Goal: Information Seeking & Learning: Check status

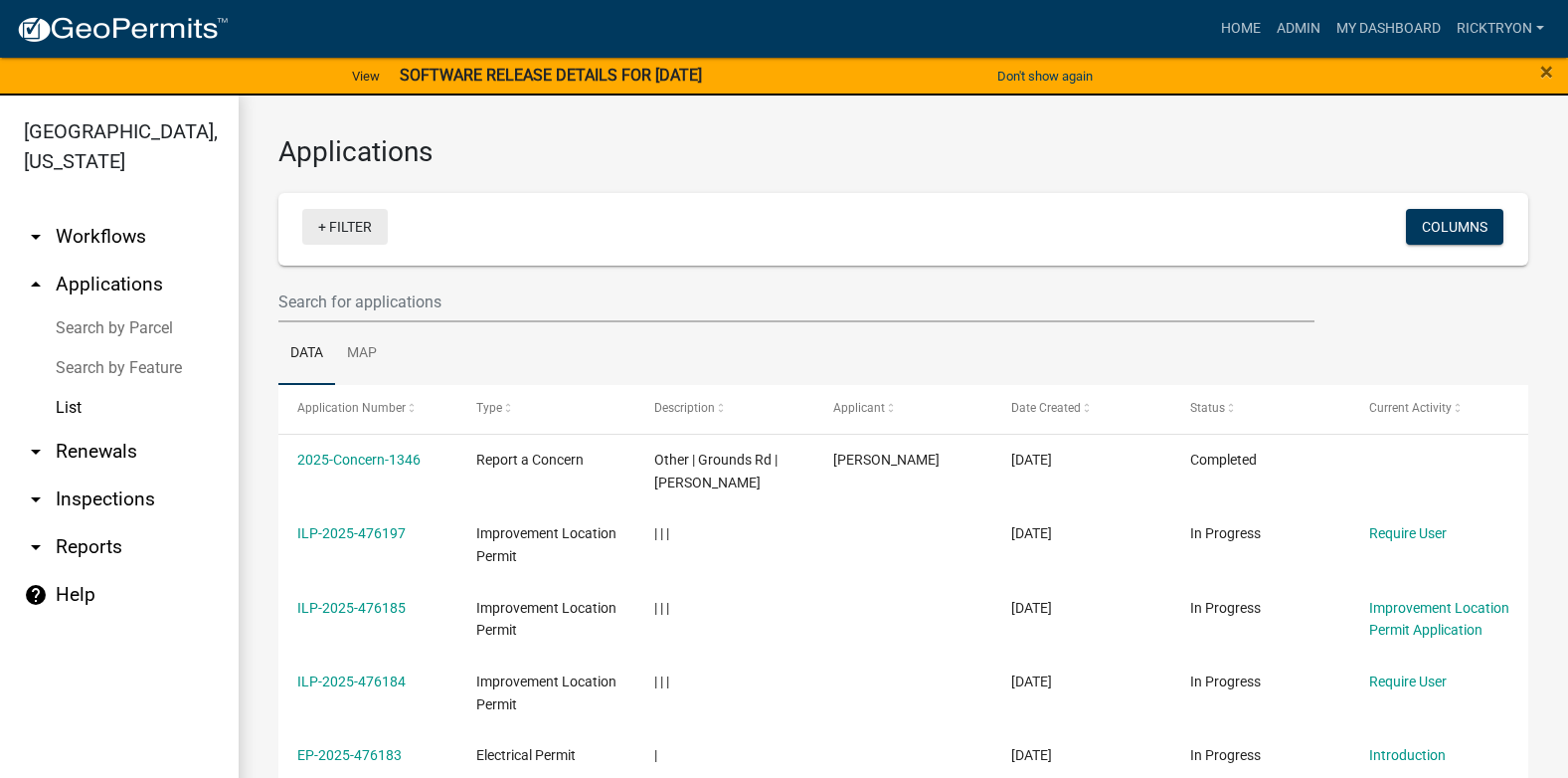
click at [353, 236] on link "+ Filter" at bounding box center [346, 227] width 86 height 36
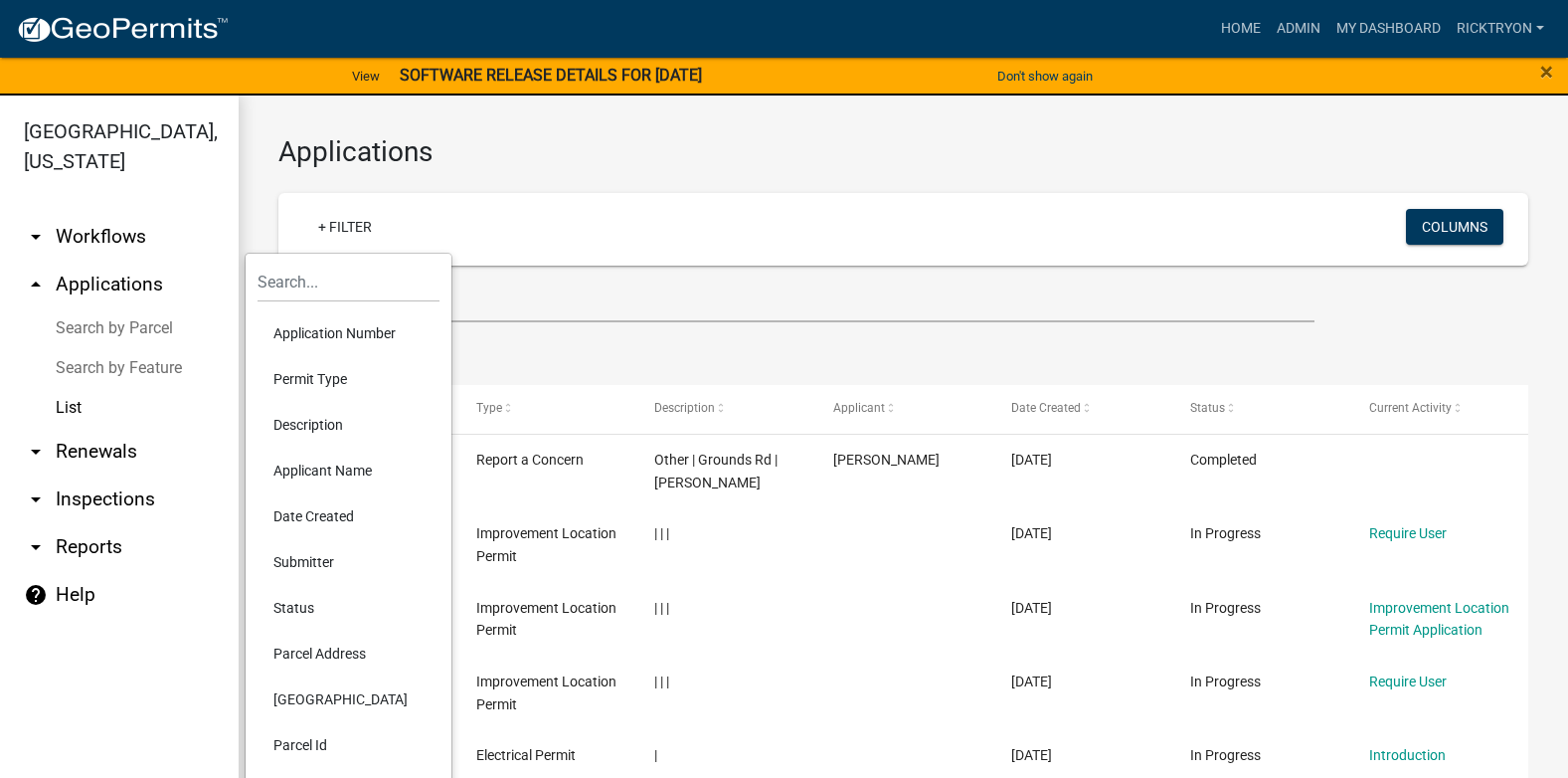
click at [327, 337] on li "Application Number" at bounding box center [349, 334] width 182 height 46
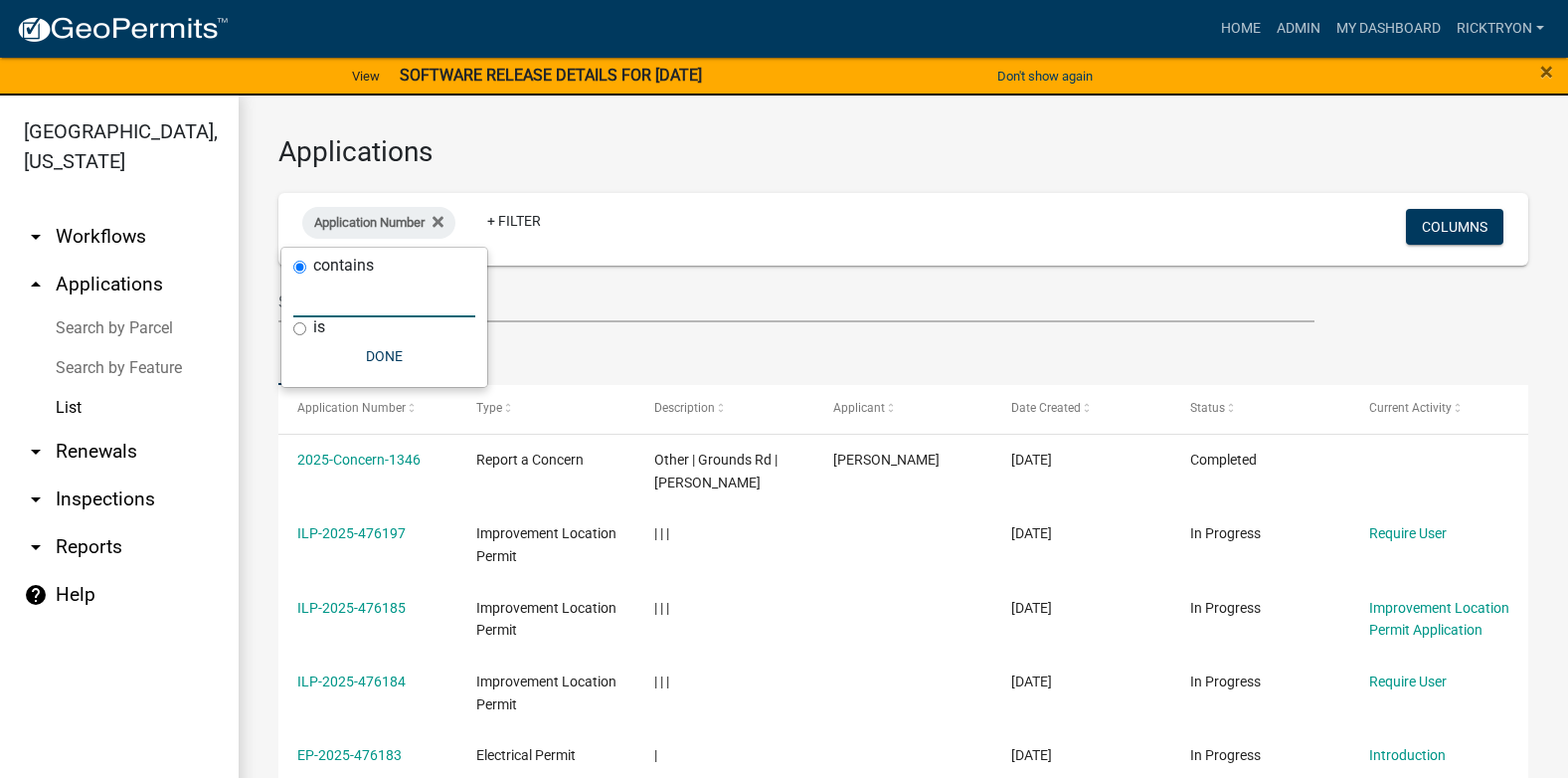
click at [320, 289] on input "text" at bounding box center [385, 297] width 182 height 41
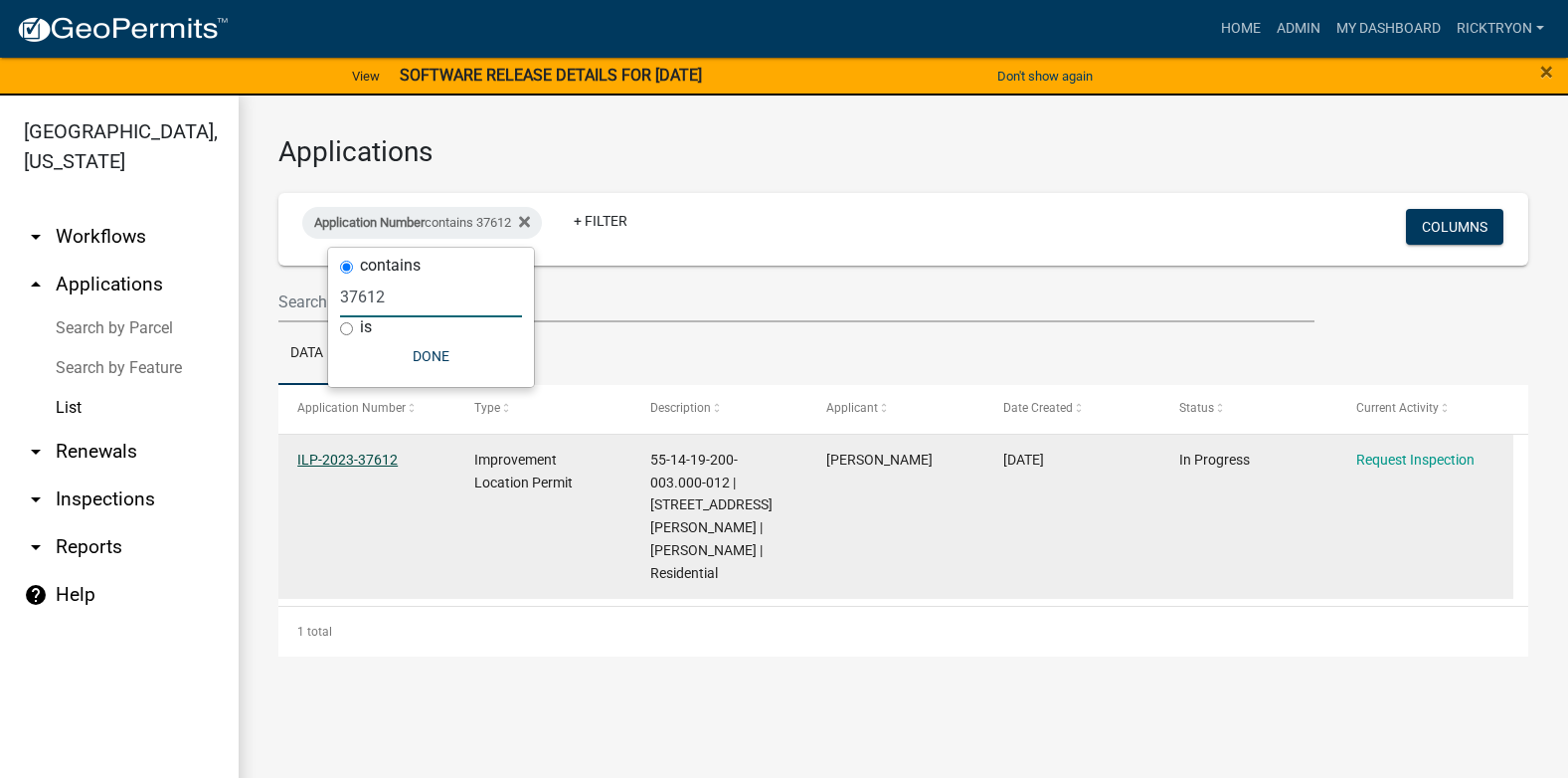
type input "37612"
click at [320, 454] on link "ILP-2023-37612" at bounding box center [348, 459] width 101 height 16
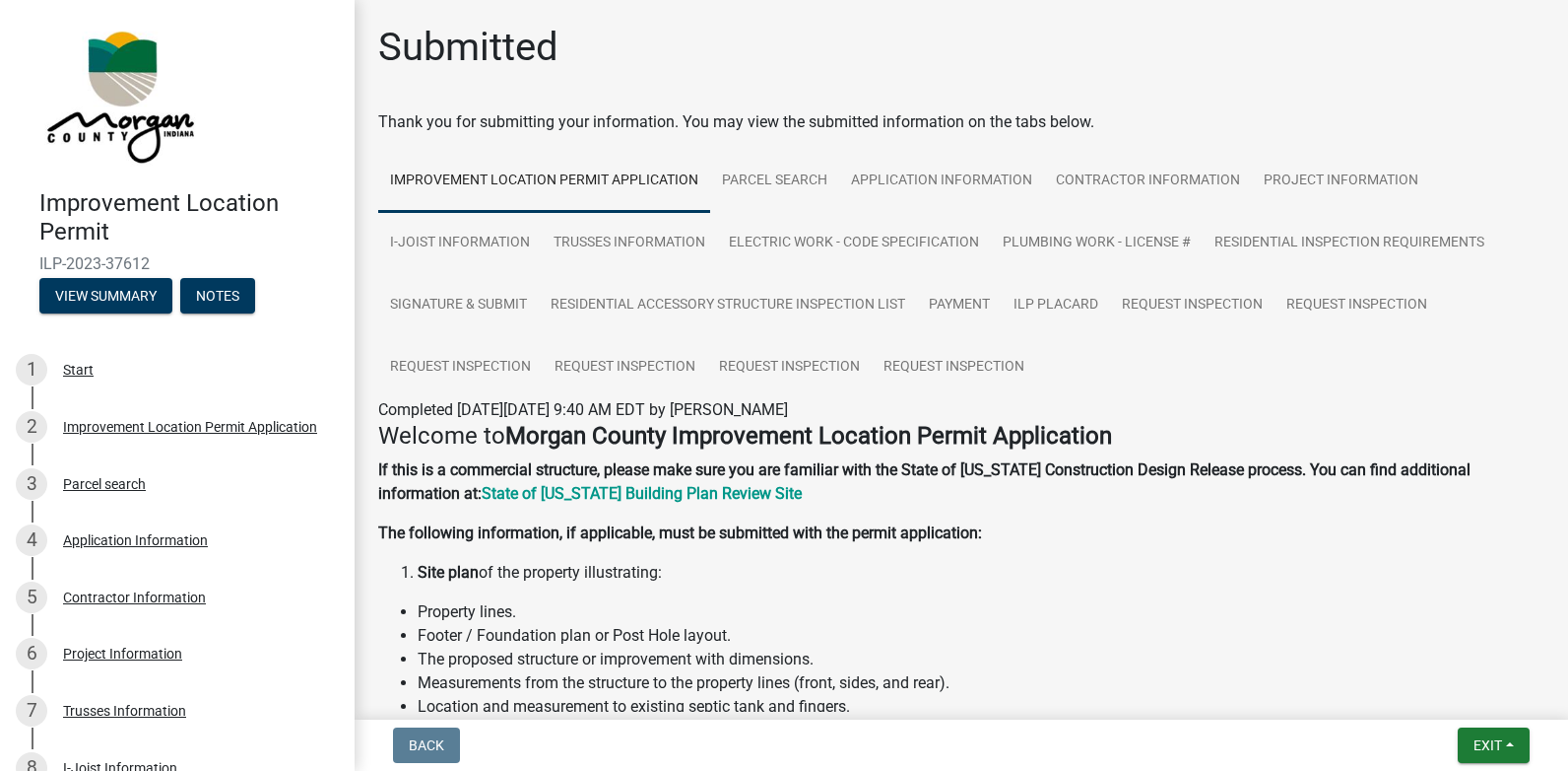
click at [88, 276] on div "Improvement Location Permit ILP-2023-37612 View Summary Notes" at bounding box center [177, 245] width 323 height 145
click at [90, 286] on button "View Summary" at bounding box center [106, 296] width 133 height 36
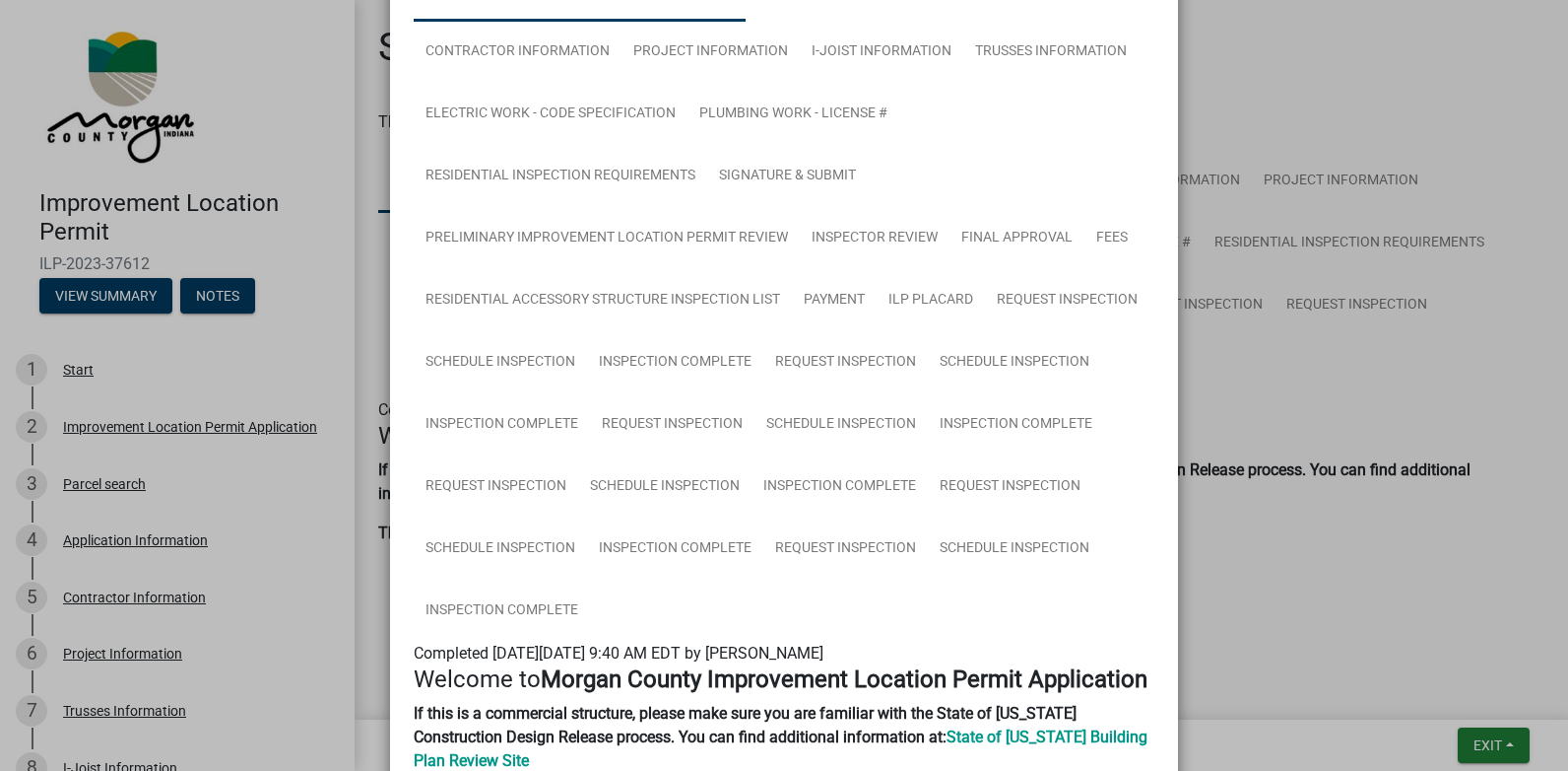
scroll to position [493, 0]
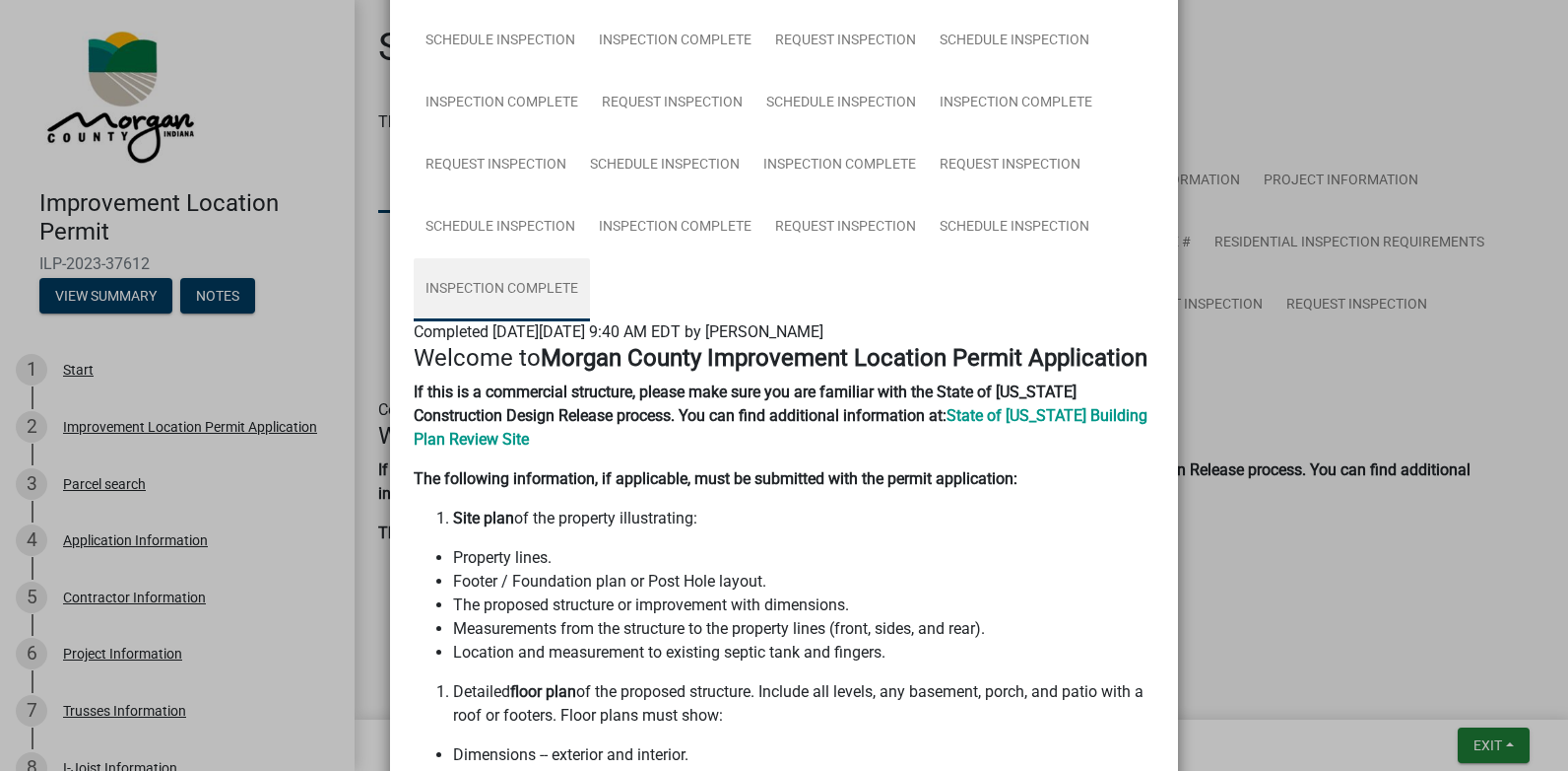
click at [498, 291] on link "Inspection Complete" at bounding box center [502, 290] width 176 height 63
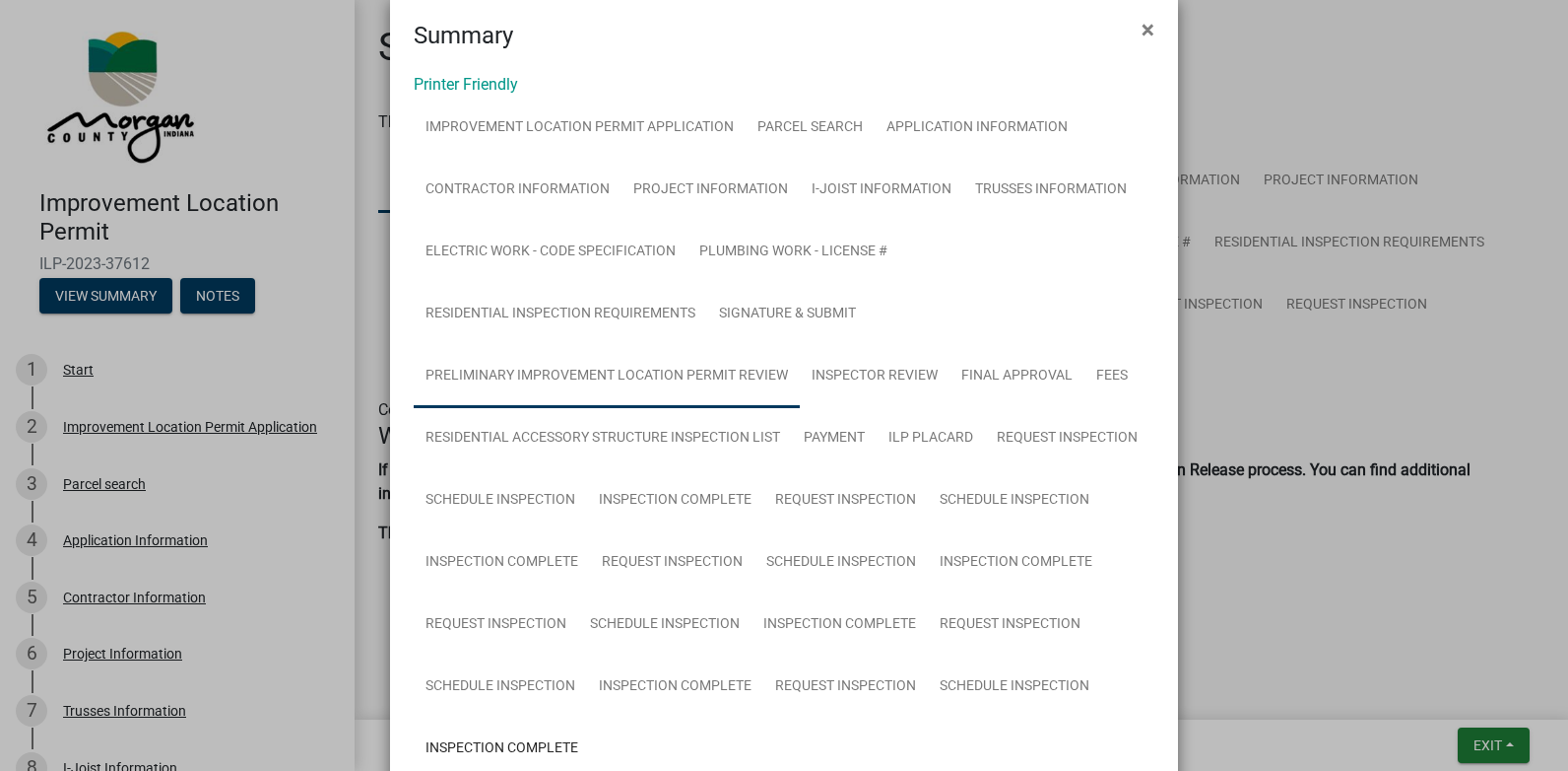
scroll to position [0, 0]
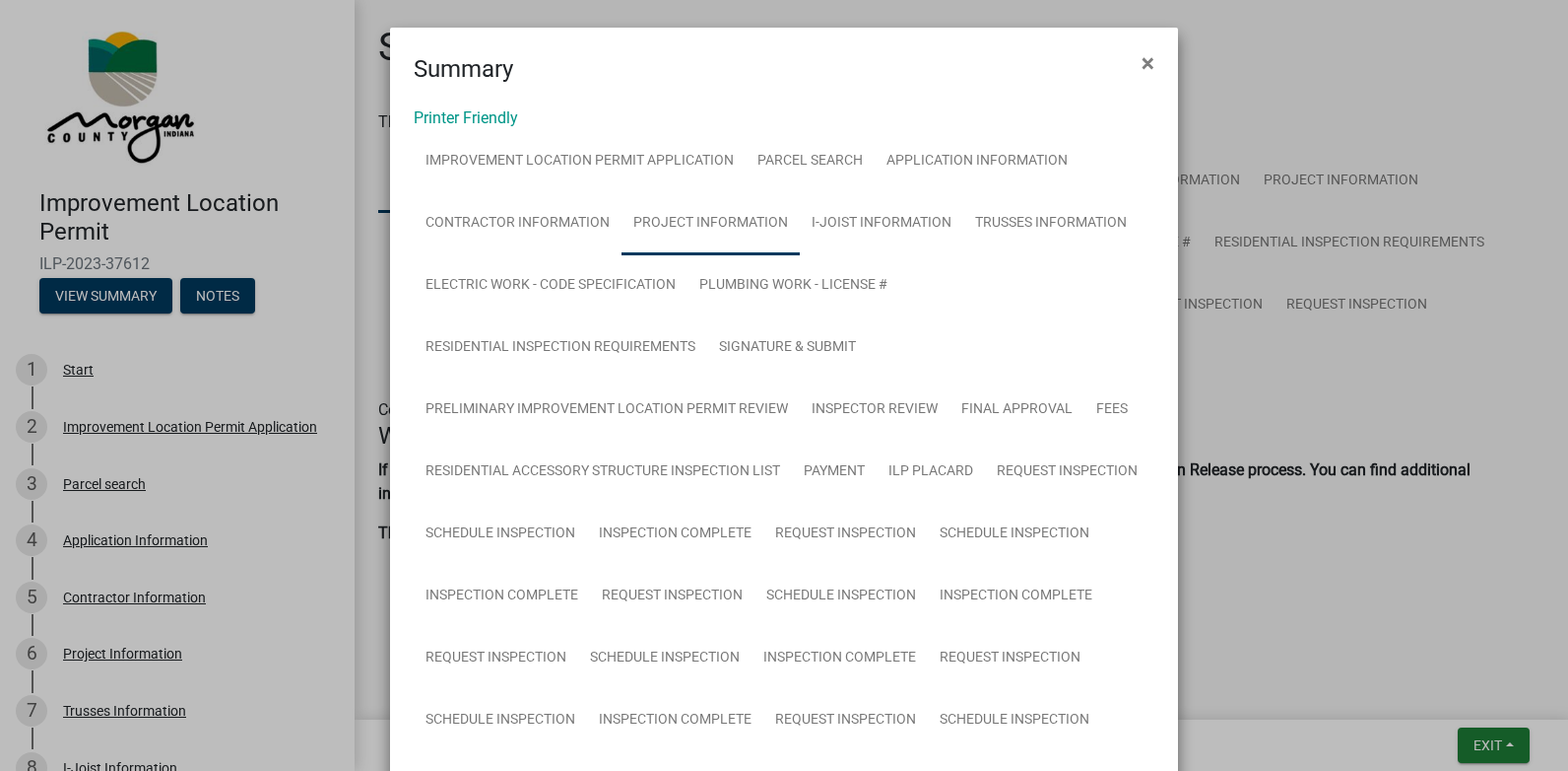
click at [691, 221] on link "Project Information" at bounding box center [710, 224] width 178 height 63
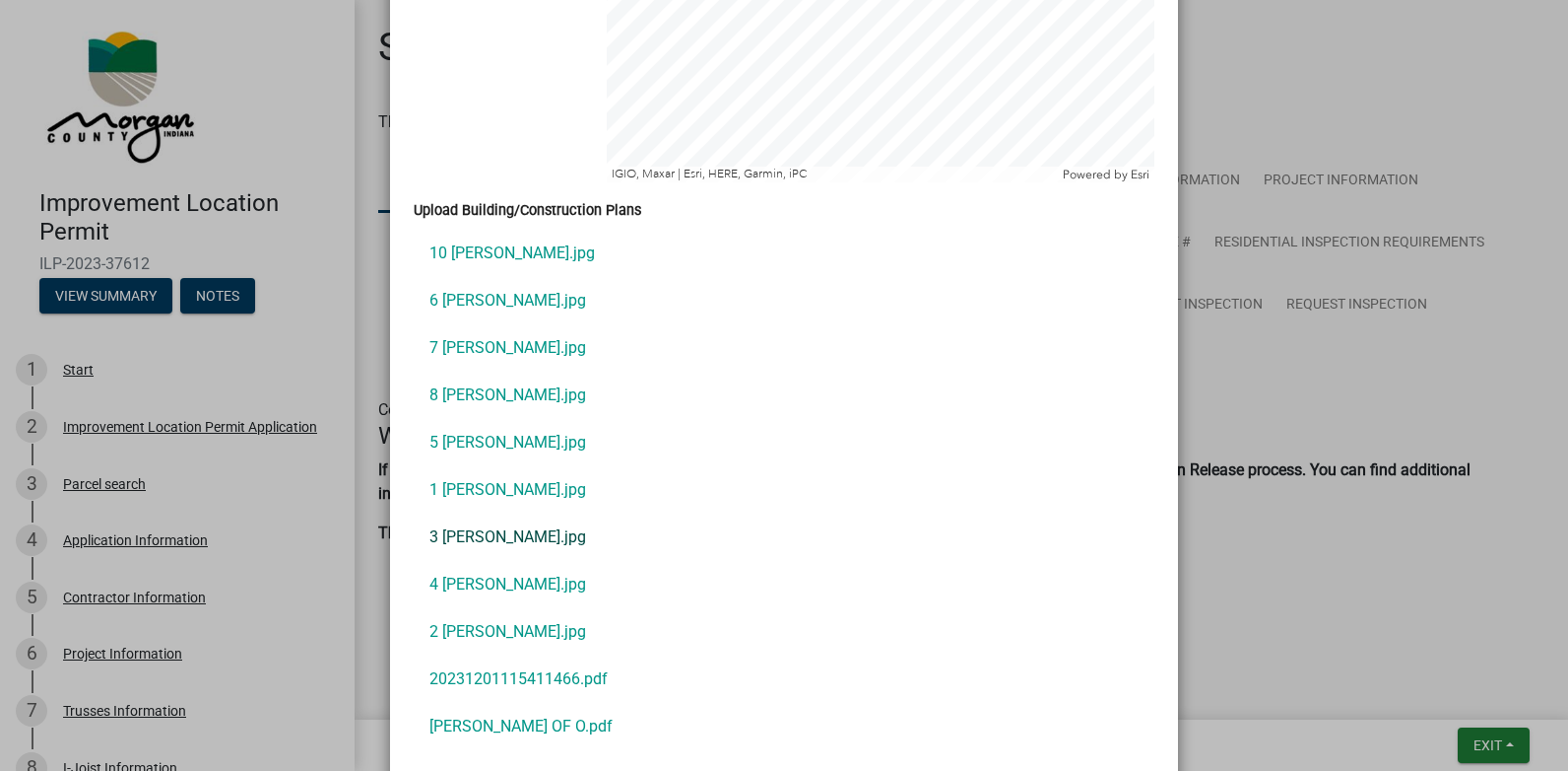
scroll to position [4631, 0]
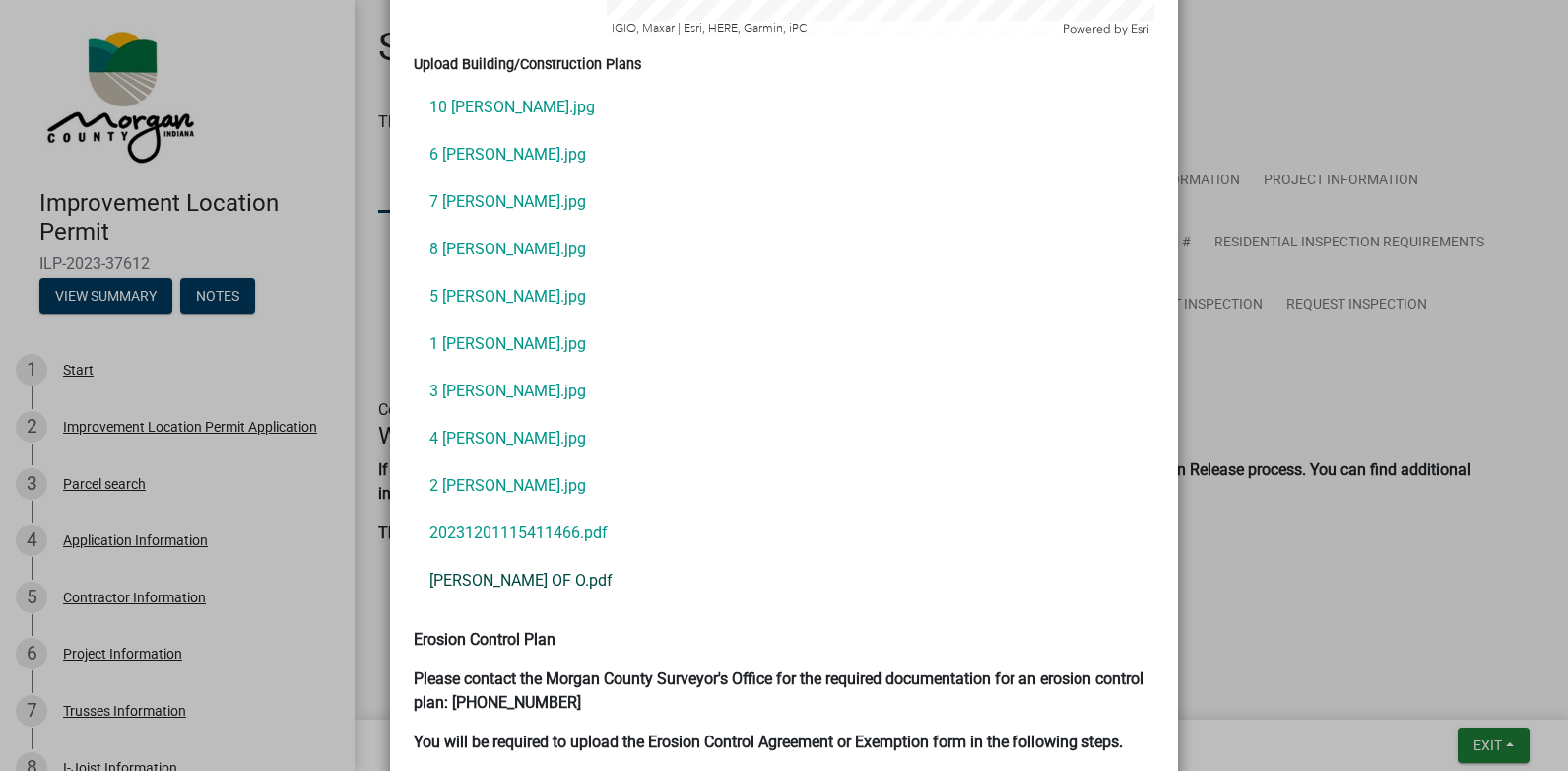
click at [454, 556] on link "[PERSON_NAME] OF O.pdf" at bounding box center [784, 580] width 741 height 48
click at [479, 510] on link "20231201115411466.pdf" at bounding box center [784, 533] width 741 height 48
click at [475, 462] on link "2 [PERSON_NAME].jpg" at bounding box center [784, 486] width 741 height 48
click at [492, 84] on link "10 [PERSON_NAME].jpg" at bounding box center [784, 108] width 741 height 48
click at [473, 131] on link "6 [PERSON_NAME].jpg" at bounding box center [784, 154] width 741 height 48
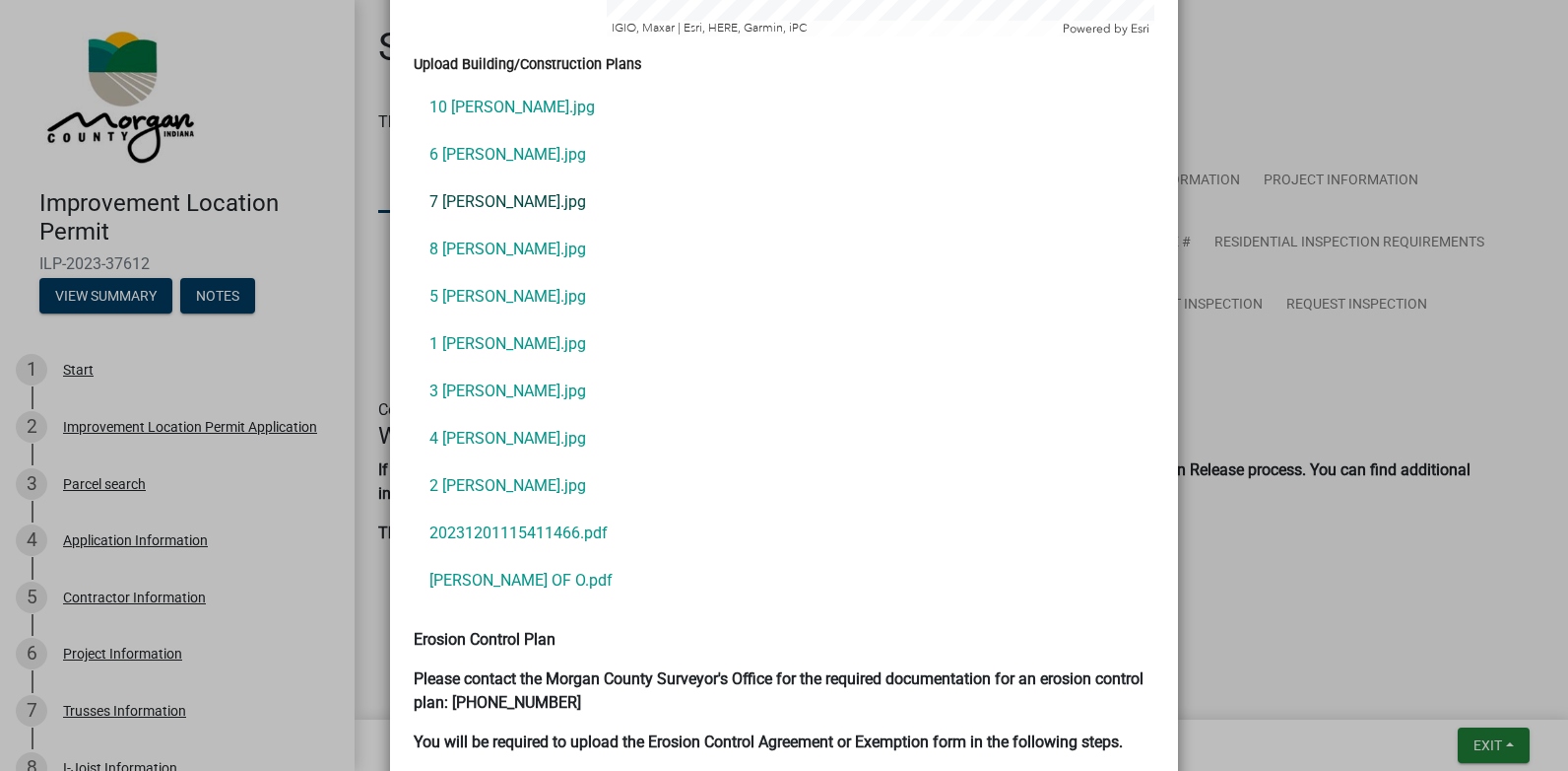
click at [456, 180] on link "7 [PERSON_NAME].jpg" at bounding box center [784, 202] width 741 height 48
click at [490, 321] on link "1 [PERSON_NAME].jpg" at bounding box center [784, 344] width 741 height 48
click at [472, 462] on link "2 [PERSON_NAME].jpg" at bounding box center [784, 486] width 741 height 48
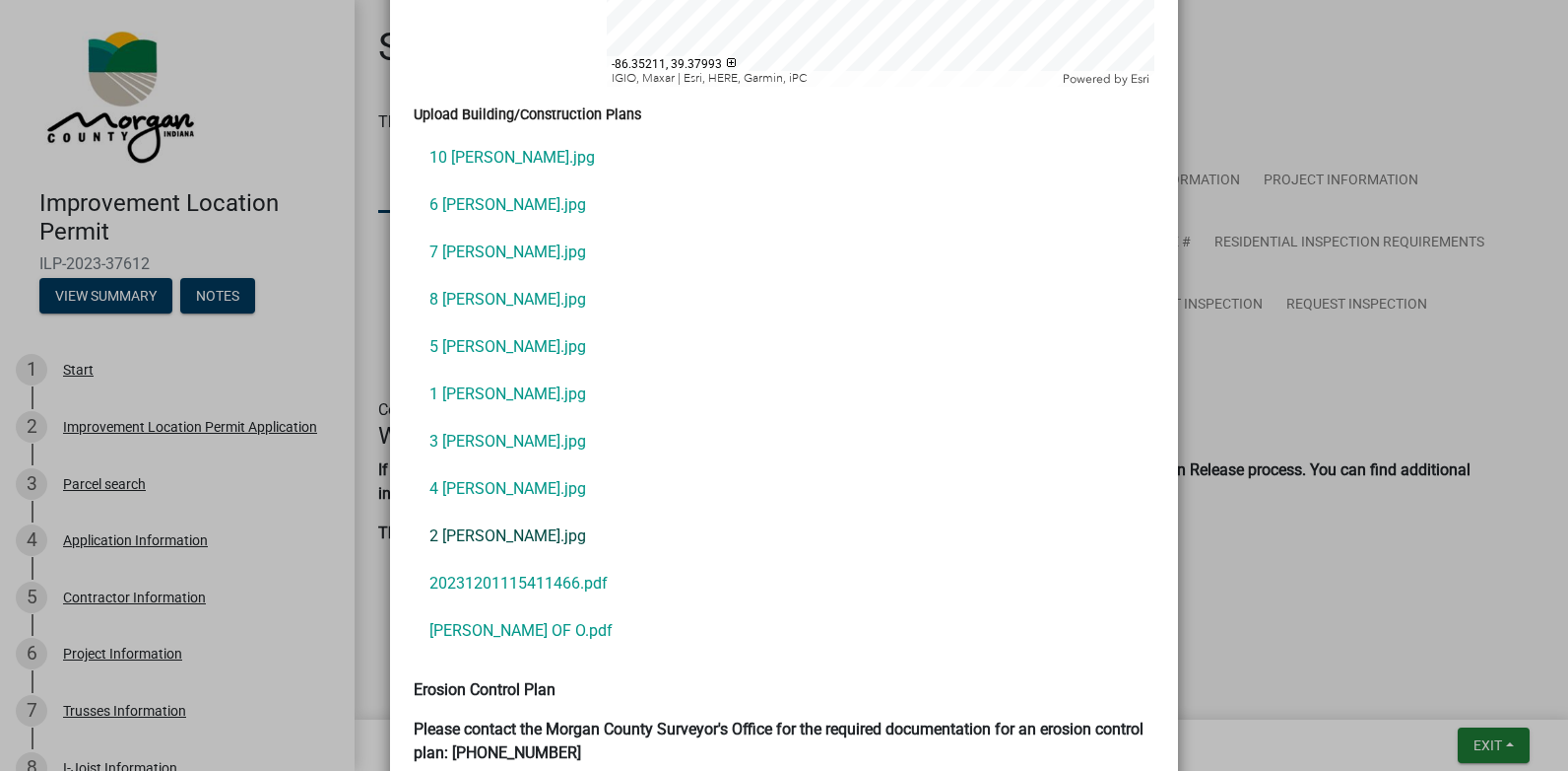
scroll to position [4532, 0]
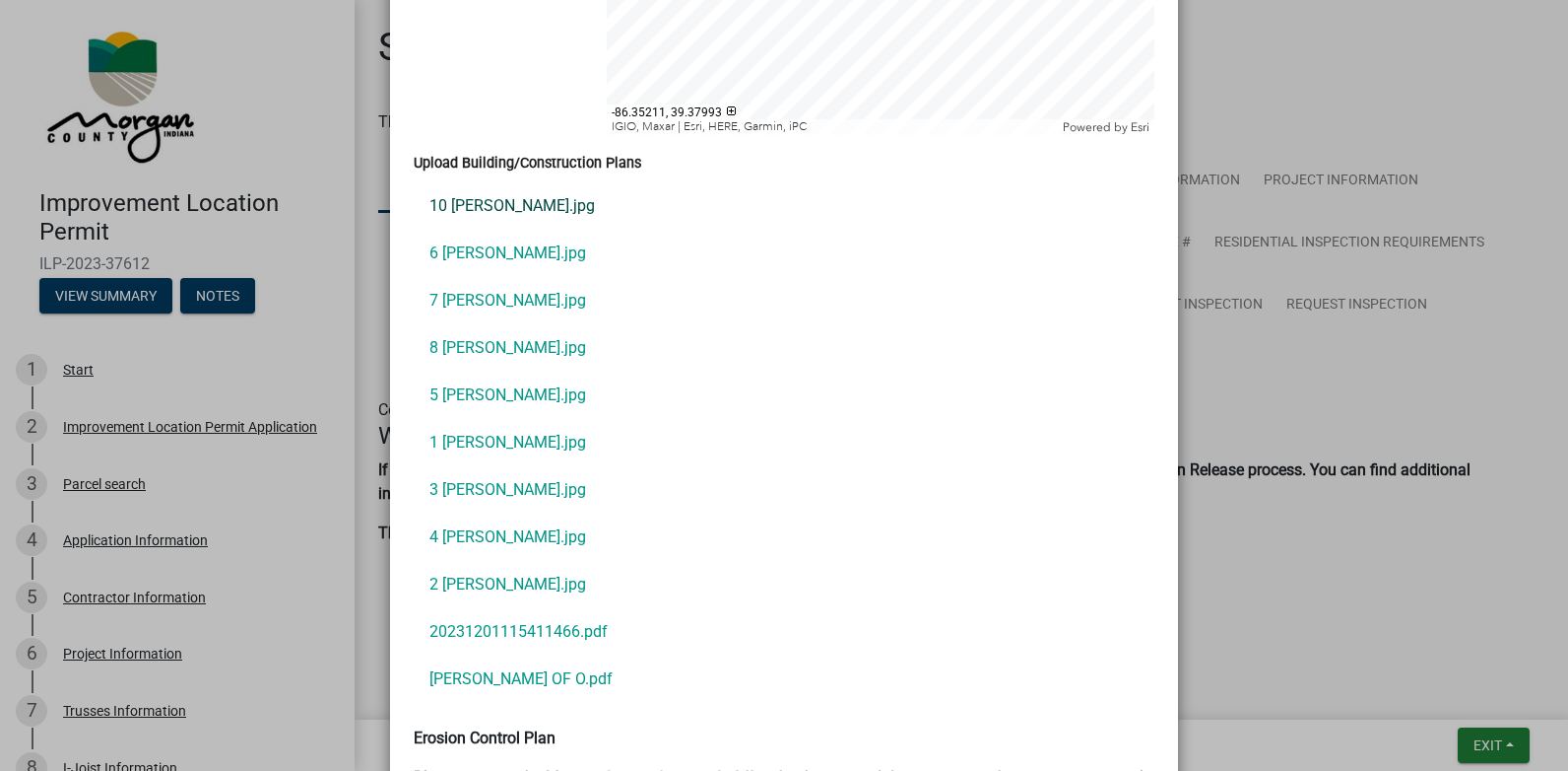
click at [485, 182] on link "10 [PERSON_NAME].jpg" at bounding box center [784, 206] width 741 height 48
click at [444, 231] on link "6 [PERSON_NAME].jpg" at bounding box center [784, 253] width 741 height 48
click at [475, 283] on link "7 [PERSON_NAME].jpg" at bounding box center [784, 301] width 741 height 48
click at [464, 371] on link "5 [PERSON_NAME].jpg" at bounding box center [784, 395] width 741 height 48
click at [461, 419] on link "1 [PERSON_NAME].jpg" at bounding box center [784, 442] width 741 height 48
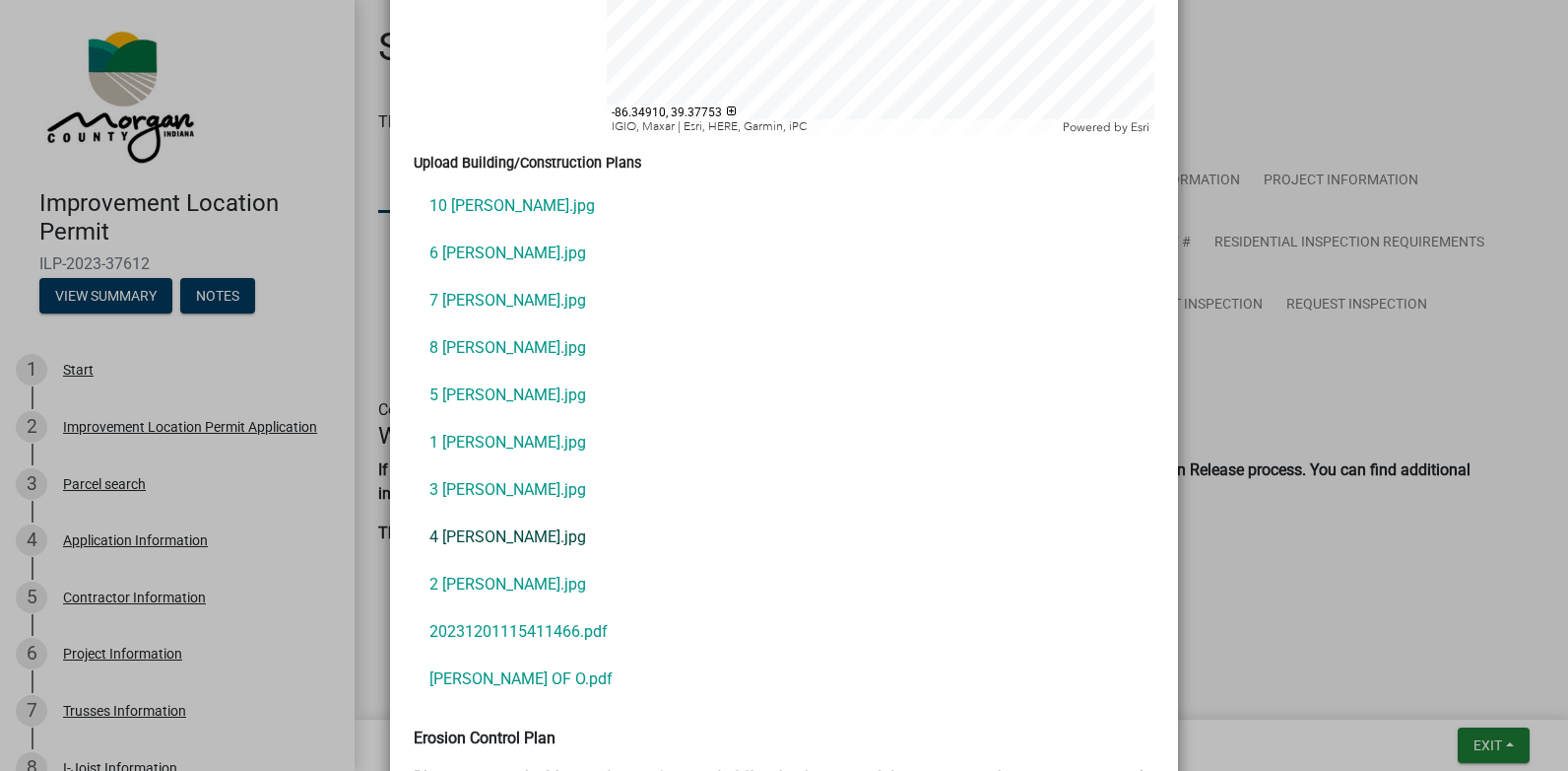
click at [466, 514] on link "4 [PERSON_NAME].jpg" at bounding box center [784, 537] width 741 height 48
click at [465, 182] on link "10 [PERSON_NAME].jpg" at bounding box center [784, 206] width 741 height 48
click at [465, 230] on link "6 [PERSON_NAME].jpg" at bounding box center [784, 253] width 741 height 48
click at [441, 277] on link "7 [PERSON_NAME].jpg" at bounding box center [784, 301] width 741 height 48
click at [445, 332] on link "8 [PERSON_NAME].jpg" at bounding box center [784, 348] width 741 height 48
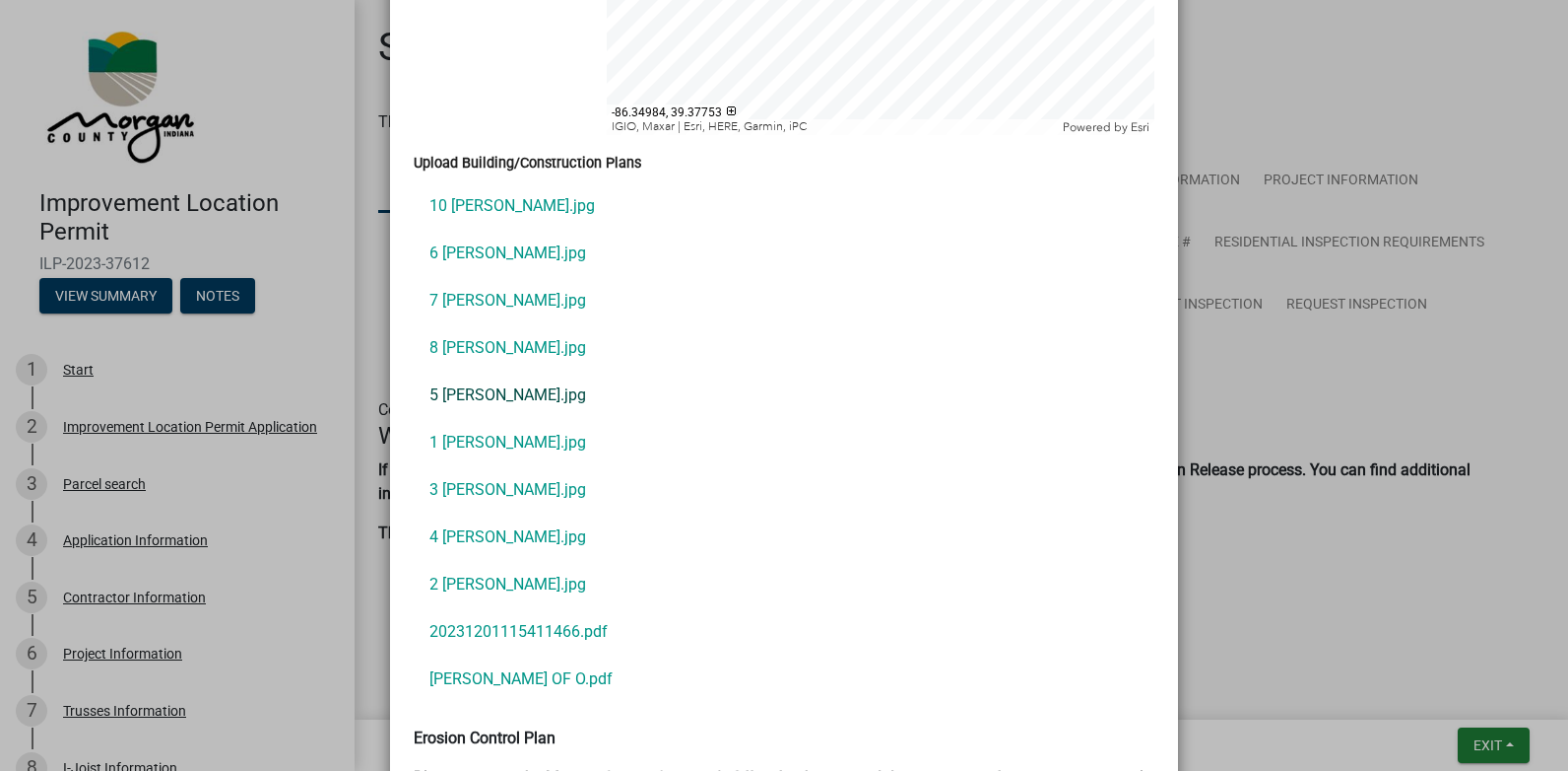
click at [468, 371] on link "5 [PERSON_NAME].jpg" at bounding box center [784, 395] width 741 height 48
click at [454, 466] on link "3 [PERSON_NAME].jpg" at bounding box center [784, 490] width 741 height 48
click at [448, 560] on link "2 [PERSON_NAME].jpg" at bounding box center [784, 584] width 741 height 48
click at [450, 371] on link "5 [PERSON_NAME].jpg" at bounding box center [784, 395] width 741 height 48
click at [467, 419] on link "1 [PERSON_NAME].jpg" at bounding box center [784, 442] width 741 height 48
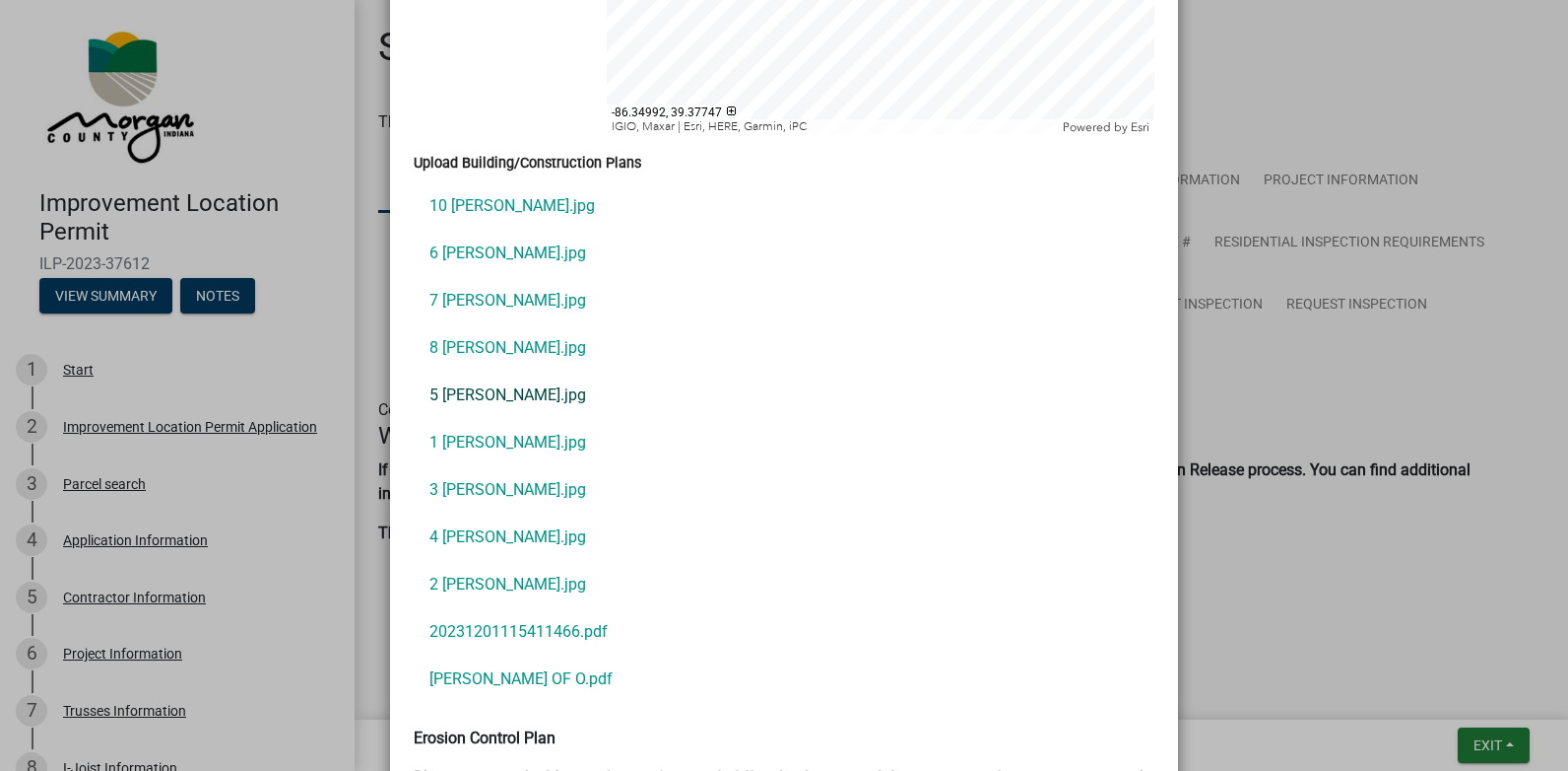
click at [481, 371] on link "5 [PERSON_NAME].jpg" at bounding box center [784, 395] width 741 height 48
click at [459, 562] on link "2 [PERSON_NAME].jpg" at bounding box center [784, 584] width 741 height 48
click at [467, 616] on link "20231201115411466.pdf" at bounding box center [784, 631] width 741 height 48
click at [456, 277] on link "7 [PERSON_NAME].jpg" at bounding box center [784, 301] width 741 height 48
click at [489, 232] on link "6 [PERSON_NAME].jpg" at bounding box center [784, 253] width 741 height 48
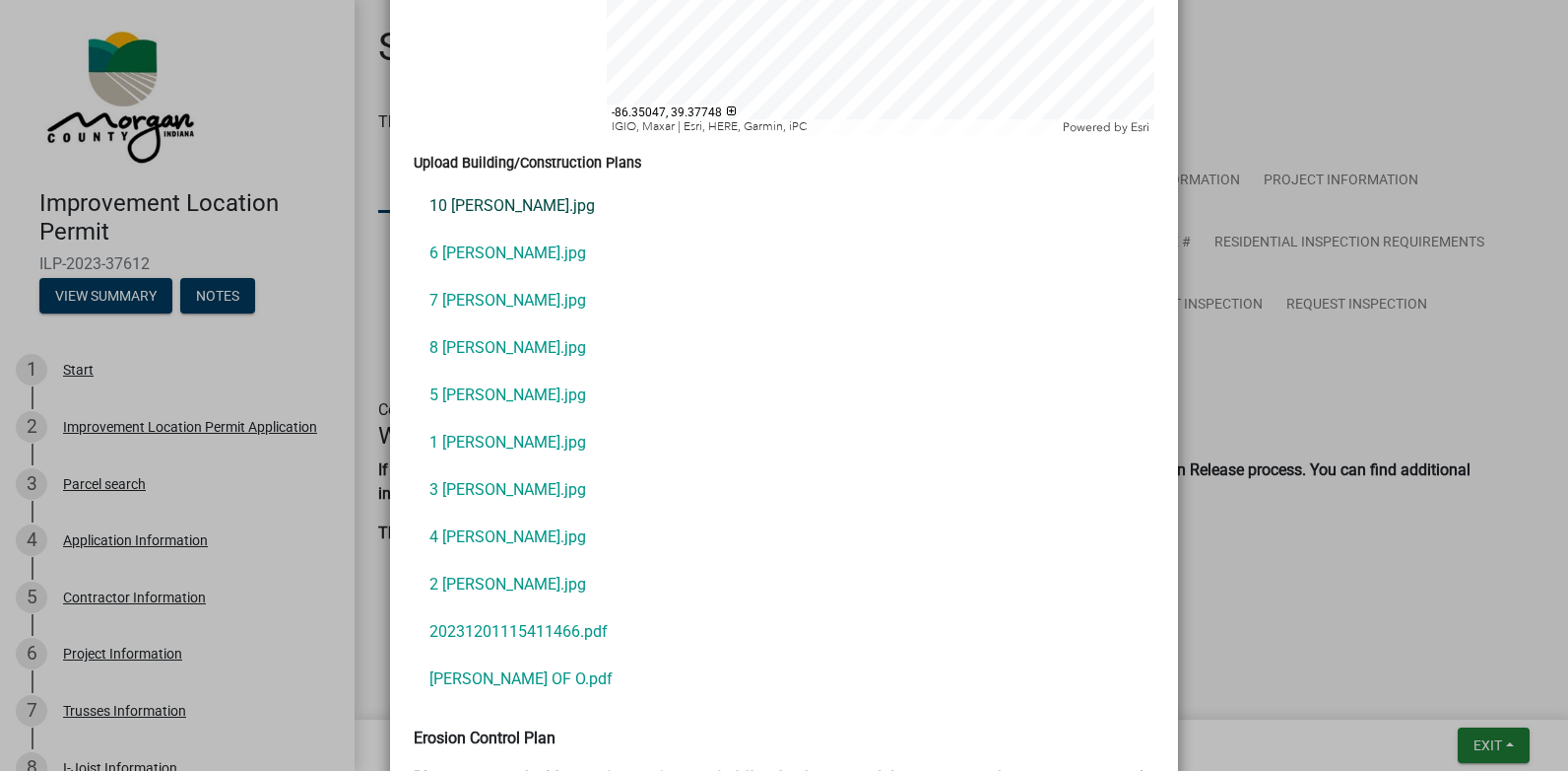
click at [493, 184] on link "10 [PERSON_NAME].jpg" at bounding box center [784, 206] width 741 height 48
click at [452, 466] on link "3 [PERSON_NAME].jpg" at bounding box center [784, 490] width 741 height 48
click at [484, 517] on link "4 [PERSON_NAME].jpg" at bounding box center [784, 537] width 741 height 48
click at [456, 613] on link "20231201115411466.pdf" at bounding box center [784, 631] width 741 height 48
click at [462, 371] on link "5 [PERSON_NAME].jpg" at bounding box center [784, 395] width 741 height 48
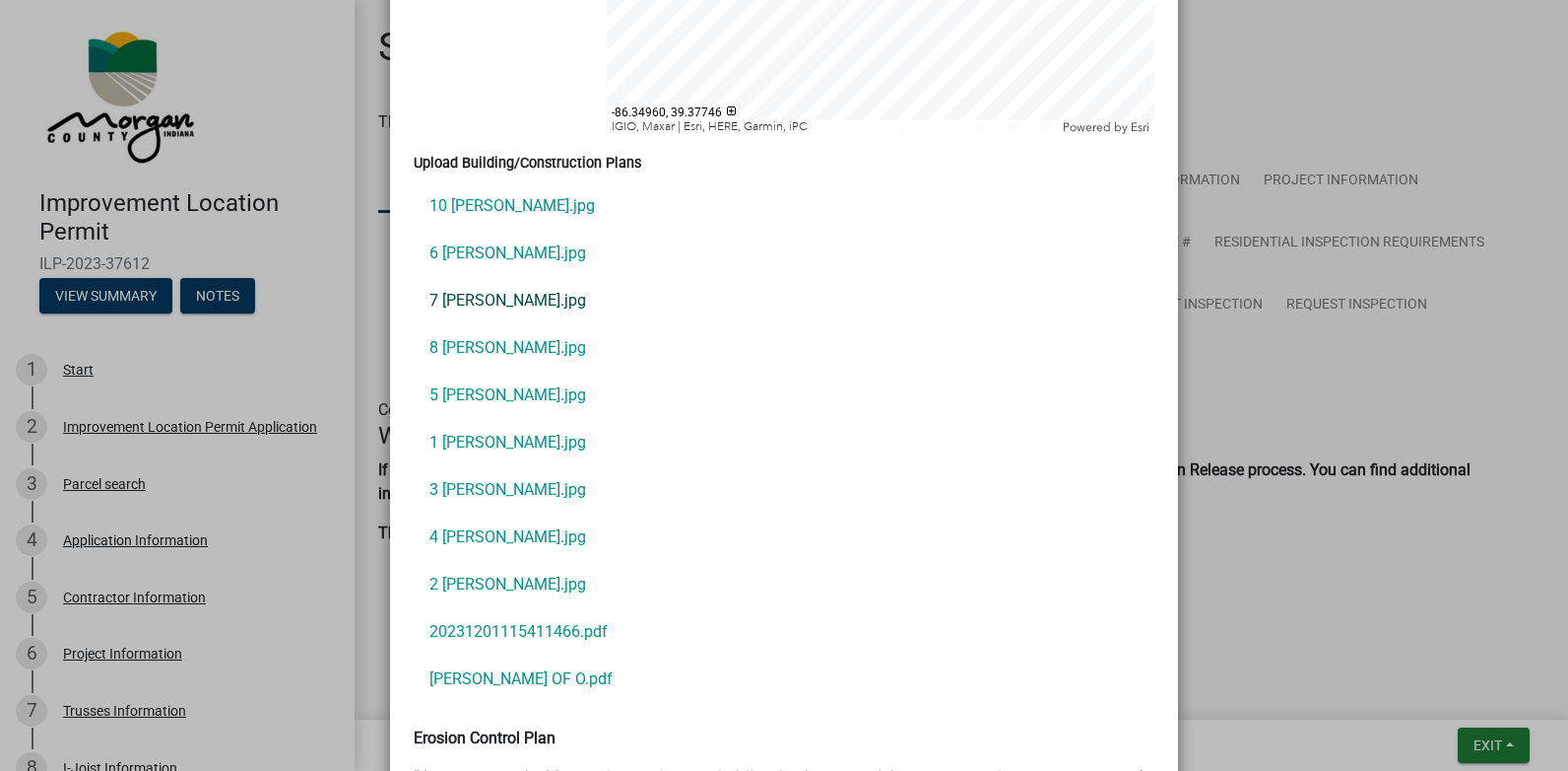
click at [468, 277] on link "7 [PERSON_NAME].jpg" at bounding box center [784, 301] width 741 height 48
click at [455, 236] on link "6 [PERSON_NAME].jpg" at bounding box center [784, 253] width 741 height 48
click at [421, 190] on link "10 [PERSON_NAME].jpg" at bounding box center [784, 206] width 741 height 48
click at [474, 371] on link "5 [PERSON_NAME].jpg" at bounding box center [784, 395] width 741 height 48
click at [455, 424] on link "1 [PERSON_NAME].jpg" at bounding box center [784, 442] width 741 height 48
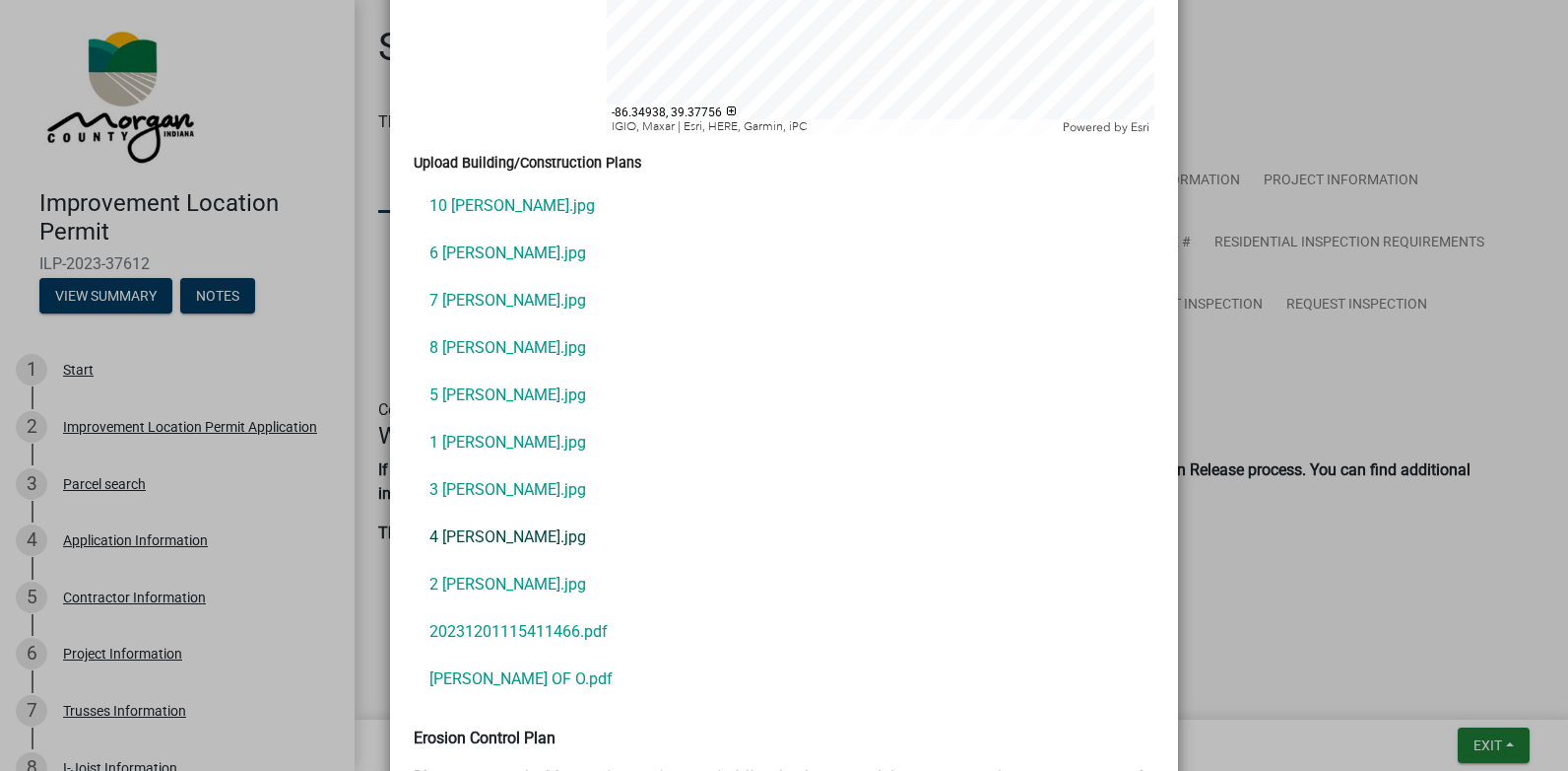
click at [456, 514] on link "4 [PERSON_NAME].jpg" at bounding box center [784, 537] width 741 height 48
click at [472, 610] on link "20231201115411466.pdf" at bounding box center [784, 631] width 741 height 48
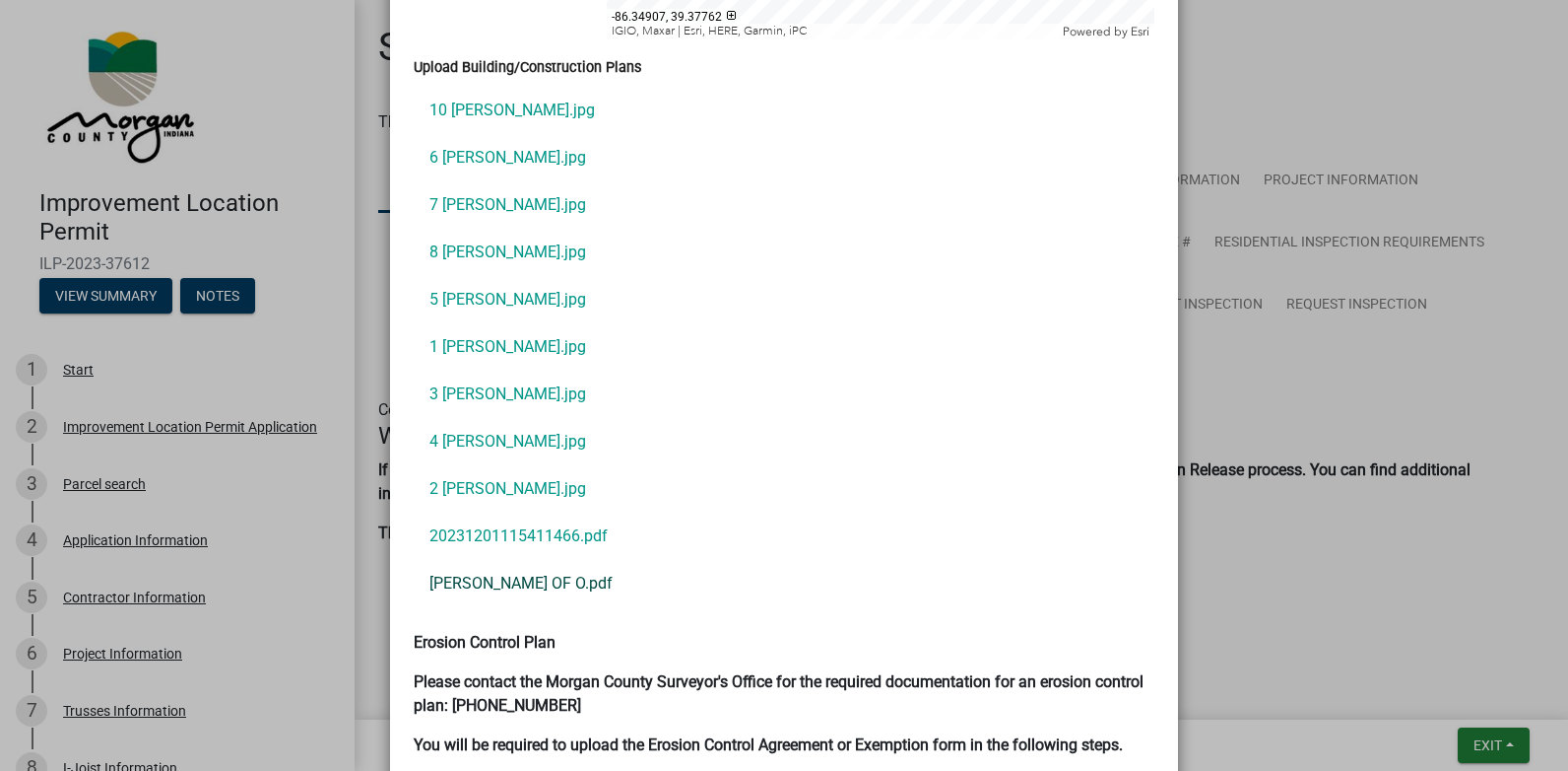
scroll to position [4434, 0]
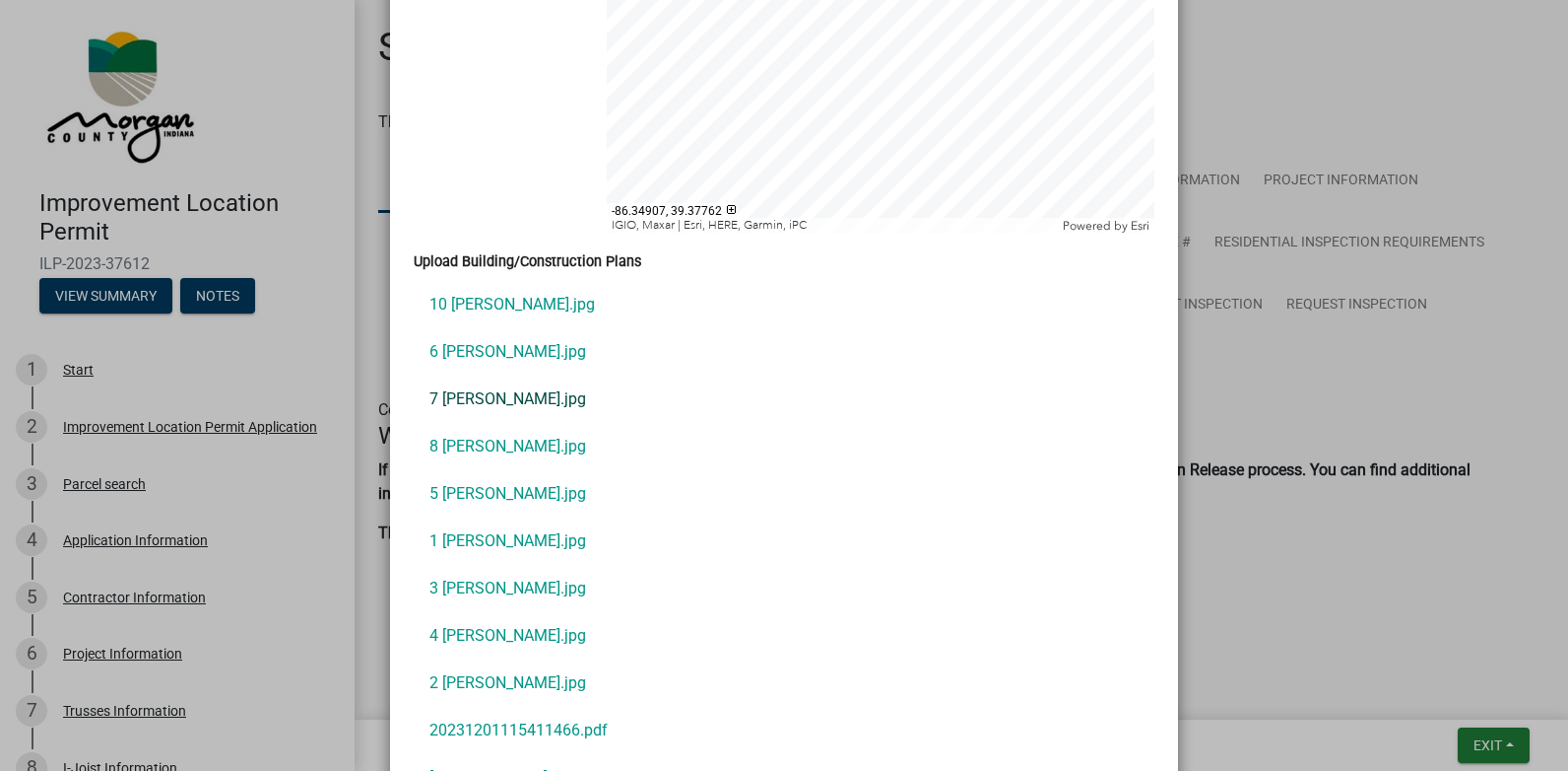
click at [477, 377] on link "7 [PERSON_NAME].jpg" at bounding box center [784, 399] width 741 height 48
click at [464, 329] on link "6 [PERSON_NAME].jpg" at bounding box center [784, 352] width 741 height 48
click at [465, 281] on link "10 [PERSON_NAME].jpg" at bounding box center [784, 305] width 741 height 48
click at [458, 423] on link "8 [PERSON_NAME].jpg" at bounding box center [784, 446] width 741 height 48
click at [481, 474] on link "5 [PERSON_NAME].jpg" at bounding box center [784, 494] width 741 height 48
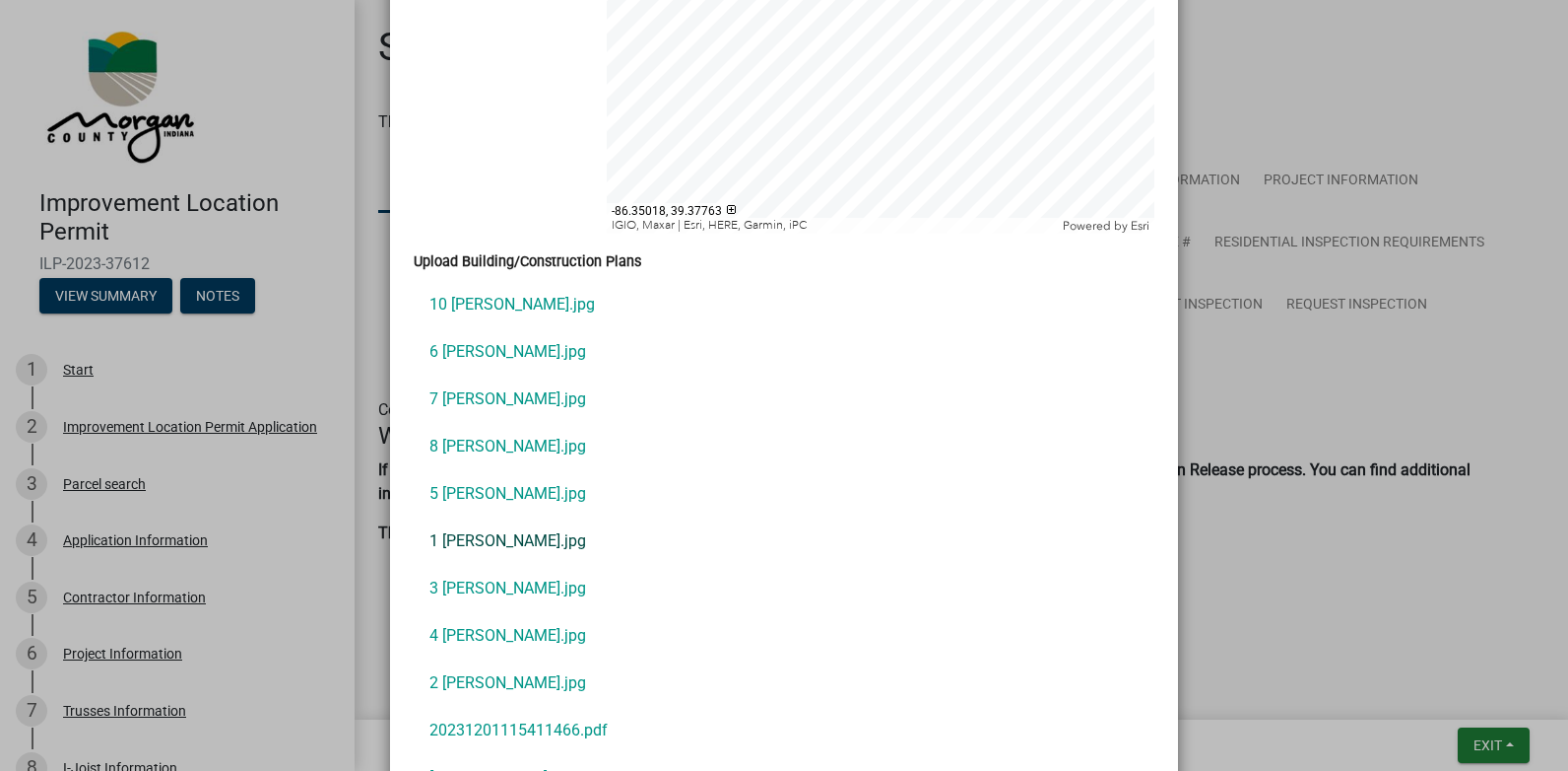
click at [477, 518] on link "1 [PERSON_NAME].jpg" at bounding box center [784, 541] width 741 height 48
click at [492, 564] on link "3 [PERSON_NAME].jpg" at bounding box center [784, 588] width 741 height 48
click at [466, 612] on link "4 [PERSON_NAME].jpg" at bounding box center [784, 635] width 741 height 48
click at [482, 281] on link "10 [PERSON_NAME].jpg" at bounding box center [784, 305] width 741 height 48
click at [446, 612] on link "4 [PERSON_NAME].jpg" at bounding box center [784, 635] width 741 height 48
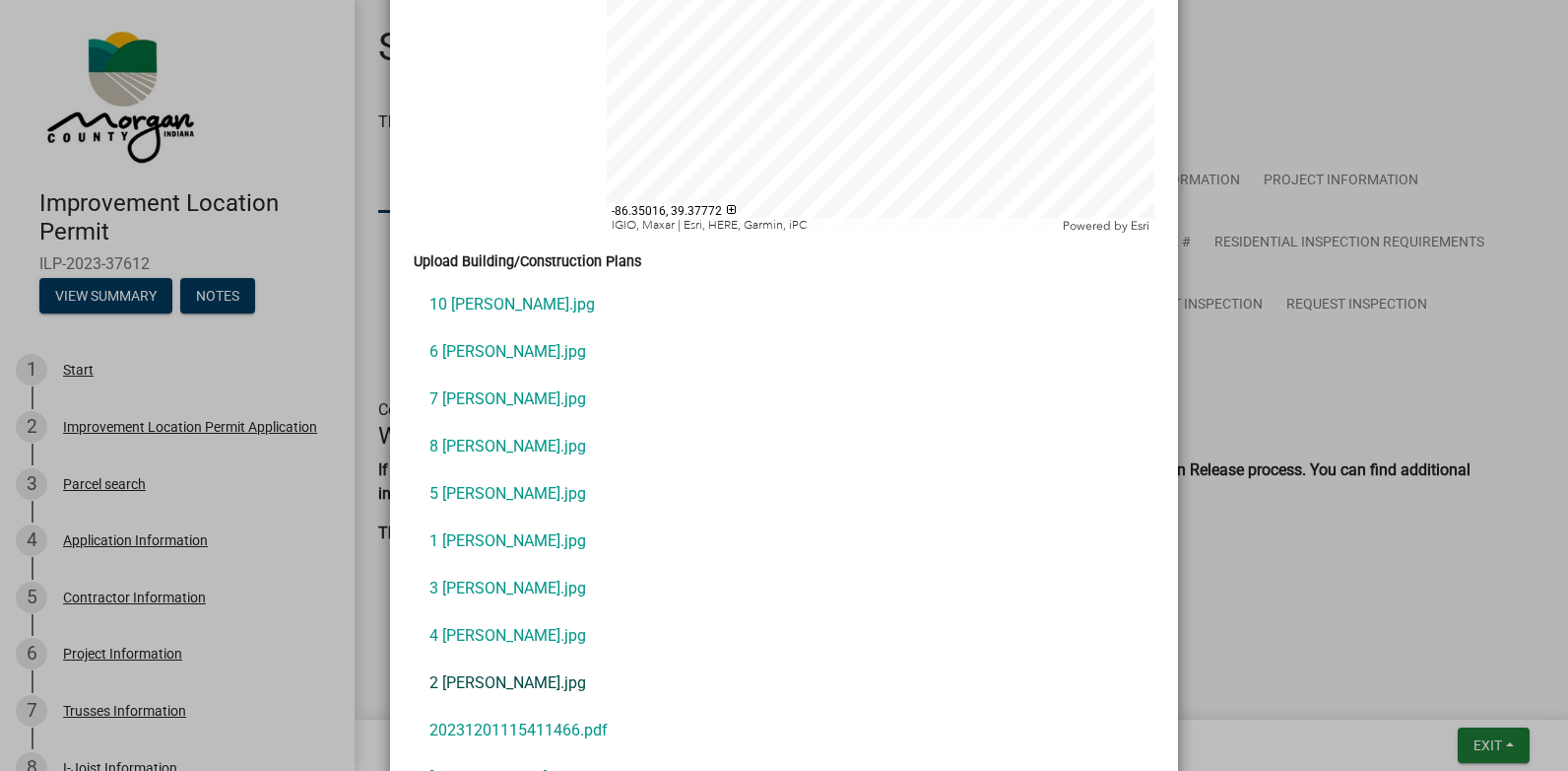
click at [469, 659] on link "2 [PERSON_NAME].jpg" at bounding box center [784, 683] width 741 height 48
click at [468, 662] on link "2 [PERSON_NAME].jpg" at bounding box center [784, 683] width 741 height 48
click at [491, 286] on link "10 [PERSON_NAME].jpg" at bounding box center [784, 305] width 741 height 48
click at [466, 470] on link "5 [PERSON_NAME].jpg" at bounding box center [784, 494] width 741 height 48
click at [457, 518] on link "1 [PERSON_NAME].jpg" at bounding box center [784, 541] width 741 height 48
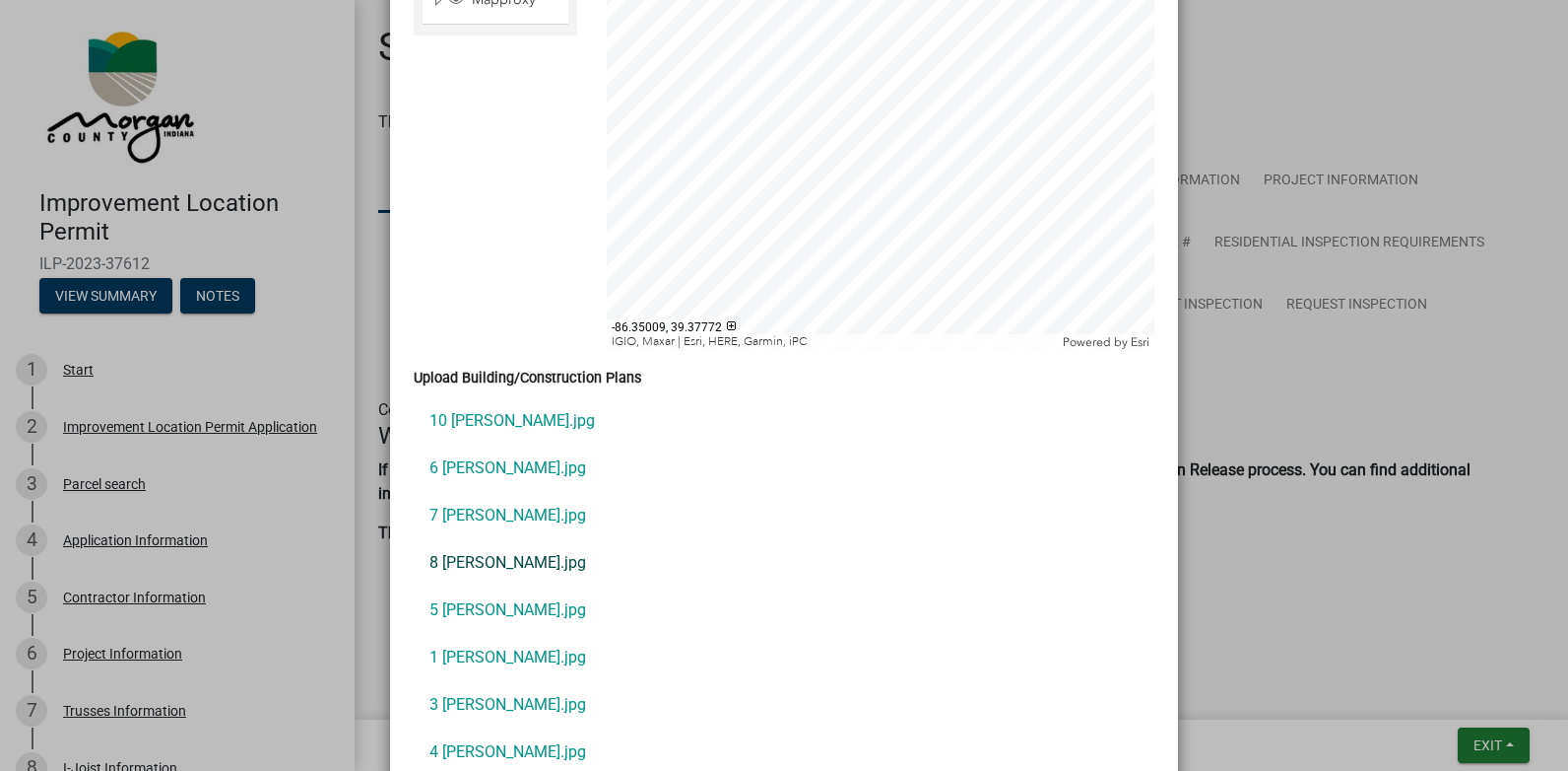
scroll to position [4532, 0]
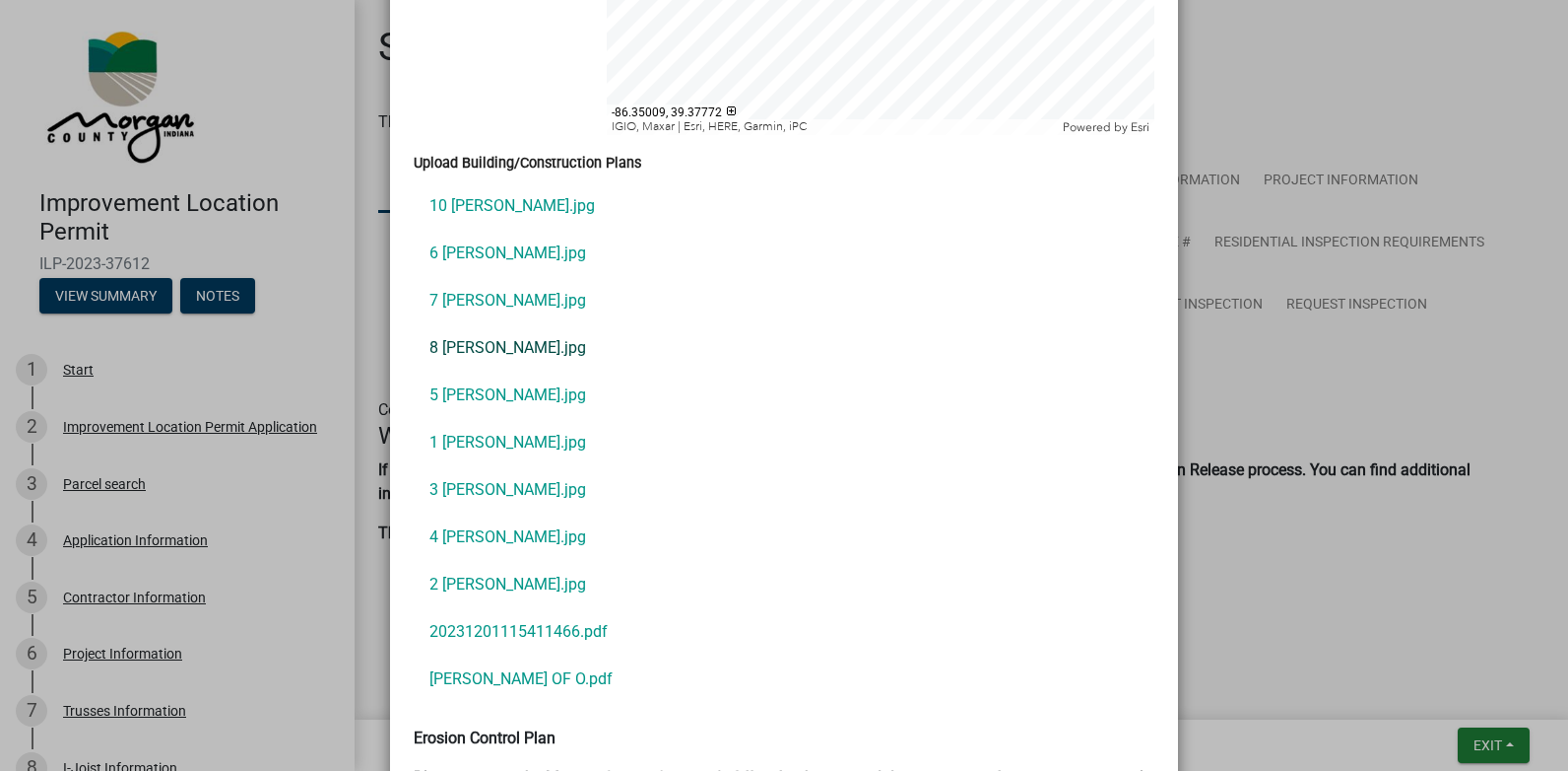
click at [467, 325] on link "8 [PERSON_NAME].jpg" at bounding box center [784, 348] width 741 height 48
click at [454, 419] on link "1 [PERSON_NAME].jpg" at bounding box center [784, 442] width 741 height 48
click at [451, 466] on link "3 [PERSON_NAME].jpg" at bounding box center [784, 490] width 741 height 48
click at [449, 564] on link "2 [PERSON_NAME].jpg" at bounding box center [784, 584] width 741 height 48
click at [465, 236] on link "6 [PERSON_NAME].jpg" at bounding box center [784, 253] width 741 height 48
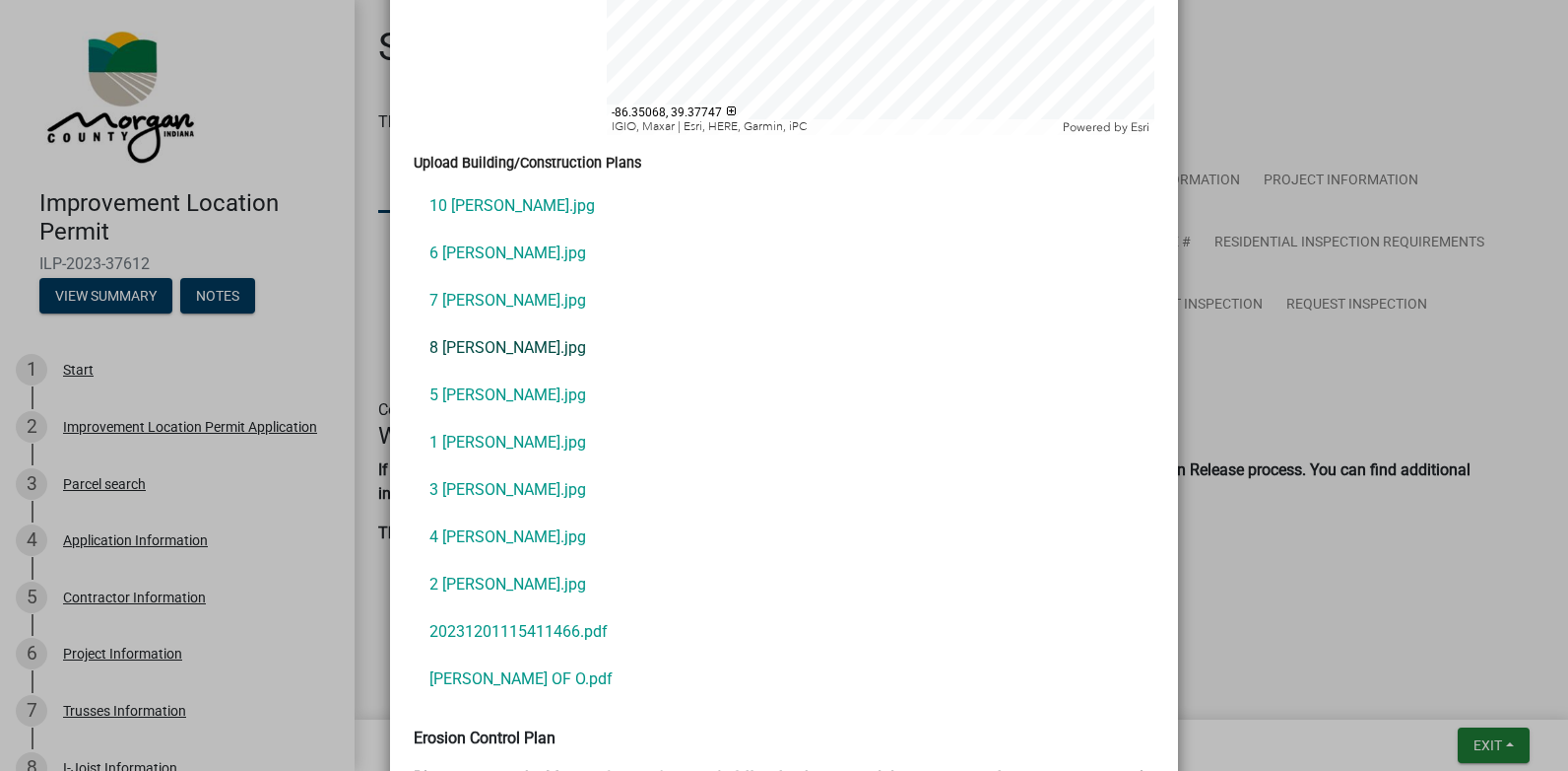
click at [472, 327] on link "8 [PERSON_NAME].jpg" at bounding box center [784, 348] width 741 height 48
click at [445, 560] on link "2 [PERSON_NAME].jpg" at bounding box center [784, 584] width 741 height 48
click at [459, 520] on link "4 [PERSON_NAME].jpg" at bounding box center [784, 537] width 741 height 48
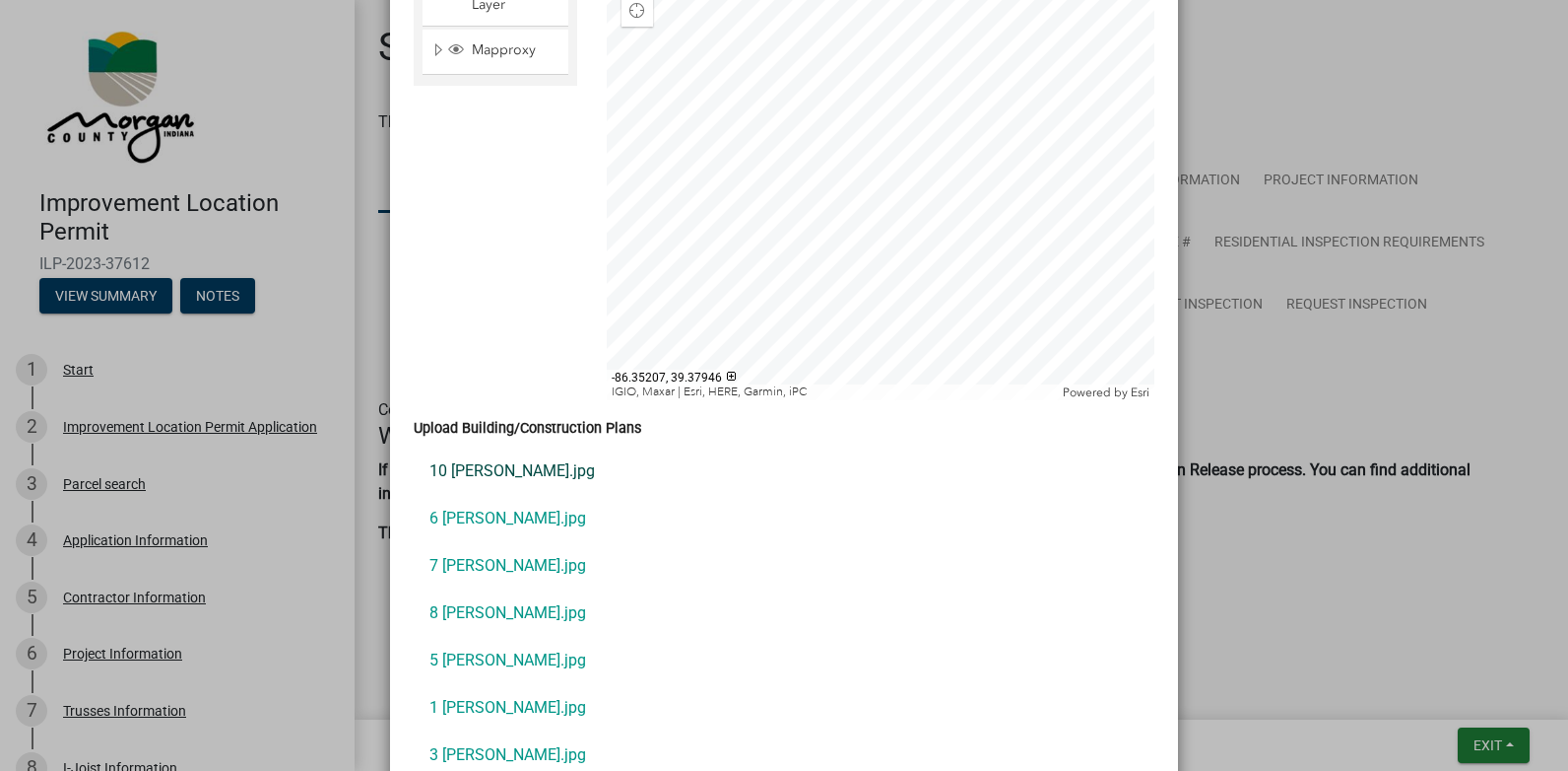
scroll to position [4434, 0]
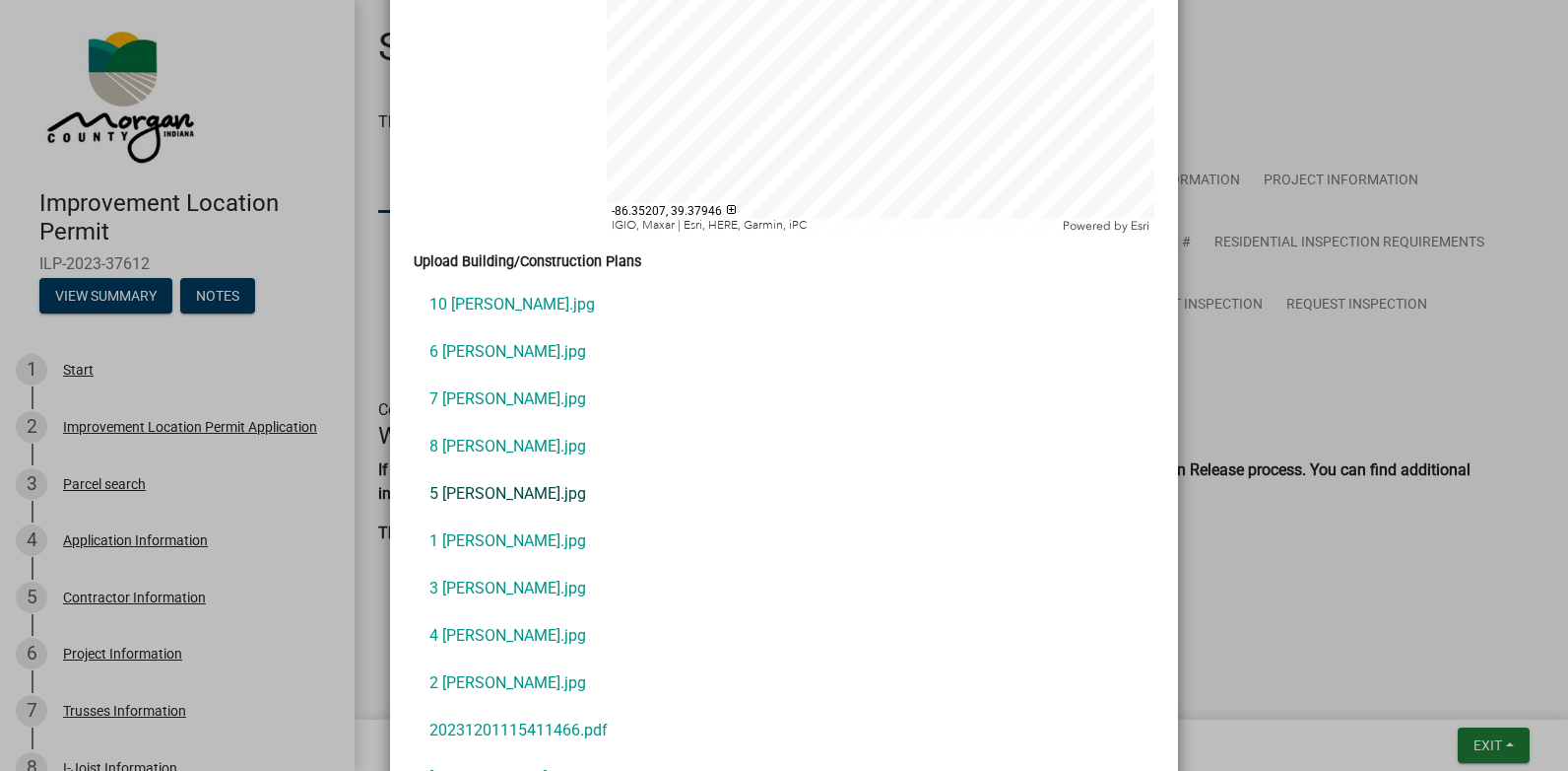
click at [476, 477] on link "5 [PERSON_NAME].jpg" at bounding box center [784, 494] width 741 height 48
click at [461, 612] on link "4 [PERSON_NAME].jpg" at bounding box center [784, 635] width 741 height 48
click at [475, 473] on link "5 [PERSON_NAME].jpg" at bounding box center [784, 494] width 741 height 48
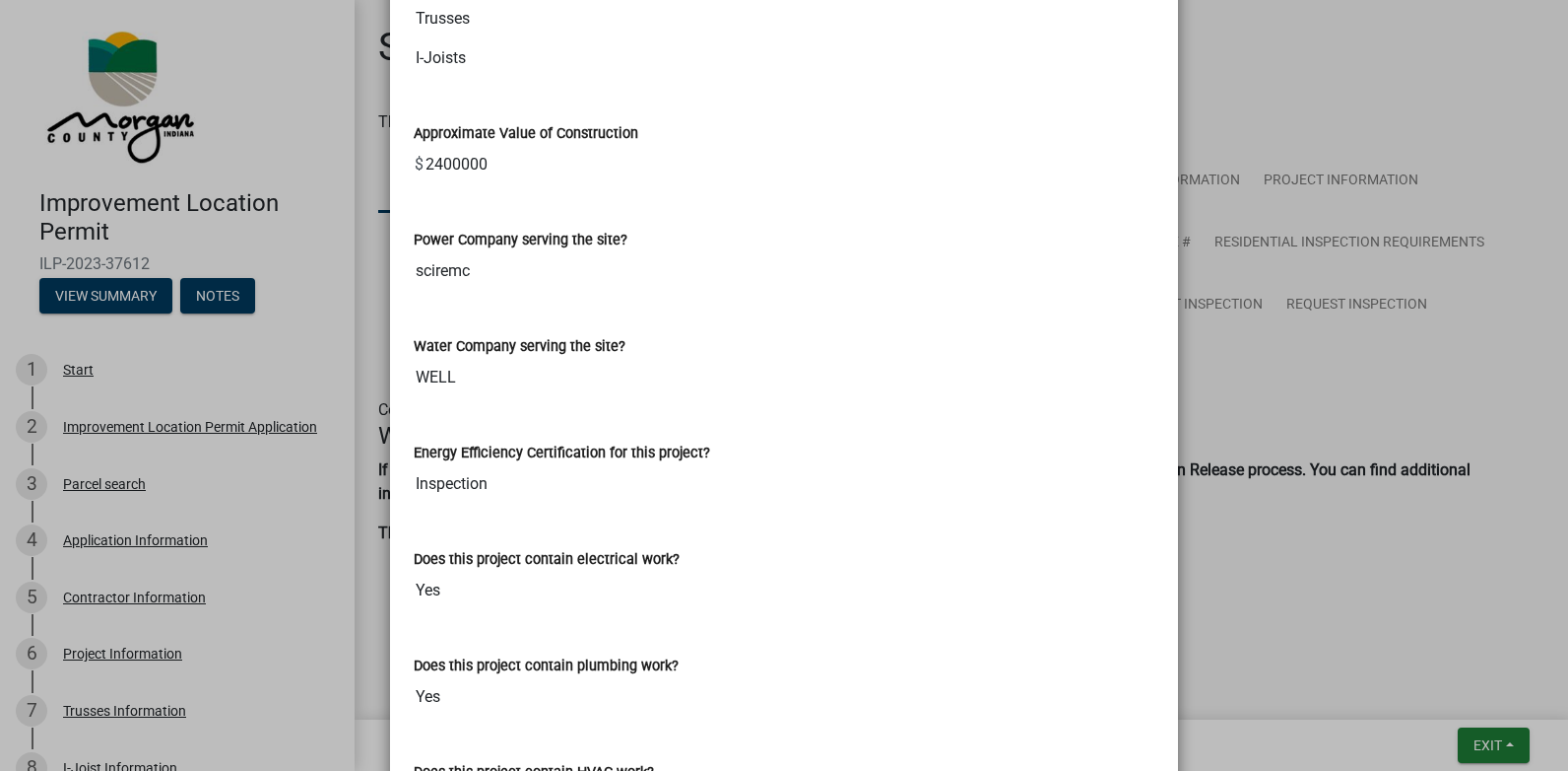
scroll to position [2759, 0]
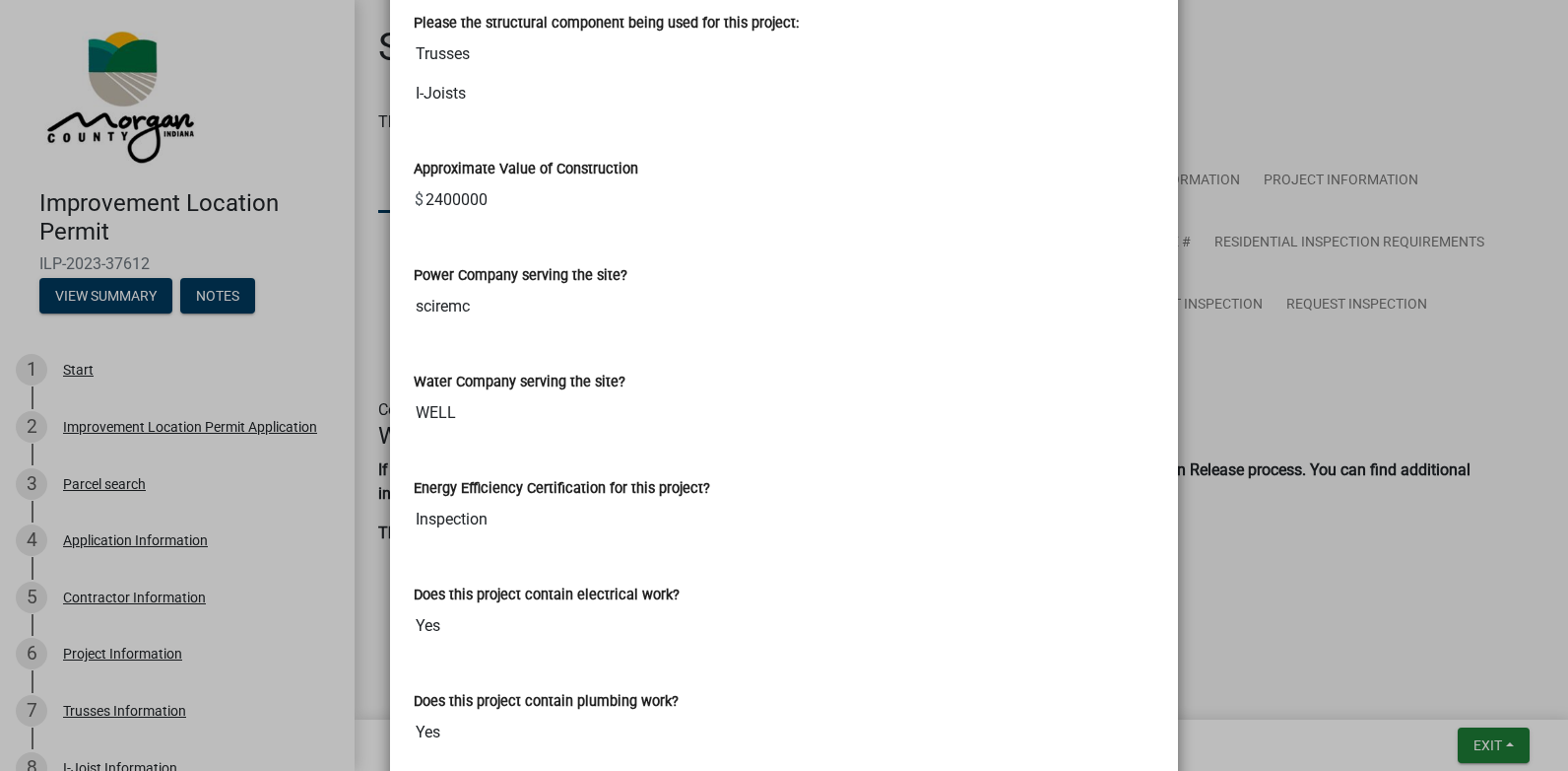
drag, startPoint x: 482, startPoint y: 205, endPoint x: 388, endPoint y: 207, distance: 94.0
click at [390, 207] on div "Printer Friendly Improvement Location Permit Application Parcel search Applicat…" at bounding box center [784, 477] width 787 height 6300
click at [767, 315] on input "sciremc" at bounding box center [784, 307] width 741 height 40
click at [716, 240] on div "Power Company serving the site? sciremc" at bounding box center [784, 281] width 741 height 91
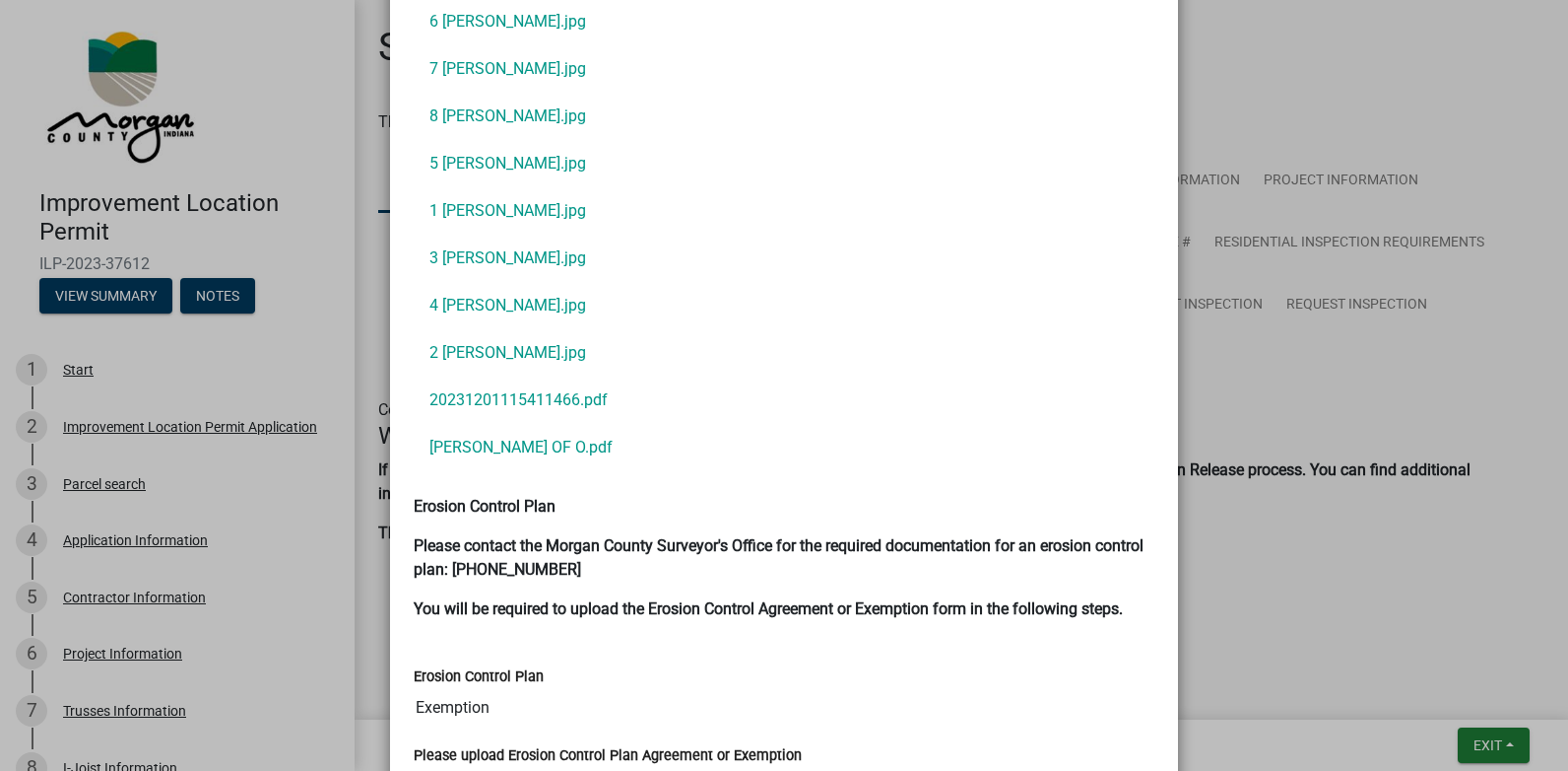
scroll to position [4730, 0]
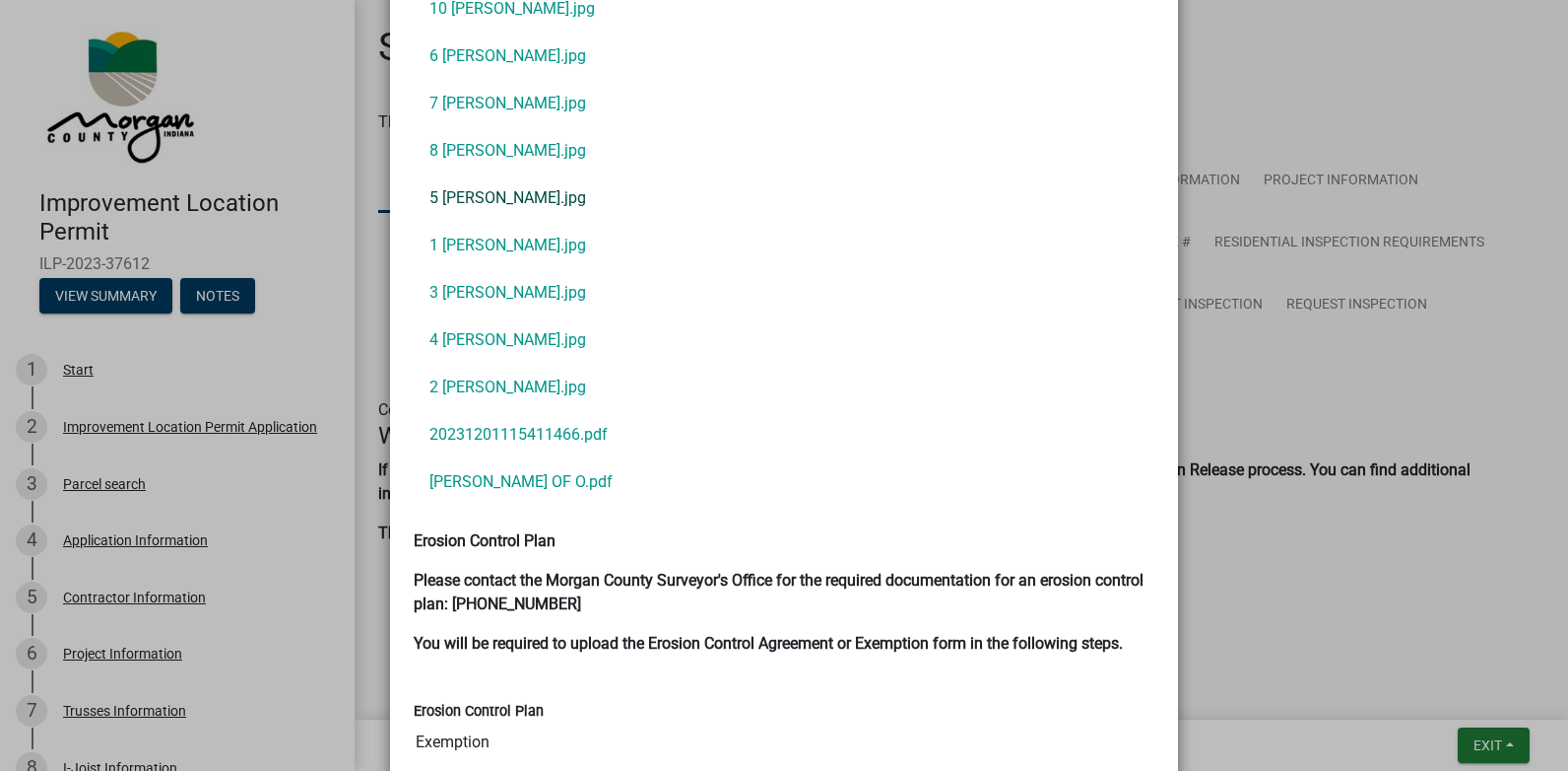
click at [462, 174] on link "5 [PERSON_NAME].jpg" at bounding box center [784, 198] width 741 height 48
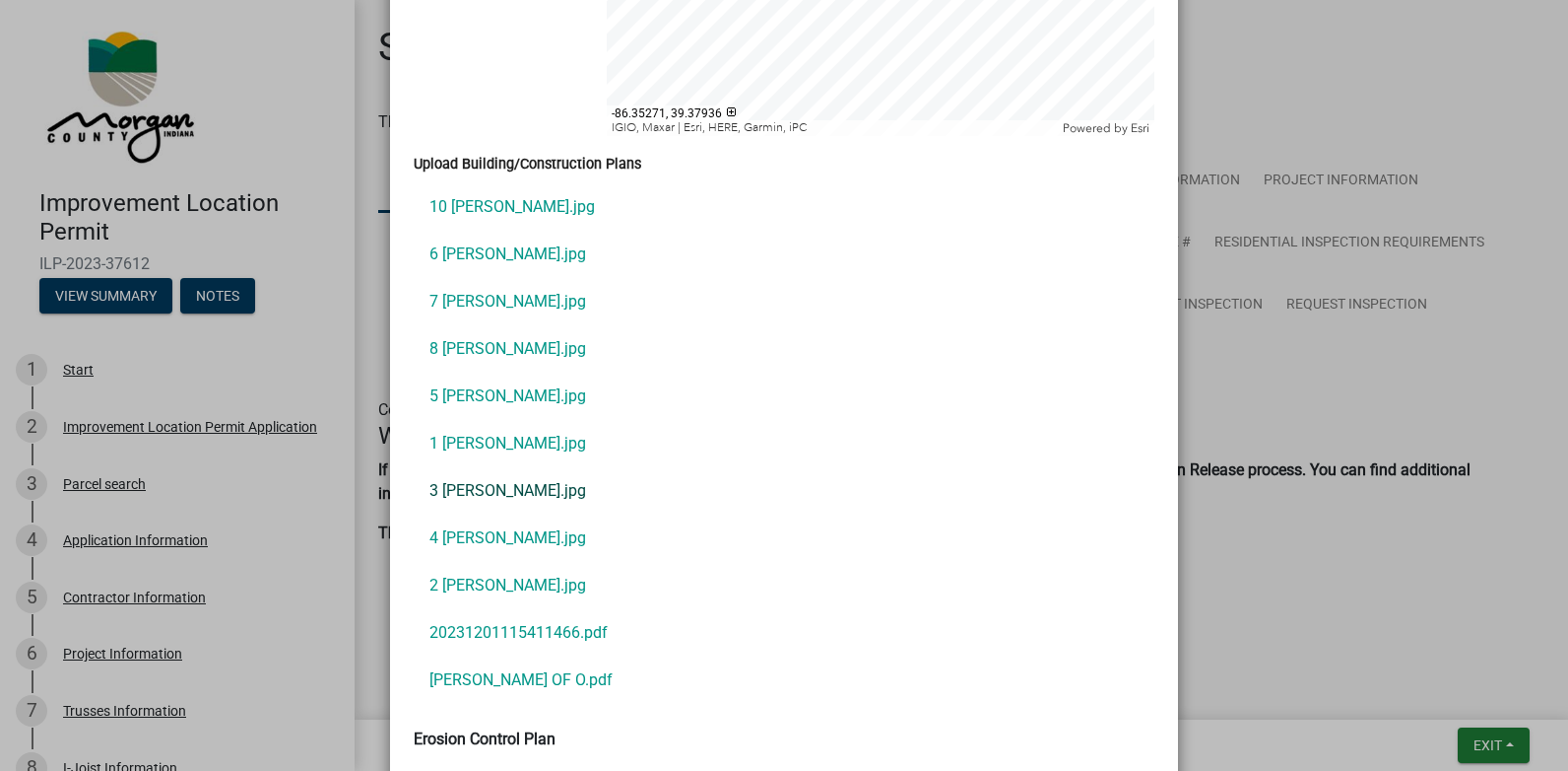
scroll to position [4532, 0]
click at [473, 328] on link "8 [PERSON_NAME].jpg" at bounding box center [784, 348] width 741 height 48
click at [478, 277] on link "7 [PERSON_NAME].jpg" at bounding box center [784, 301] width 741 height 48
click at [441, 235] on link "6 [PERSON_NAME].jpg" at bounding box center [784, 253] width 741 height 48
click at [490, 608] on link "20231201115411466.pdf" at bounding box center [784, 631] width 741 height 48
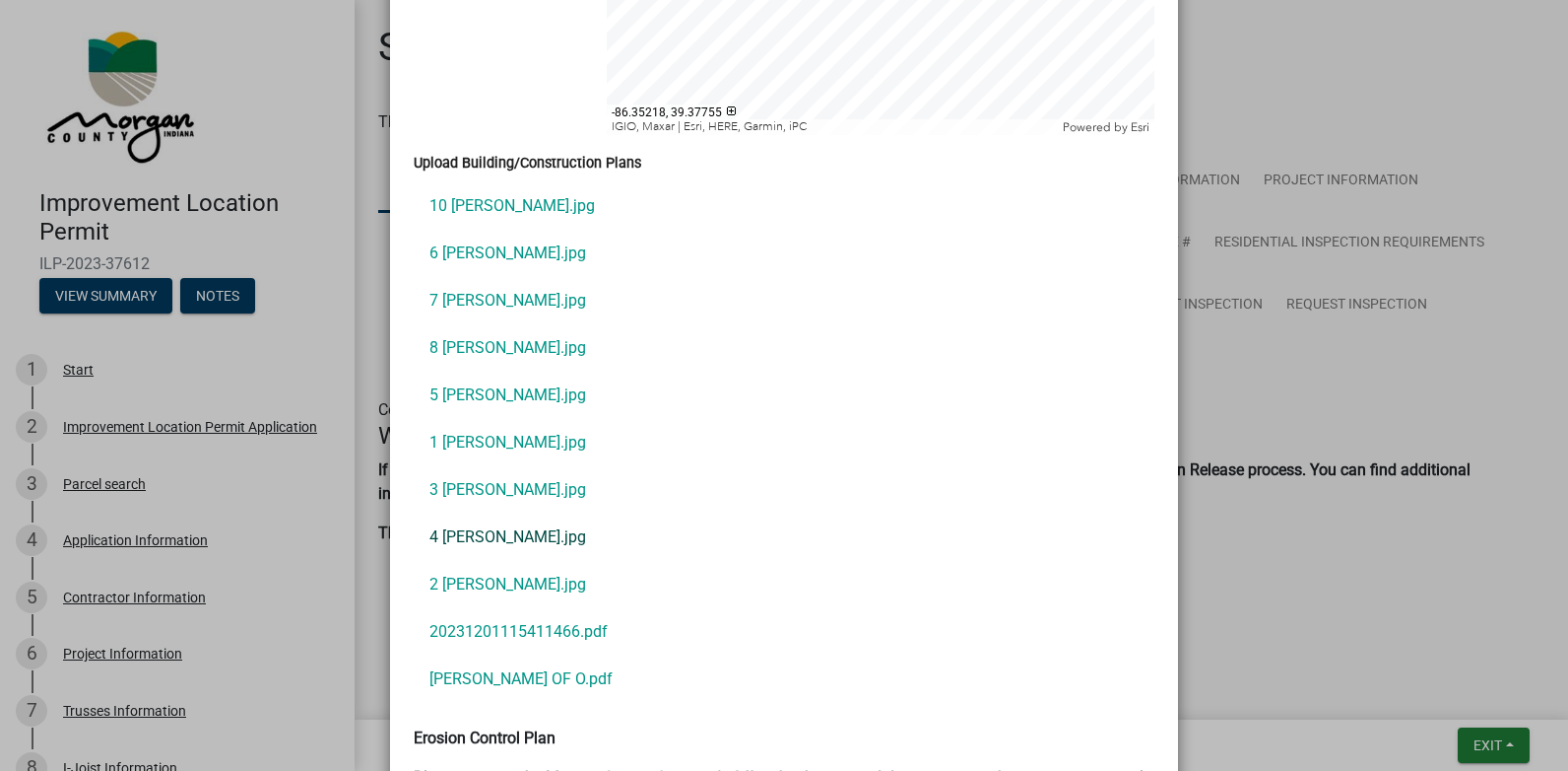
click at [483, 516] on link "4 [PERSON_NAME].jpg" at bounding box center [784, 537] width 741 height 48
click at [463, 281] on link "7 [PERSON_NAME].jpg" at bounding box center [784, 301] width 741 height 48
click at [471, 233] on link "6 [PERSON_NAME].jpg" at bounding box center [784, 253] width 741 height 48
click at [478, 466] on link "3 [PERSON_NAME].jpg" at bounding box center [784, 490] width 741 height 48
click at [469, 560] on link "2 [PERSON_NAME].jpg" at bounding box center [784, 584] width 741 height 48
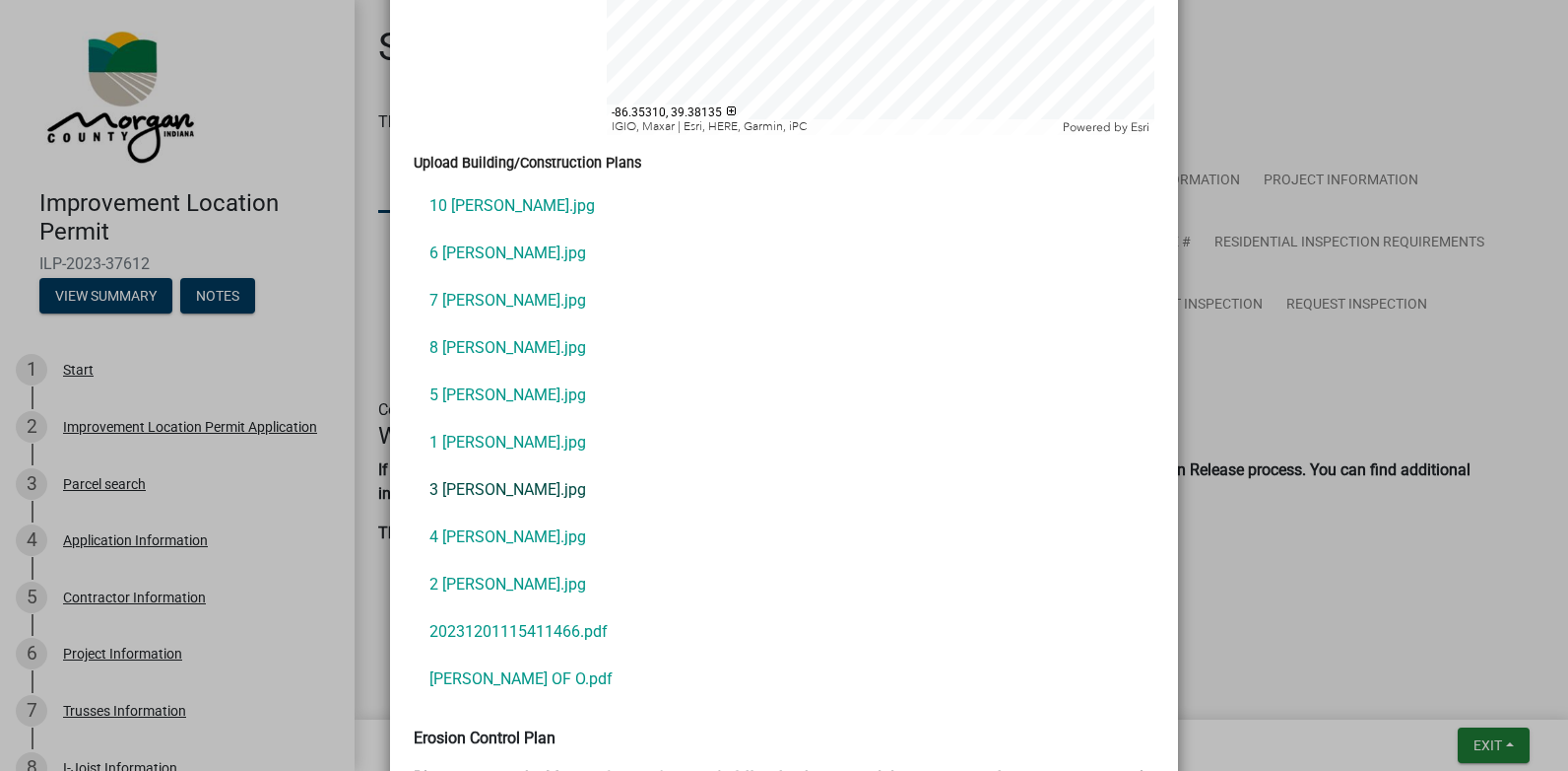
click at [479, 466] on link "3 [PERSON_NAME].jpg" at bounding box center [784, 490] width 741 height 48
click at [1483, 760] on ngb-modal-window "Summary × Printer Friendly Improvement Location Permit Application Parcel searc…" at bounding box center [784, 385] width 1568 height 771
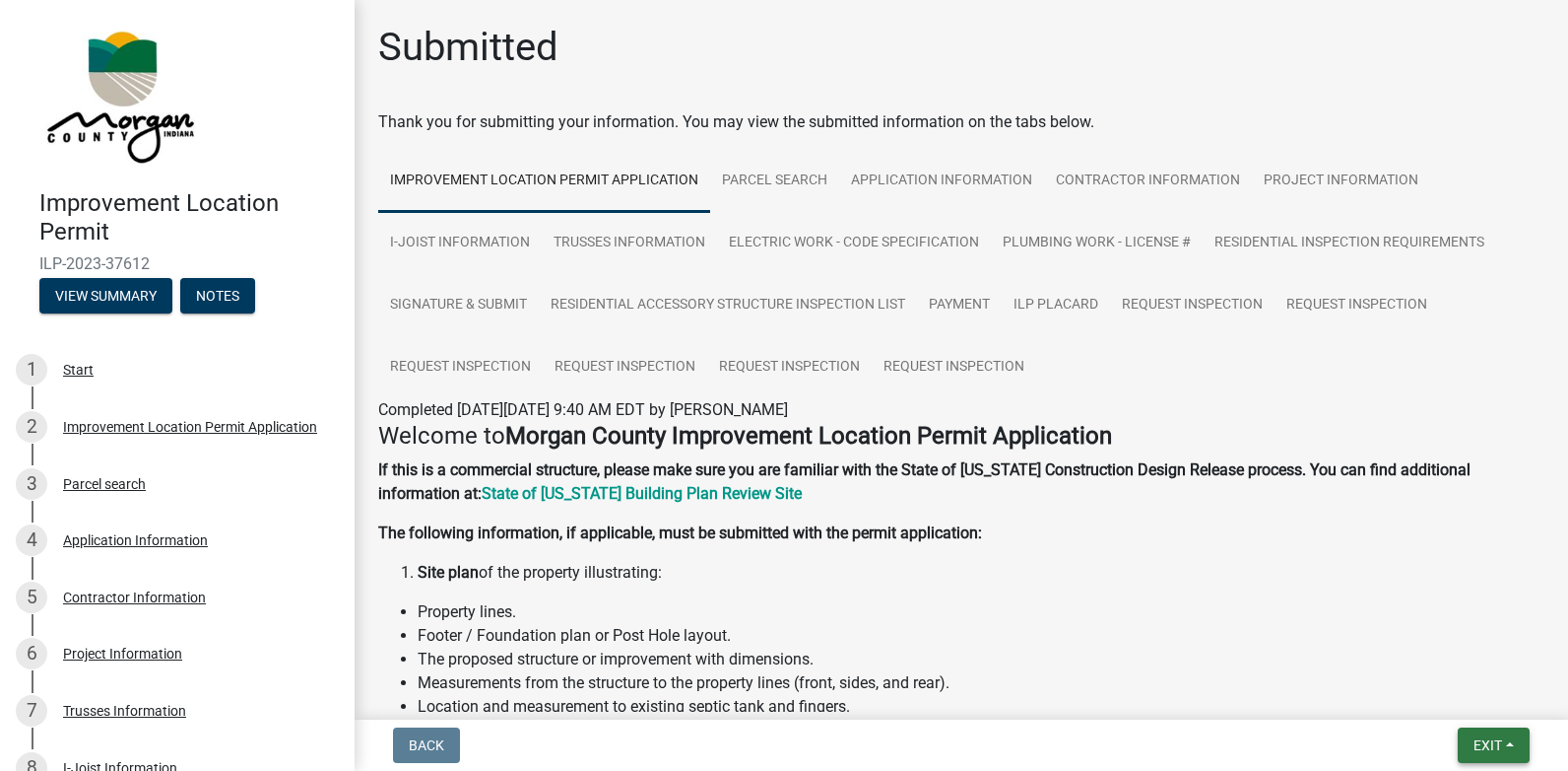
click at [1476, 755] on button "Exit" at bounding box center [1493, 745] width 72 height 36
click at [1417, 686] on button "Save & Exit" at bounding box center [1450, 694] width 157 height 48
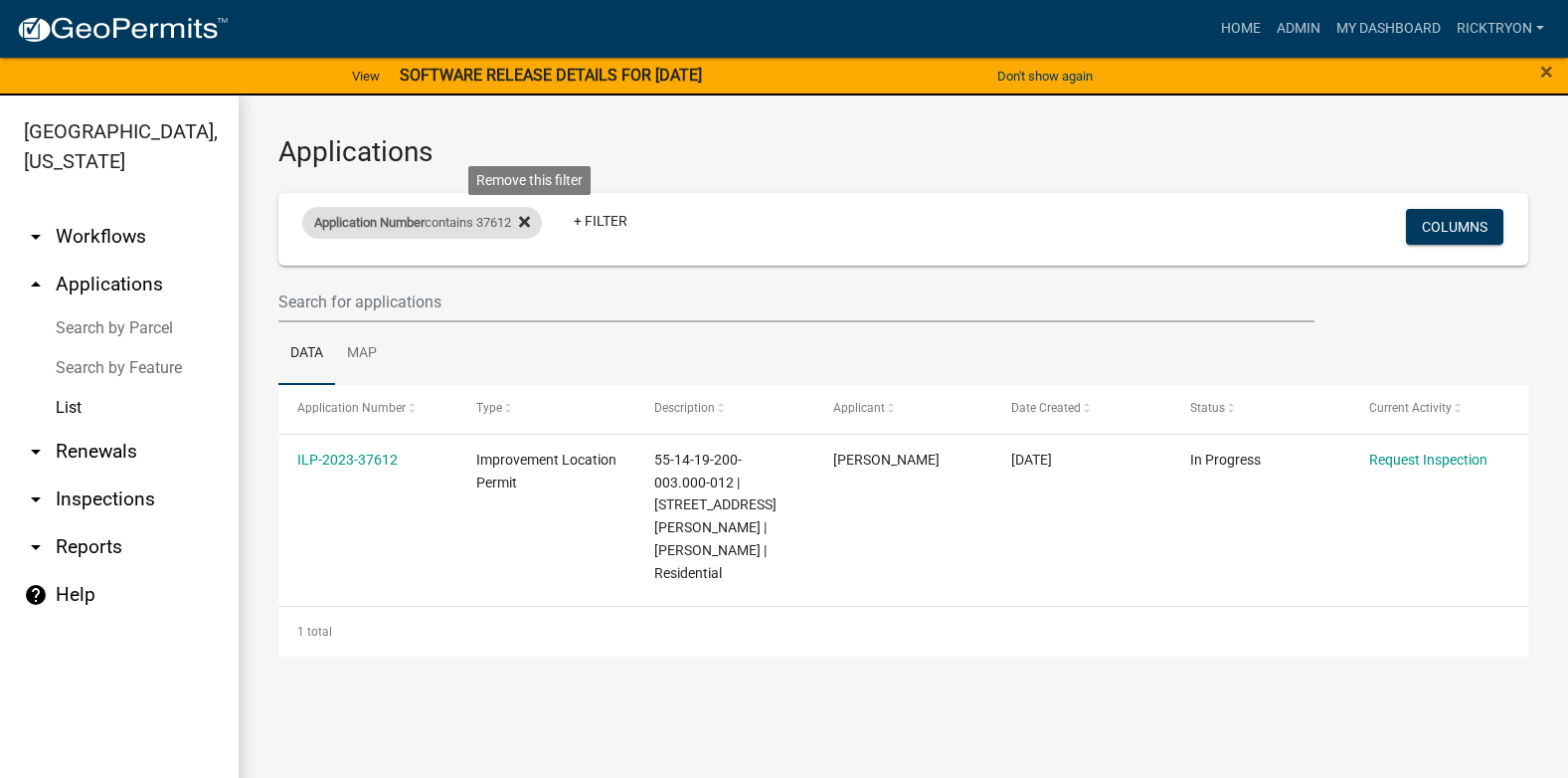
click at [530, 222] on icon at bounding box center [524, 222] width 11 height 16
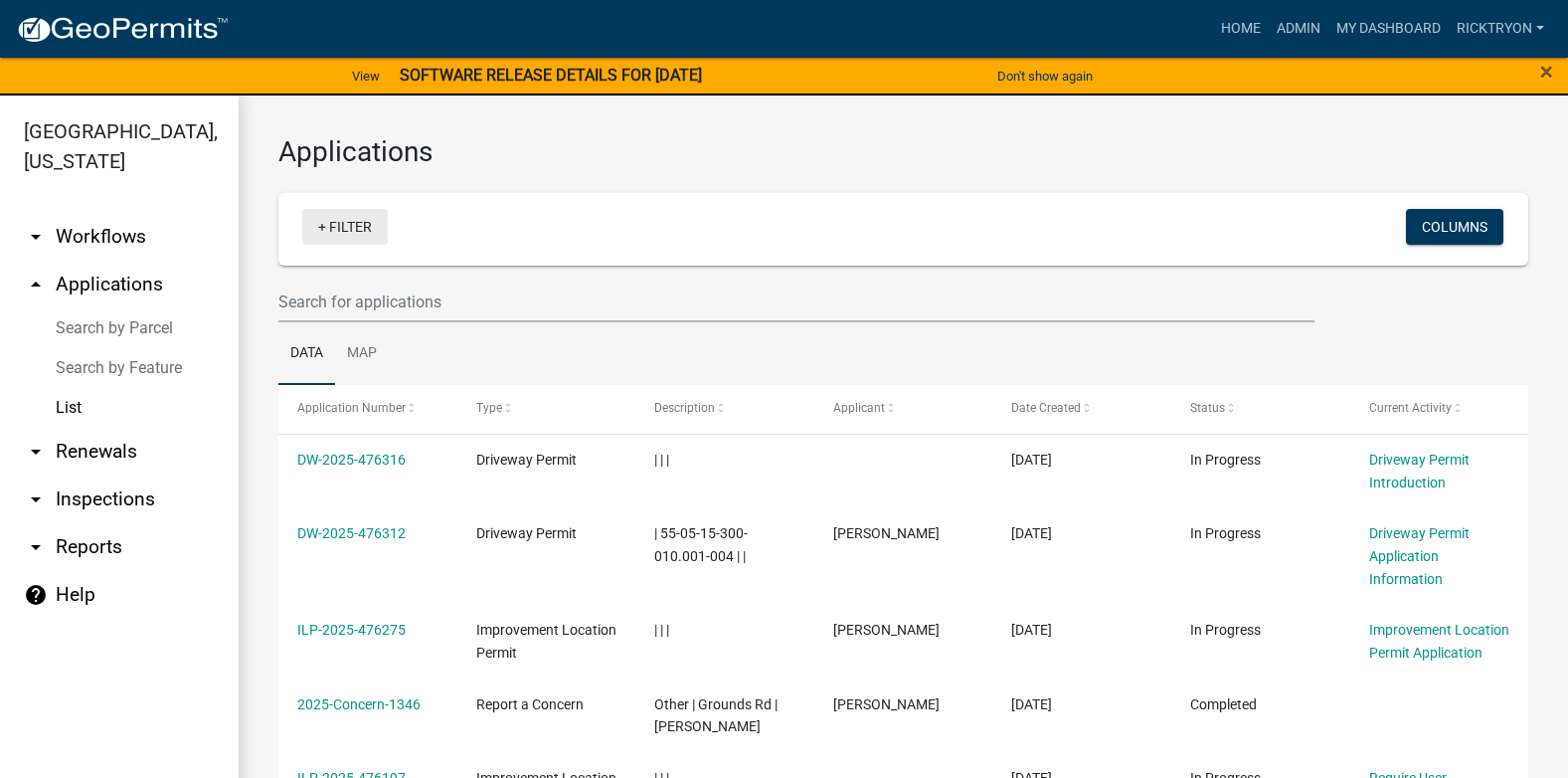
click at [348, 225] on link "+ Filter" at bounding box center [346, 227] width 86 height 36
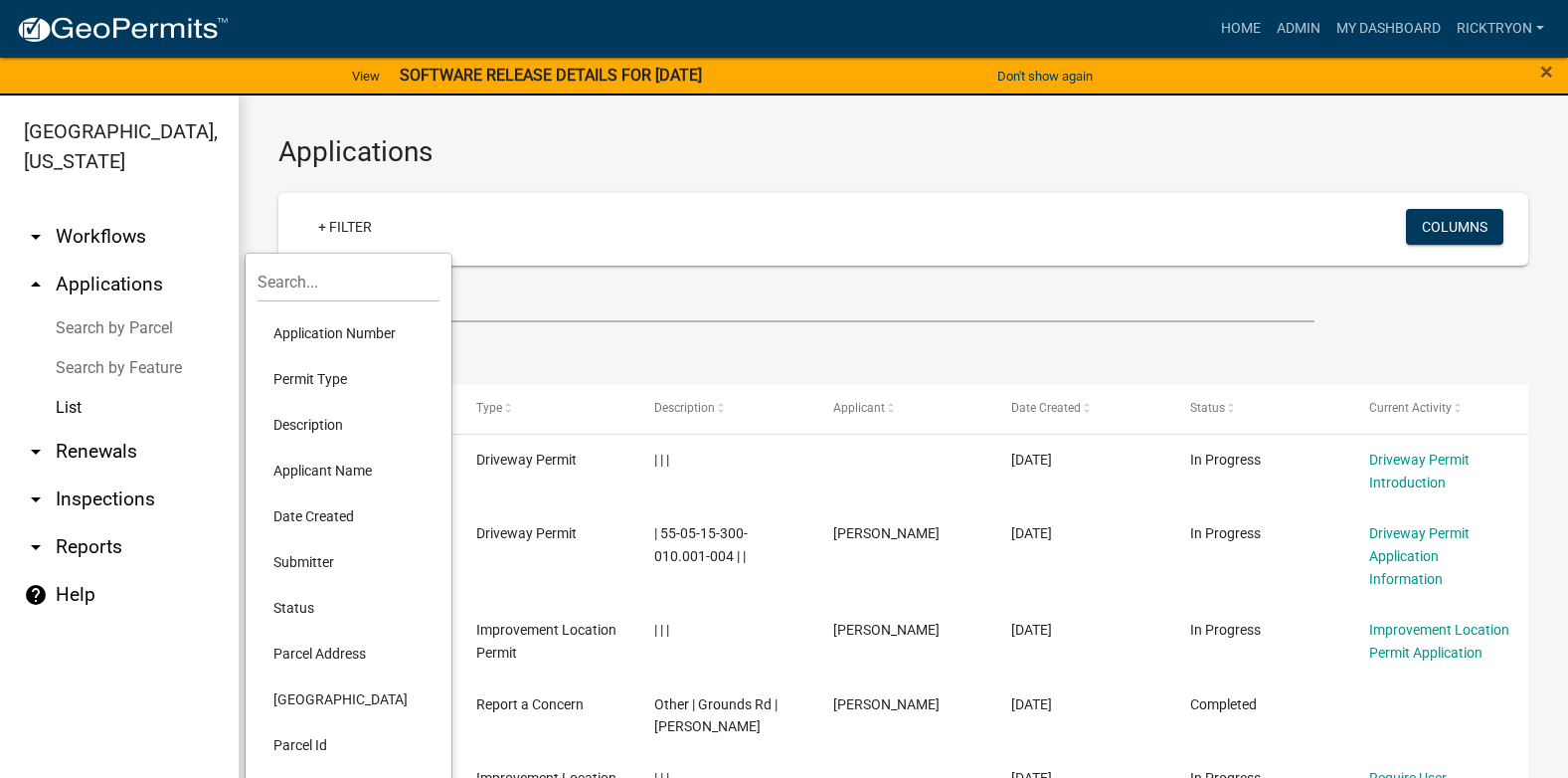
click at [342, 334] on li "Application Number" at bounding box center [349, 334] width 182 height 46
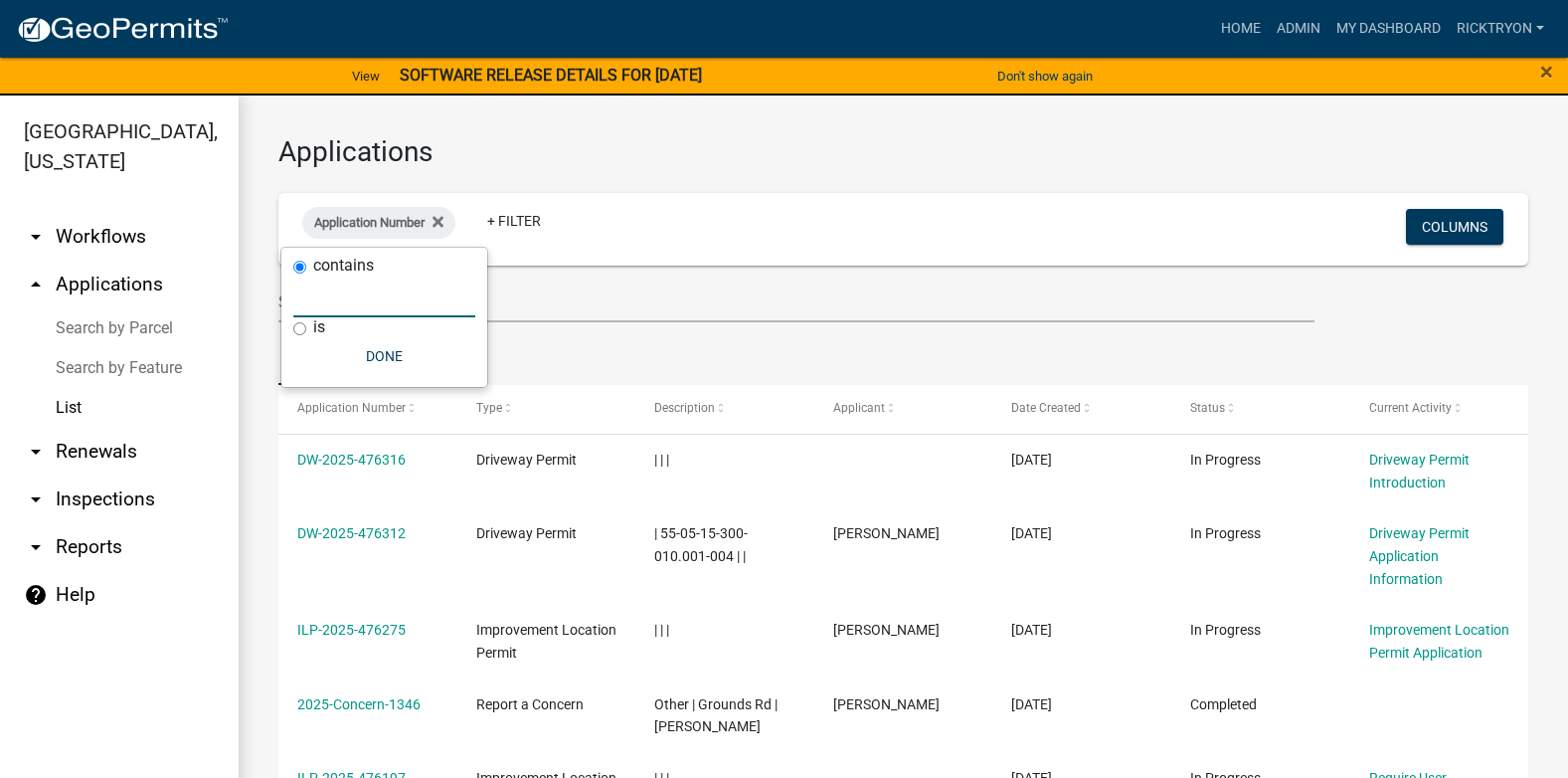
click at [328, 300] on input "text" at bounding box center [385, 297] width 182 height 41
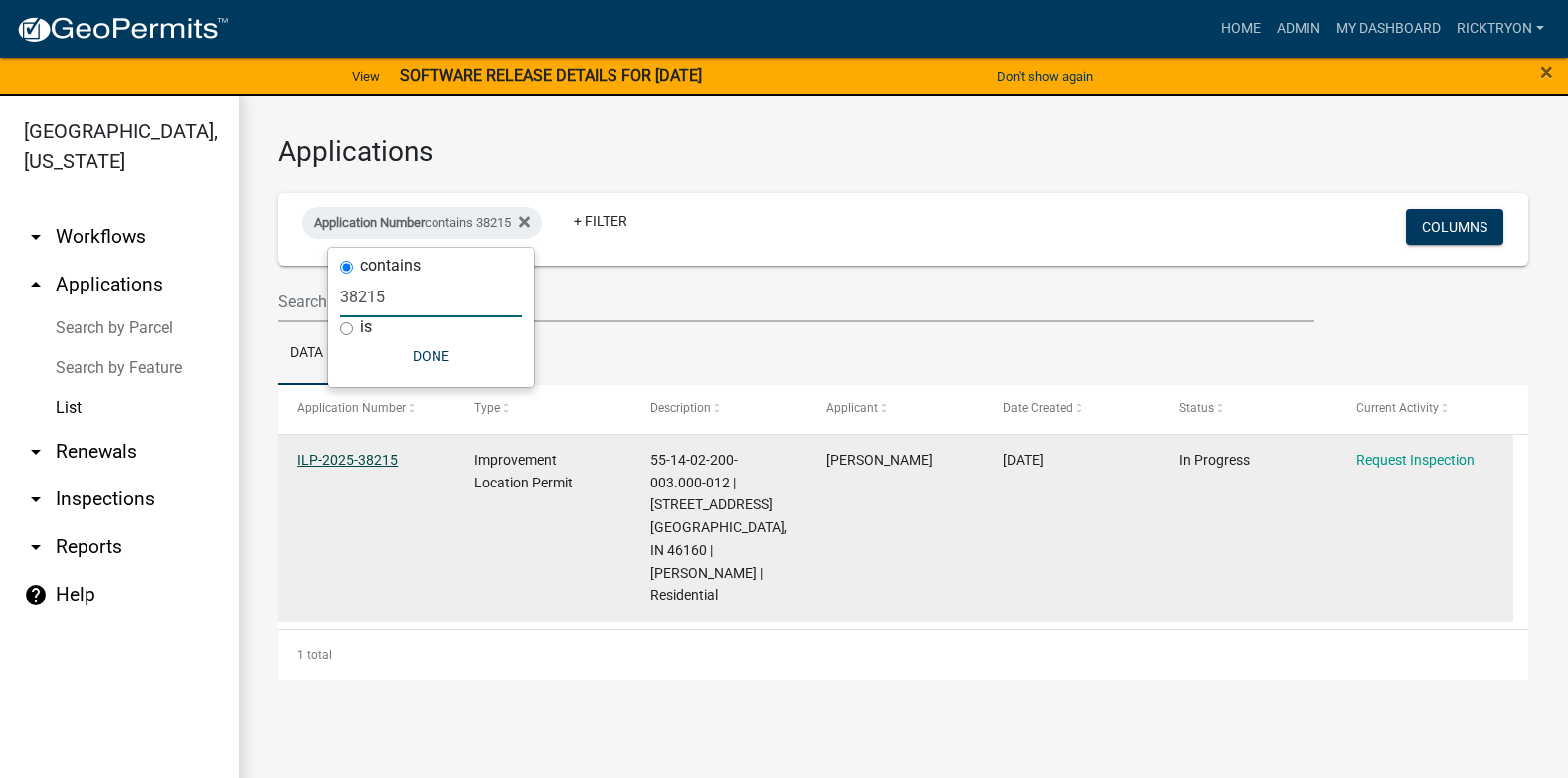
type input "38215"
click at [362, 460] on link "ILP-2025-38215" at bounding box center [348, 459] width 101 height 16
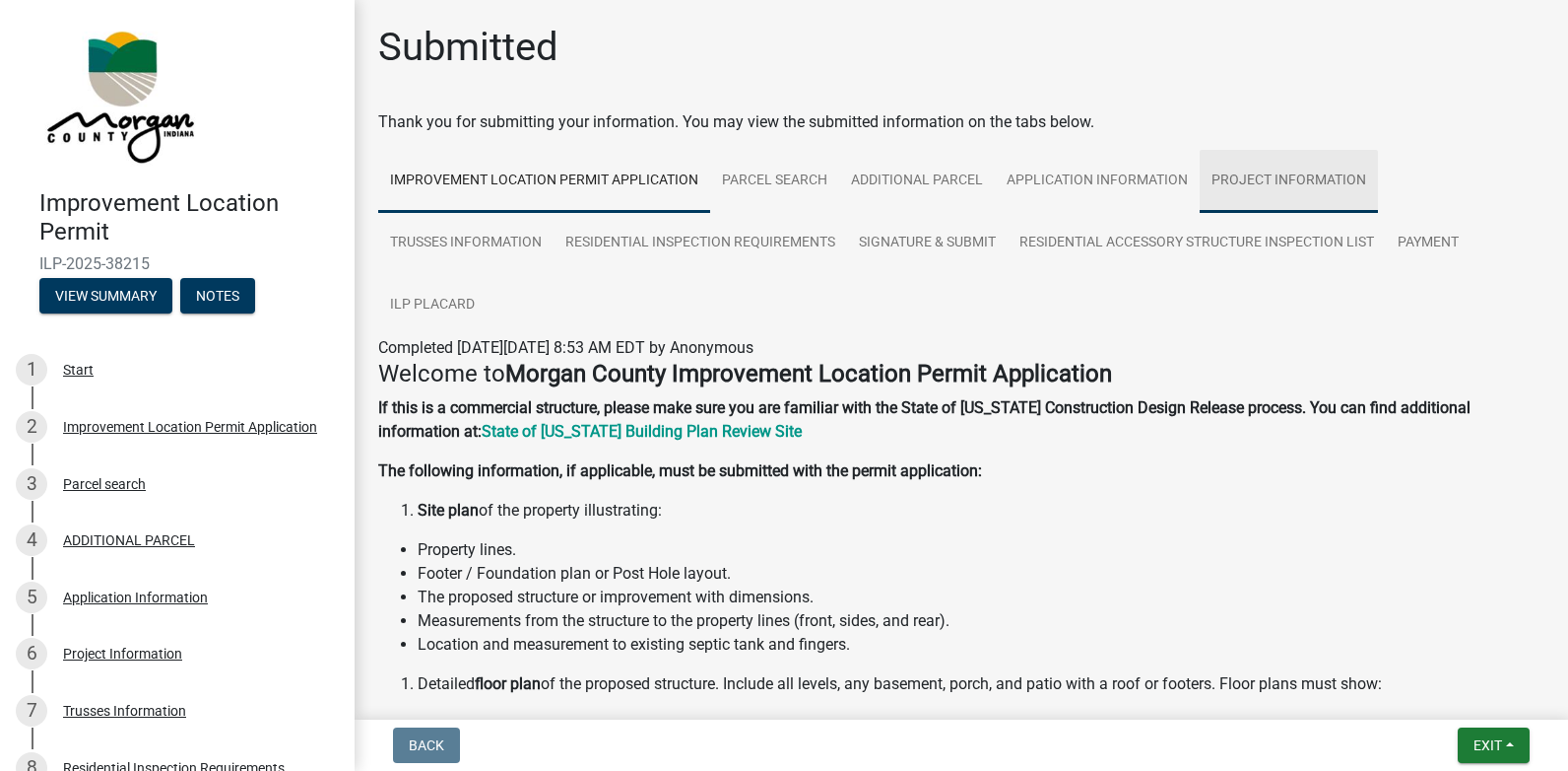
click at [1232, 170] on link "Project Information" at bounding box center [1289, 181] width 178 height 63
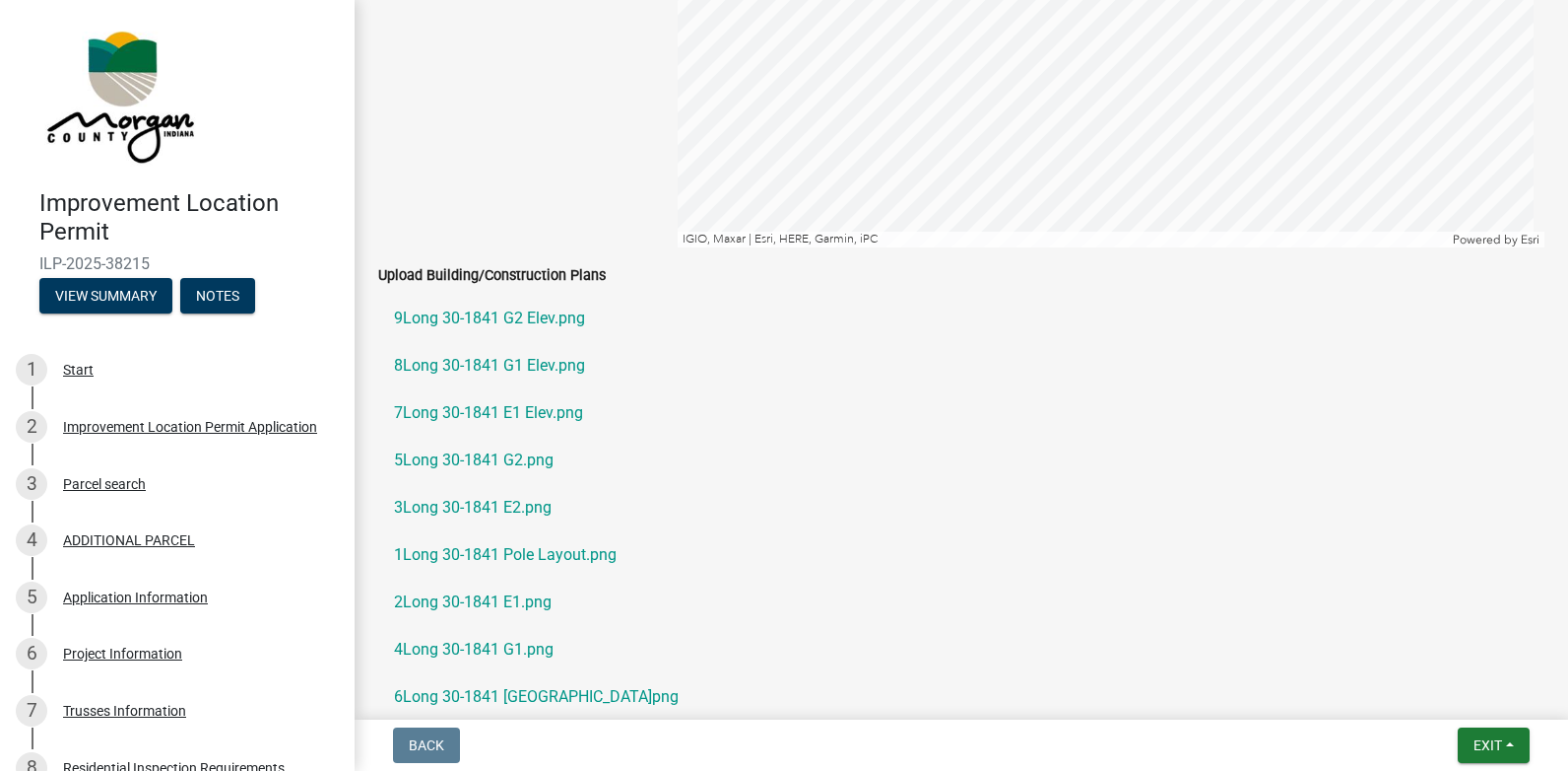
scroll to position [3153, 0]
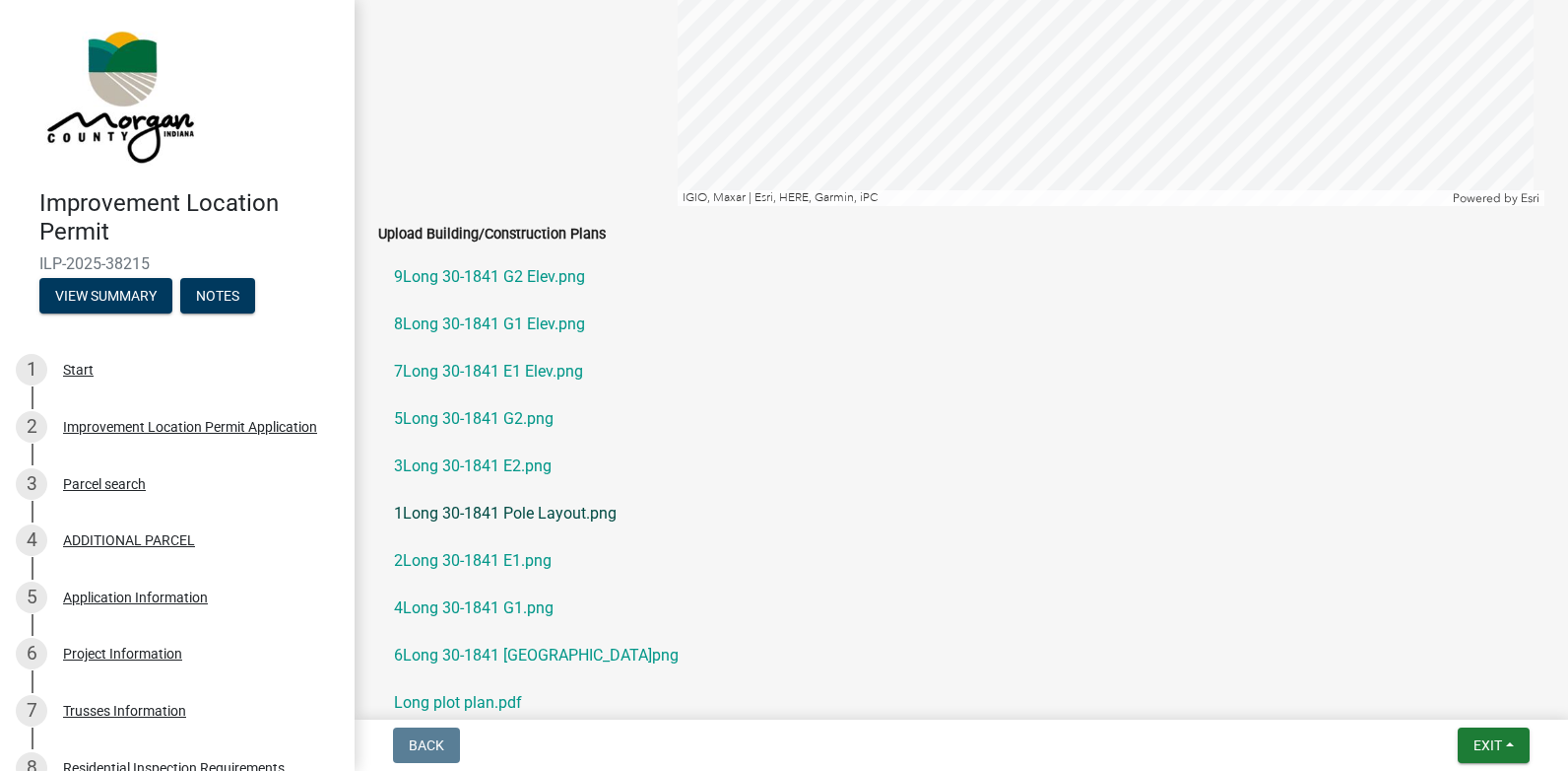
click at [475, 520] on link "1Long 30-1841 Pole Layout.png" at bounding box center [961, 514] width 1166 height 48
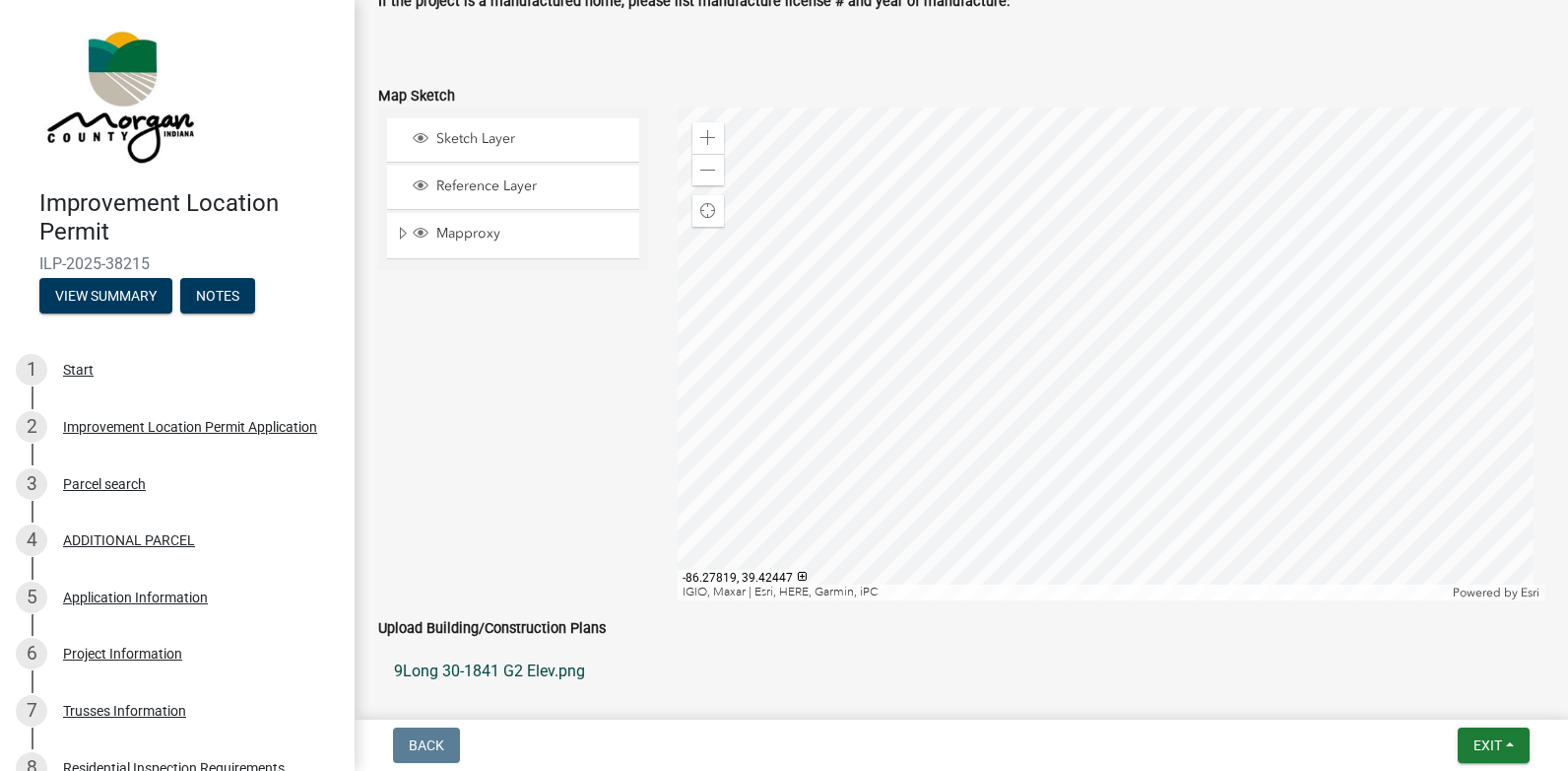
scroll to position [3054, 0]
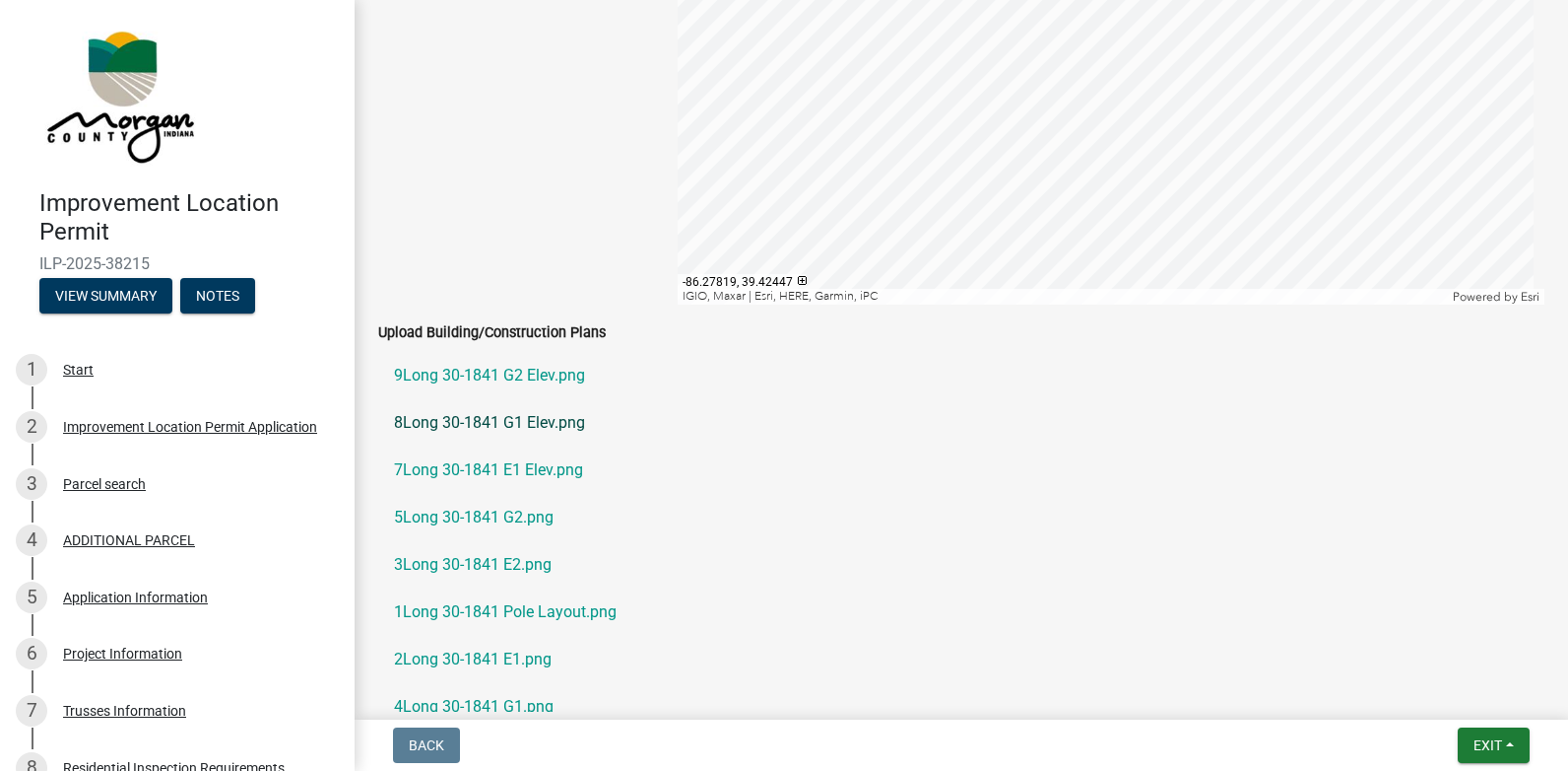
click at [471, 425] on link "8Long 30-1841 G1 Elev.png" at bounding box center [961, 423] width 1166 height 48
click at [466, 467] on link "7Long 30-1841 E1 Elev.png" at bounding box center [961, 470] width 1166 height 48
click at [476, 523] on link "5Long 30-1841 G2.png" at bounding box center [961, 518] width 1166 height 48
click at [453, 614] on link "1Long 30-1841 Pole Layout.png" at bounding box center [961, 612] width 1166 height 48
click at [466, 378] on link "9Long 30-1841 G2 Elev.png" at bounding box center [961, 375] width 1166 height 48
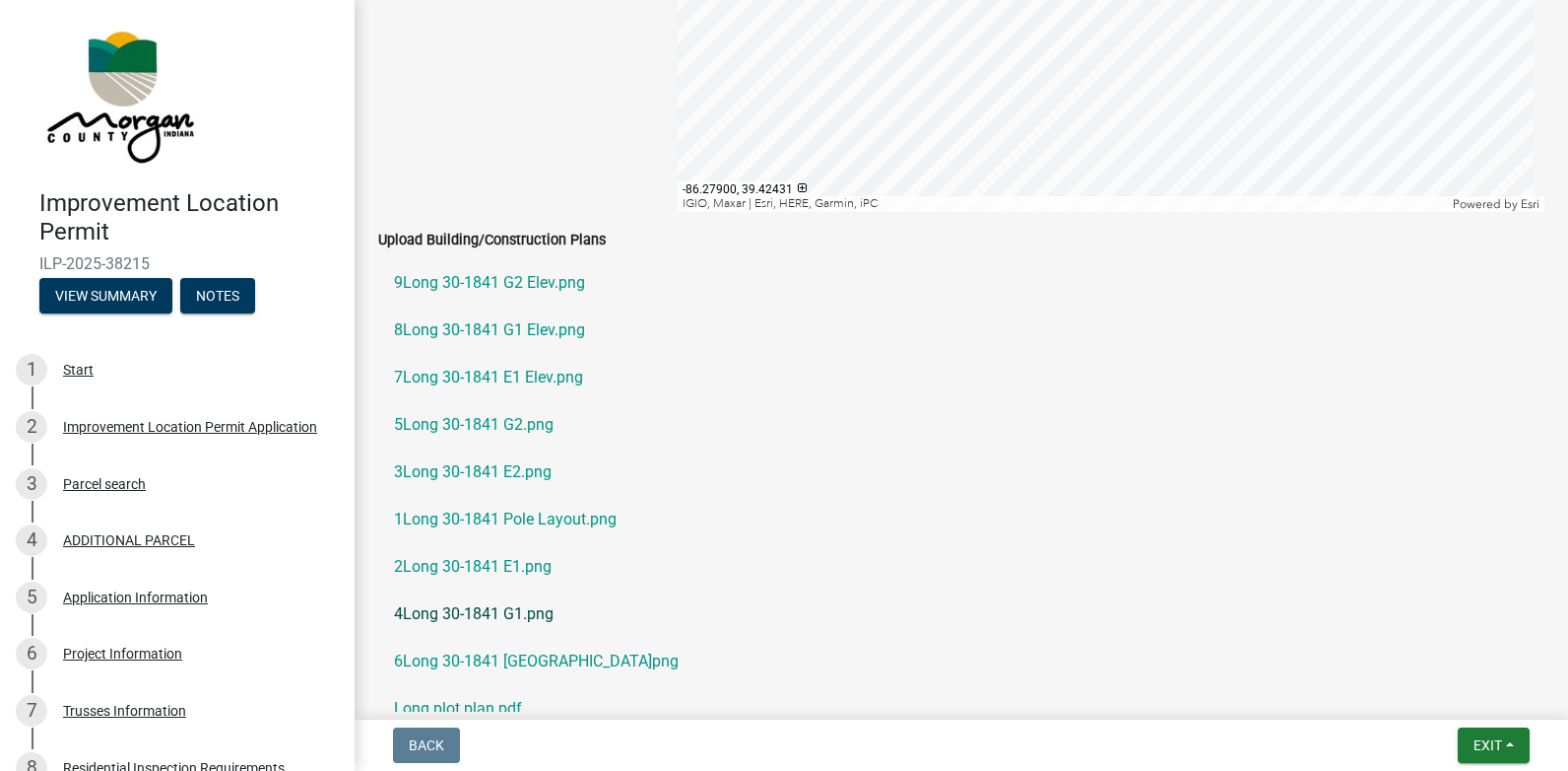
scroll to position [3251, 0]
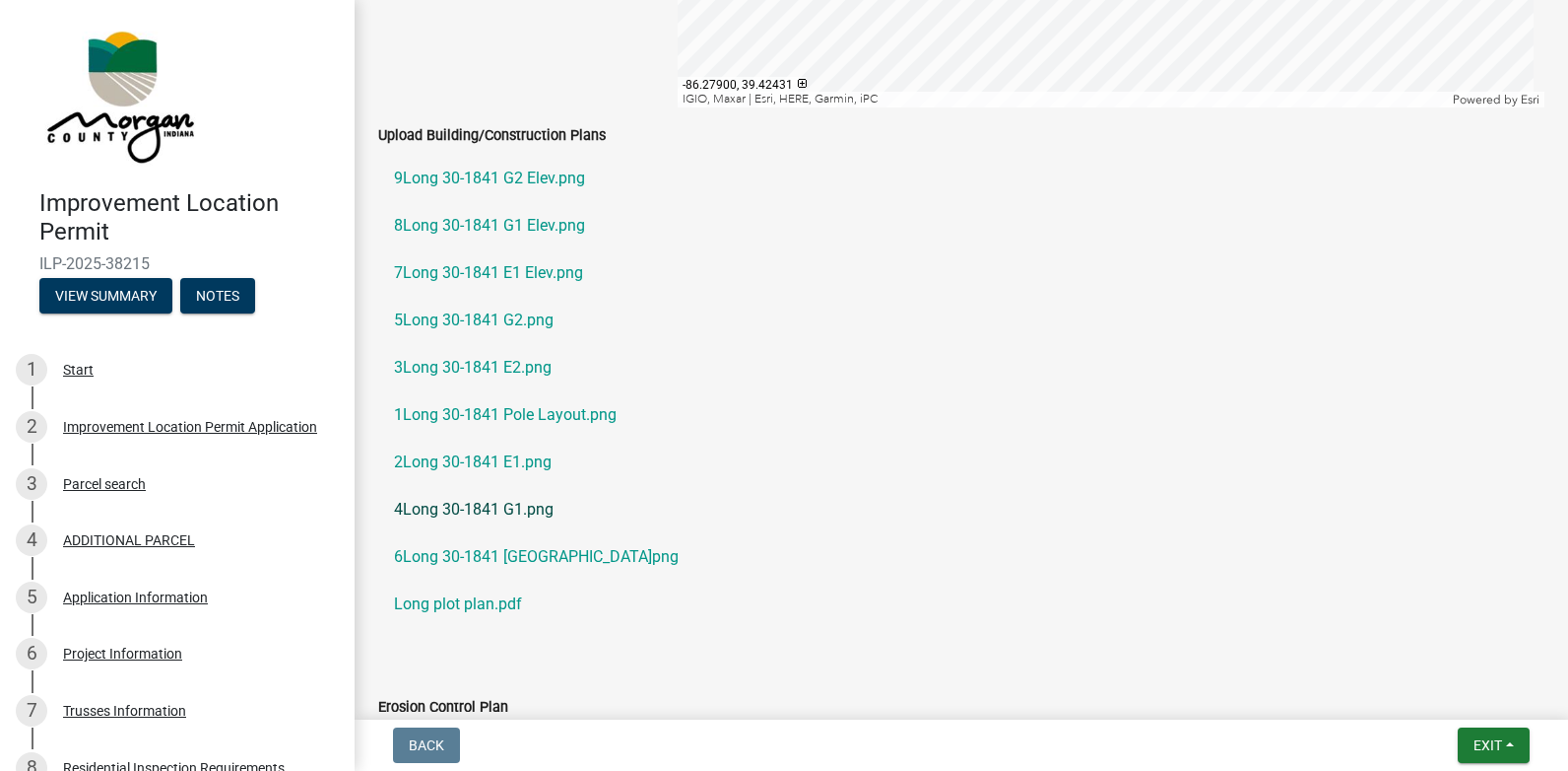
click at [439, 515] on link "4Long 30-1841 G1.png" at bounding box center [961, 510] width 1166 height 48
click at [433, 458] on link "2Long 30-1841 E1.png" at bounding box center [961, 462] width 1166 height 48
click at [460, 609] on link "Long plot plan.pdf" at bounding box center [961, 604] width 1166 height 48
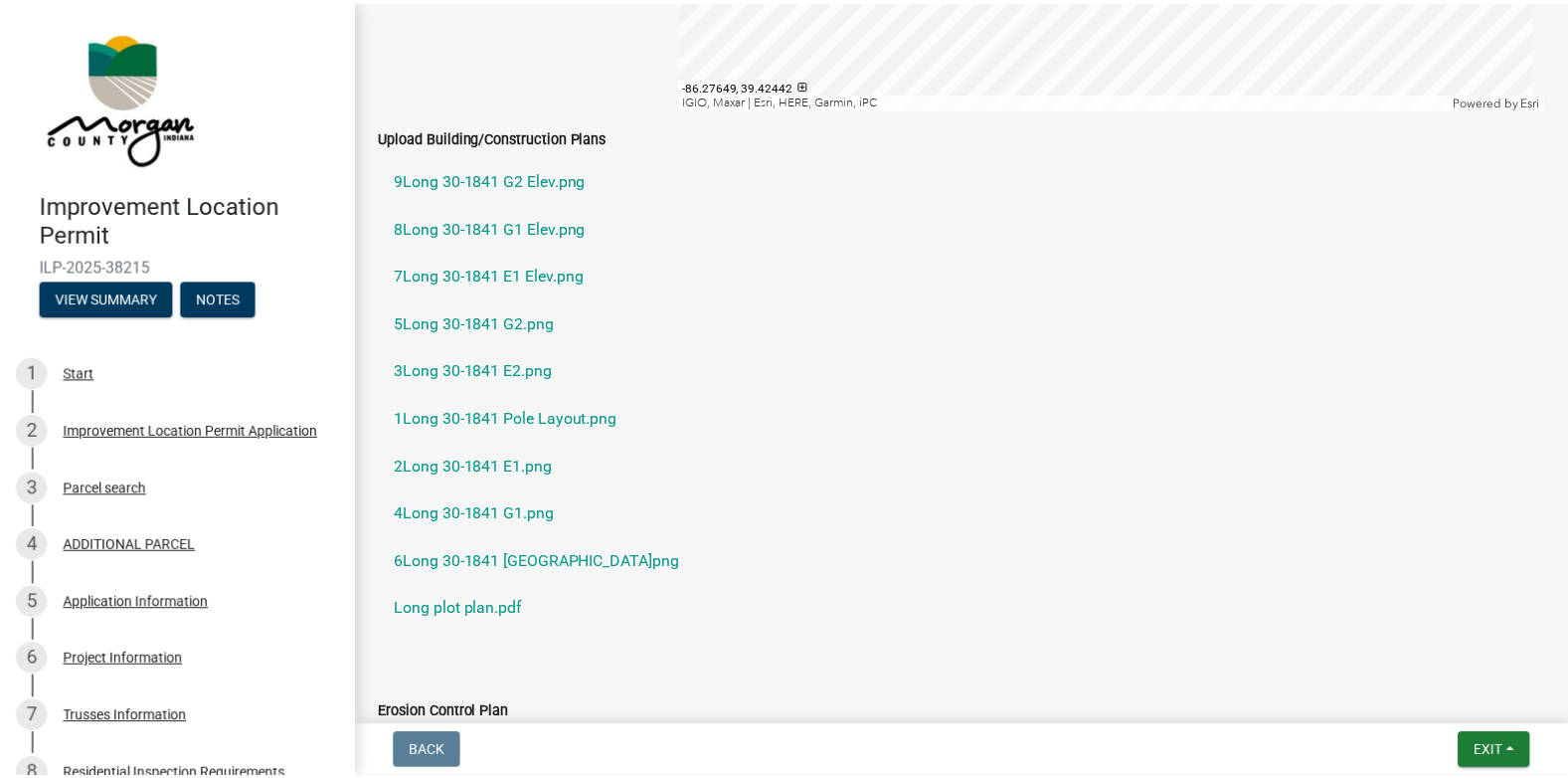
scroll to position [3480, 0]
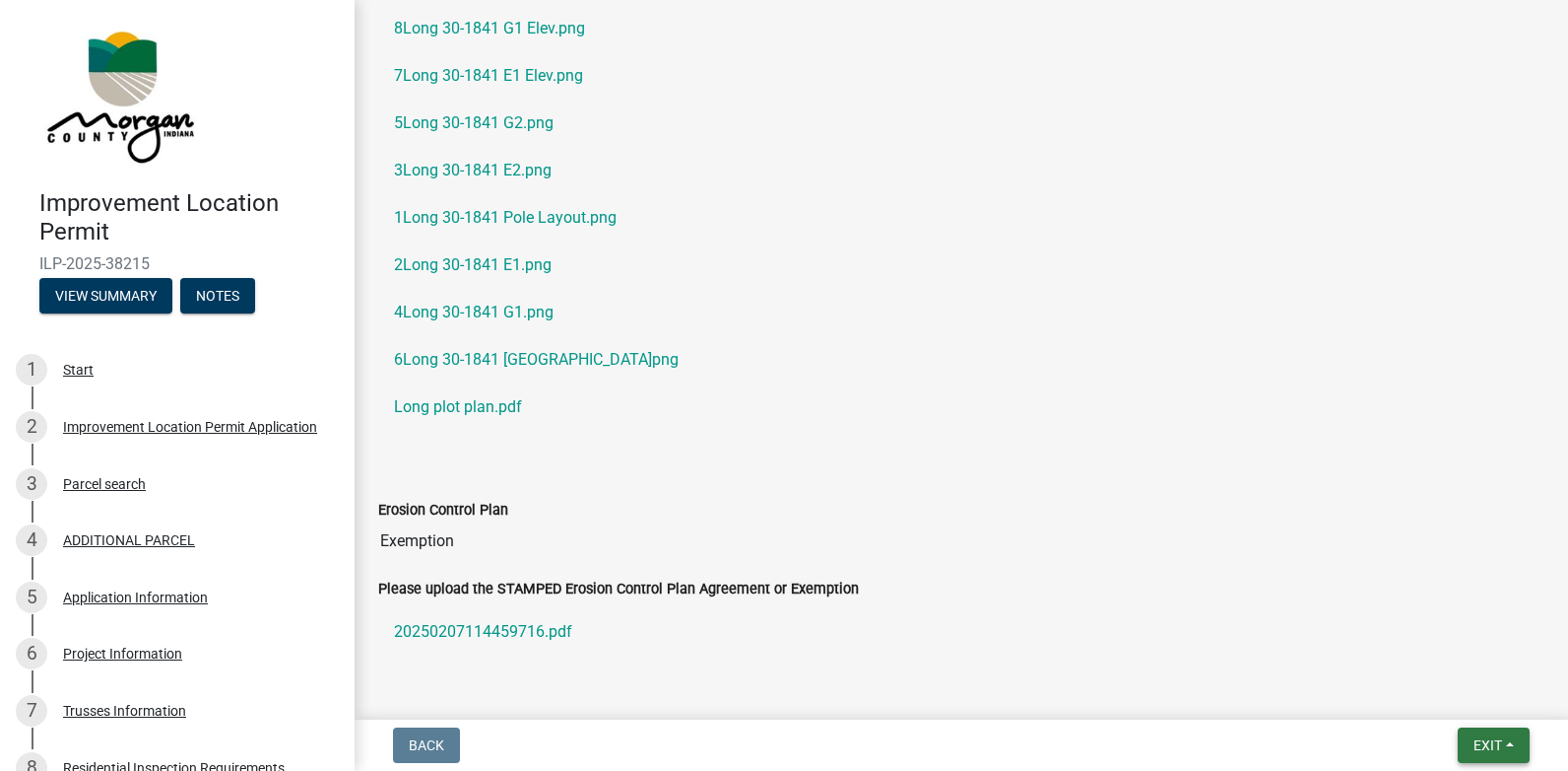
click at [1484, 739] on span "Exit" at bounding box center [1487, 745] width 29 height 16
click at [1444, 705] on button "Save & Exit" at bounding box center [1450, 694] width 157 height 48
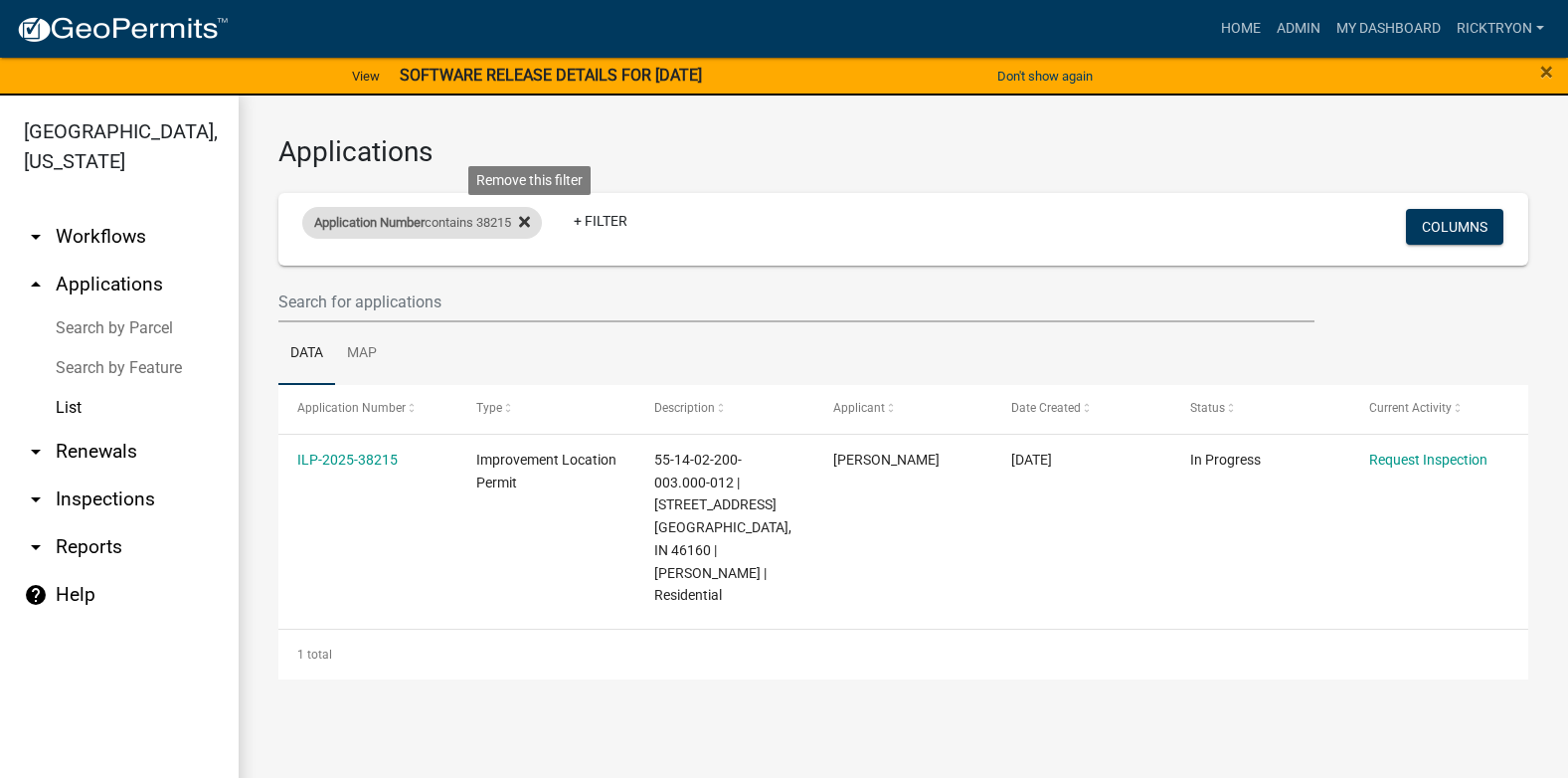
click at [530, 221] on icon at bounding box center [524, 222] width 11 height 11
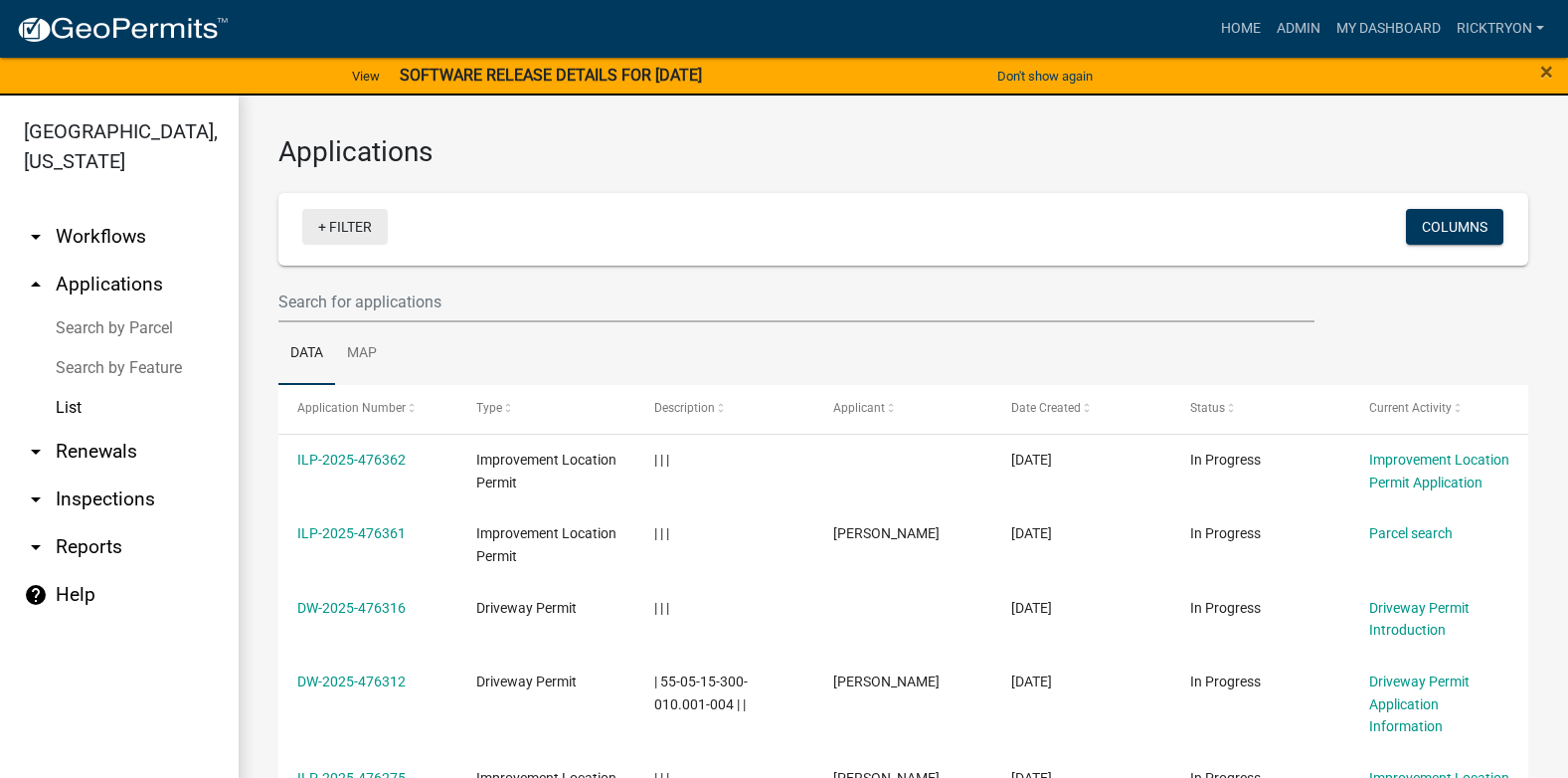
click at [343, 225] on link "+ Filter" at bounding box center [346, 227] width 86 height 36
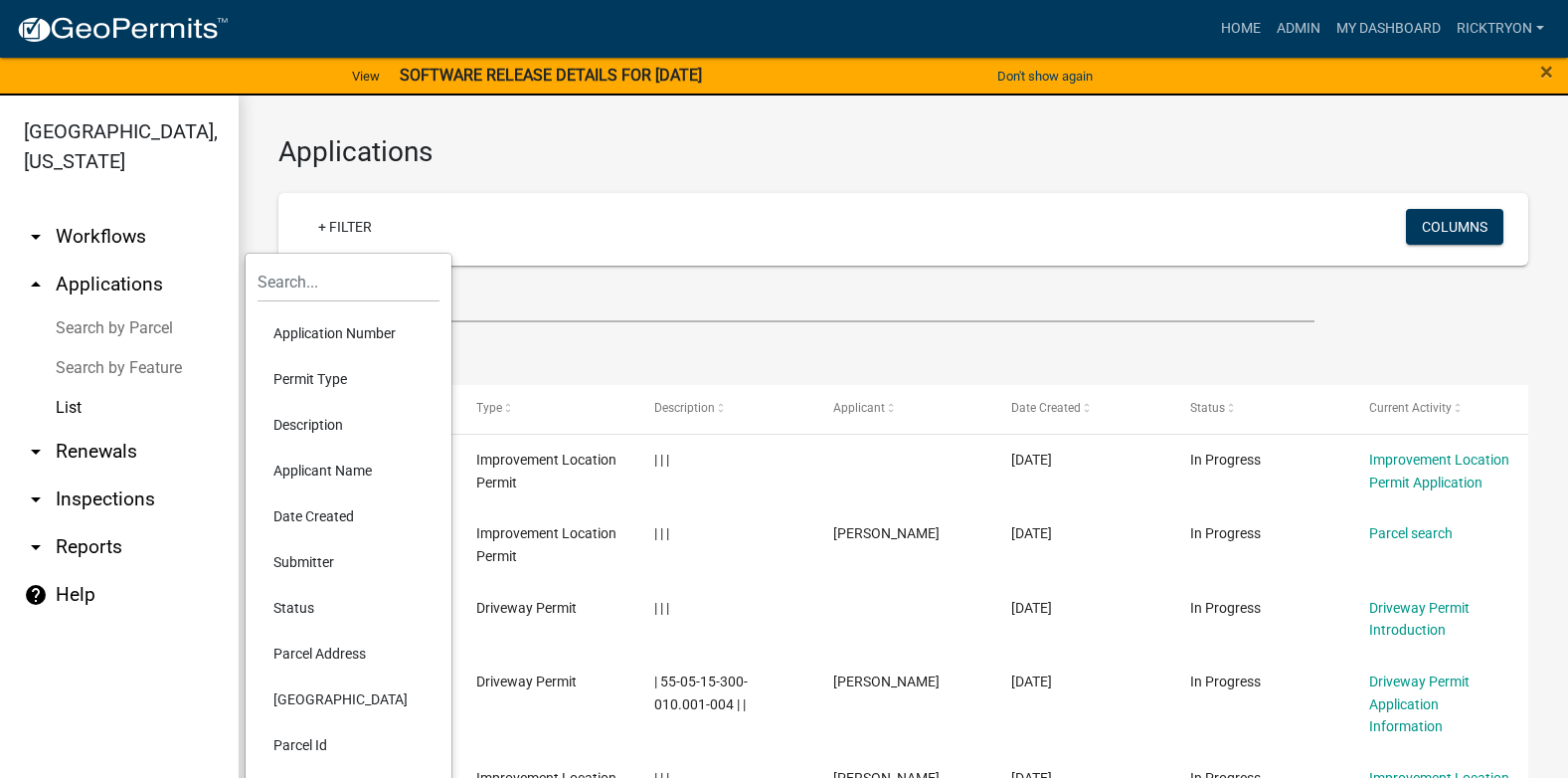
click at [337, 331] on li "Application Number" at bounding box center [349, 334] width 182 height 46
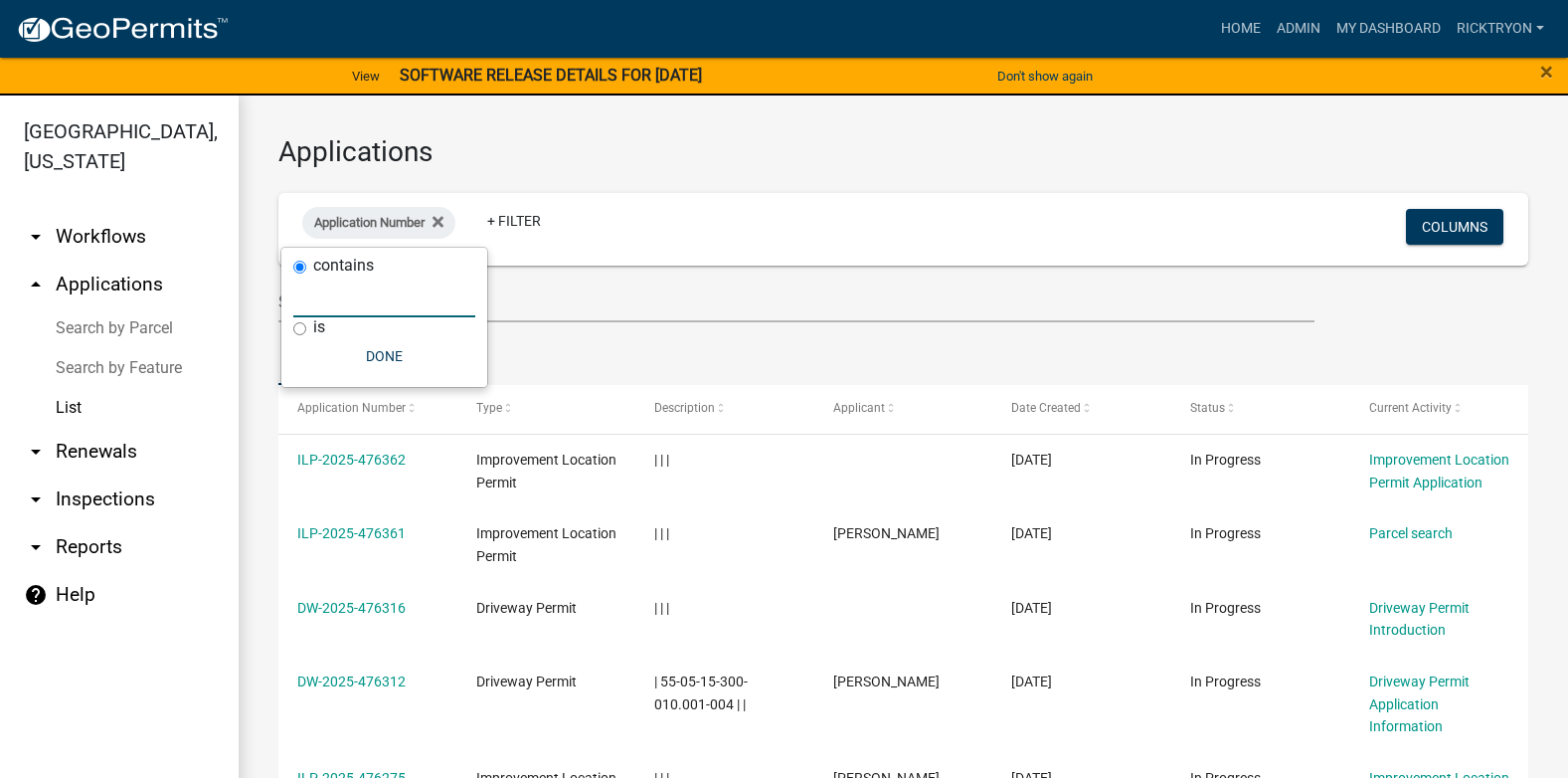
click at [403, 309] on input "text" at bounding box center [385, 297] width 182 height 41
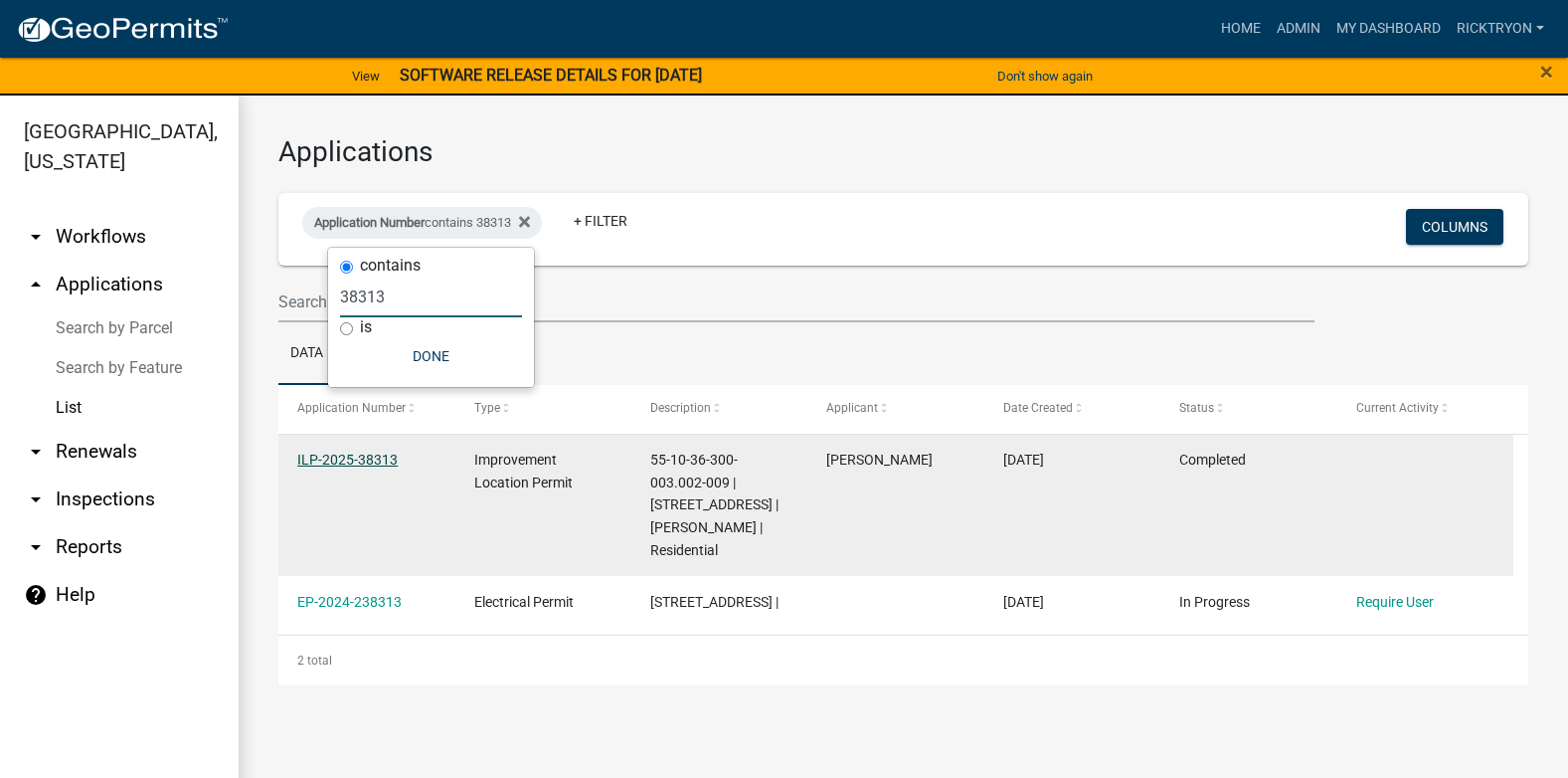
type input "38313"
click at [384, 453] on link "ILP-2025-38313" at bounding box center [348, 459] width 101 height 16
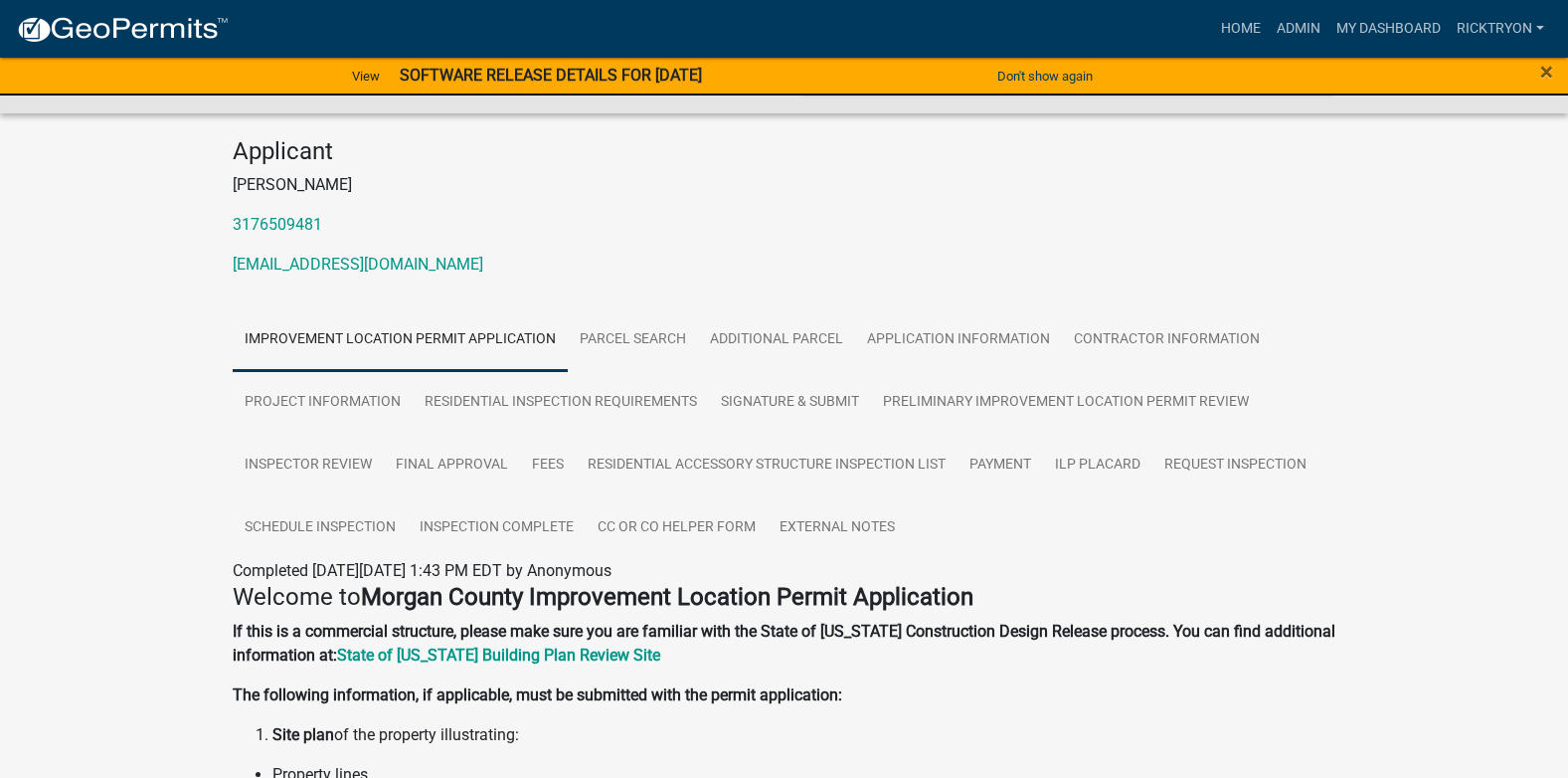
scroll to position [199, 0]
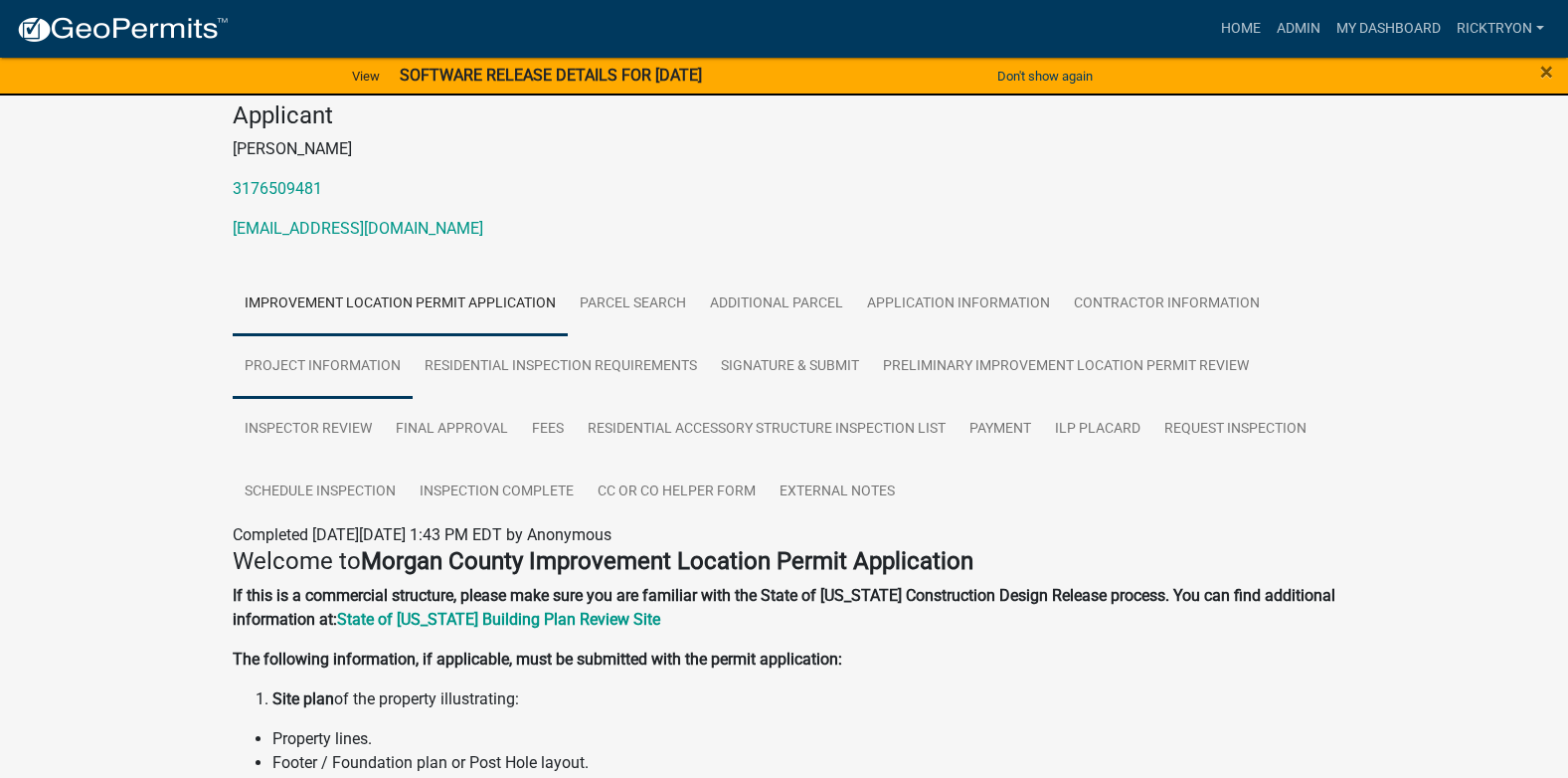
click at [321, 359] on link "Project Information" at bounding box center [323, 367] width 180 height 64
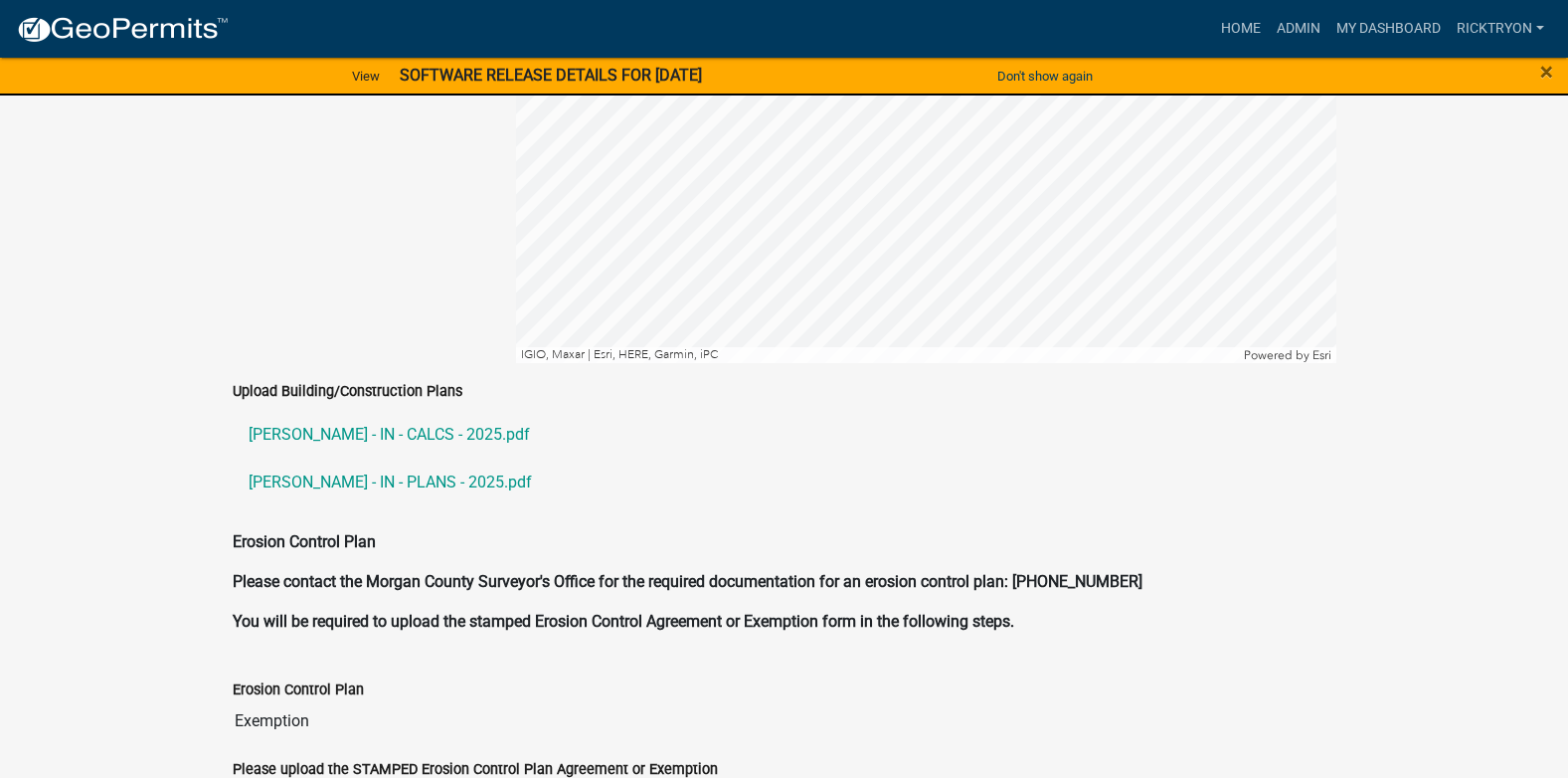
scroll to position [4077, 0]
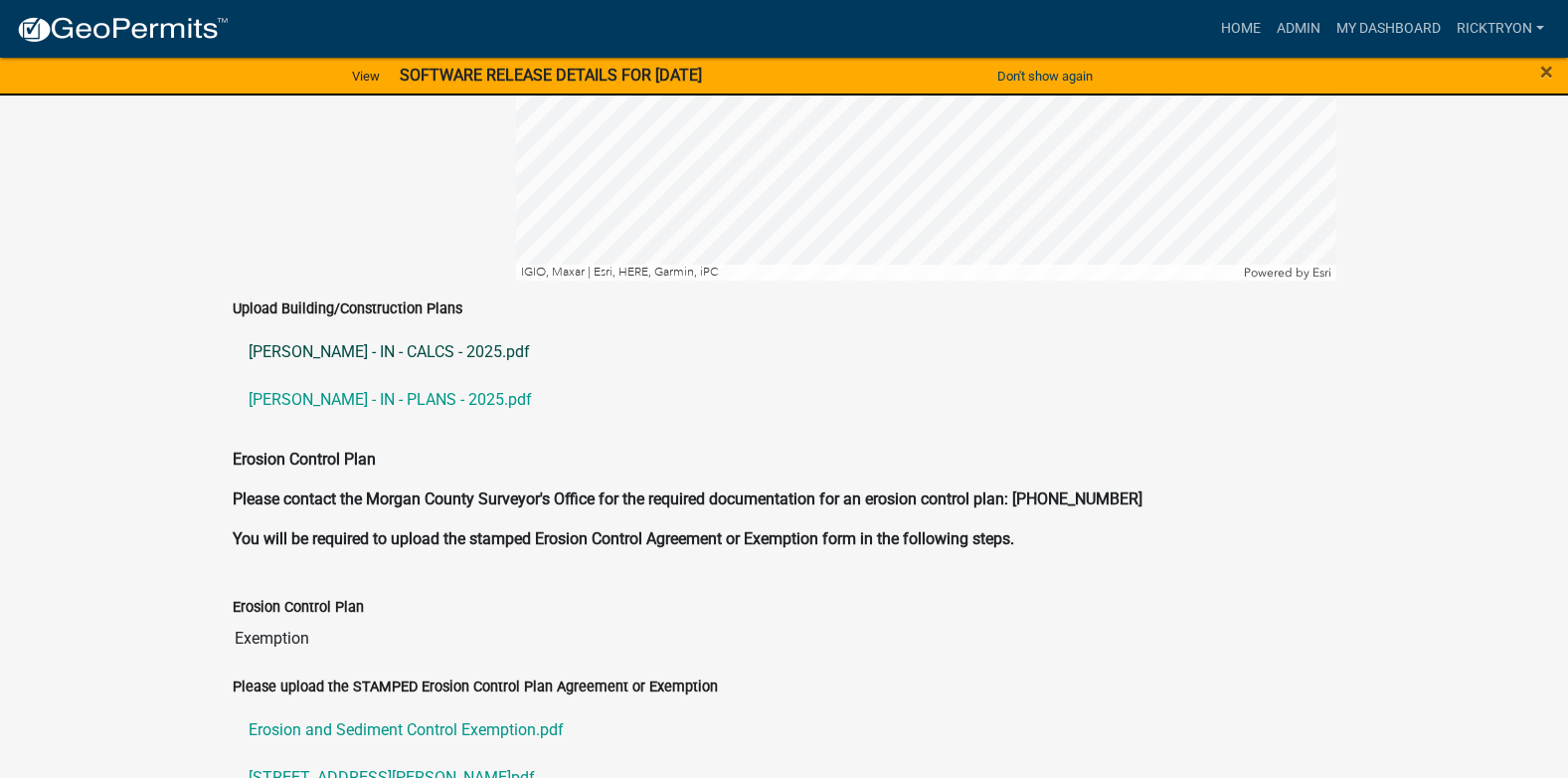
click at [319, 329] on link "[PERSON_NAME] - IN - CALCS - 2025.pdf" at bounding box center [784, 353] width 1104 height 48
click at [363, 382] on link "[PERSON_NAME] - IN - PLANS - 2025.pdf" at bounding box center [784, 399] width 1104 height 48
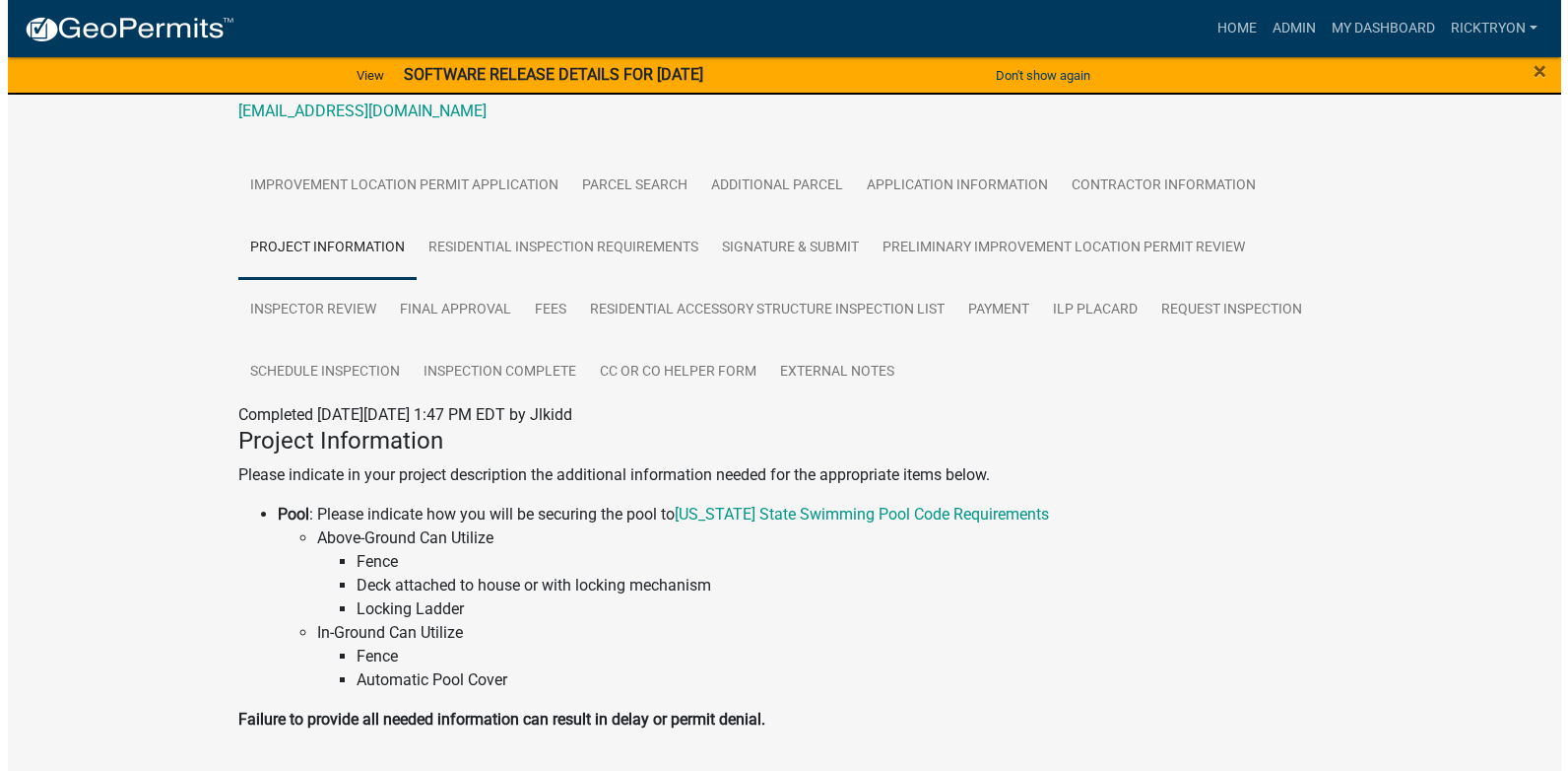
scroll to position [0, 0]
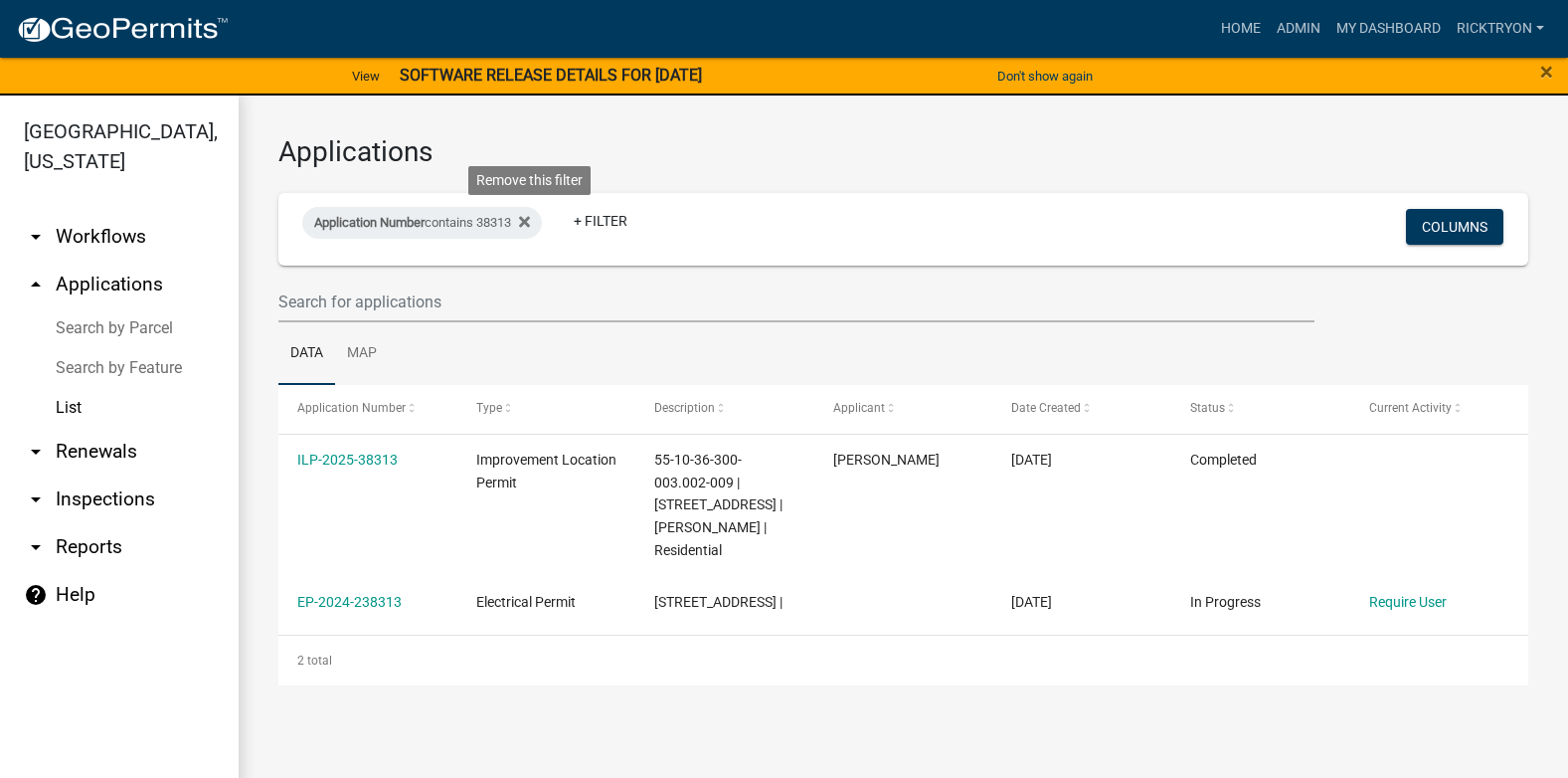
click at [530, 223] on icon at bounding box center [524, 222] width 11 height 16
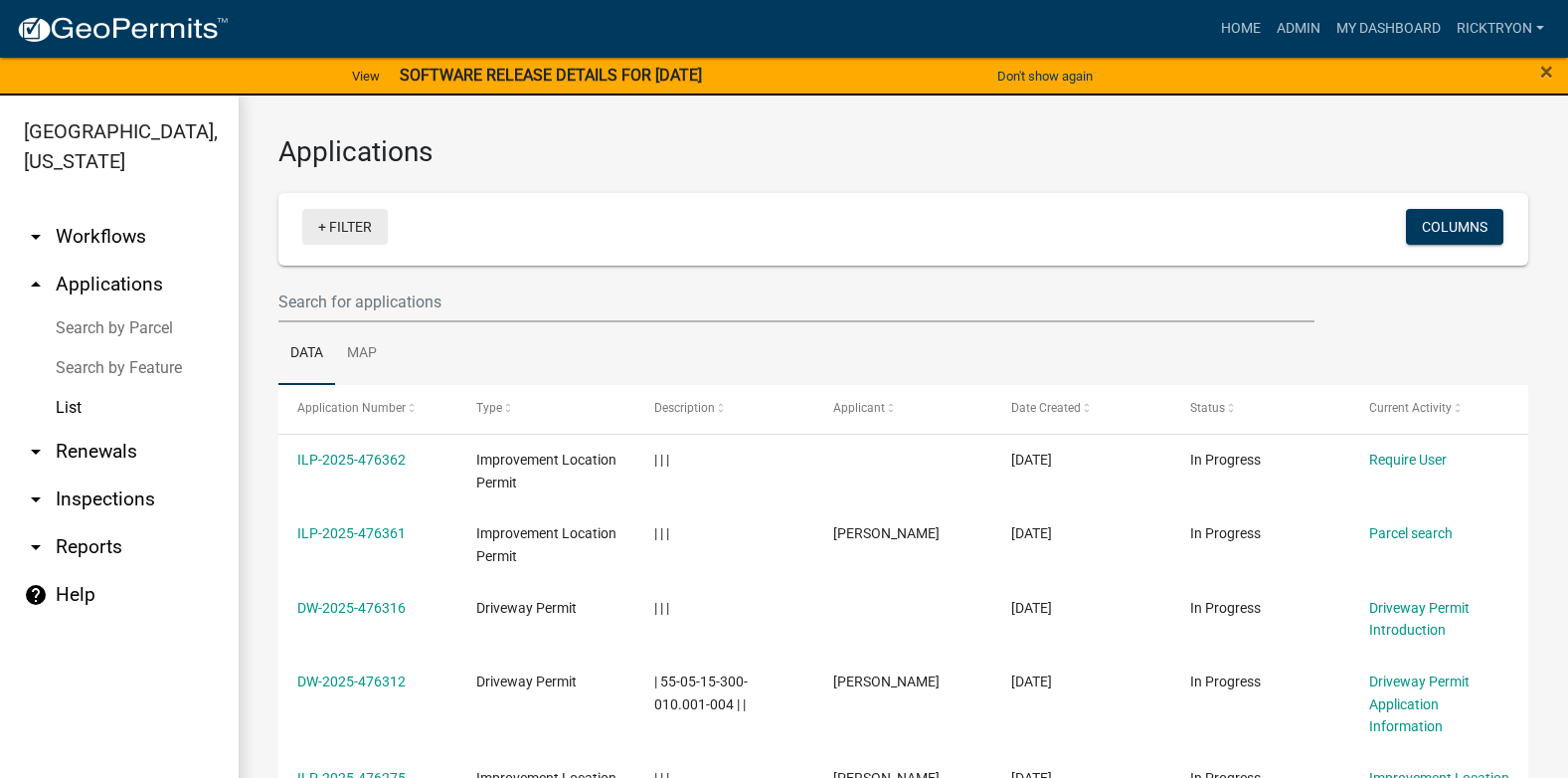
click at [351, 232] on link "+ Filter" at bounding box center [346, 227] width 86 height 36
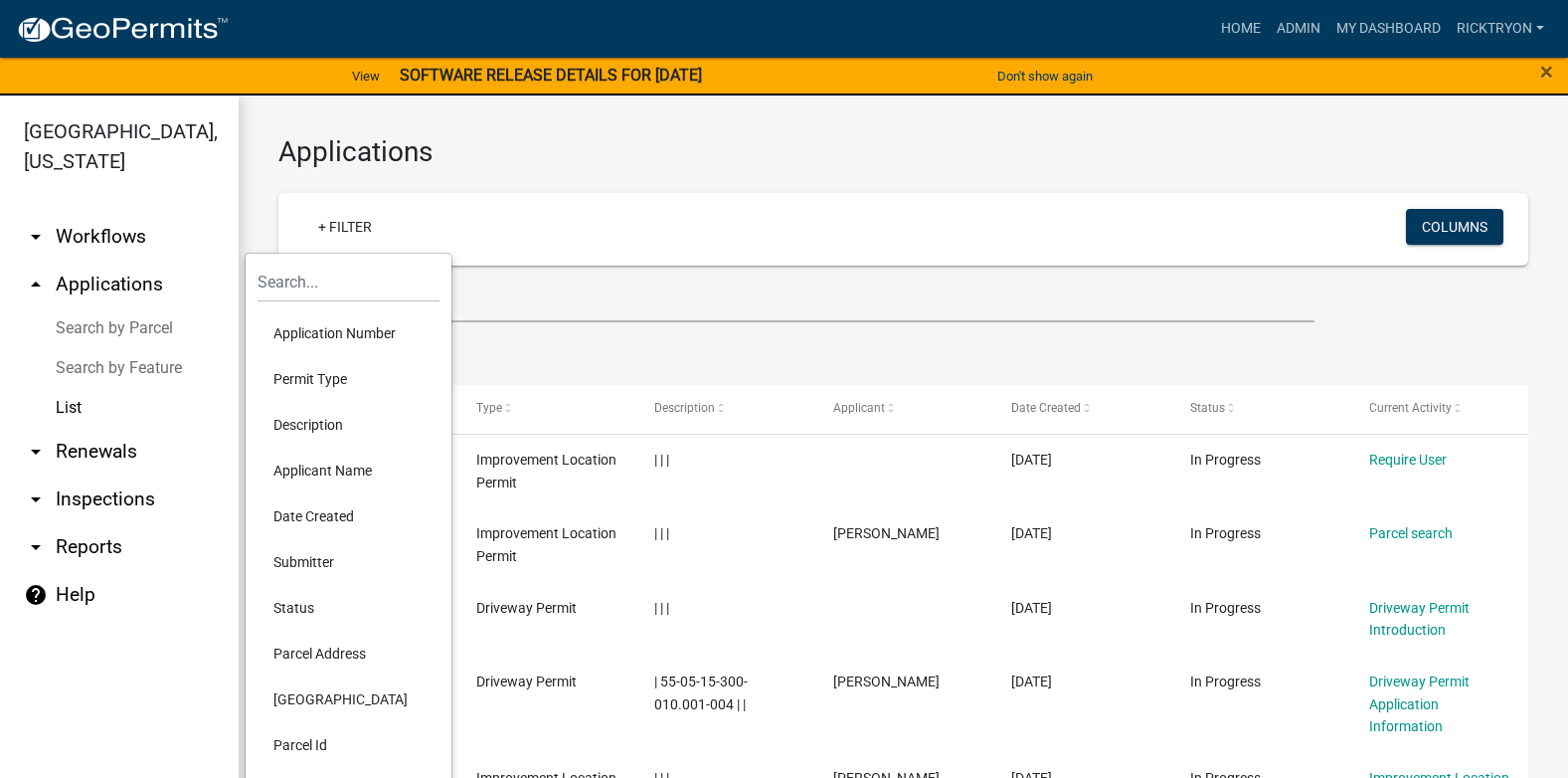
click at [357, 337] on li "Application Number" at bounding box center [349, 334] width 182 height 46
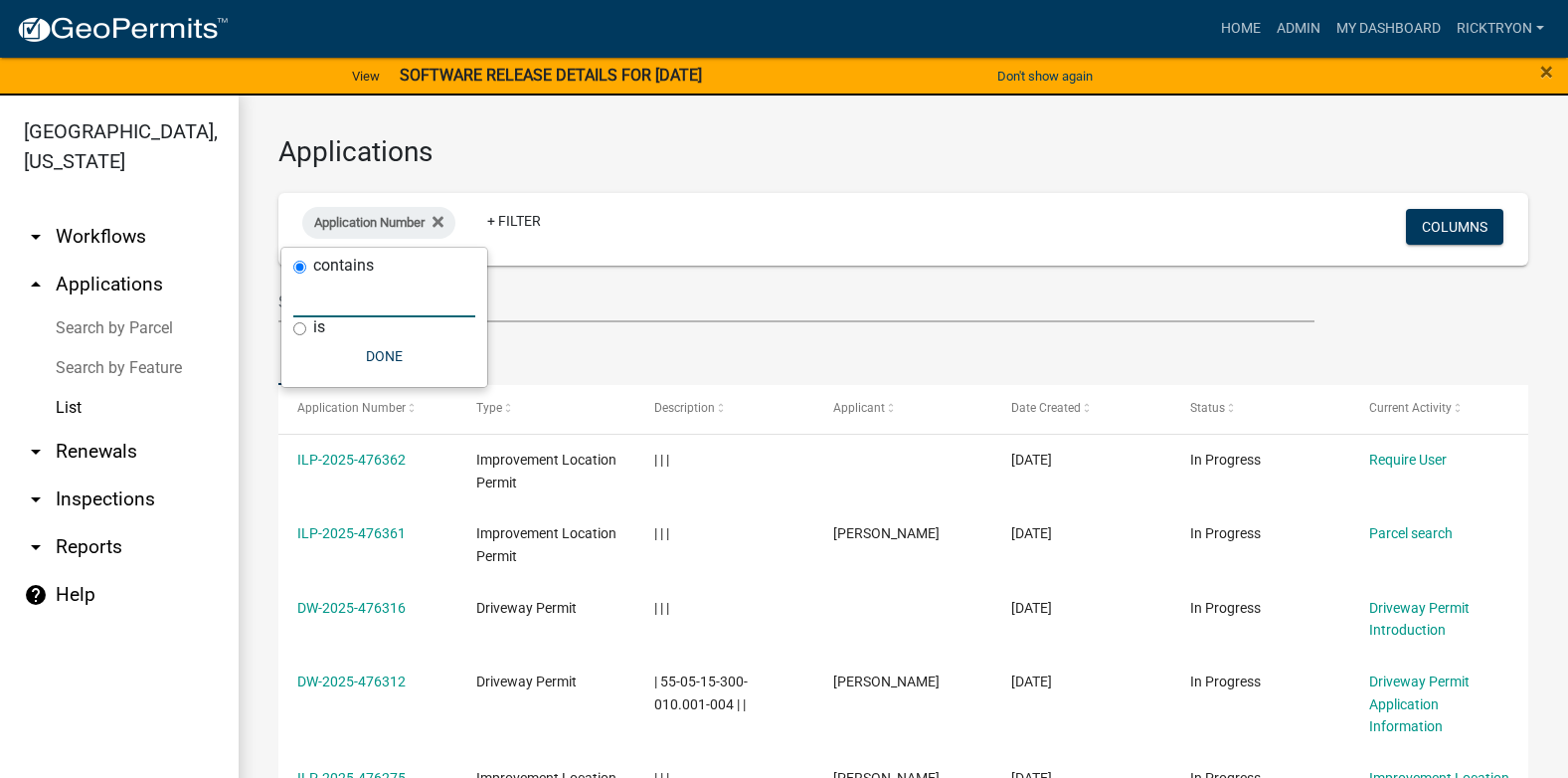
click at [341, 297] on input "text" at bounding box center [385, 297] width 182 height 41
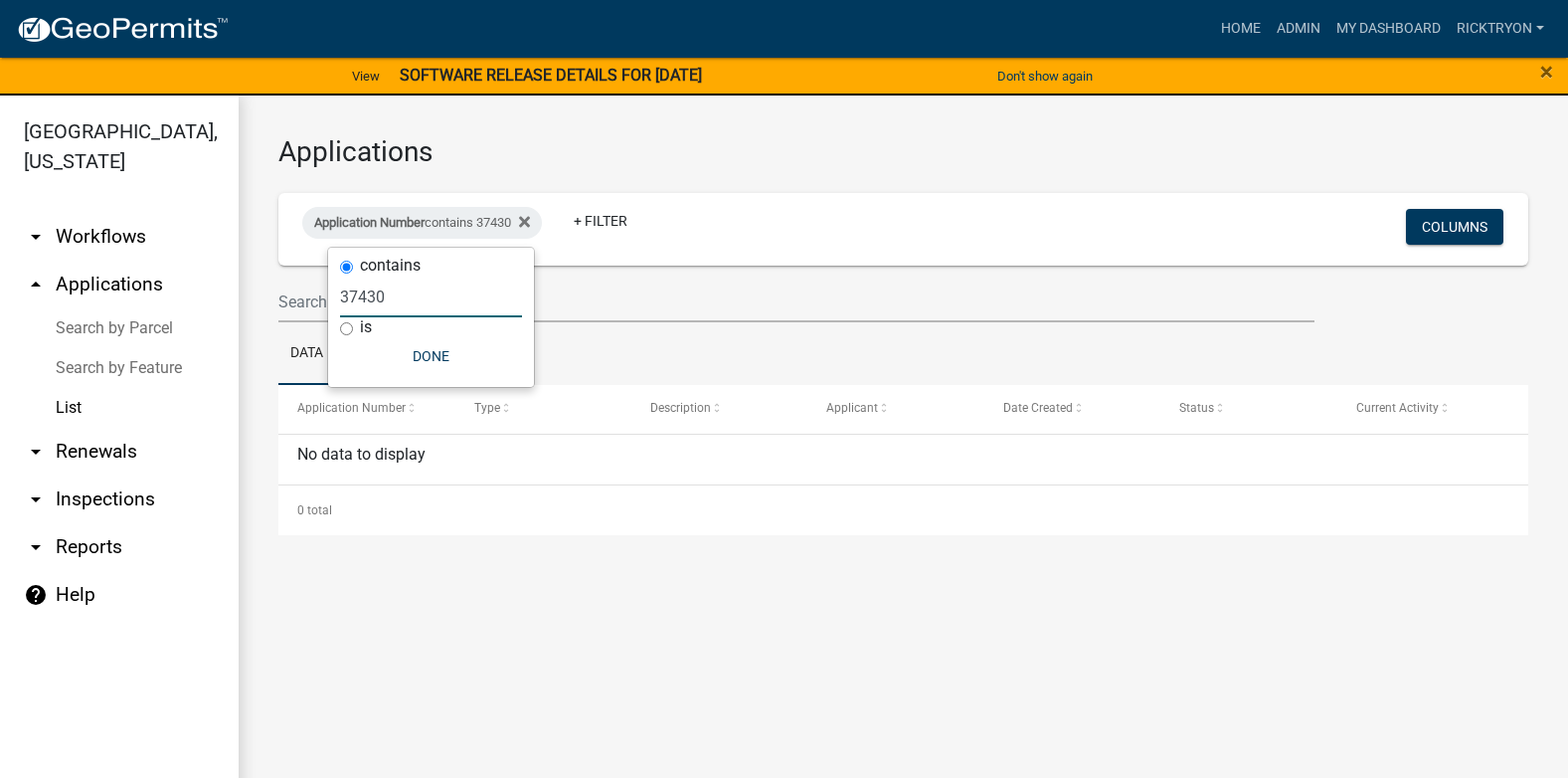
type input "37430"
click at [702, 167] on h3 "Applications" at bounding box center [903, 152] width 1249 height 34
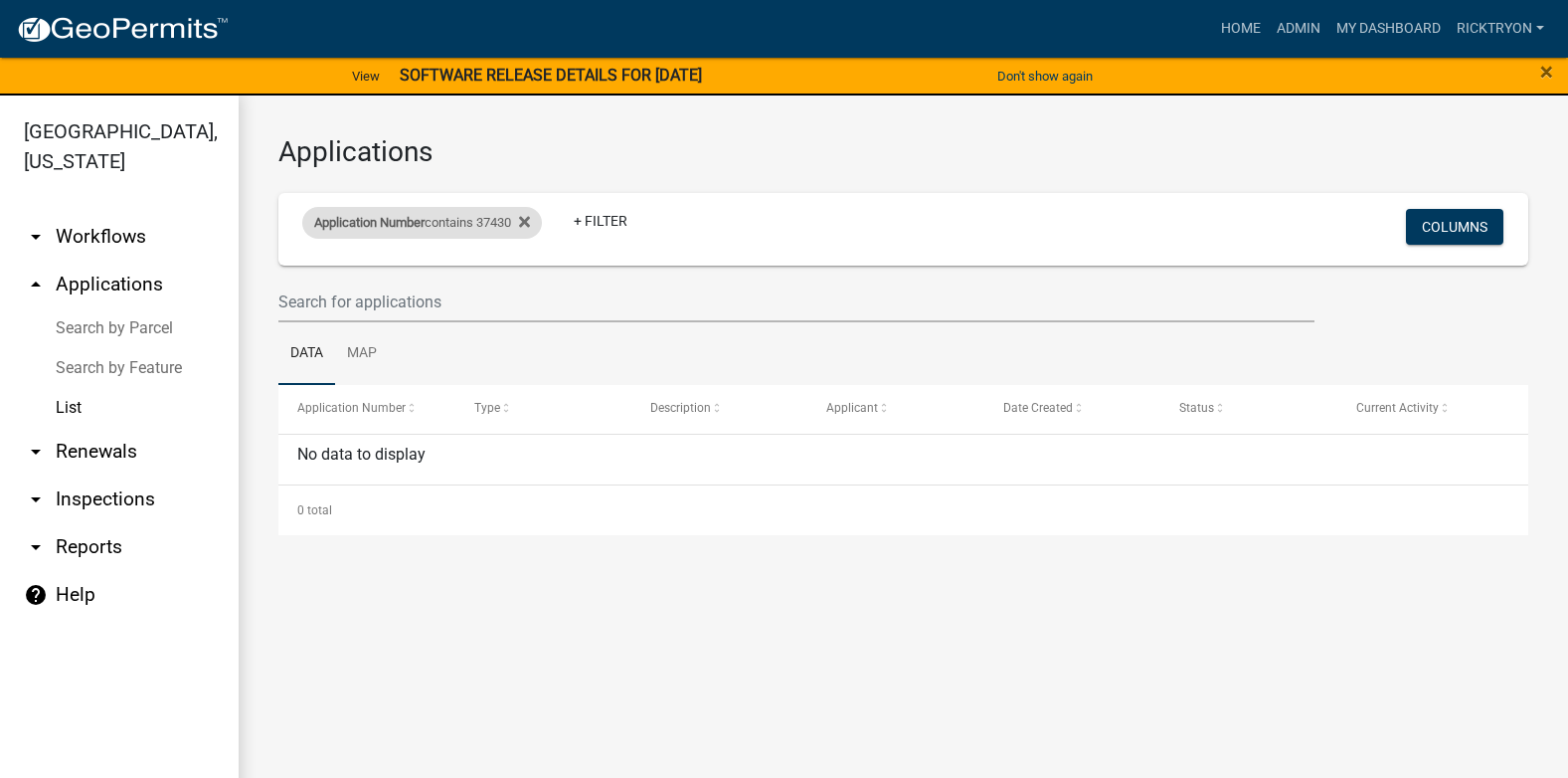
click at [540, 221] on div "Application Number contains 37430" at bounding box center [422, 223] width 240 height 32
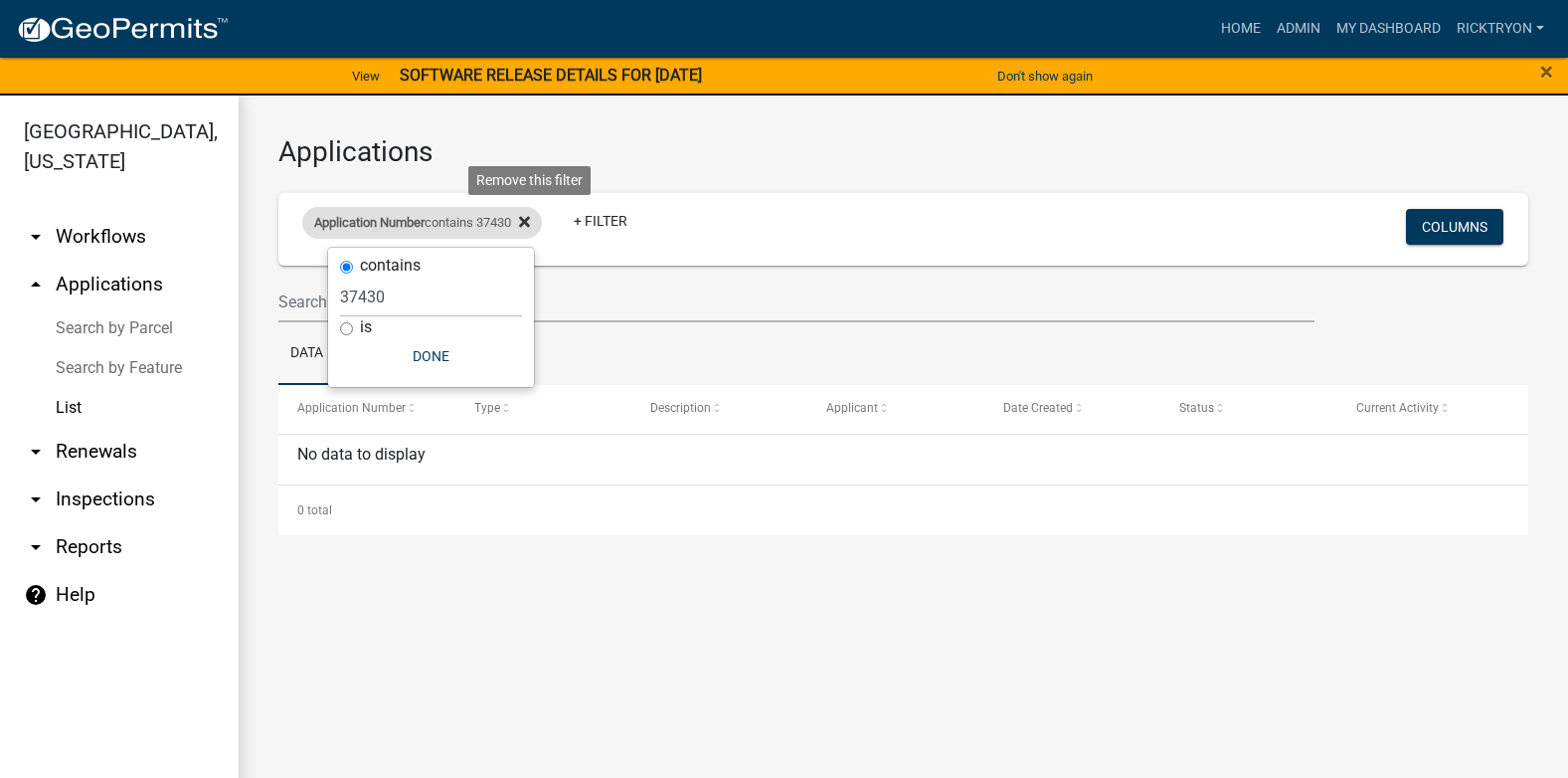
click at [530, 222] on icon at bounding box center [524, 222] width 11 height 16
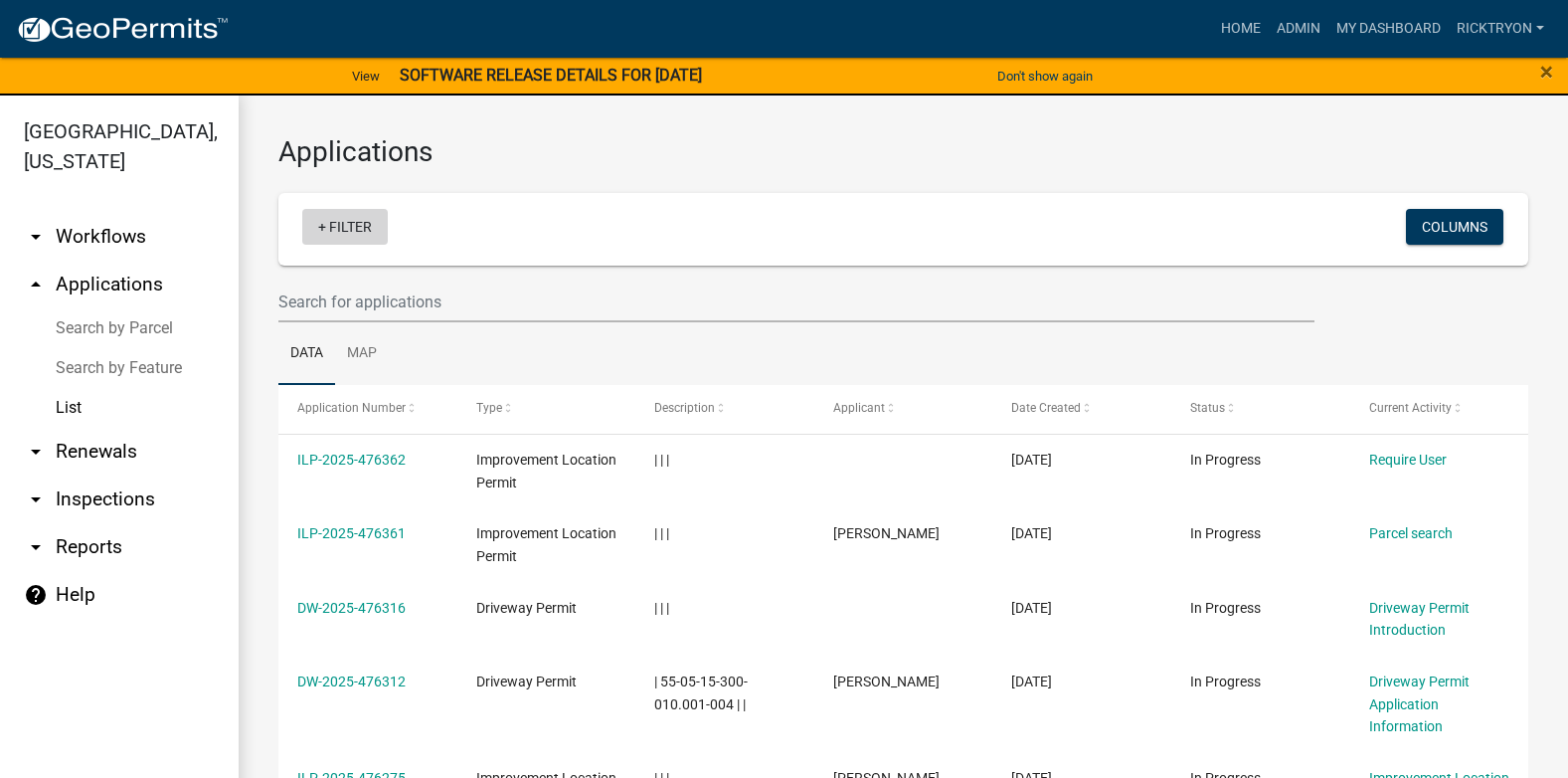
click at [351, 230] on link "+ Filter" at bounding box center [346, 227] width 86 height 36
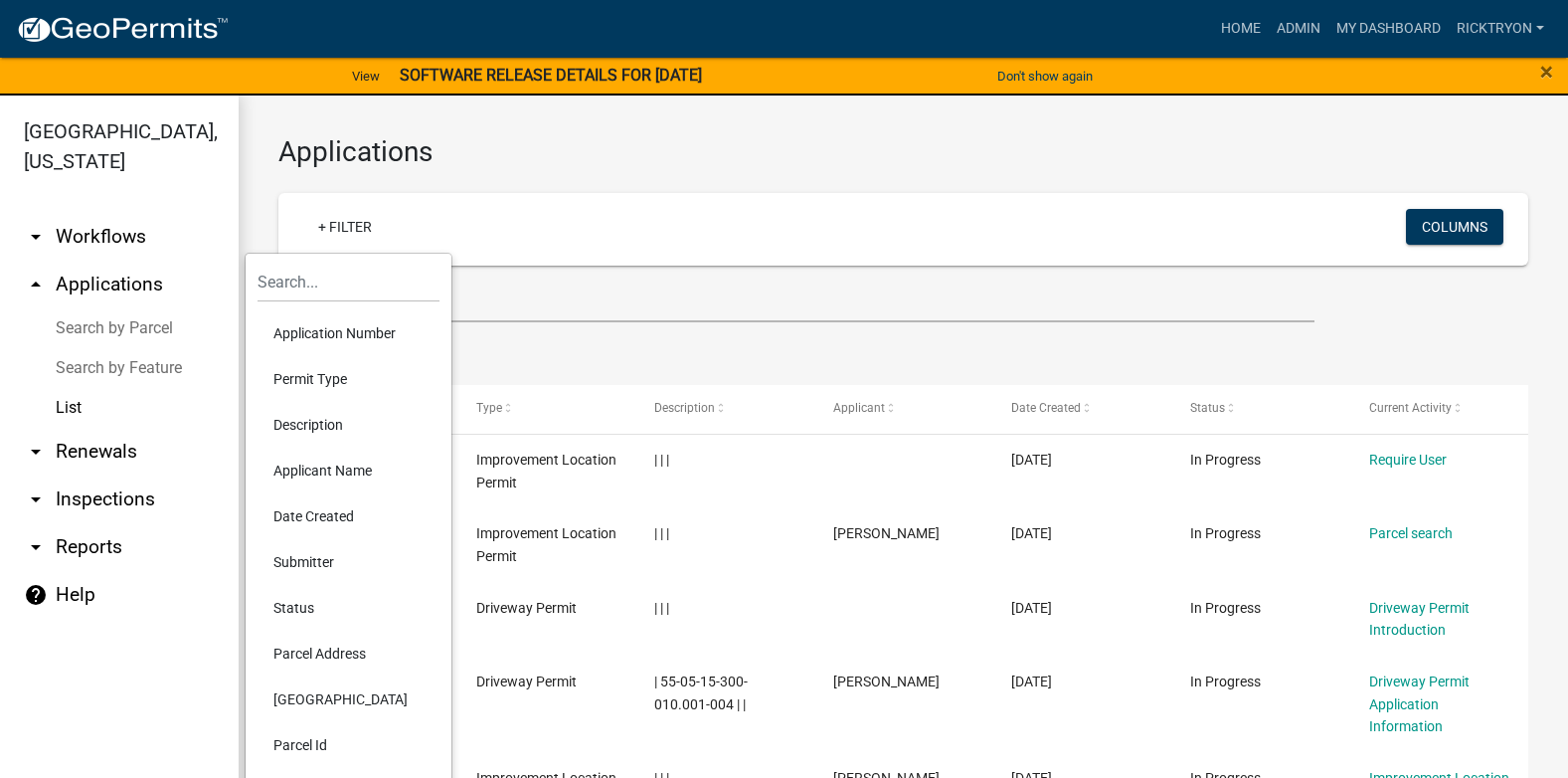
click at [342, 340] on li "Application Number" at bounding box center [349, 334] width 182 height 46
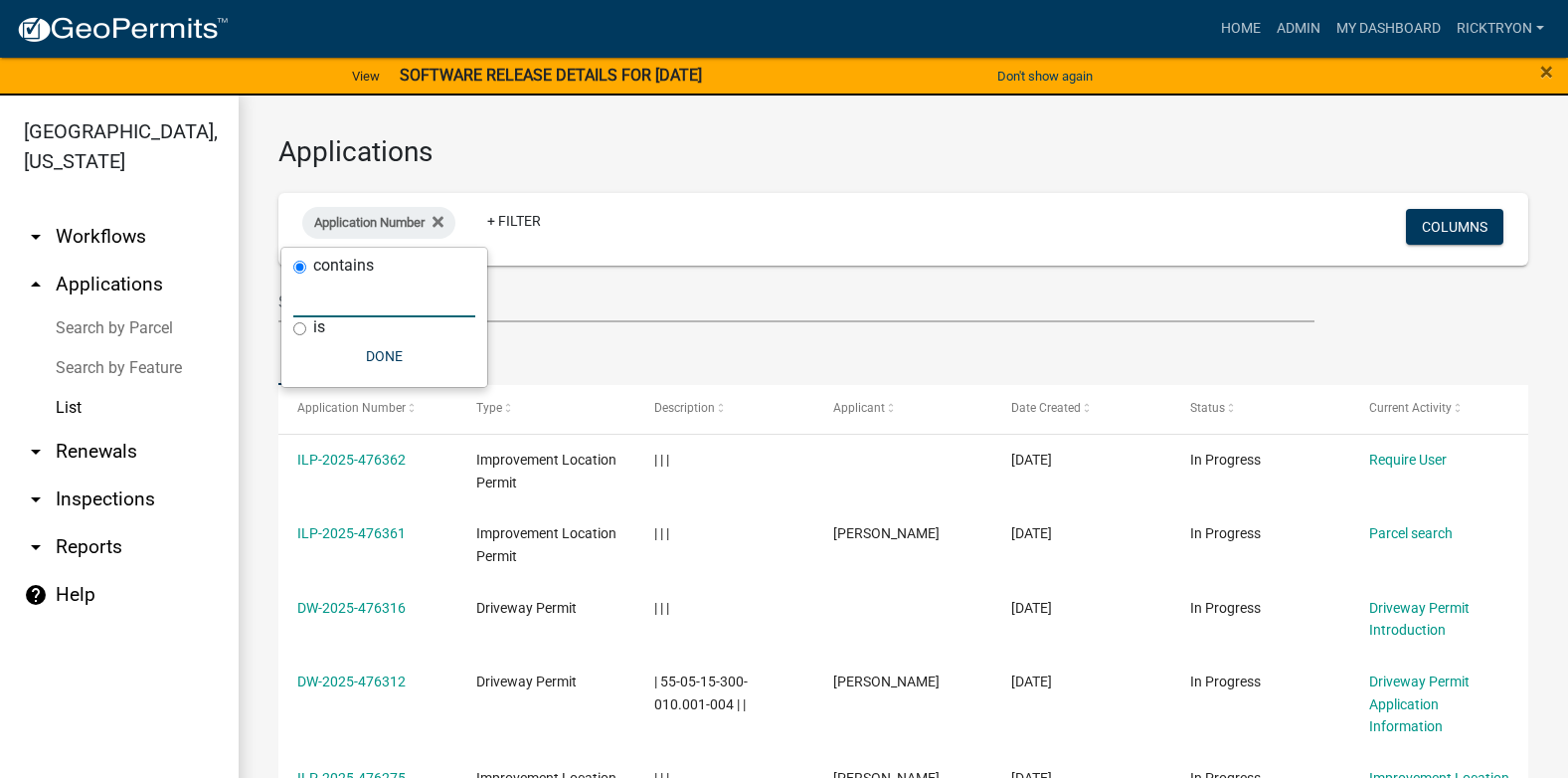
click at [364, 310] on input "text" at bounding box center [385, 297] width 182 height 41
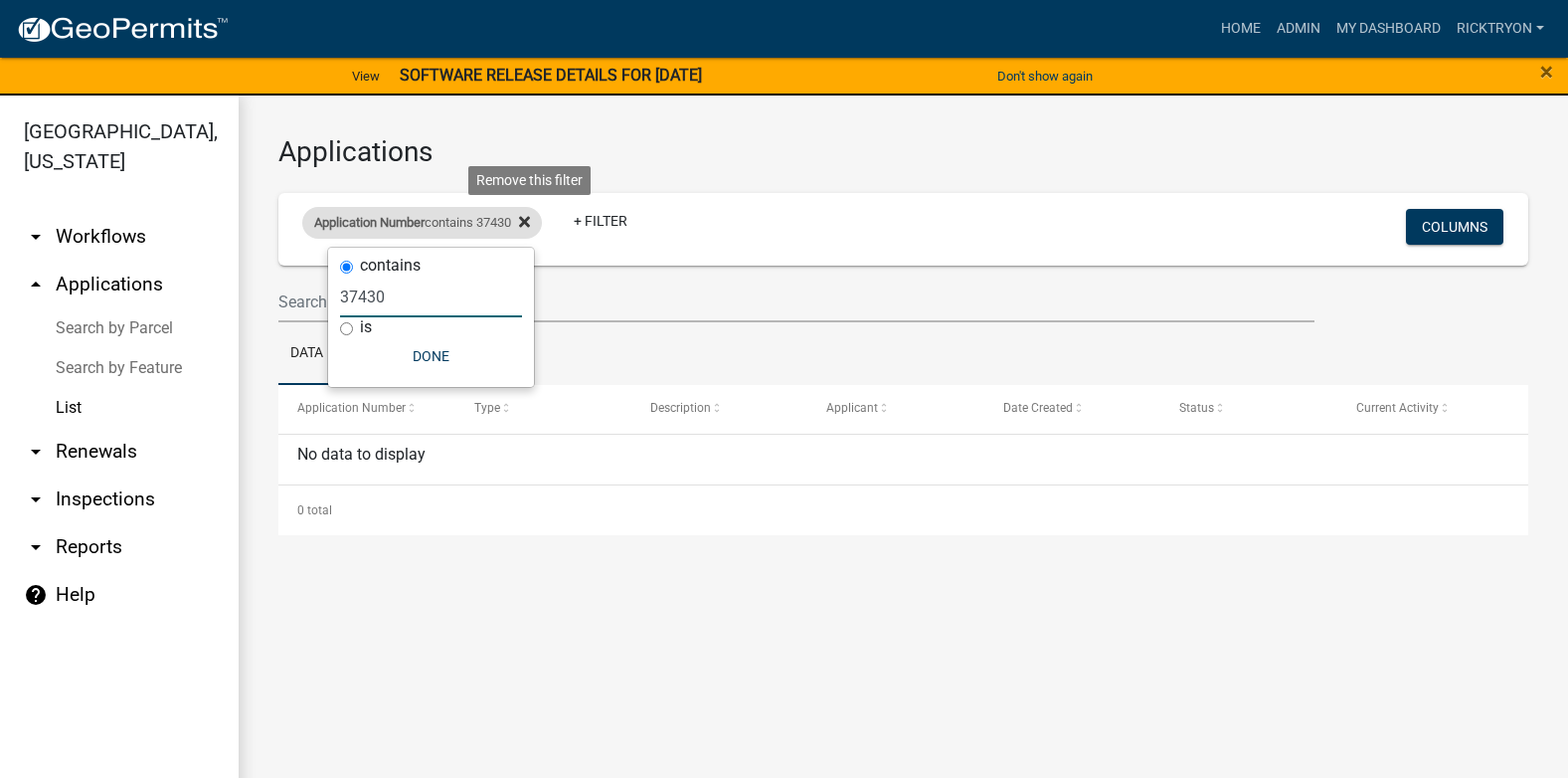
type input "37430"
click at [530, 218] on icon at bounding box center [524, 222] width 11 height 11
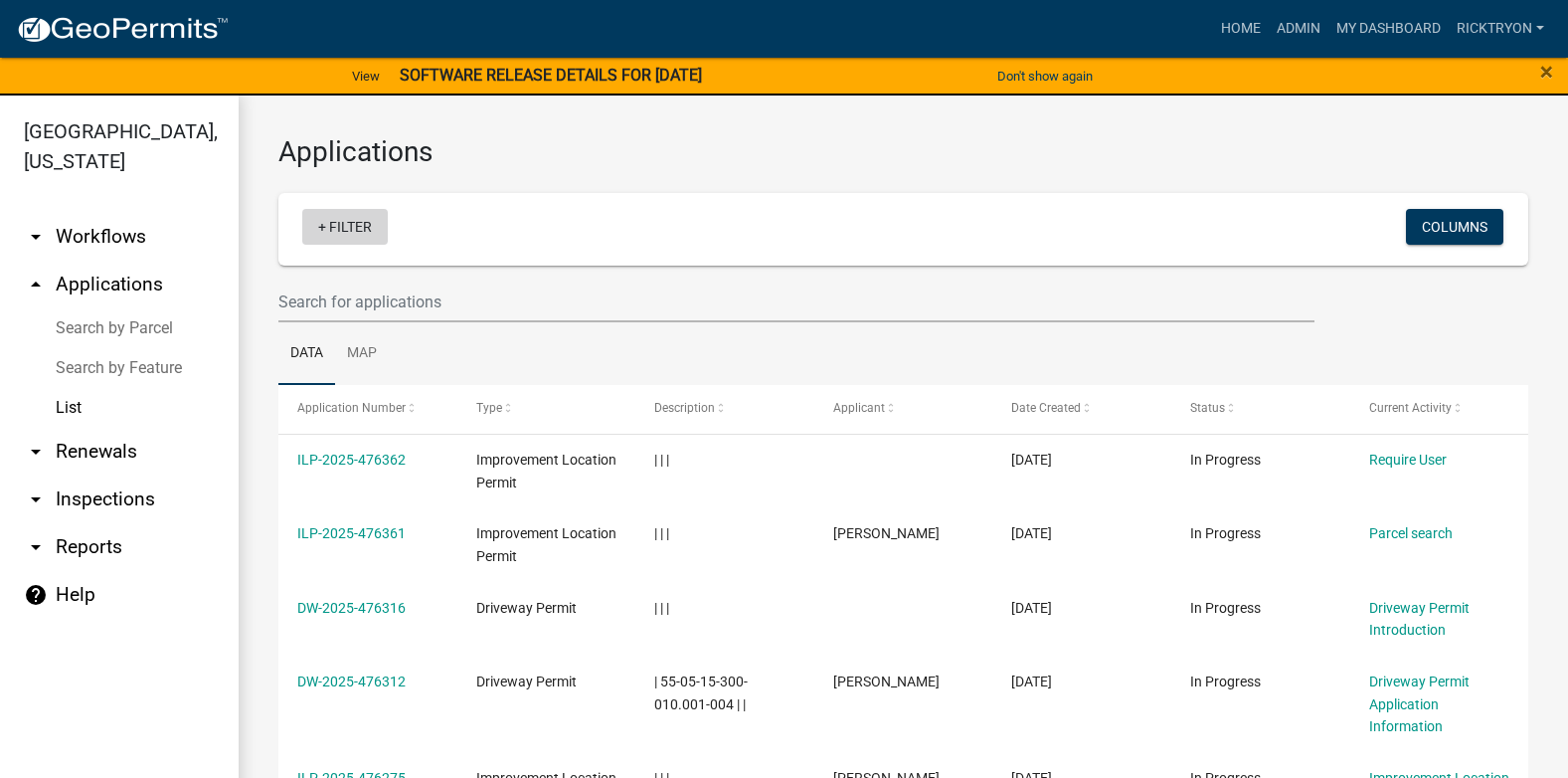
click at [335, 228] on link "+ Filter" at bounding box center [346, 227] width 86 height 36
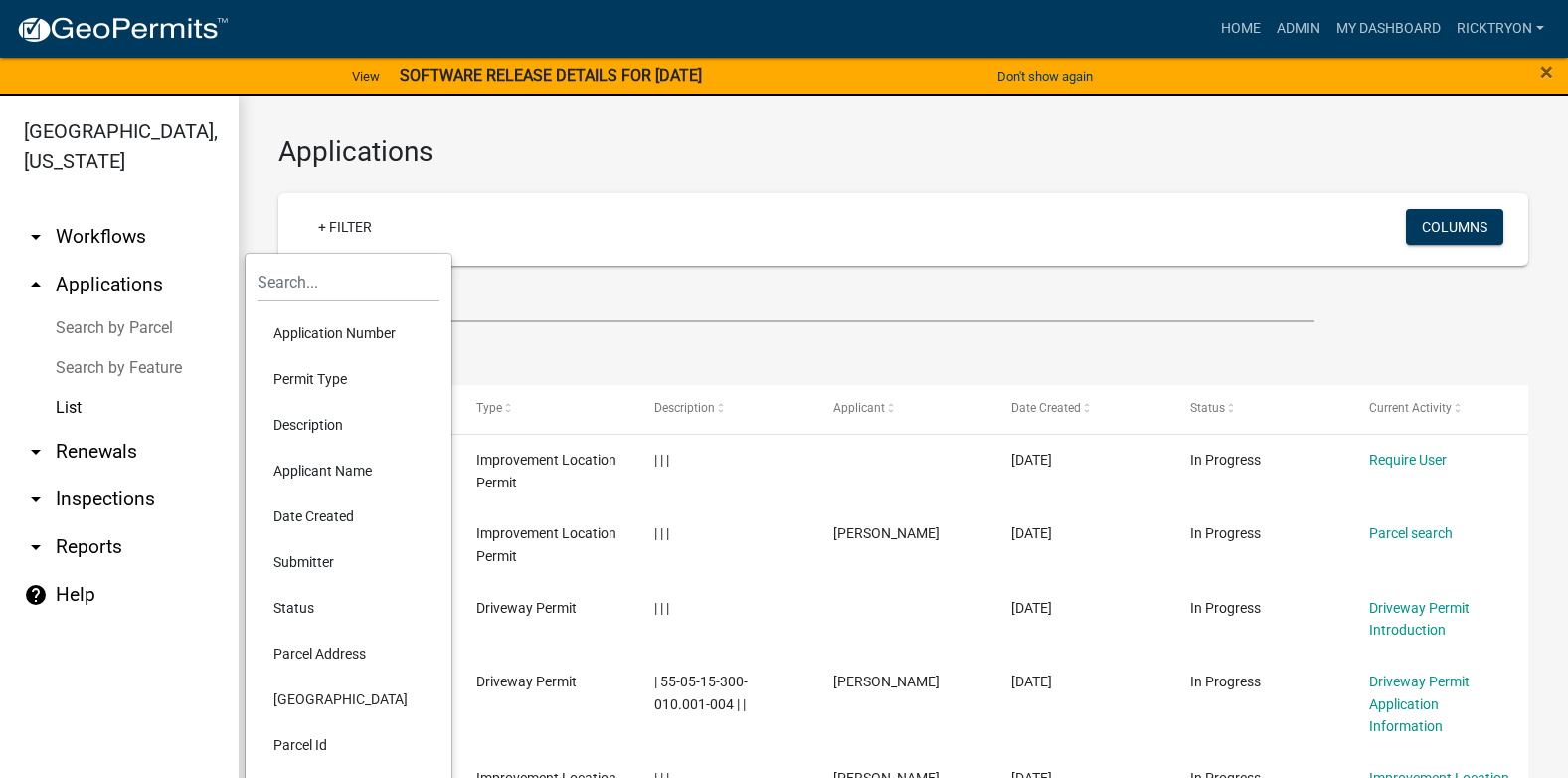
click at [306, 328] on li "Application Number" at bounding box center [349, 334] width 182 height 46
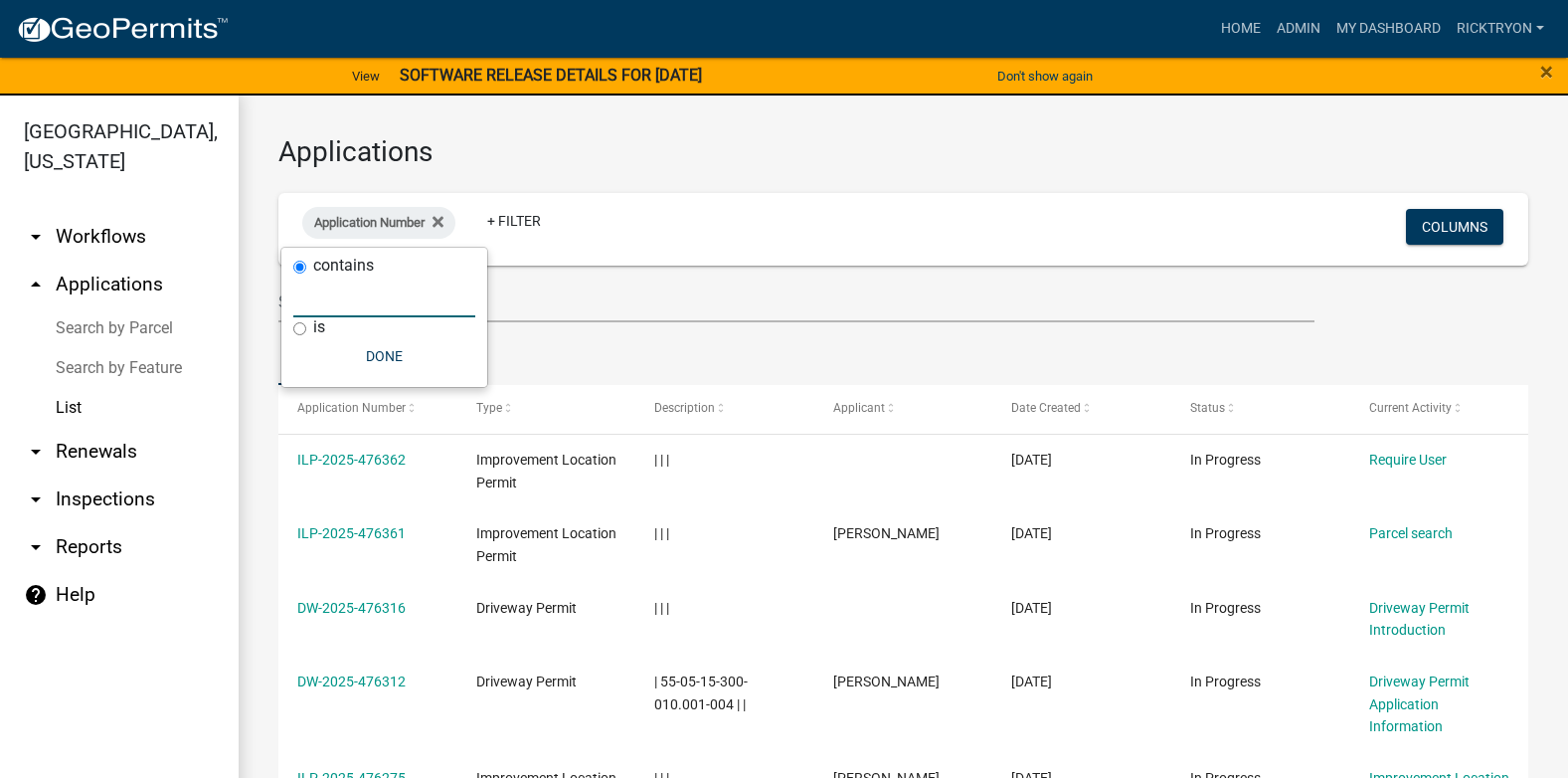
click at [320, 300] on input "text" at bounding box center [385, 297] width 182 height 41
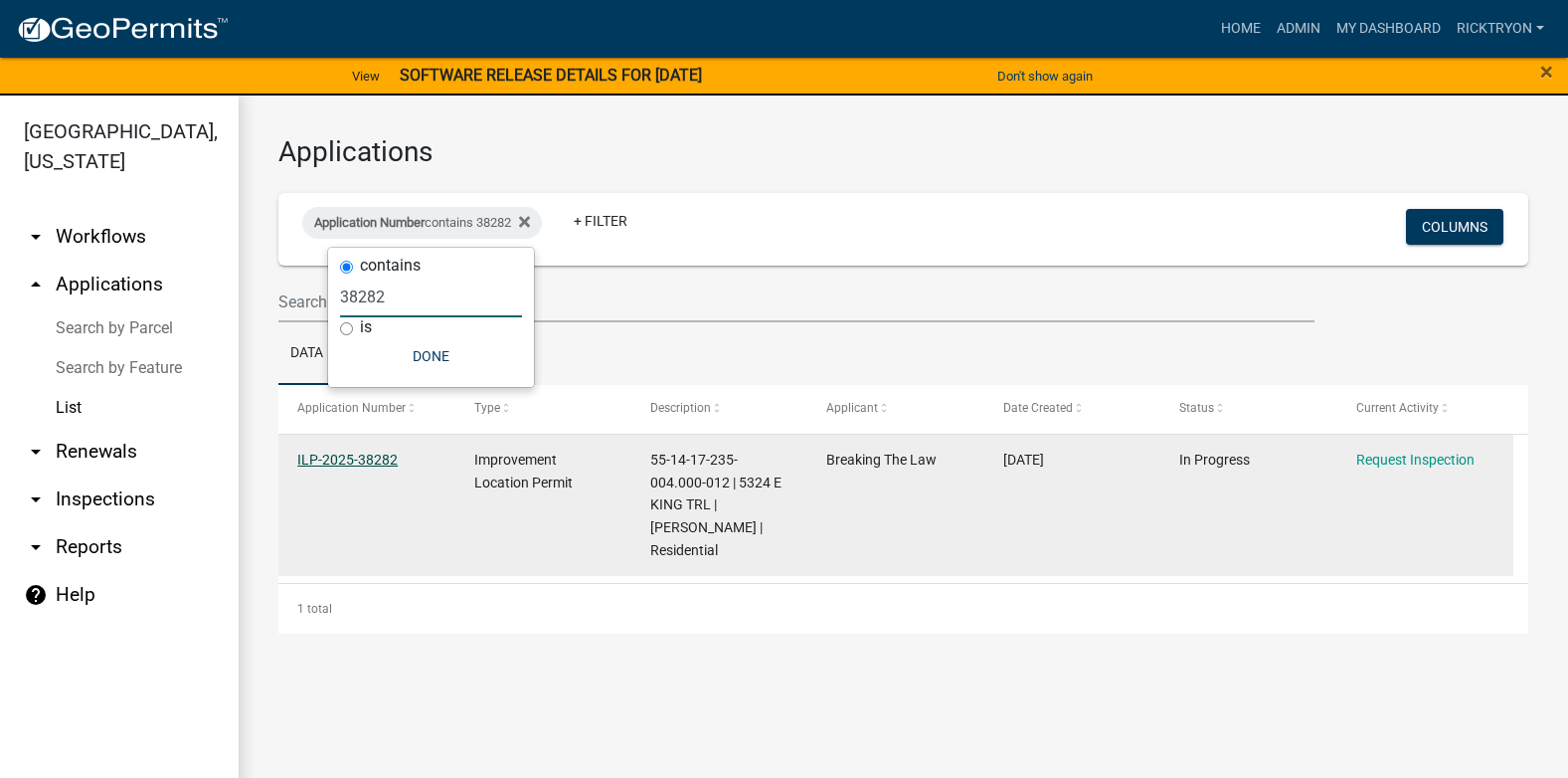
type input "38282"
click at [360, 459] on link "ILP-2025-38282" at bounding box center [348, 459] width 101 height 16
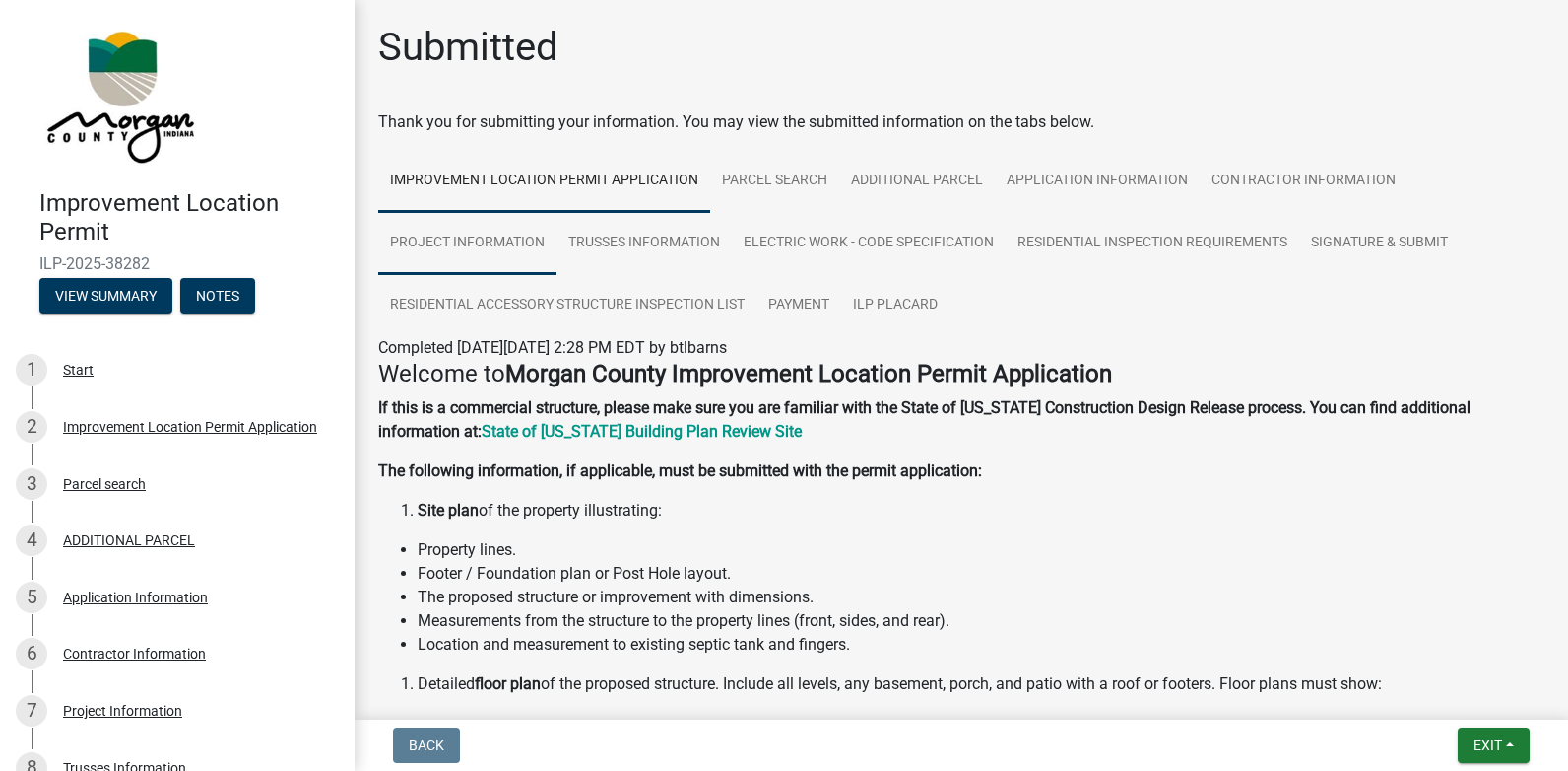
click at [435, 249] on link "Project Information" at bounding box center [467, 243] width 178 height 63
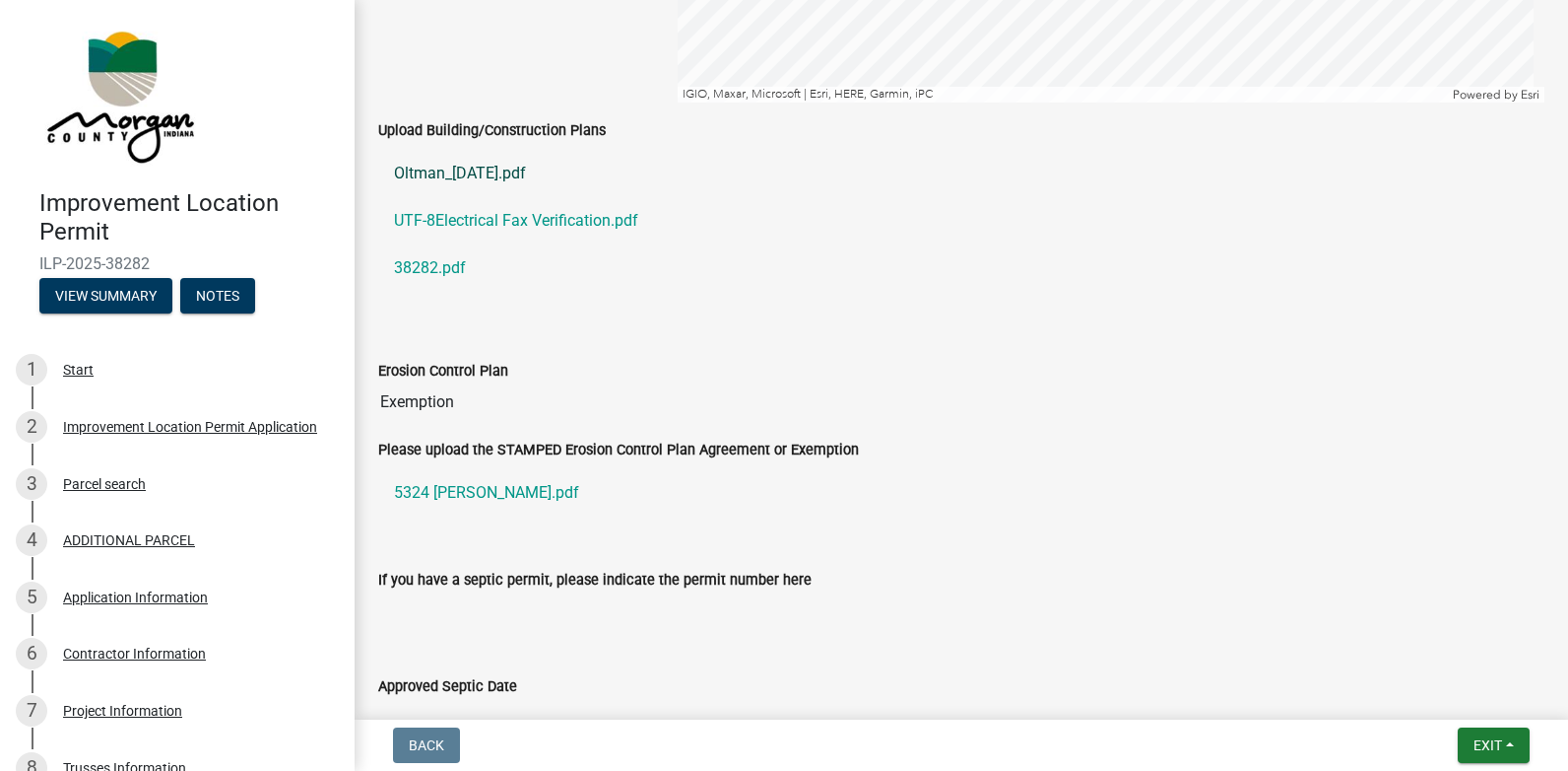
scroll to position [3153, 0]
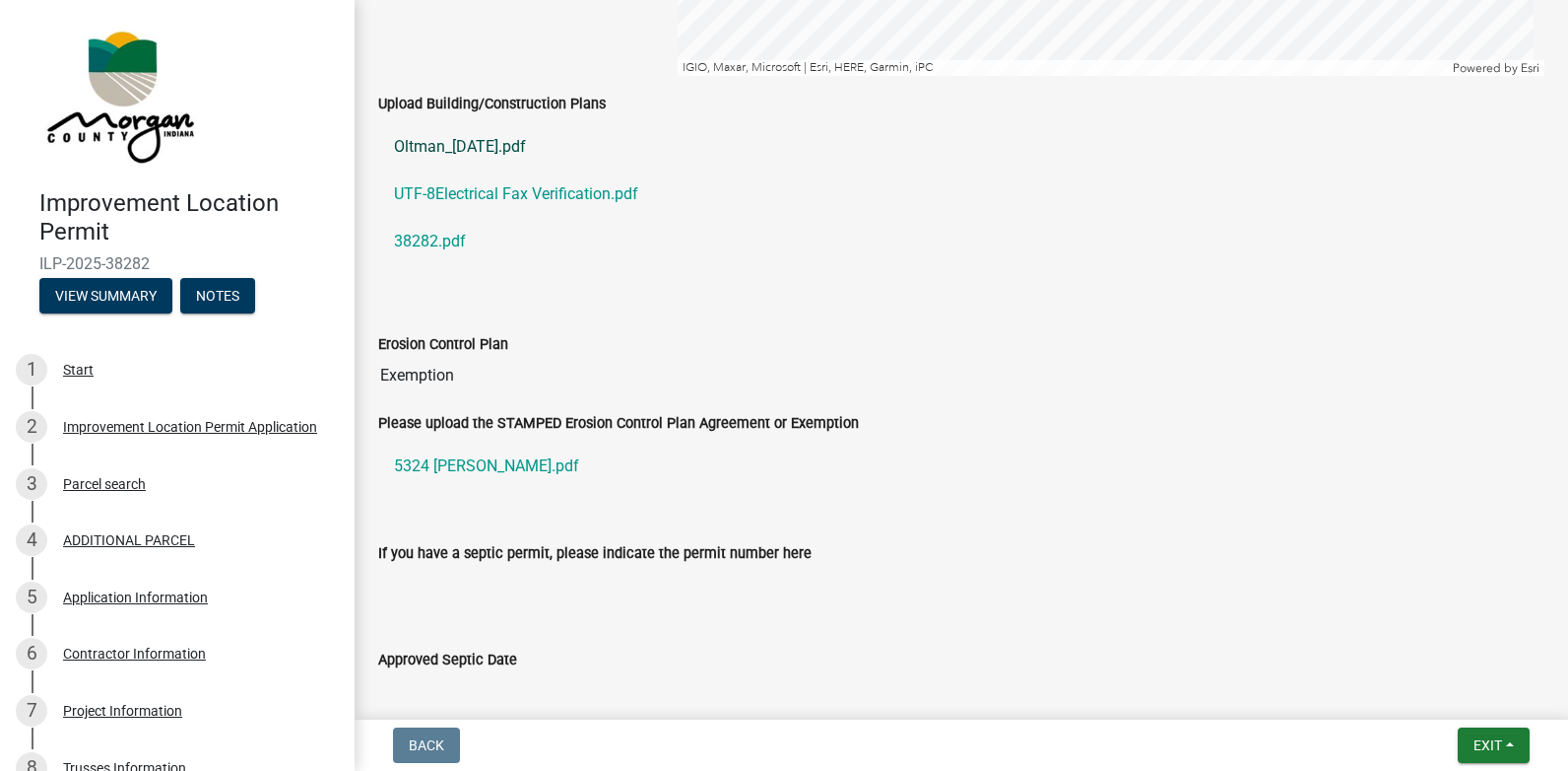
click at [416, 148] on link "Oltman_[DATE].pdf" at bounding box center [961, 146] width 1166 height 48
click at [467, 202] on link "UTF-8Electrical Fax Verification.pdf" at bounding box center [961, 194] width 1166 height 48
click at [391, 239] on link "38282.pdf" at bounding box center [961, 241] width 1166 height 48
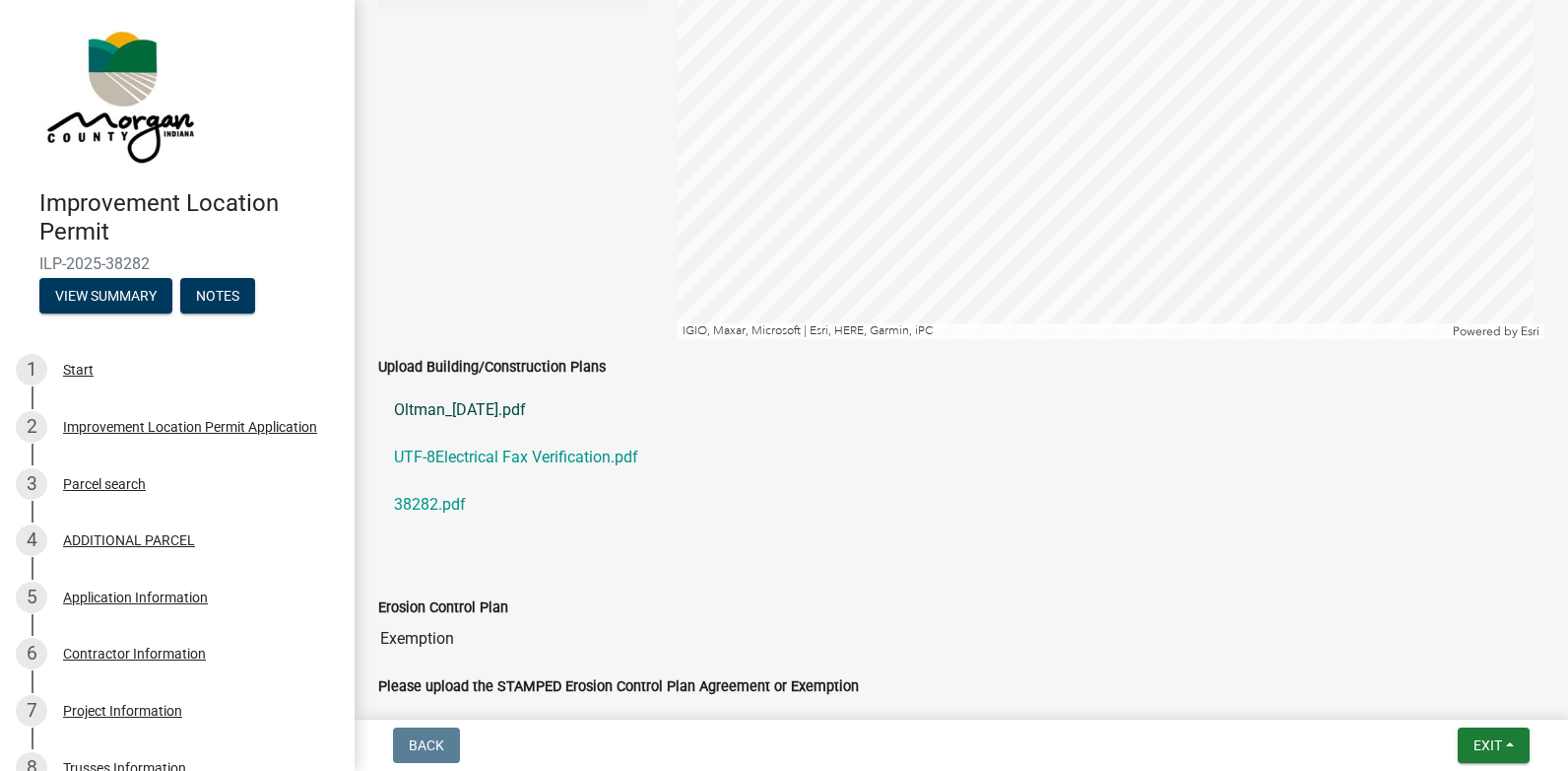
scroll to position [2926, 0]
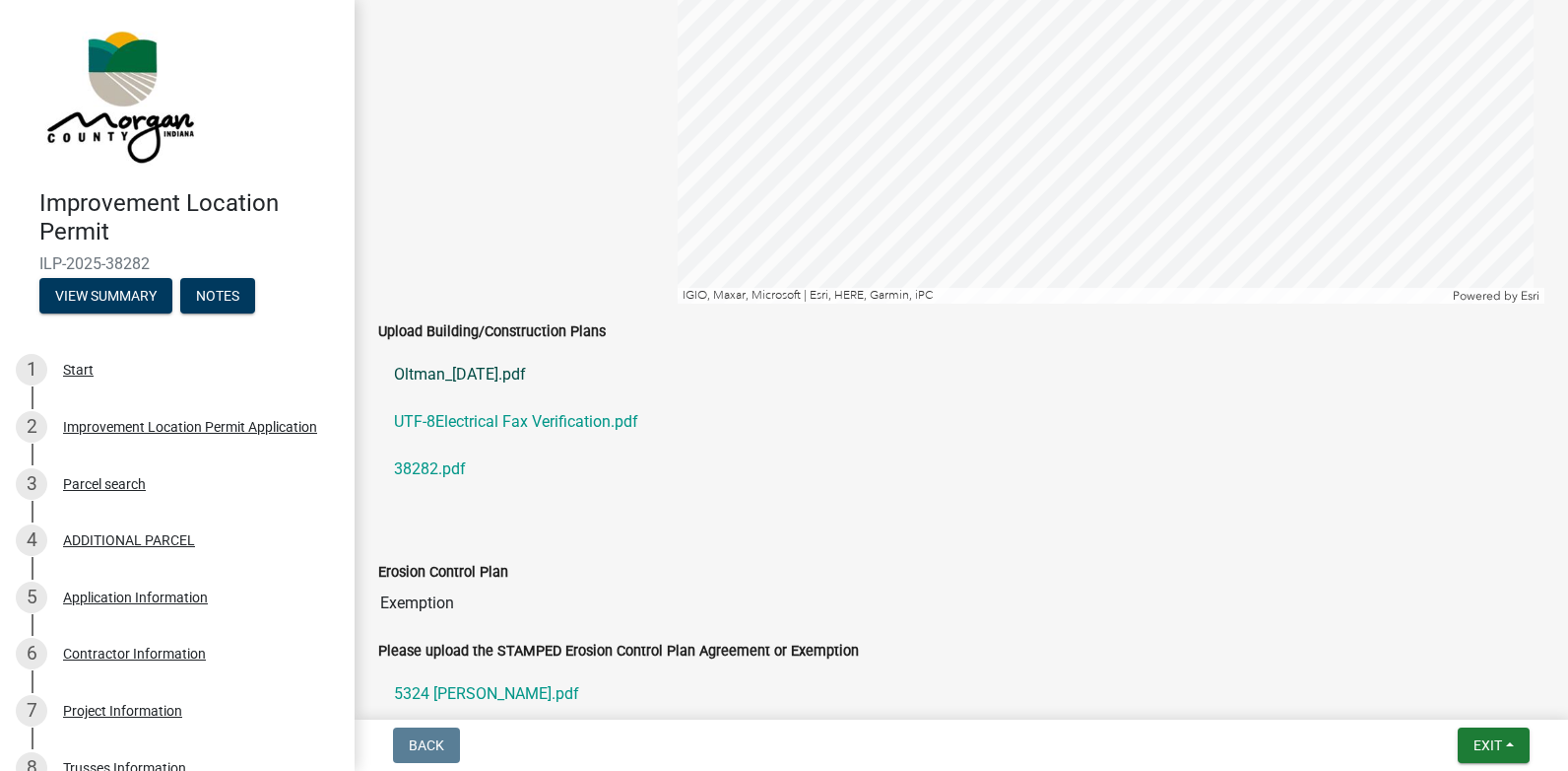
click at [460, 373] on link "Oltman_[DATE].pdf" at bounding box center [961, 374] width 1166 height 48
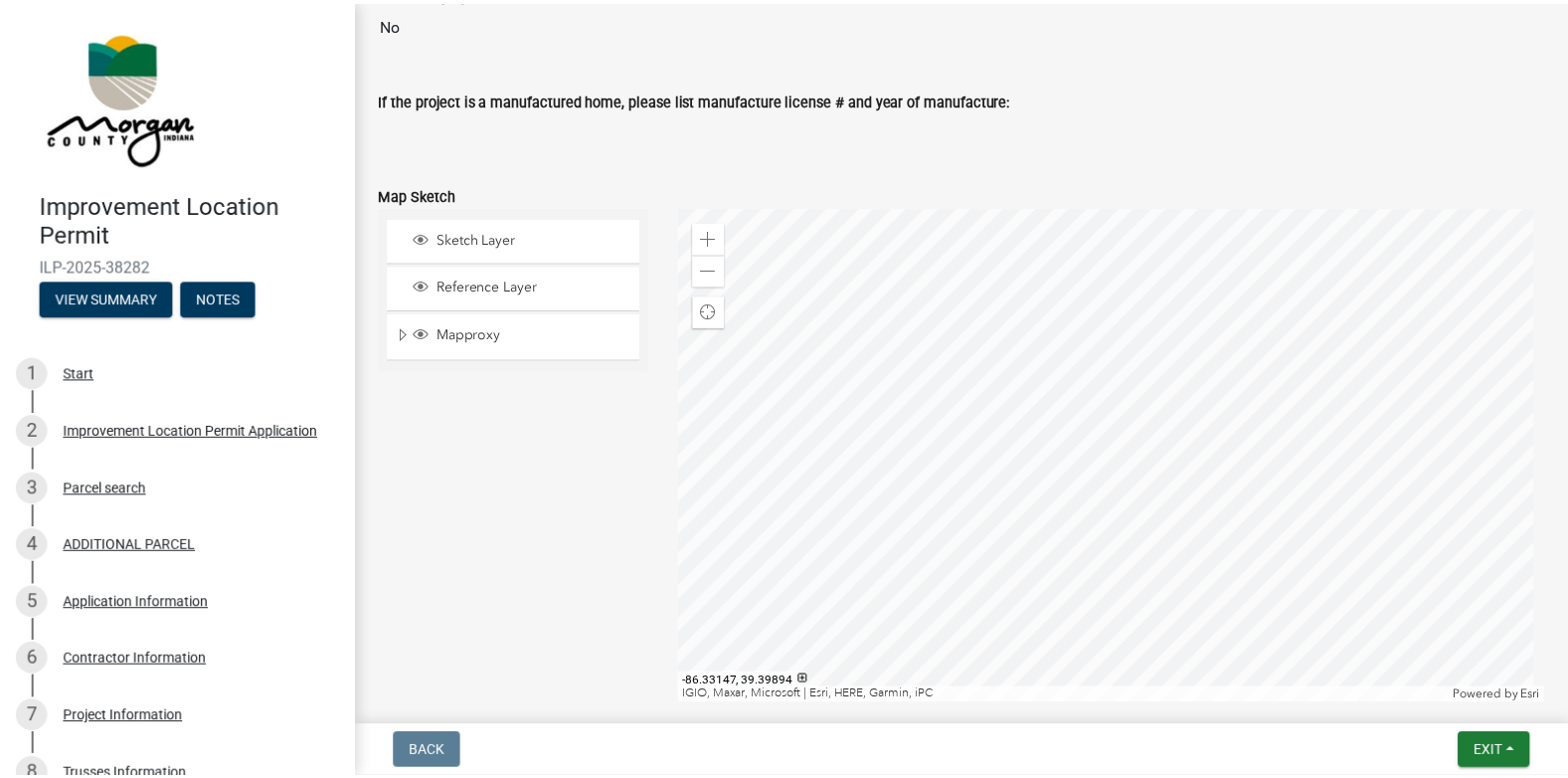
scroll to position [2654, 0]
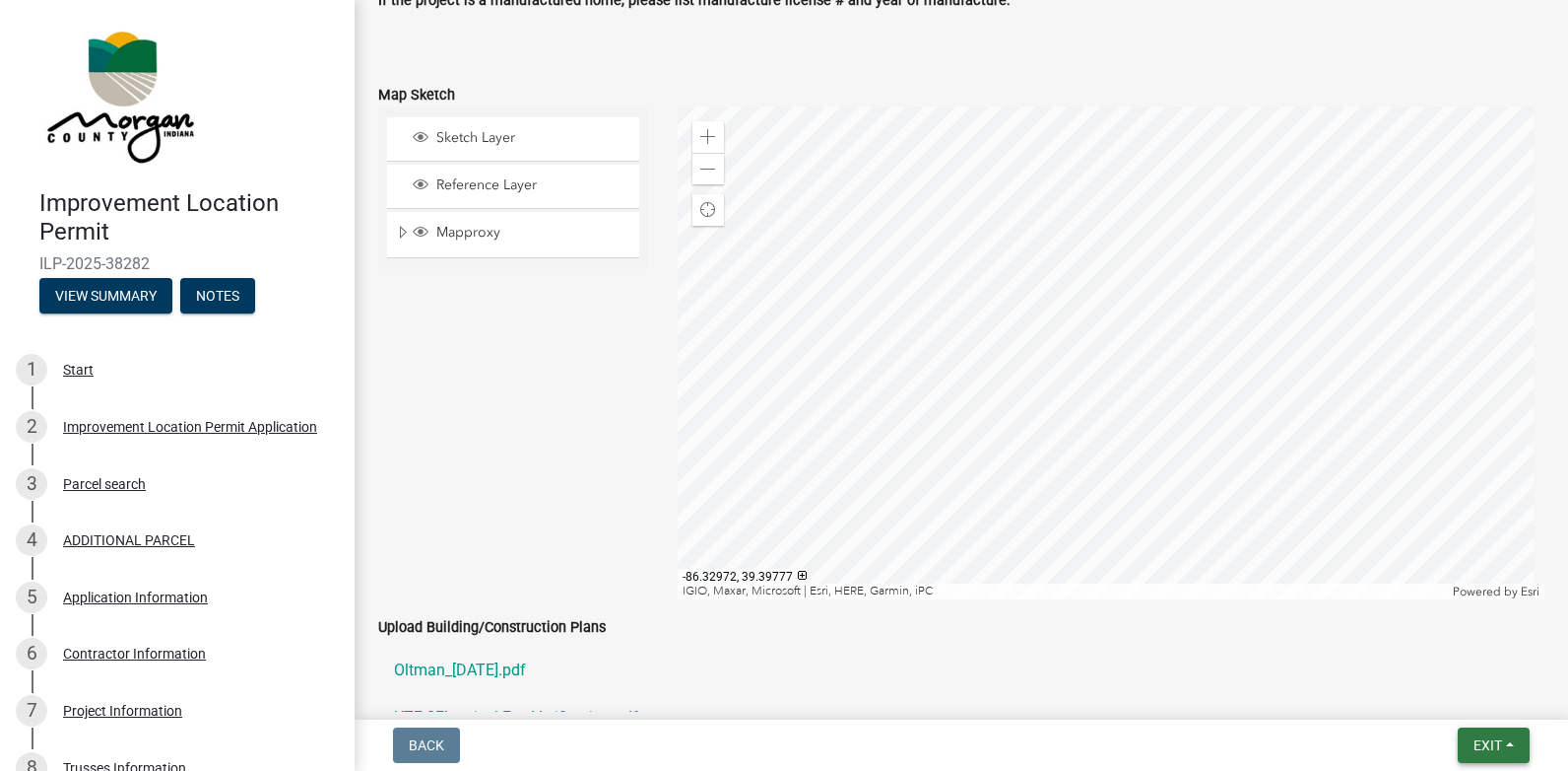
click at [1485, 744] on span "Exit" at bounding box center [1487, 745] width 29 height 16
click at [1444, 699] on button "Save & Exit" at bounding box center [1450, 694] width 157 height 48
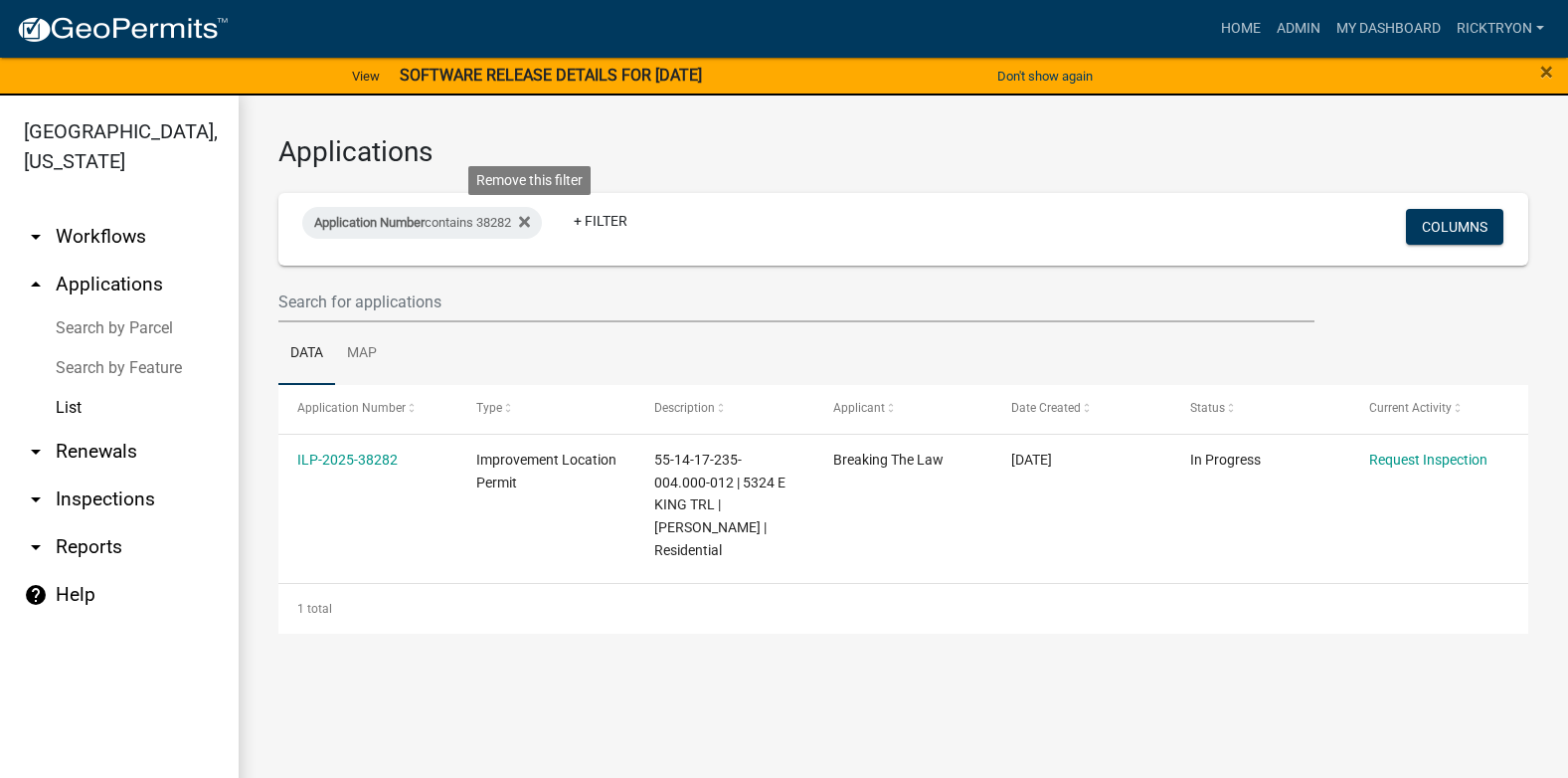
click at [530, 221] on icon at bounding box center [524, 222] width 11 height 11
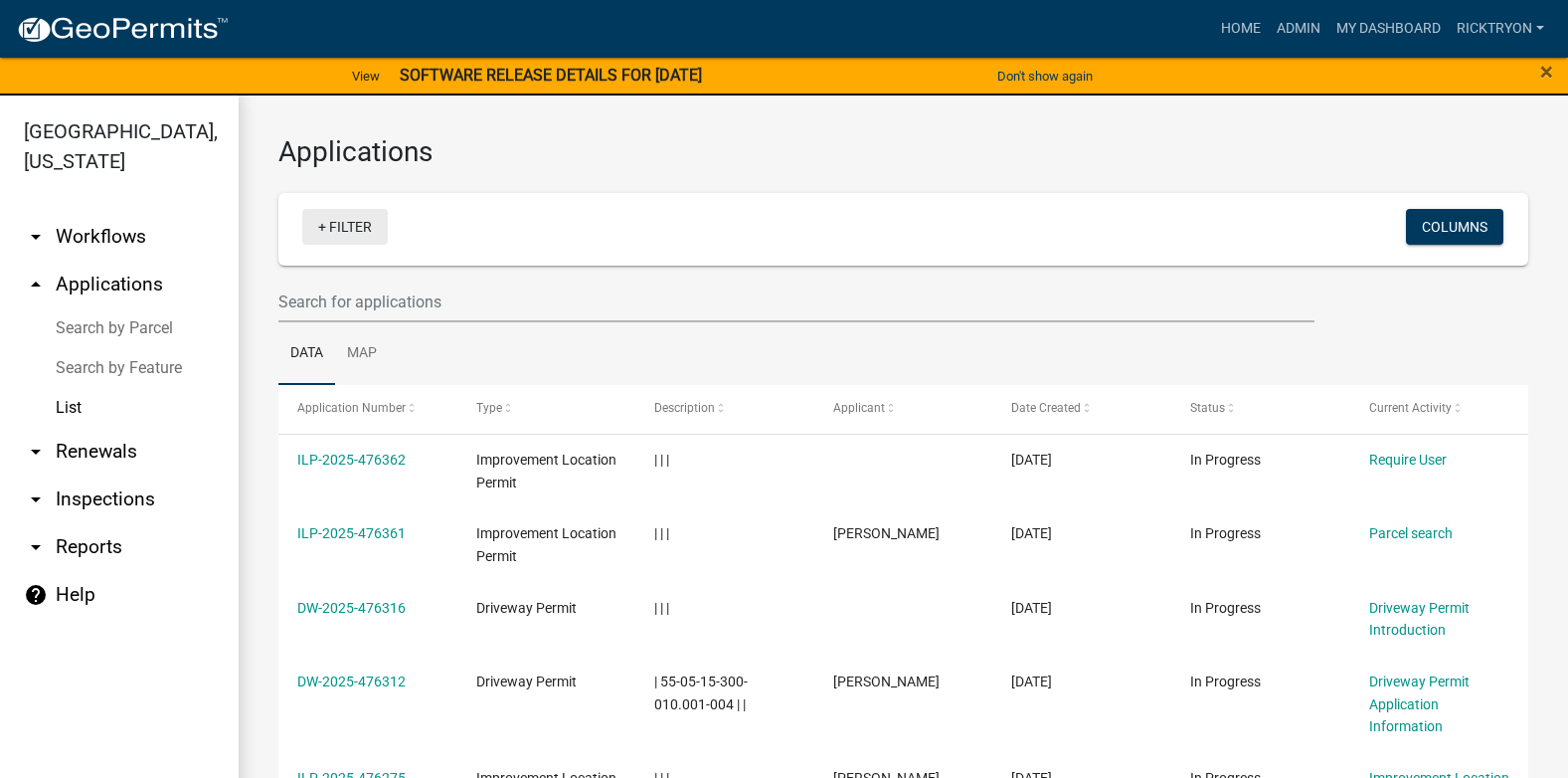
click at [353, 229] on link "+ Filter" at bounding box center [346, 227] width 86 height 36
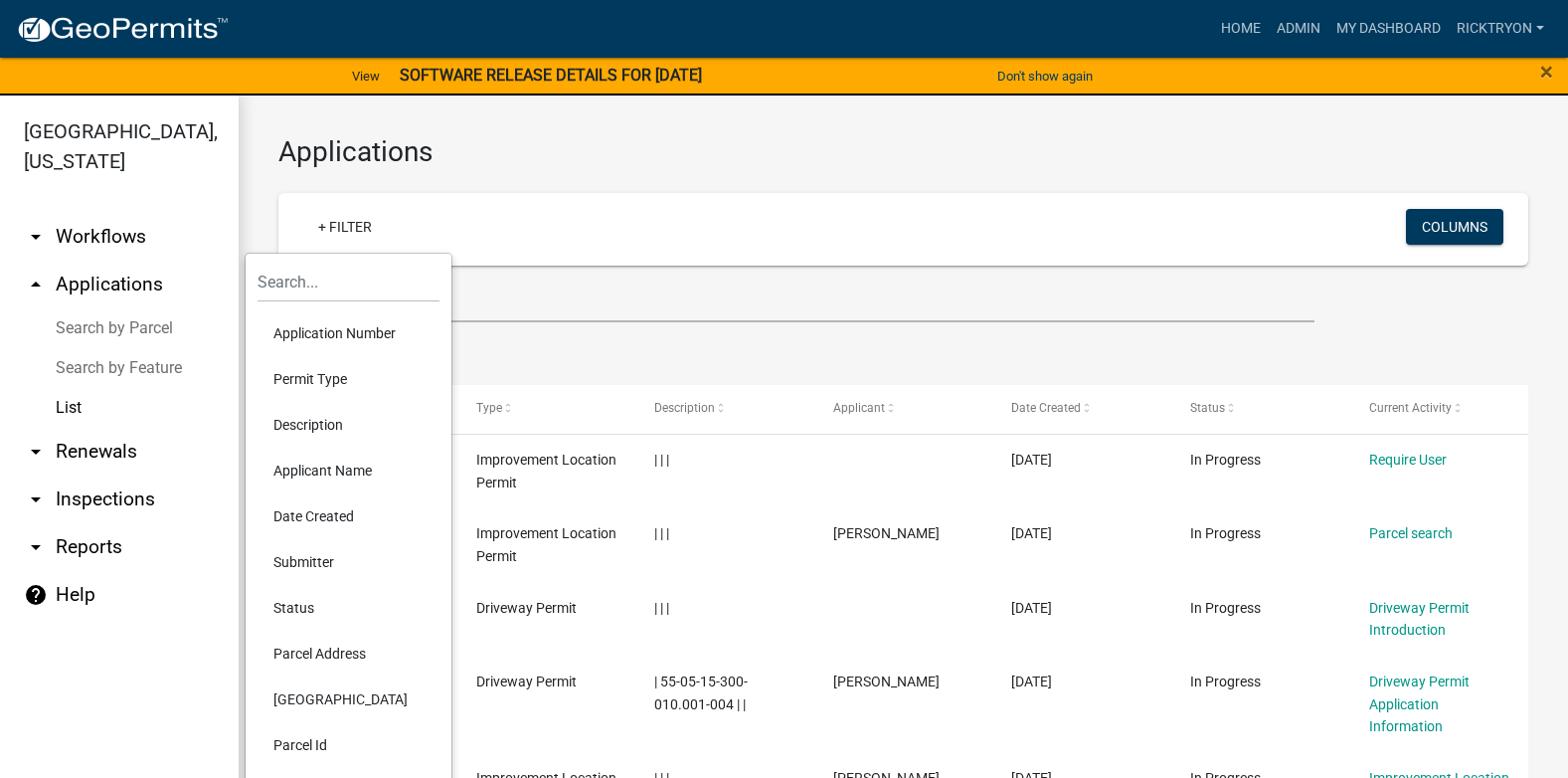
click at [321, 335] on li "Application Number" at bounding box center [349, 334] width 182 height 46
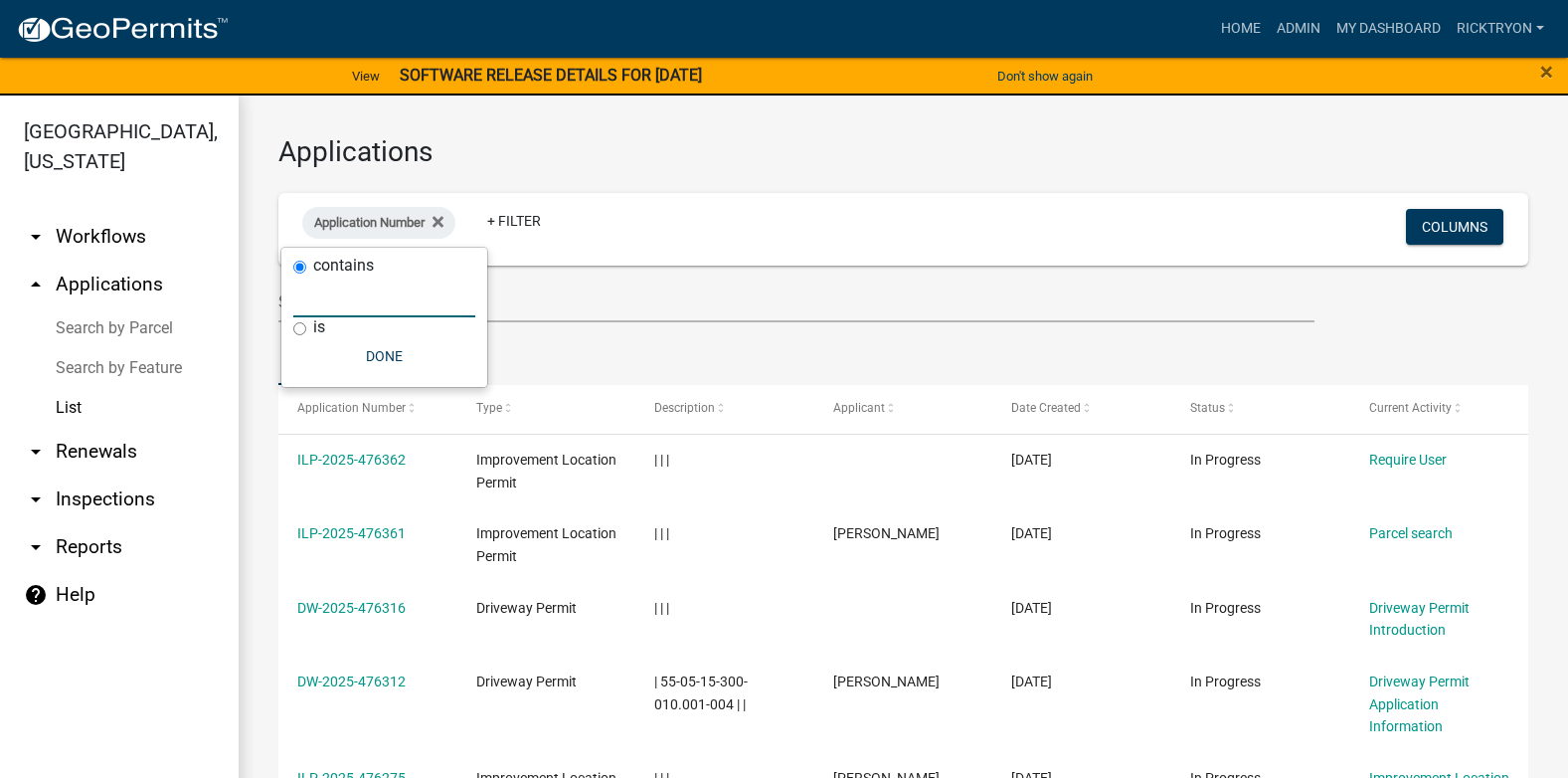
click at [323, 302] on input "text" at bounding box center [385, 297] width 182 height 41
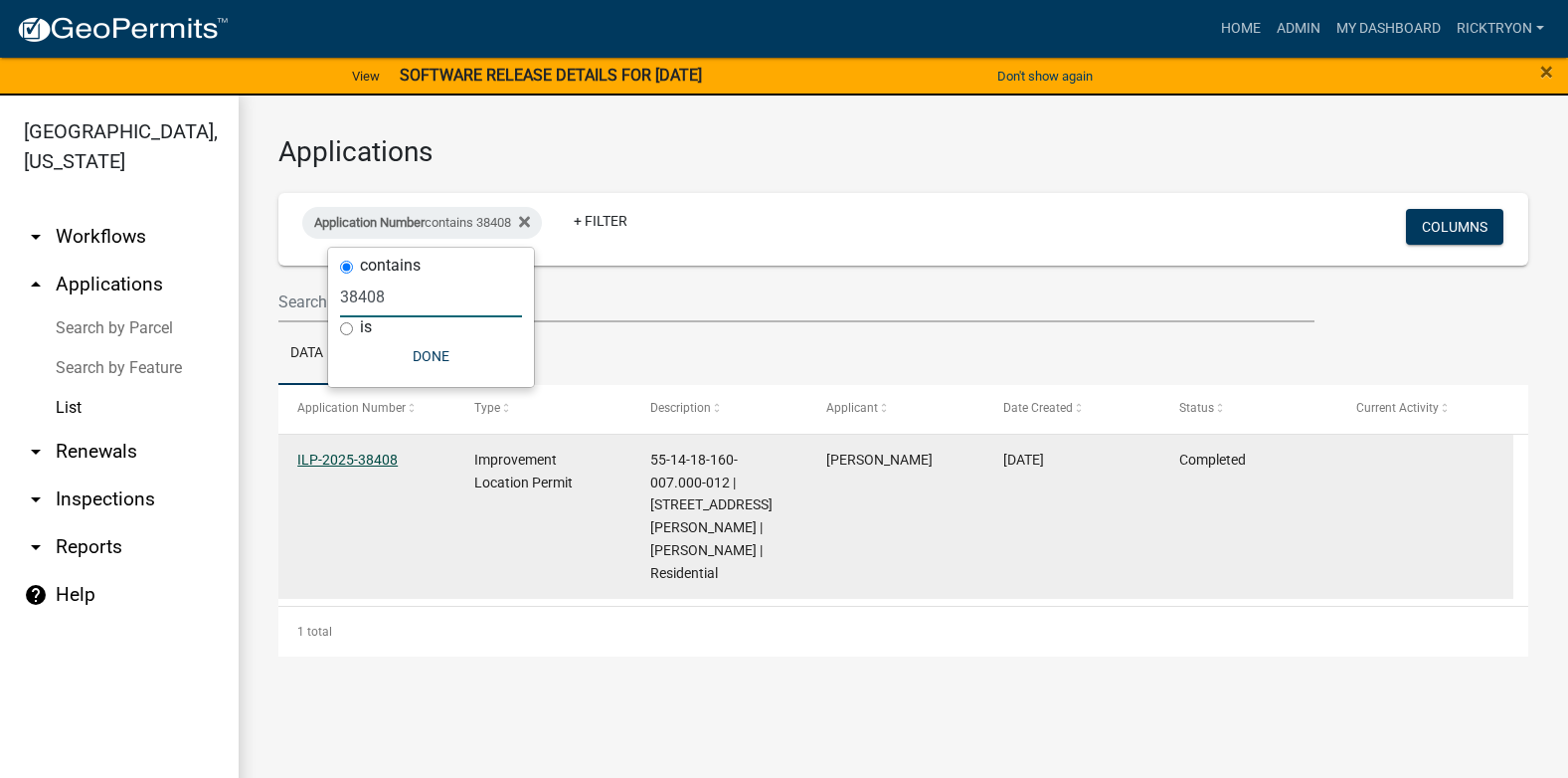
type input "38408"
click at [352, 457] on link "ILP-2025-38408" at bounding box center [348, 459] width 101 height 16
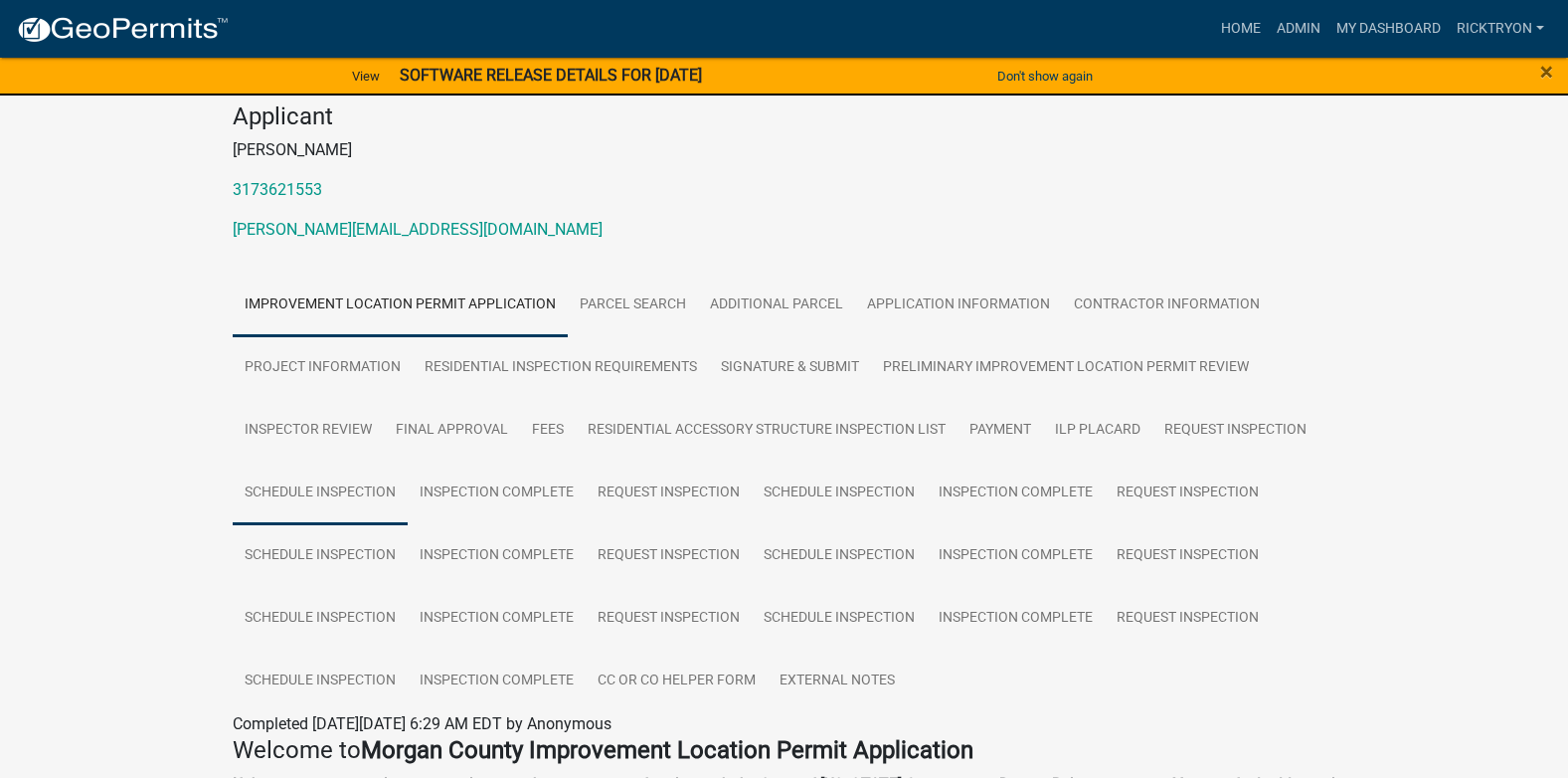
scroll to position [199, 0]
click at [336, 351] on link "Project Information" at bounding box center [323, 367] width 180 height 64
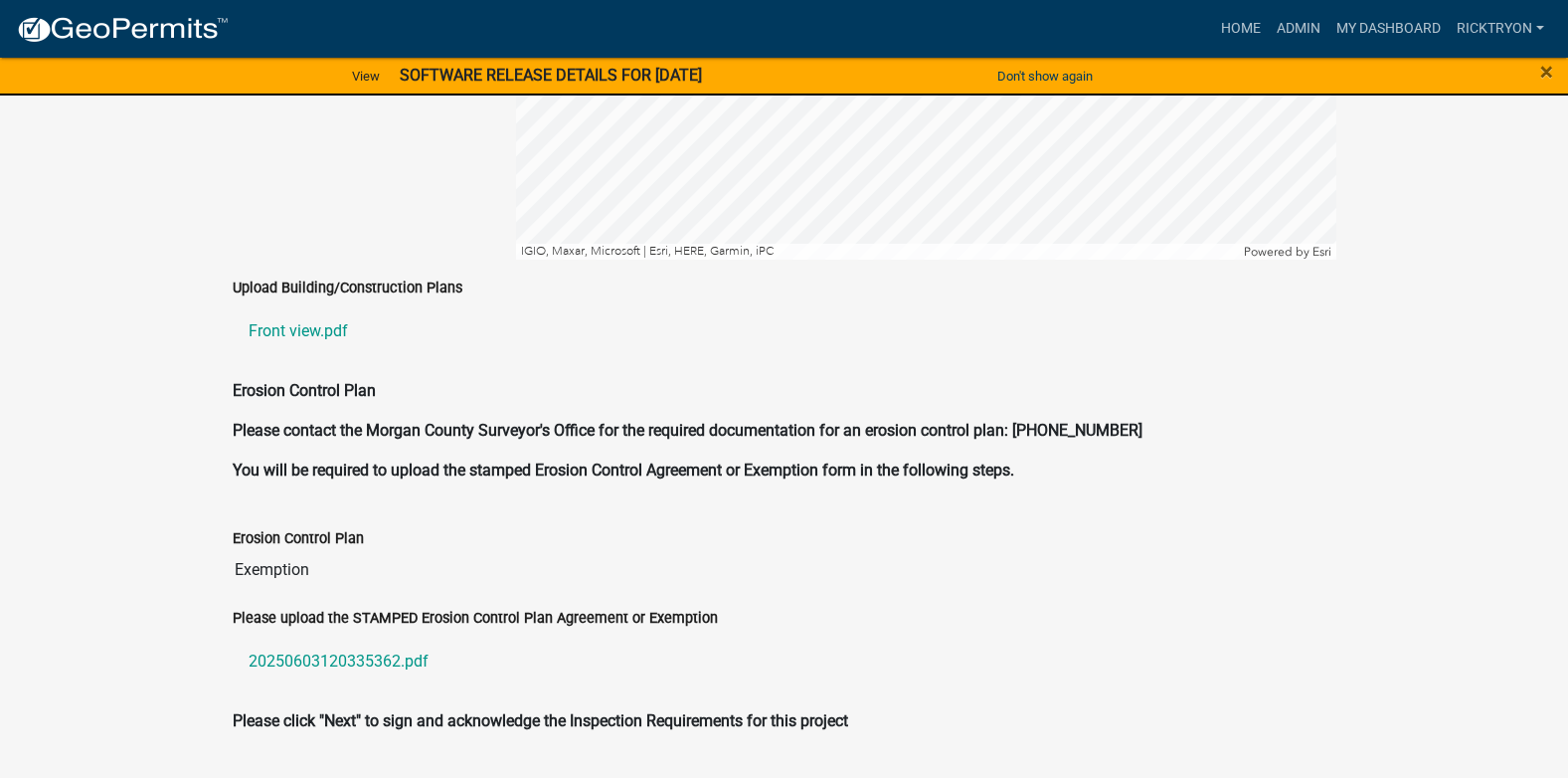
scroll to position [4407, 0]
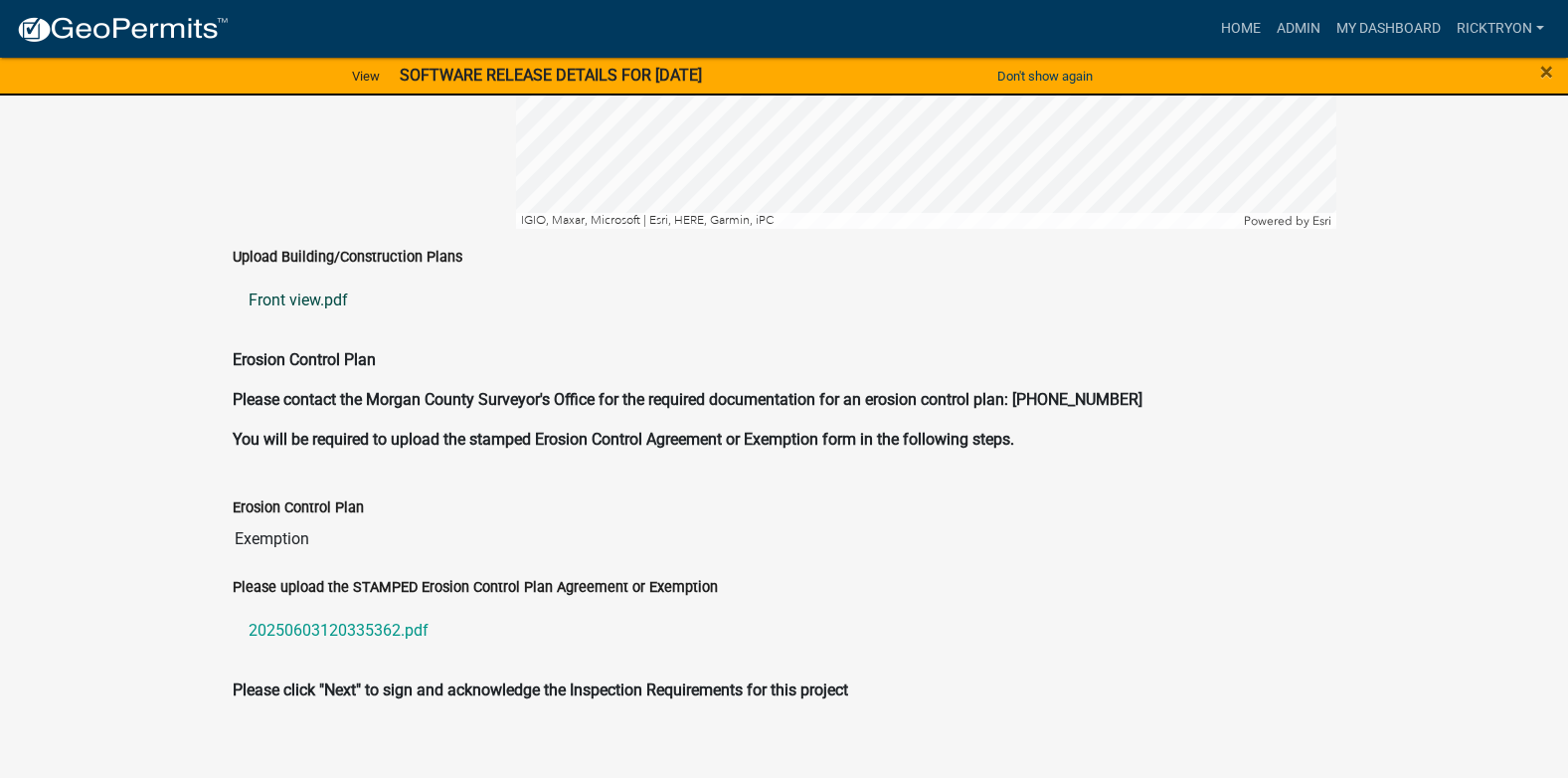
click at [308, 280] on link "Front view.pdf" at bounding box center [784, 301] width 1104 height 48
click at [284, 280] on link "Front view.pdf" at bounding box center [784, 301] width 1104 height 48
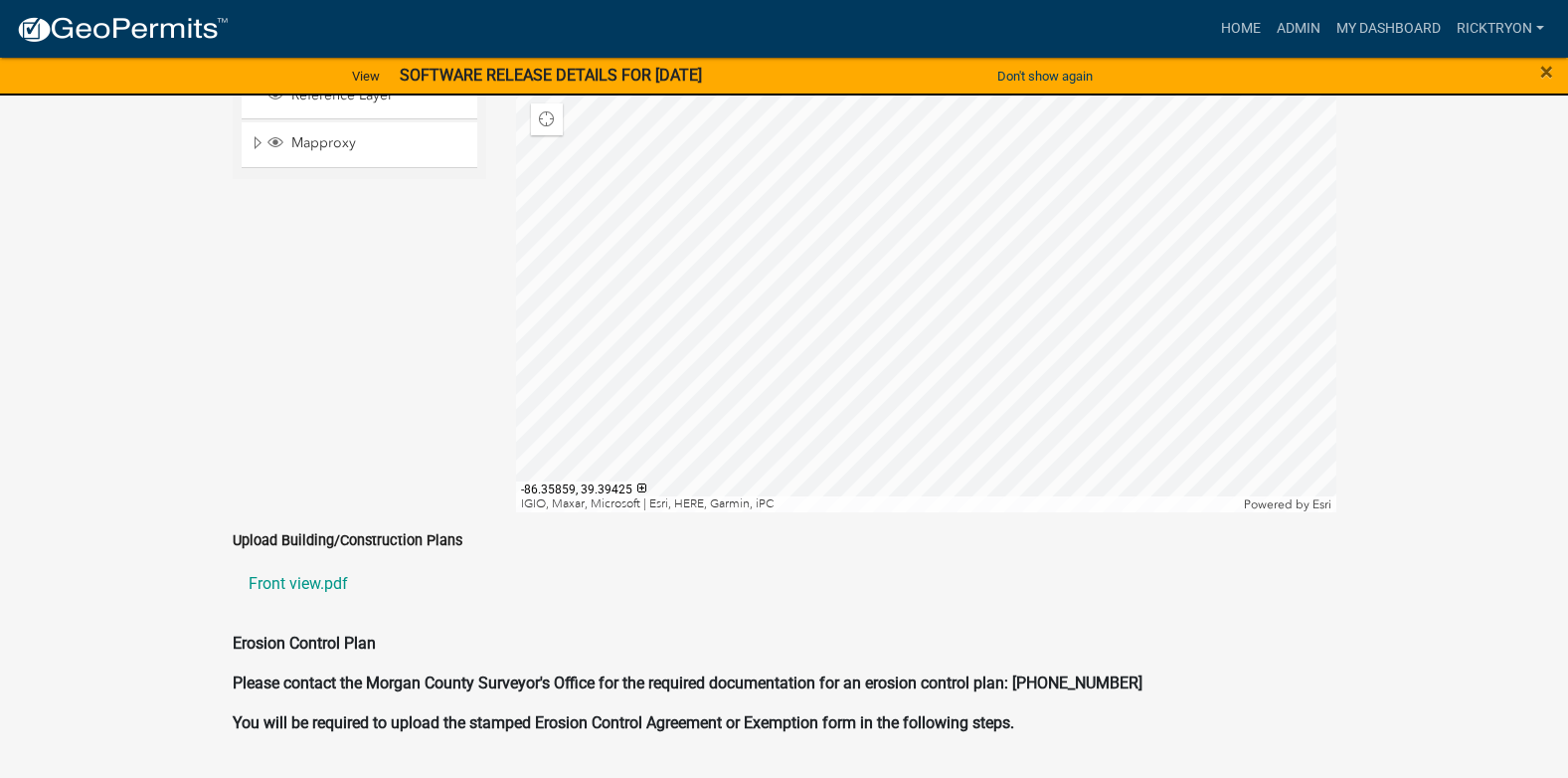
scroll to position [4010, 0]
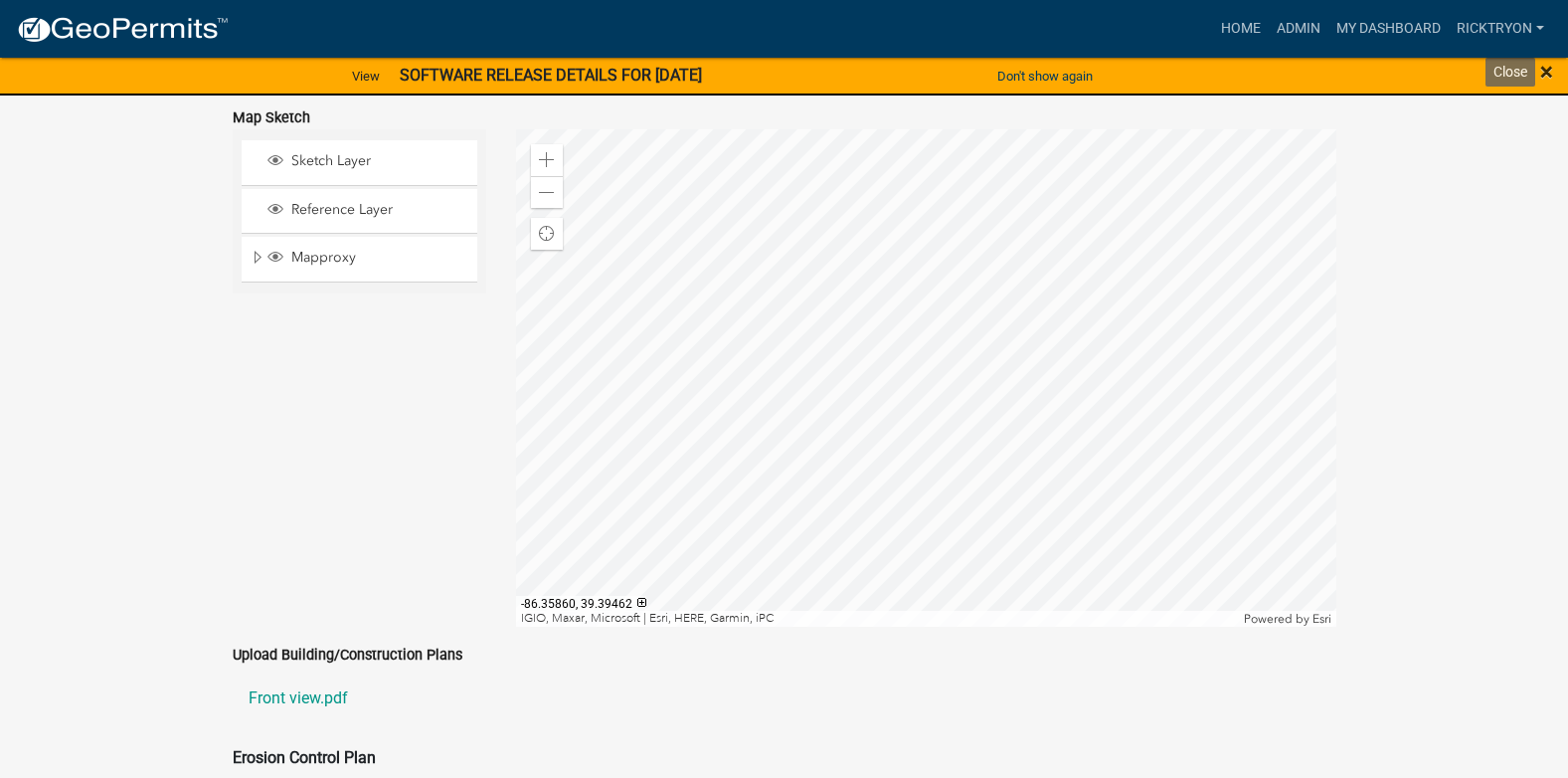
click at [1544, 69] on span "×" at bounding box center [1546, 72] width 13 height 28
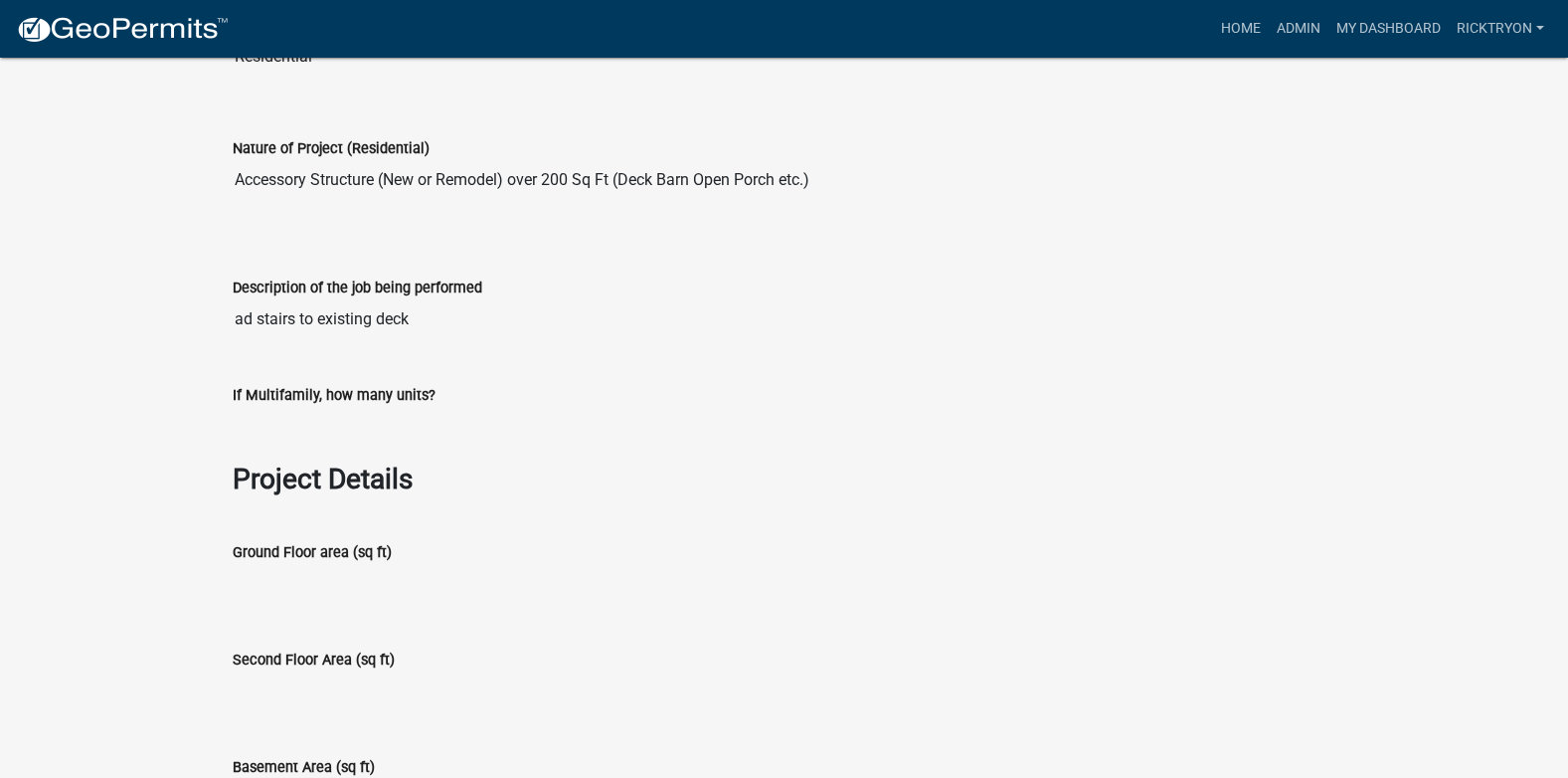
scroll to position [530, 0]
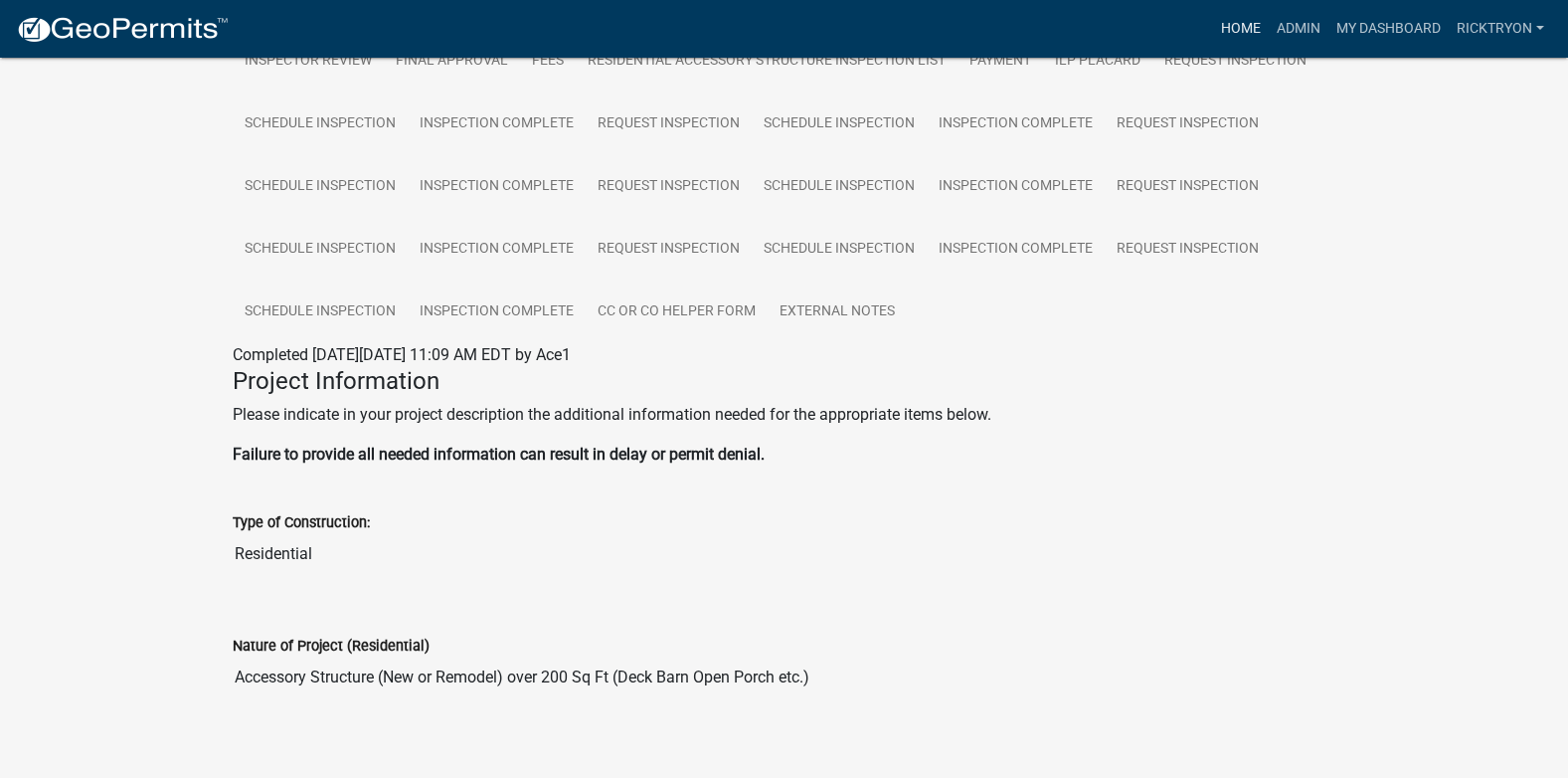
click at [1256, 20] on link "Home" at bounding box center [1241, 29] width 56 height 38
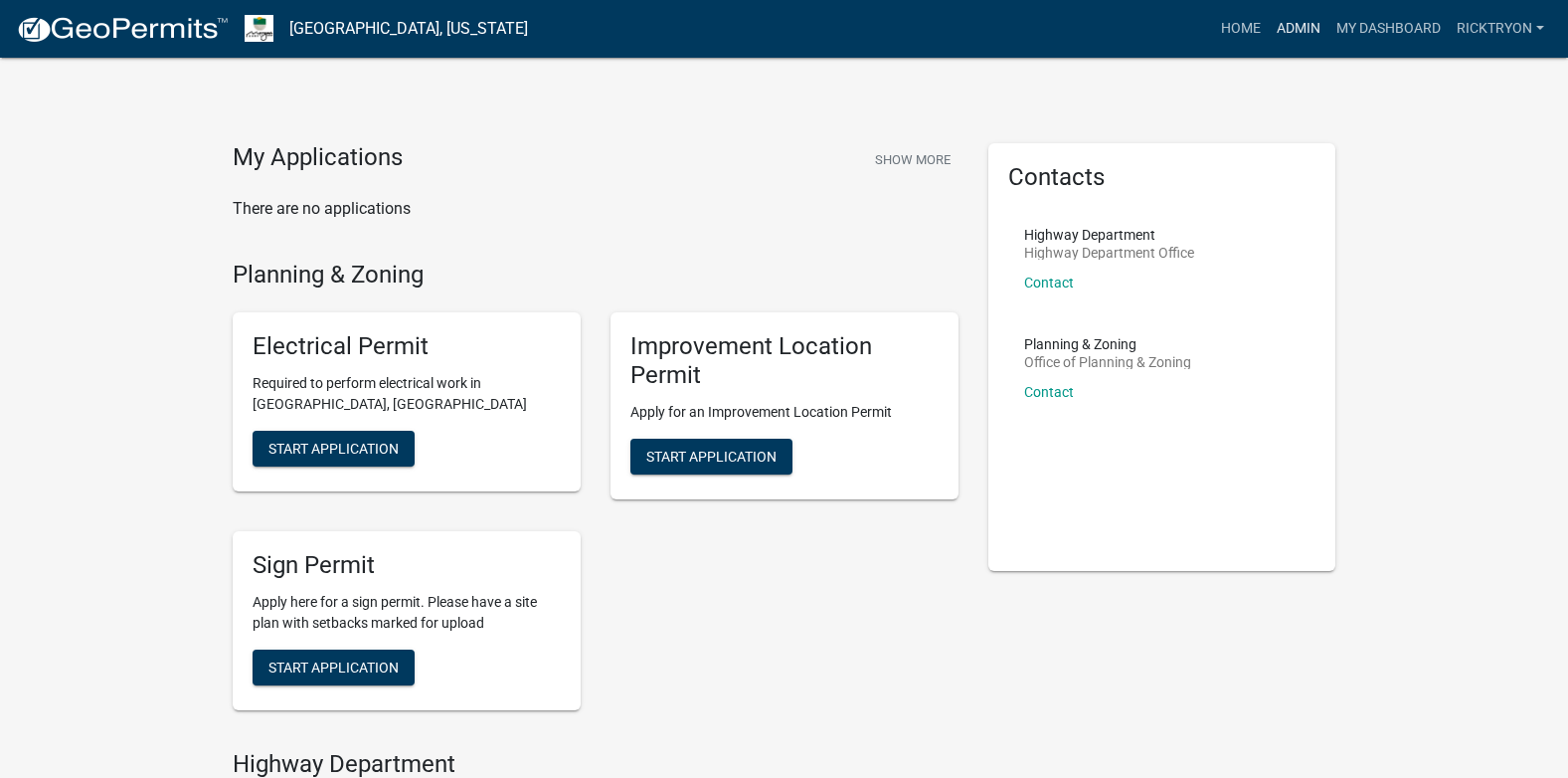
click at [1298, 22] on link "Admin" at bounding box center [1298, 29] width 60 height 38
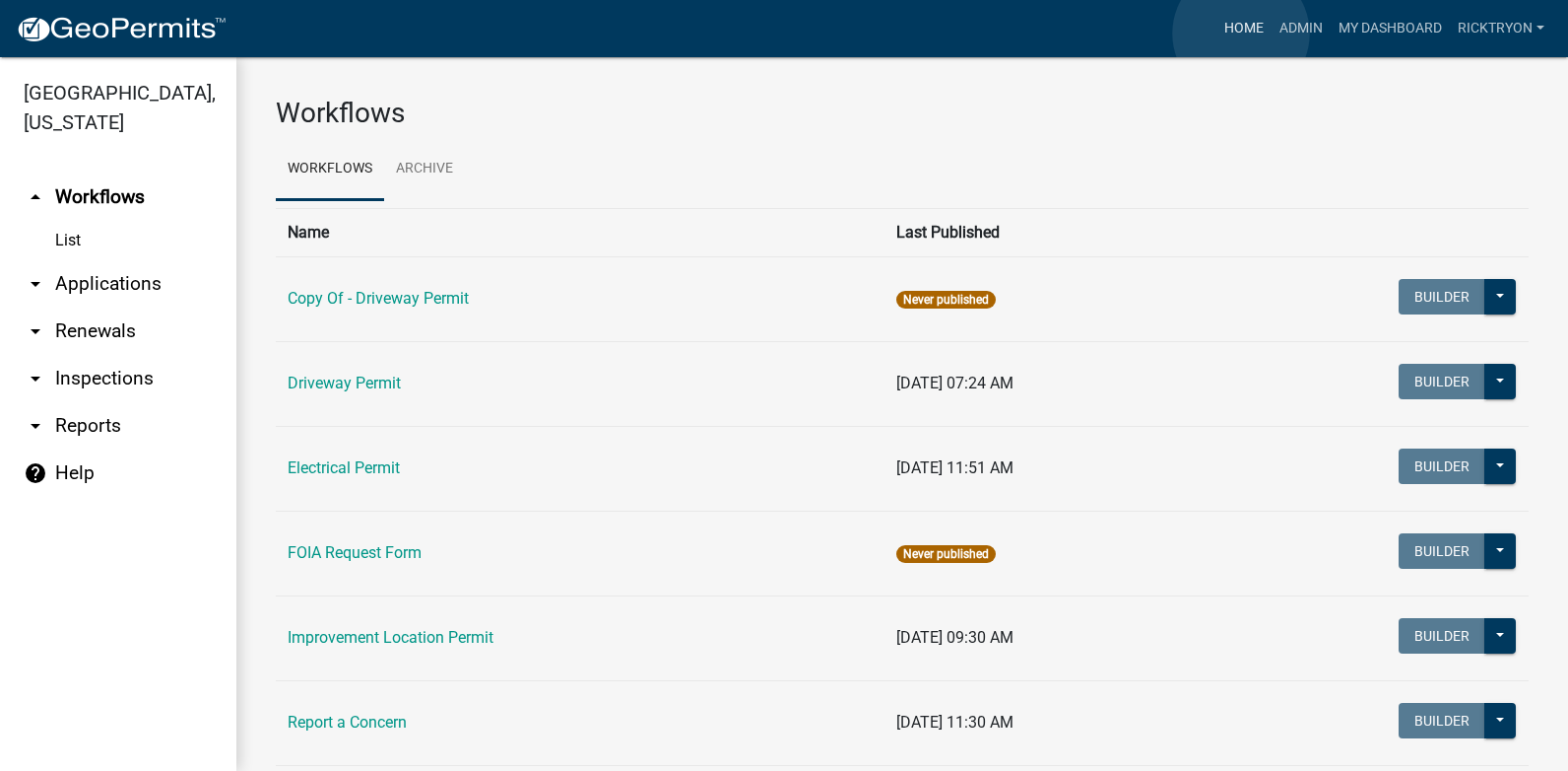
click at [1241, 34] on link "Home" at bounding box center [1244, 29] width 55 height 38
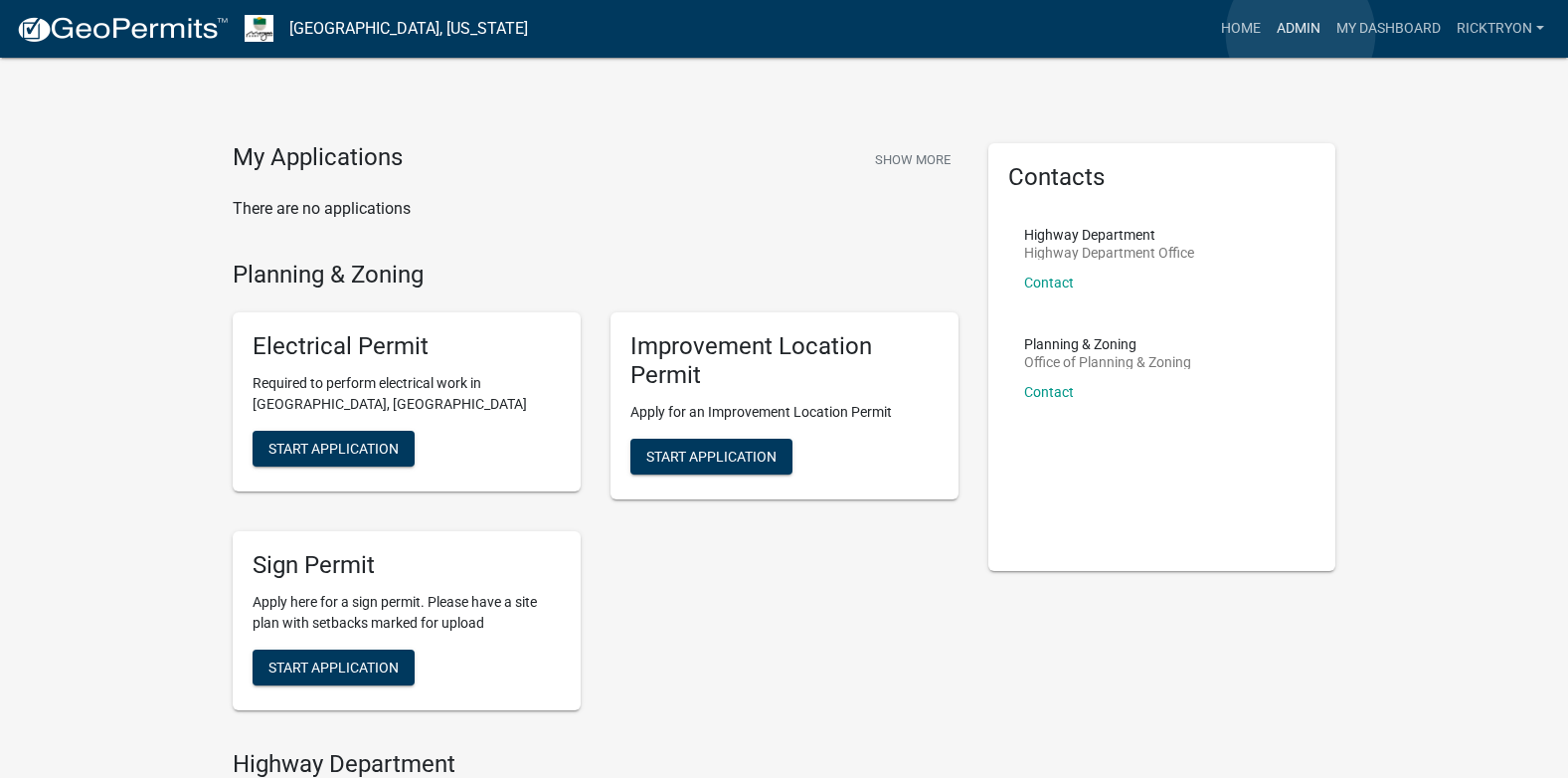
click at [1300, 34] on link "Admin" at bounding box center [1298, 29] width 60 height 38
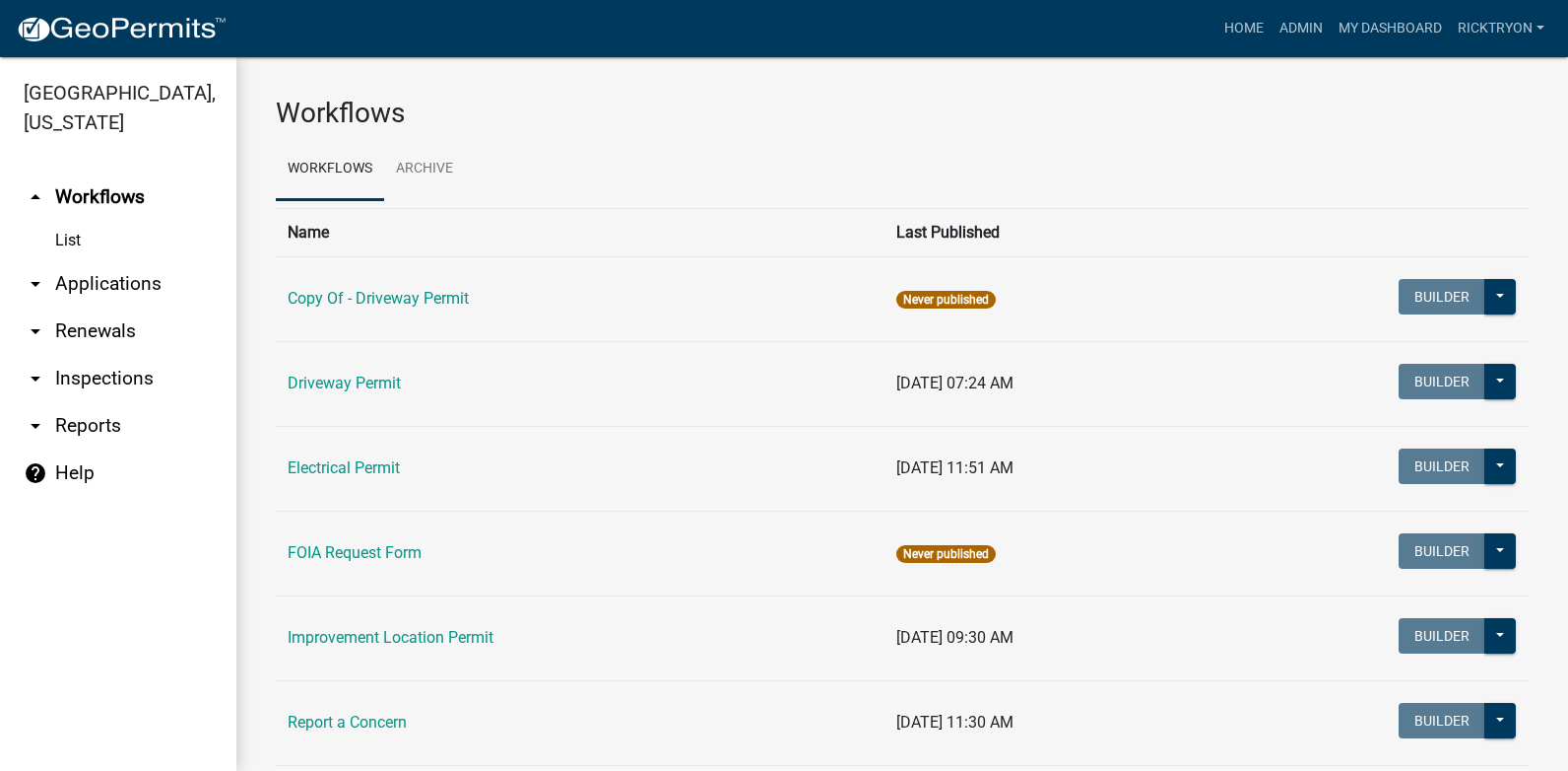
click at [345, 177] on link "Workflows" at bounding box center [330, 169] width 109 height 63
click at [1248, 23] on link "Home" at bounding box center [1244, 29] width 55 height 38
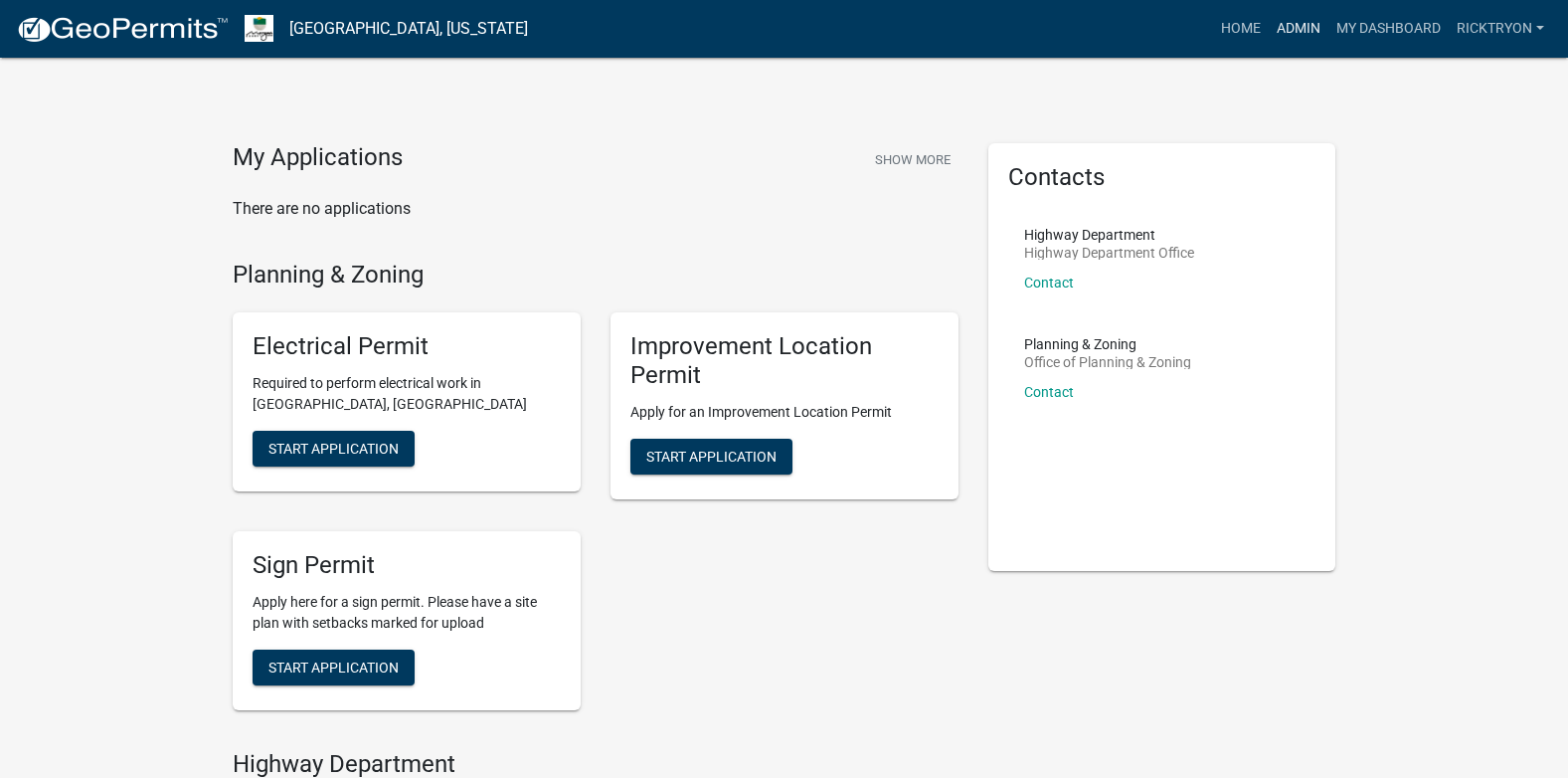
click at [1293, 25] on link "Admin" at bounding box center [1298, 29] width 60 height 38
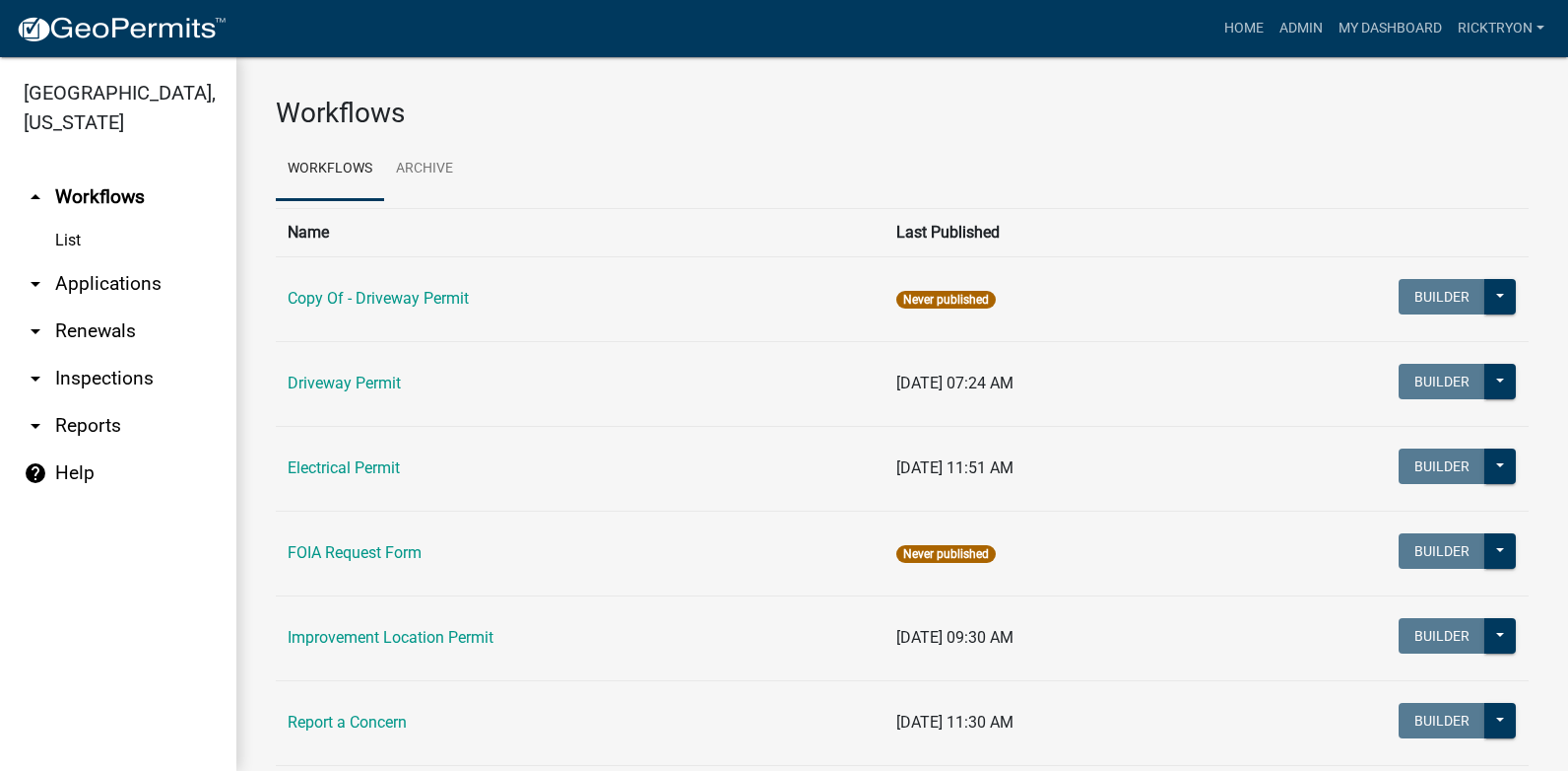
click at [86, 288] on link "arrow_drop_down Applications" at bounding box center [118, 284] width 236 height 48
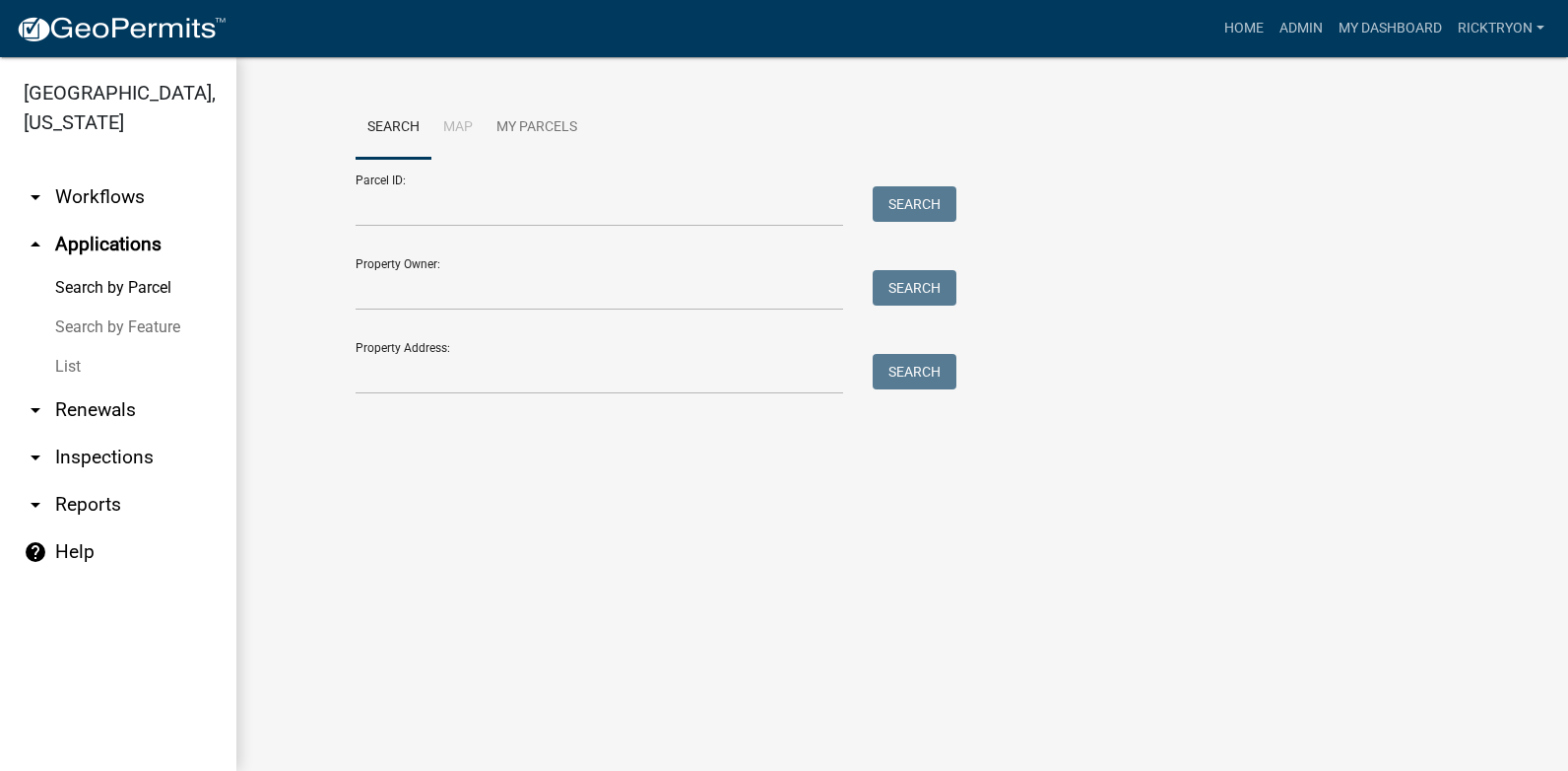
click at [76, 365] on link "List" at bounding box center [118, 366] width 236 height 40
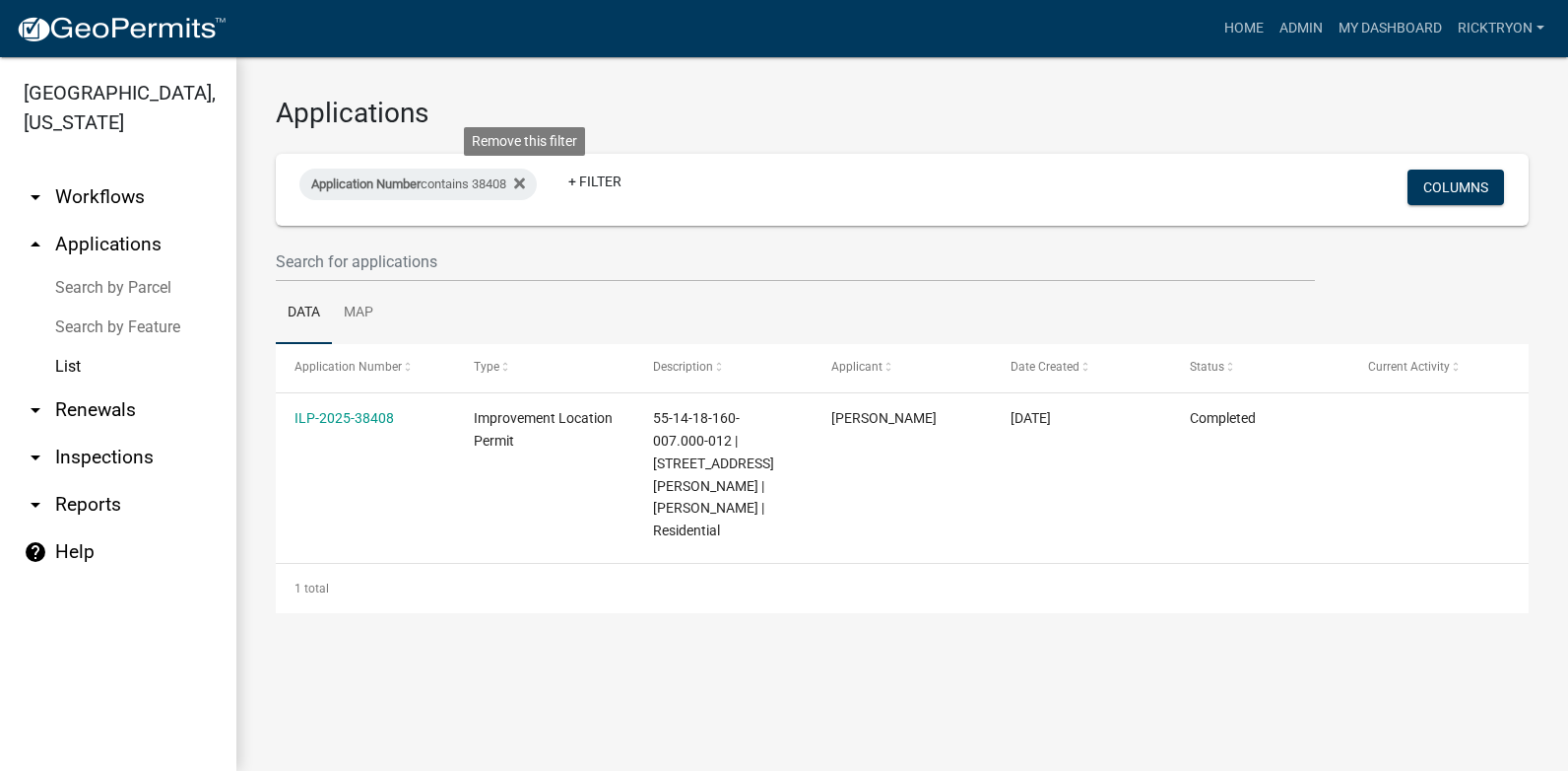
click at [525, 189] on icon at bounding box center [519, 183] width 11 height 16
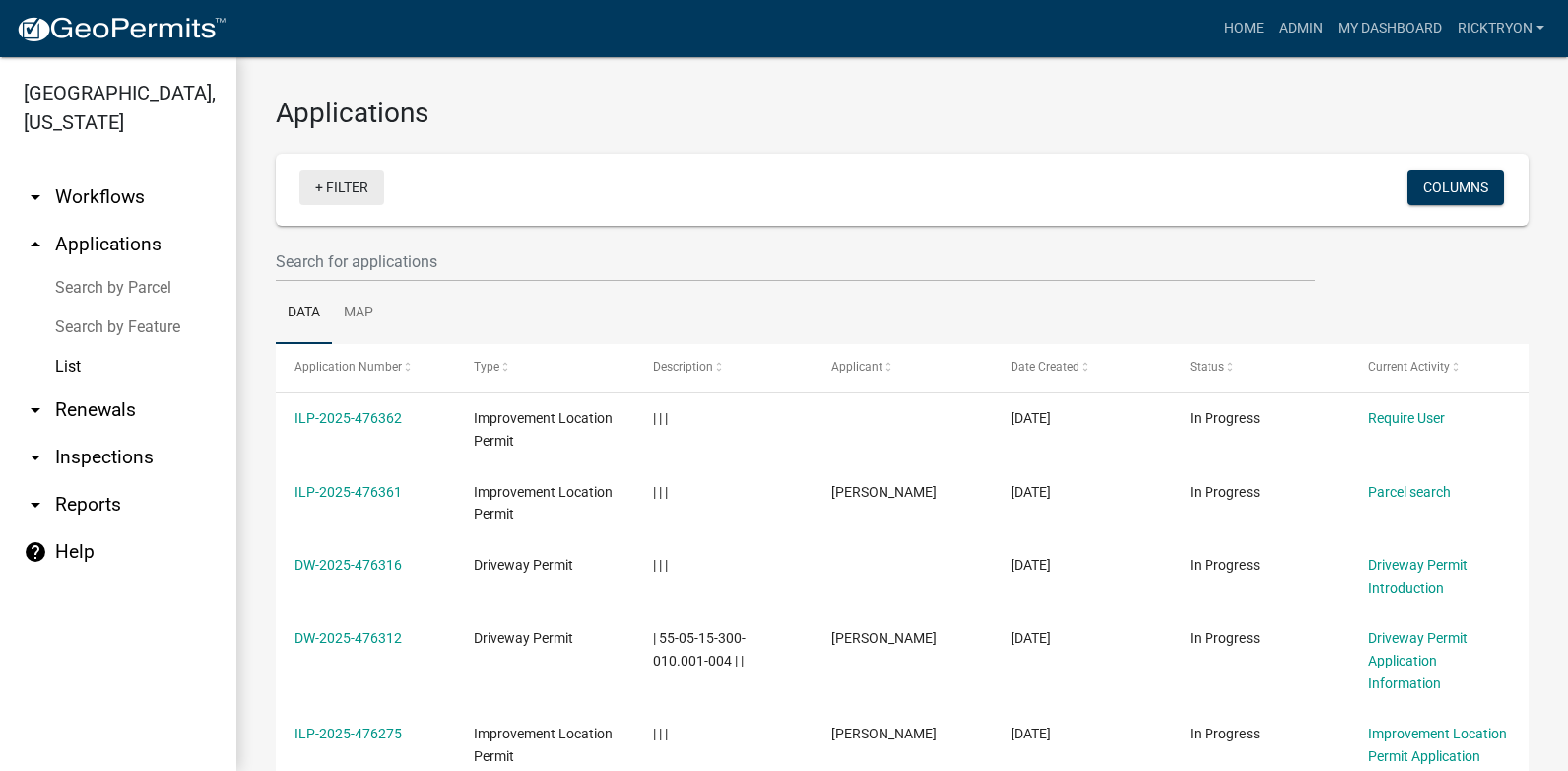
click at [344, 194] on link "+ Filter" at bounding box center [342, 187] width 85 height 36
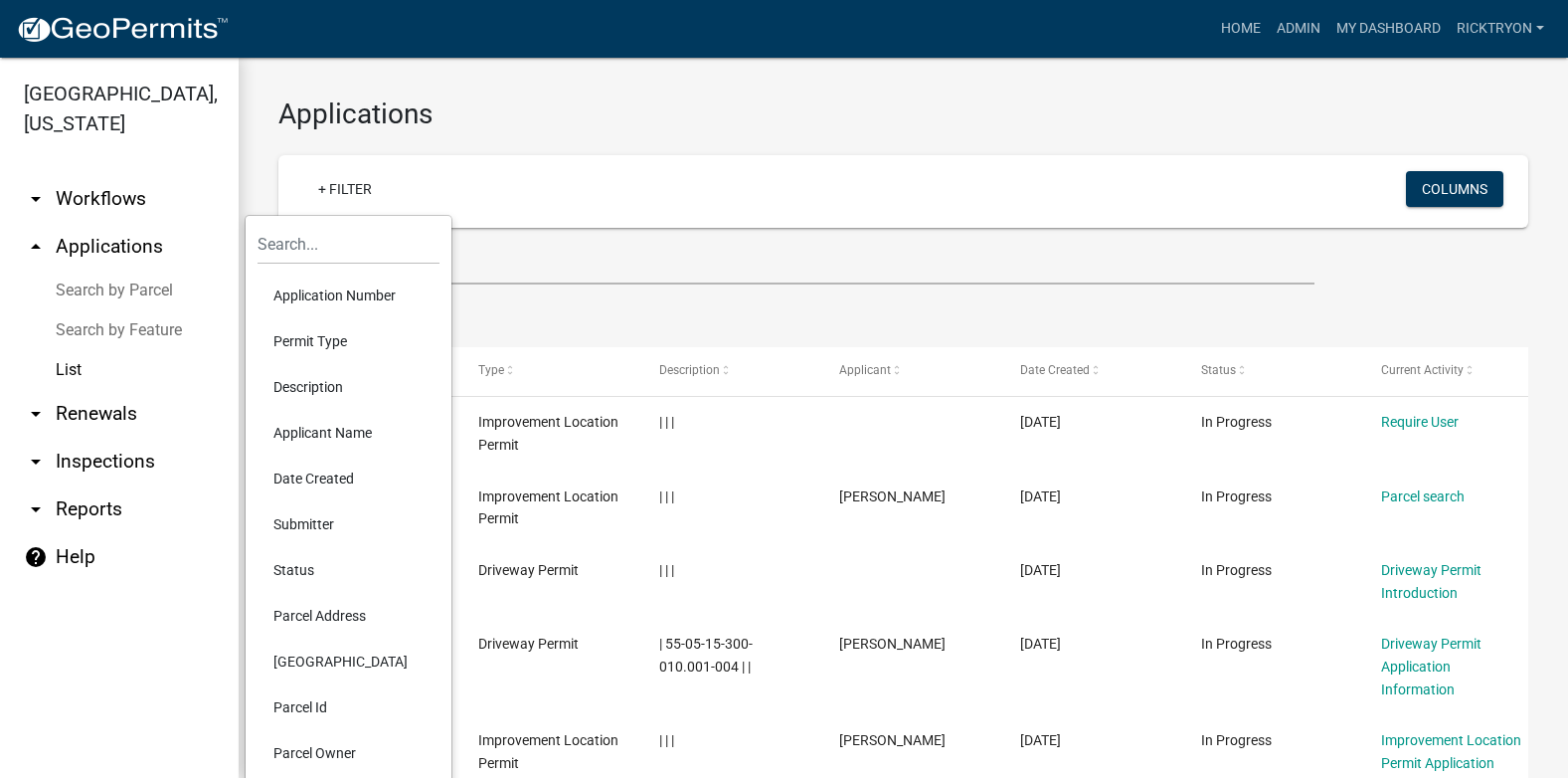
click at [340, 294] on li "Application Number" at bounding box center [349, 296] width 182 height 46
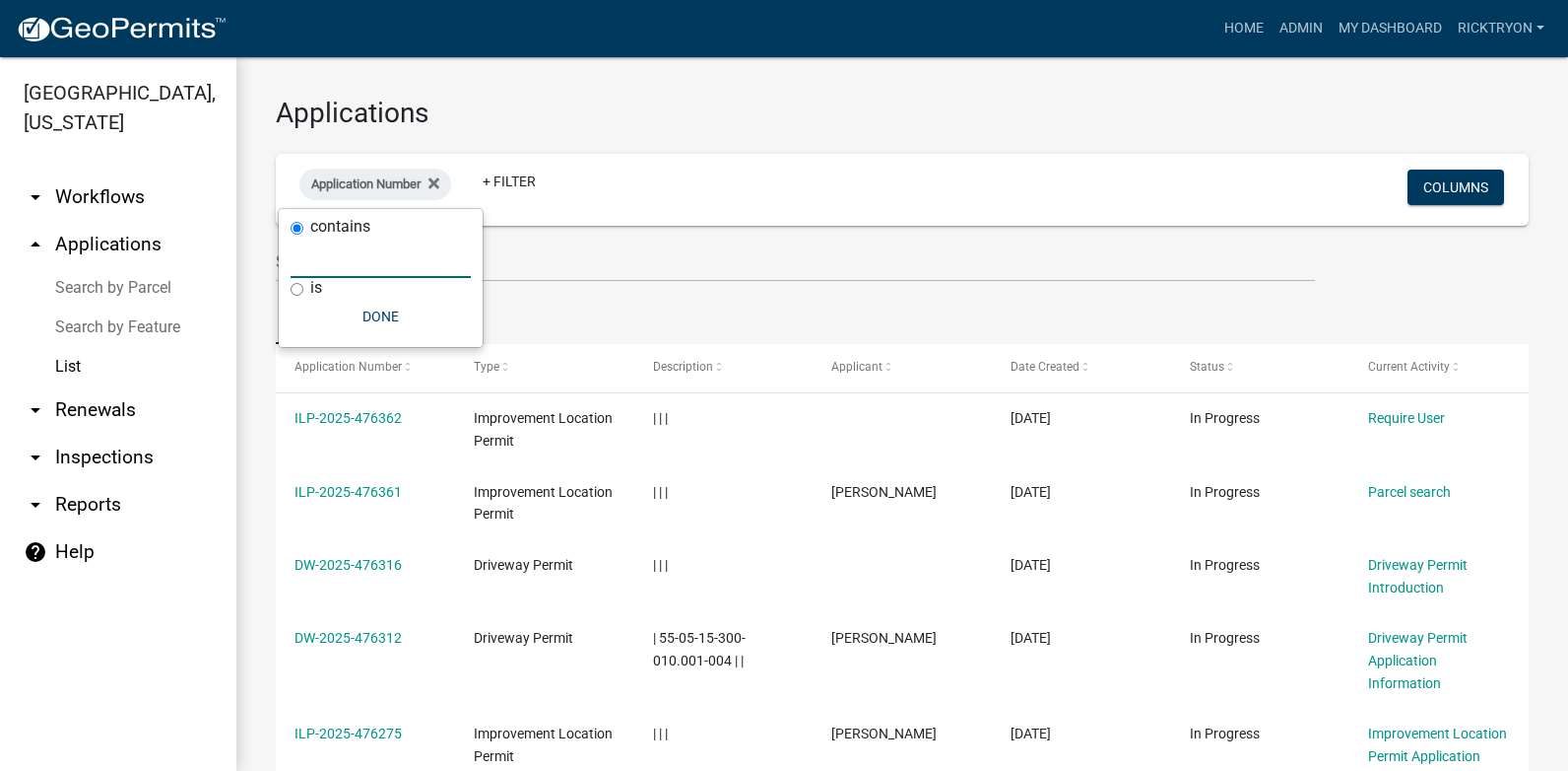
click at [359, 241] on input "text" at bounding box center [381, 257] width 180 height 41
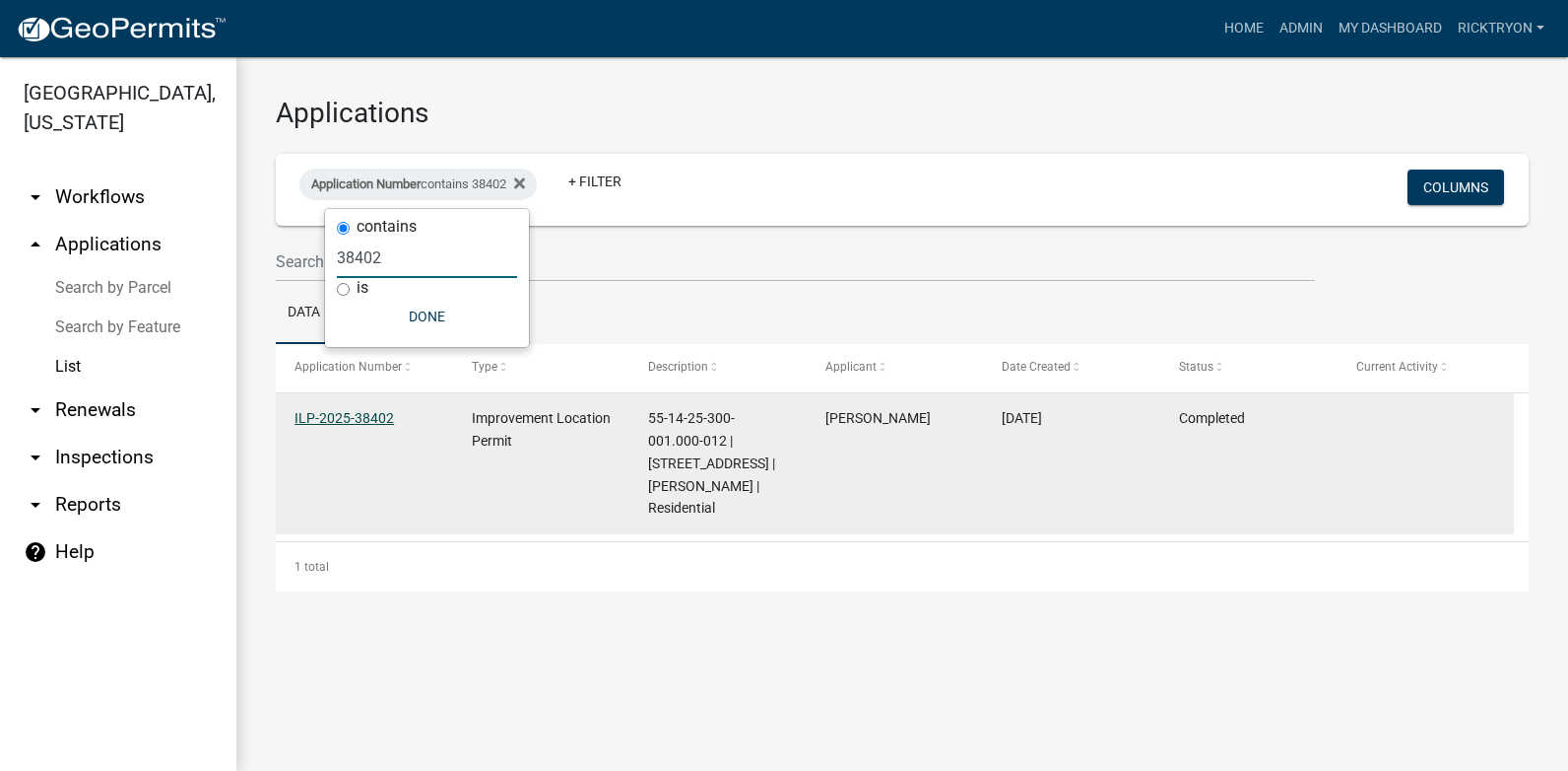
type input "38402"
click at [378, 421] on link "ILP-2025-38402" at bounding box center [344, 418] width 100 height 16
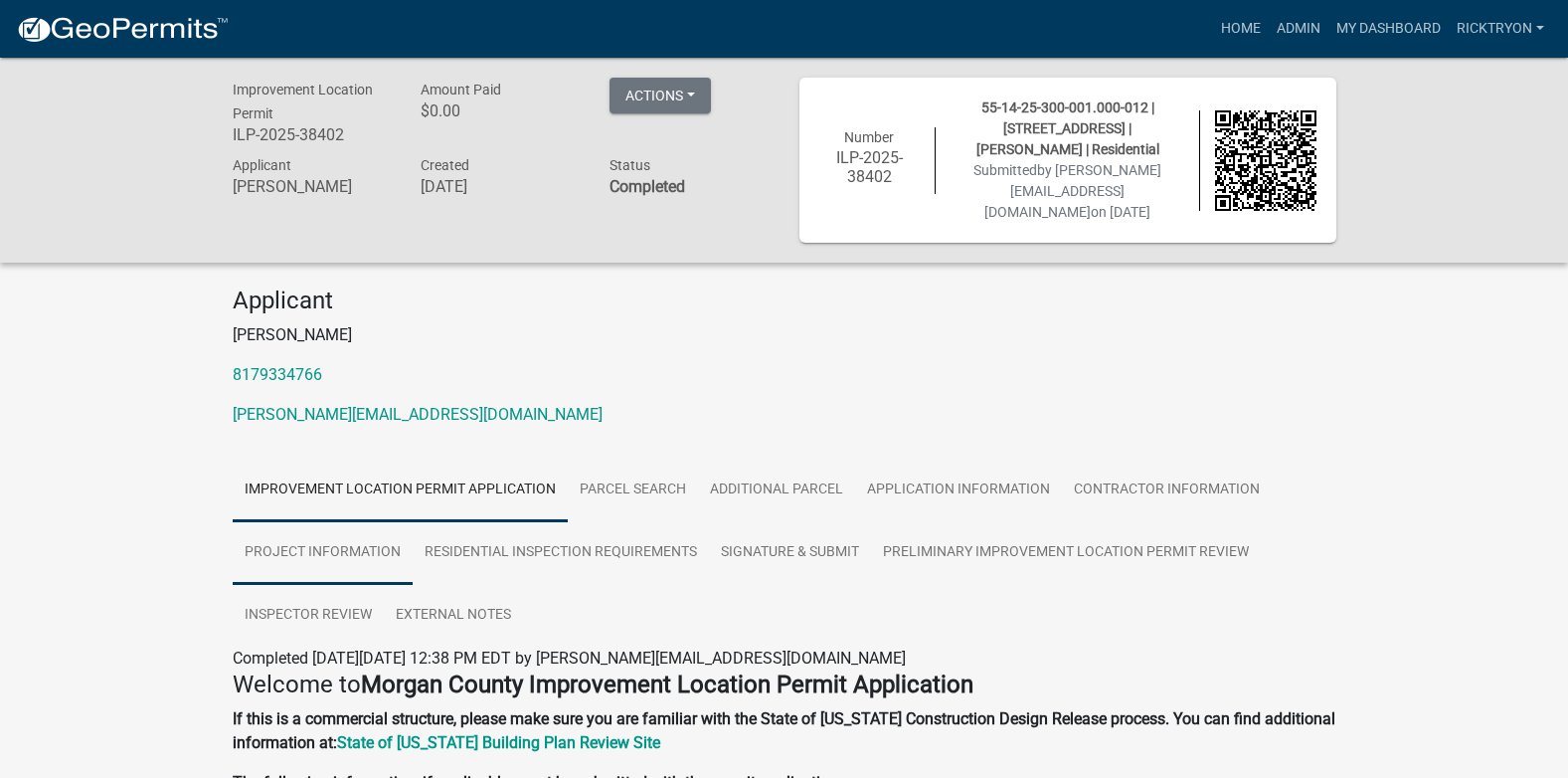
click at [313, 545] on link "Project Information" at bounding box center [323, 553] width 180 height 64
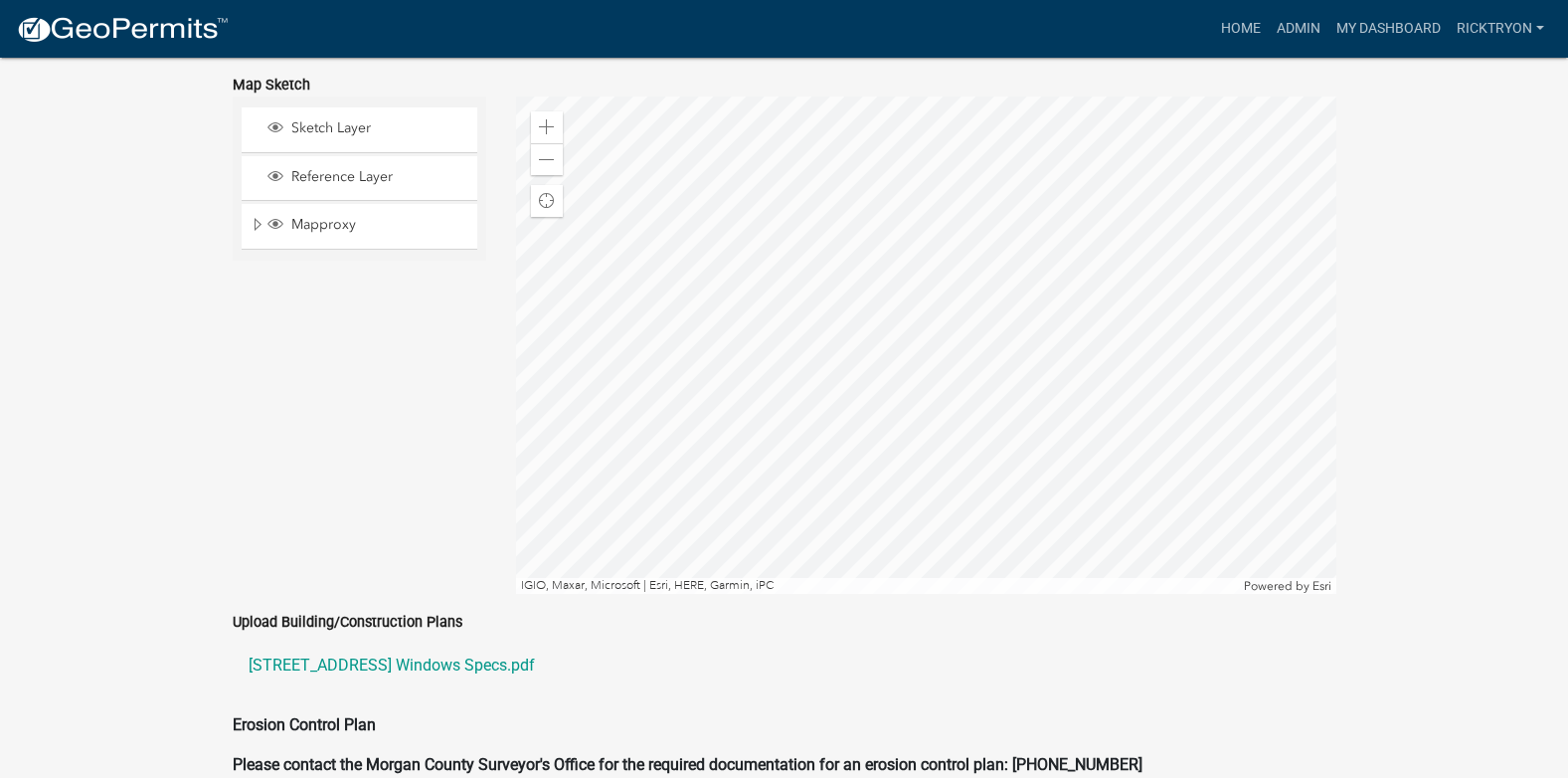
scroll to position [3977, 0]
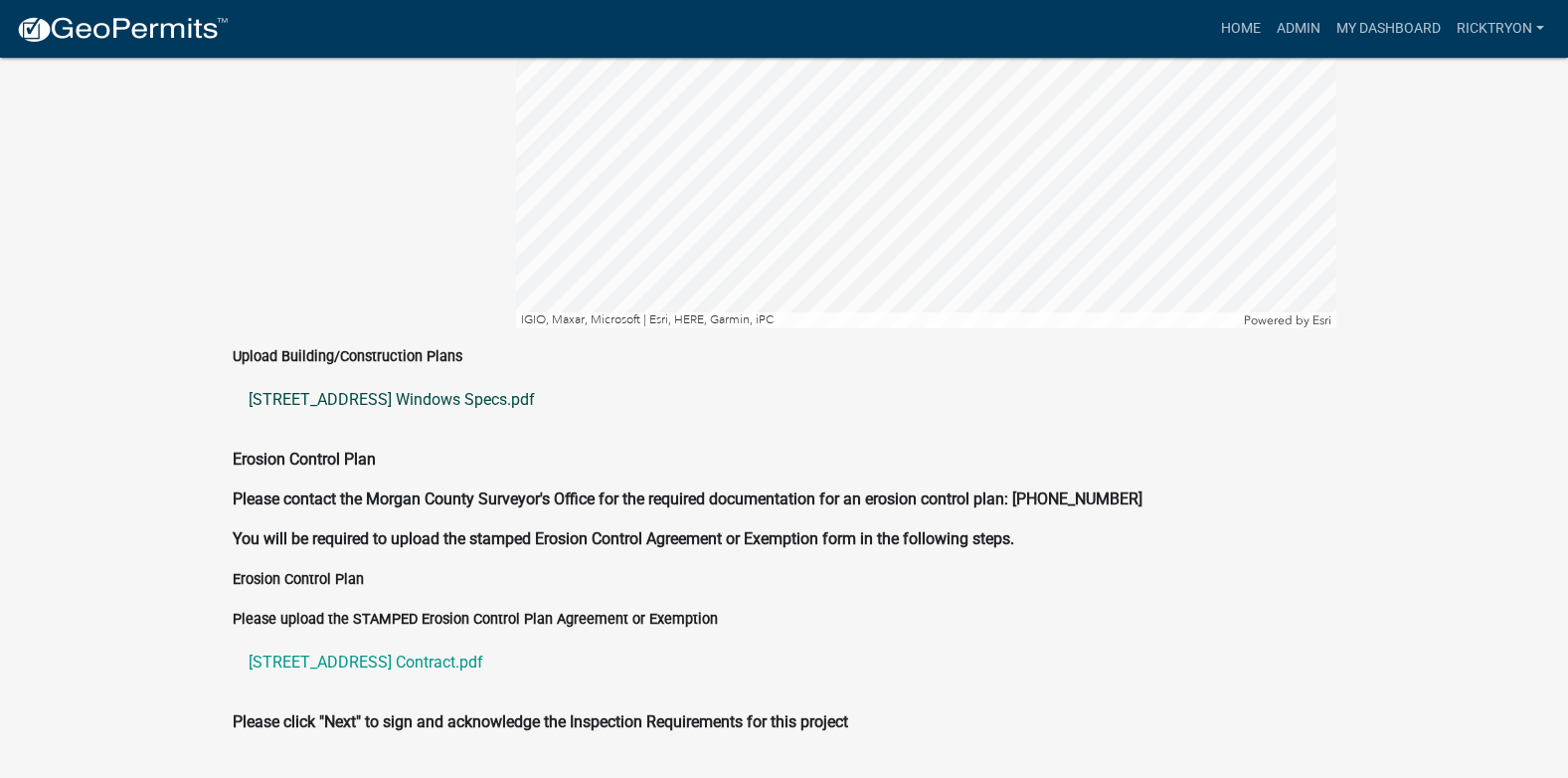
click at [336, 376] on link "[STREET_ADDRESS] Windows Specs.pdf" at bounding box center [784, 399] width 1104 height 48
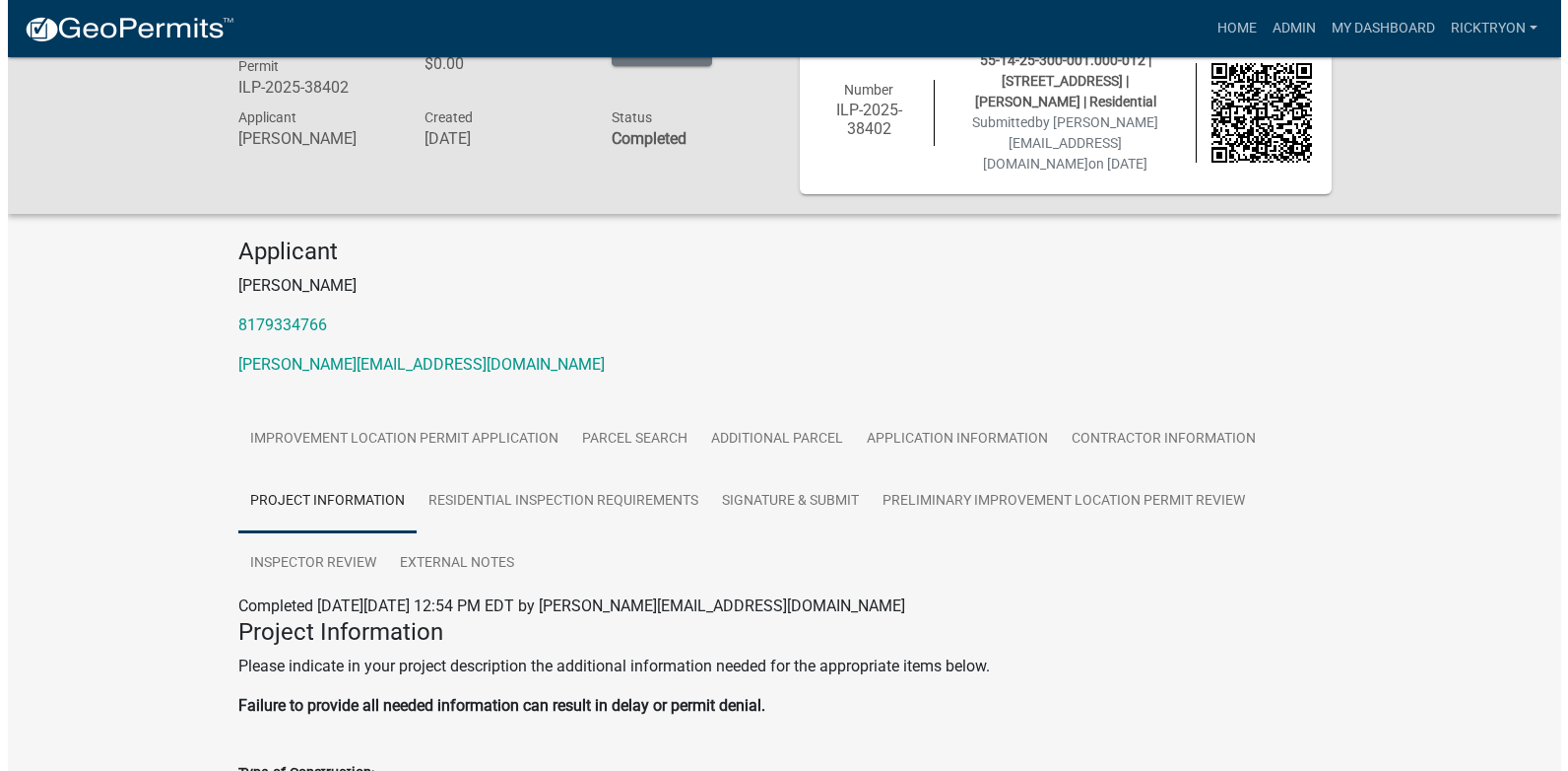
scroll to position [0, 0]
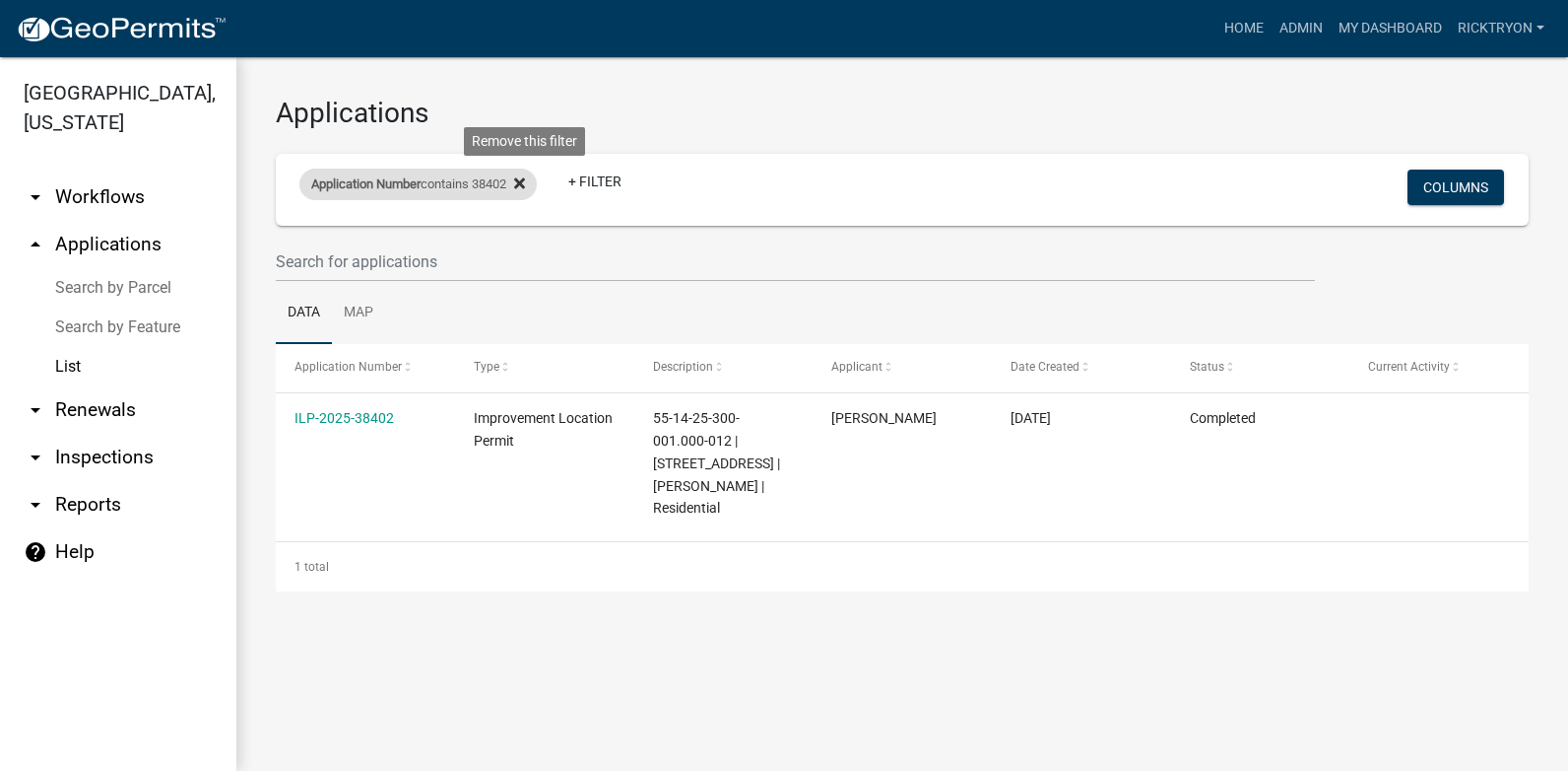
click at [525, 179] on icon at bounding box center [519, 183] width 11 height 16
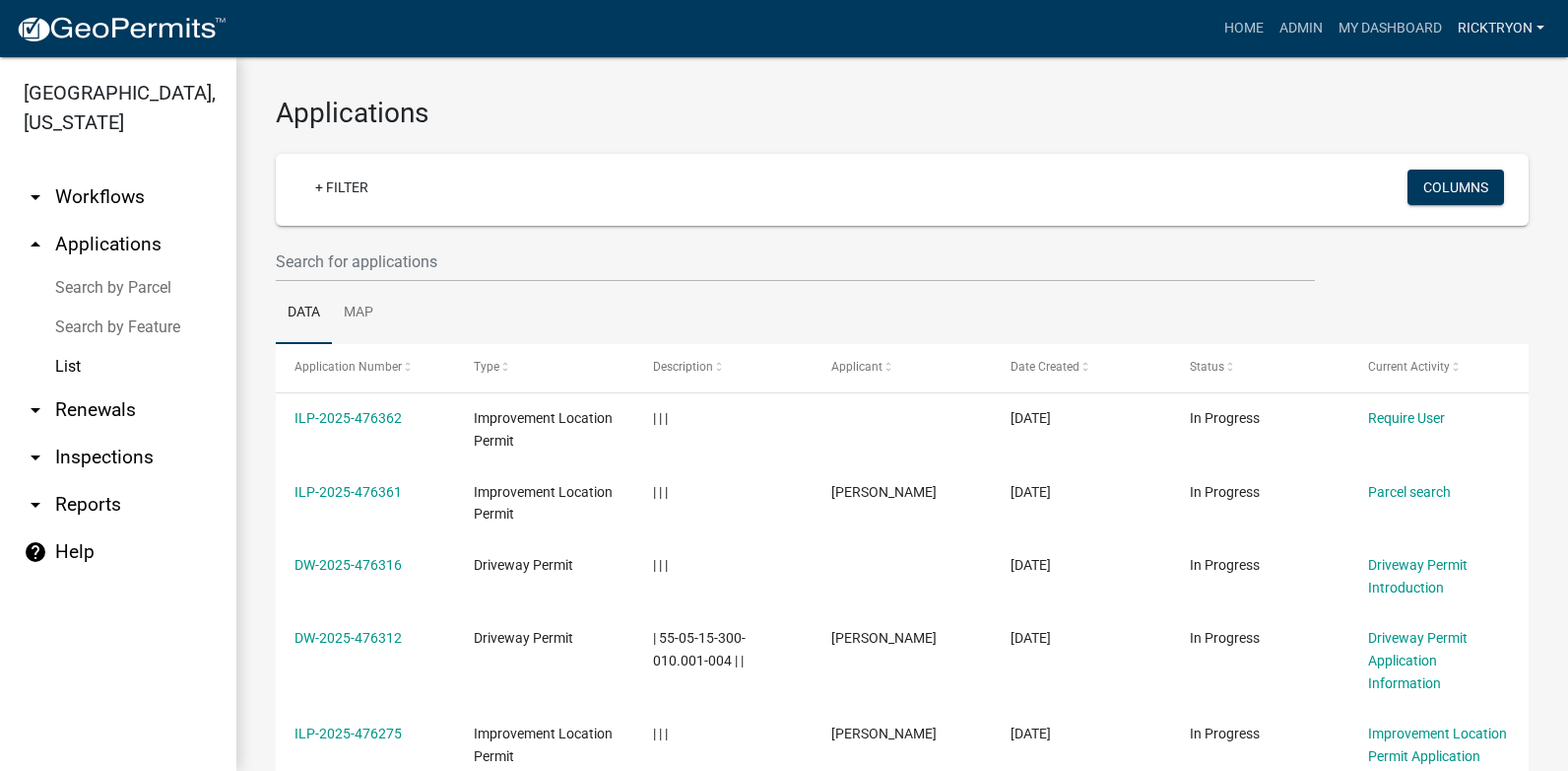
click at [1481, 26] on link "ricktryon" at bounding box center [1501, 29] width 103 height 38
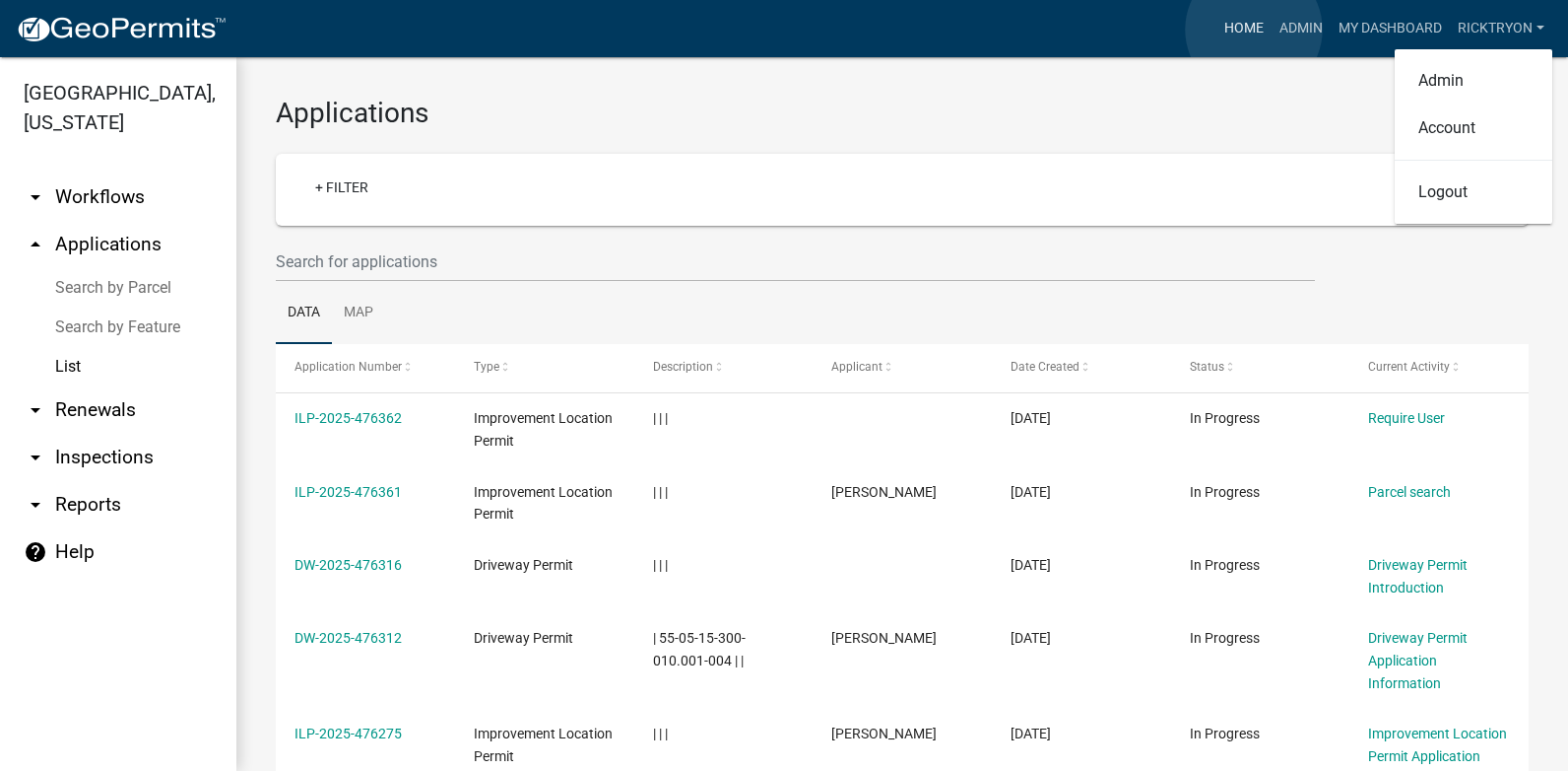
click at [1253, 30] on link "Home" at bounding box center [1244, 29] width 55 height 38
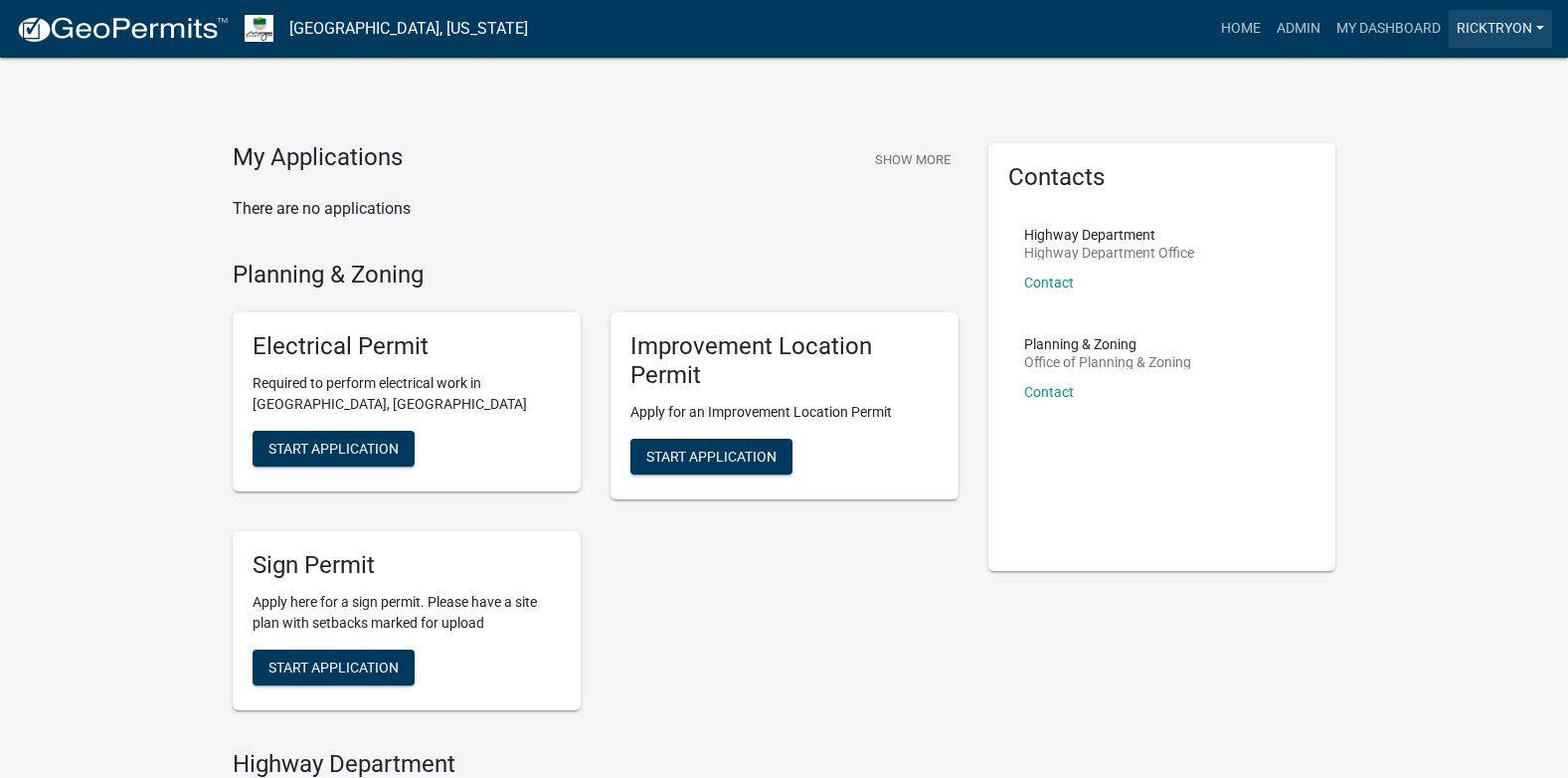
click at [1483, 26] on link "ricktryon" at bounding box center [1501, 29] width 104 height 38
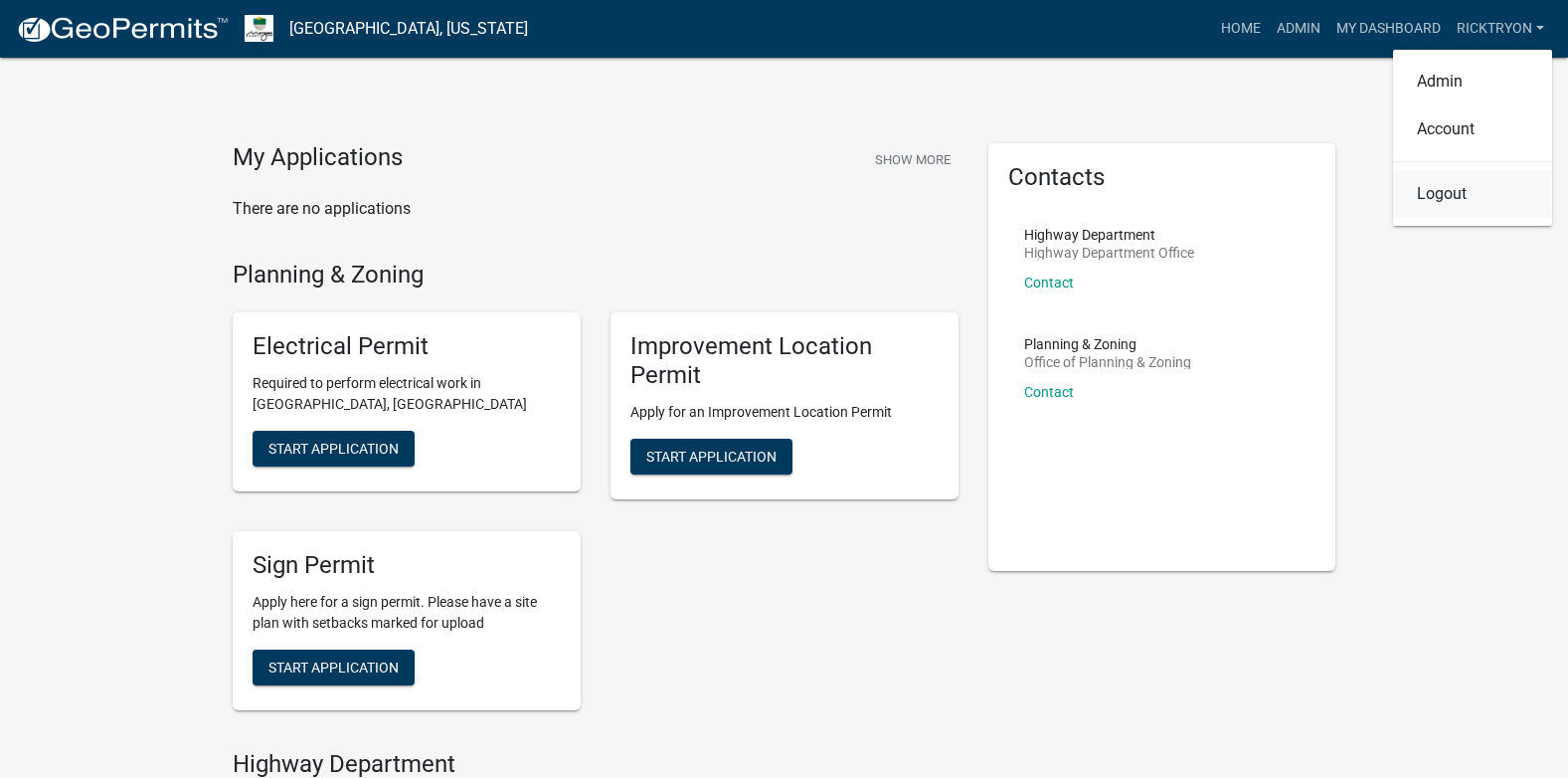
click at [1430, 201] on link "Logout" at bounding box center [1472, 194] width 159 height 48
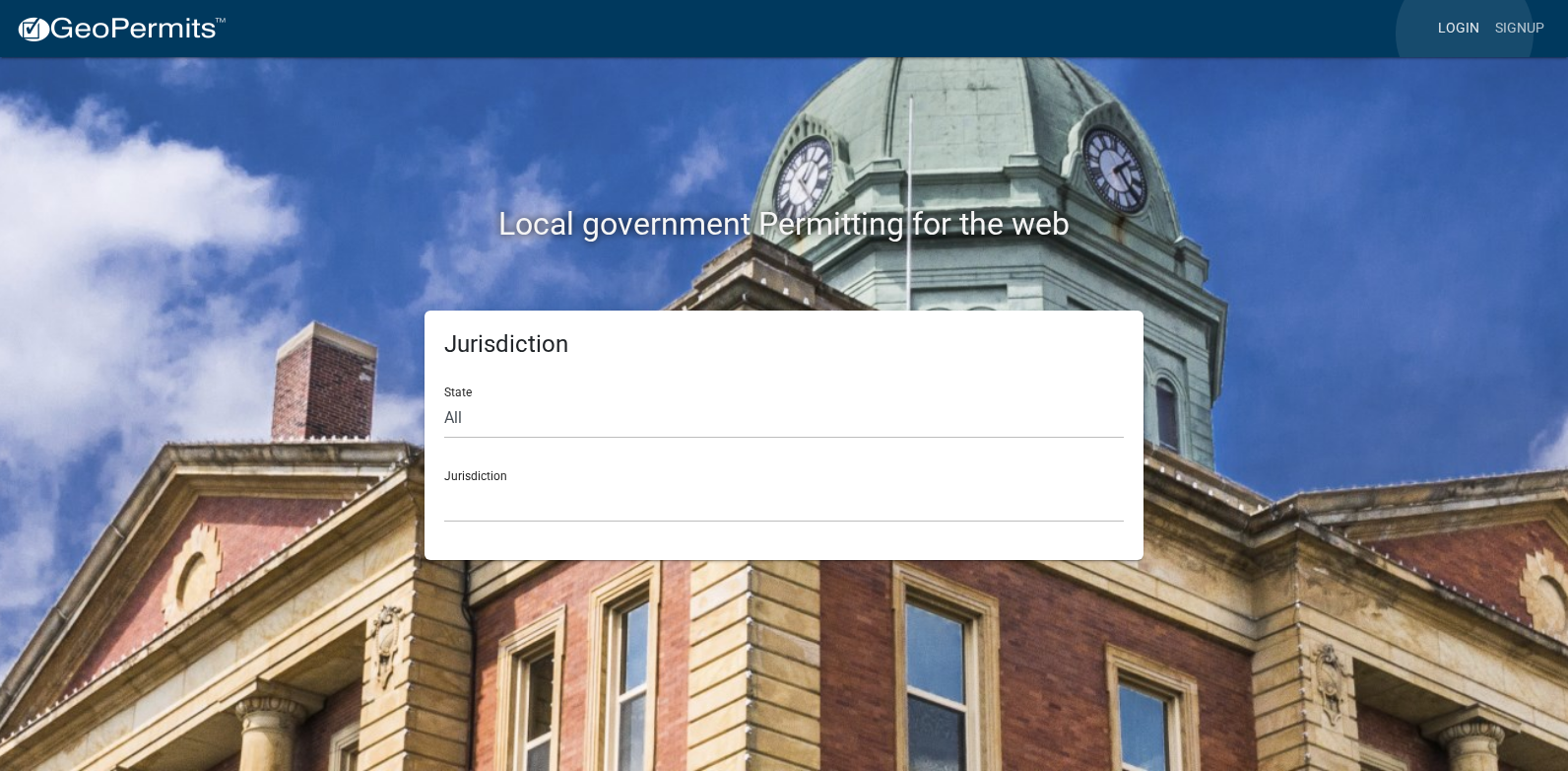
click at [1464, 34] on link "Login" at bounding box center [1459, 29] width 57 height 38
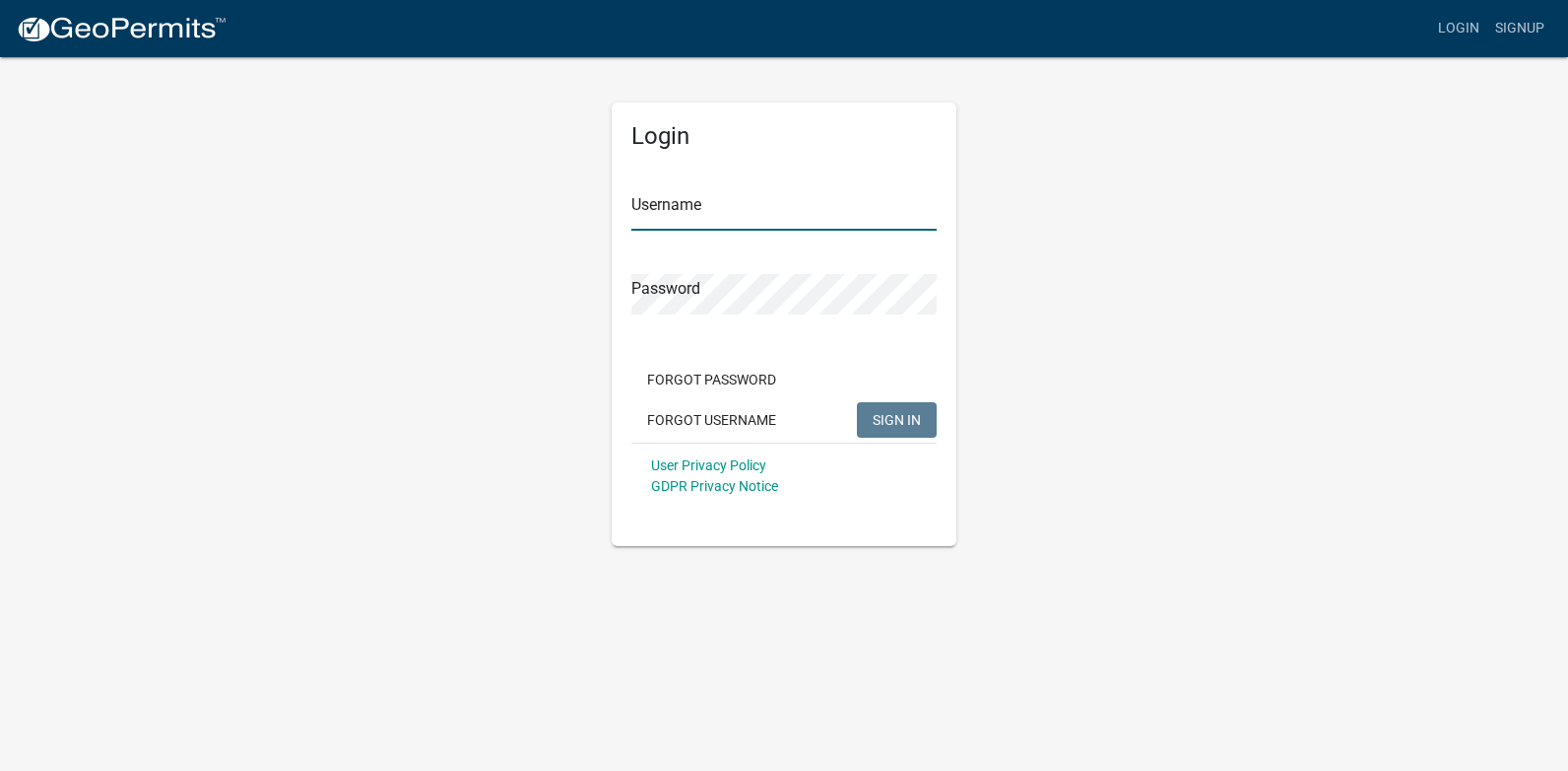
type input "ricktryon"
click at [894, 423] on span "SIGN IN" at bounding box center [896, 419] width 48 height 16
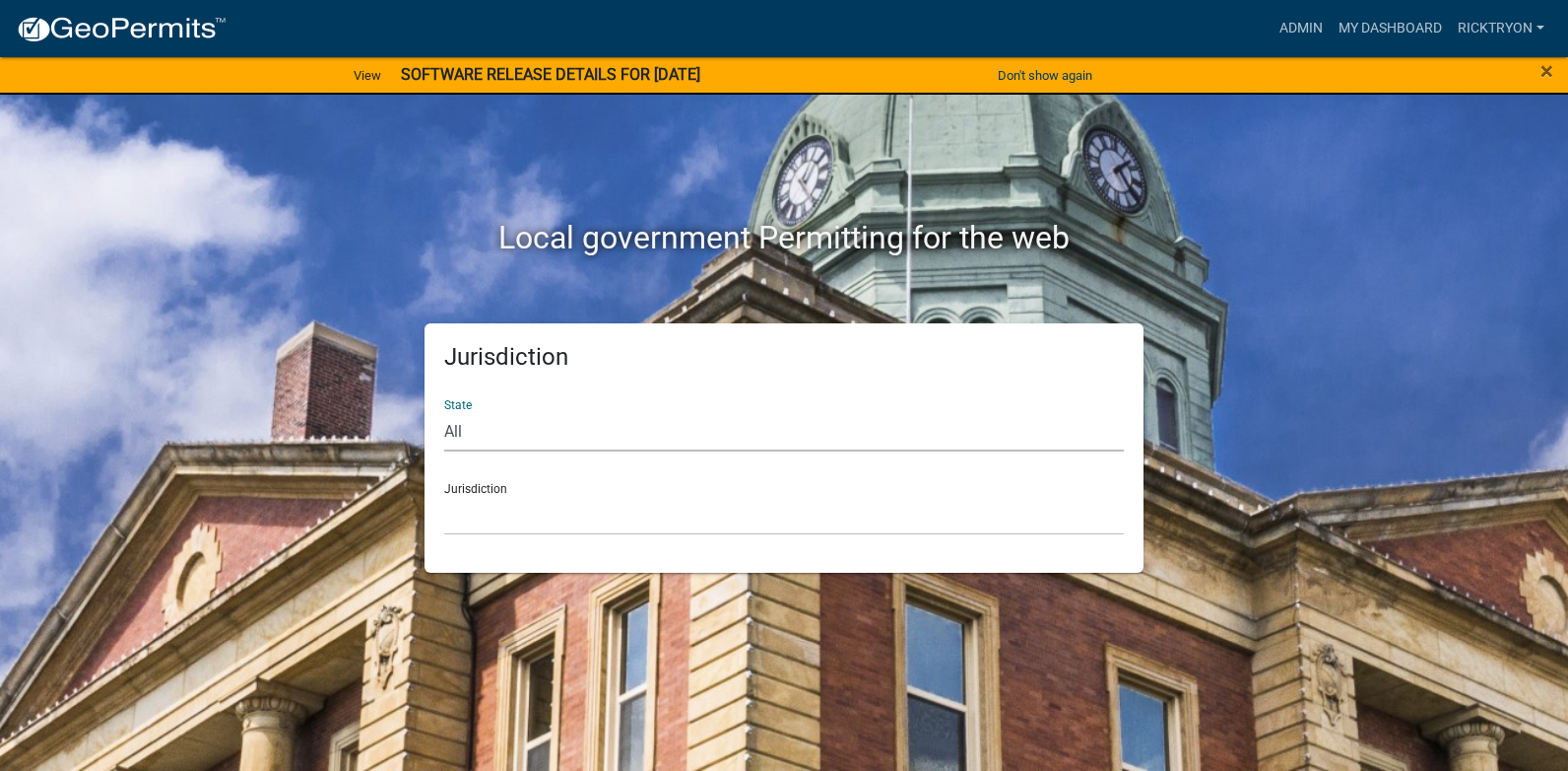
click at [543, 431] on select "All Colorado Georgia Indiana Iowa Kansas Minnesota Ohio South Carolina Wisconsin" at bounding box center [784, 431] width 680 height 41
select select "[US_STATE]"
click at [444, 411] on select "All Colorado Georgia Indiana Iowa Kansas Minnesota Ohio South Carolina Wisconsin" at bounding box center [784, 431] width 680 height 41
click at [515, 523] on select "City of Charlestown, Indiana City of Jeffersonville, Indiana City of Logansport…" at bounding box center [784, 515] width 680 height 41
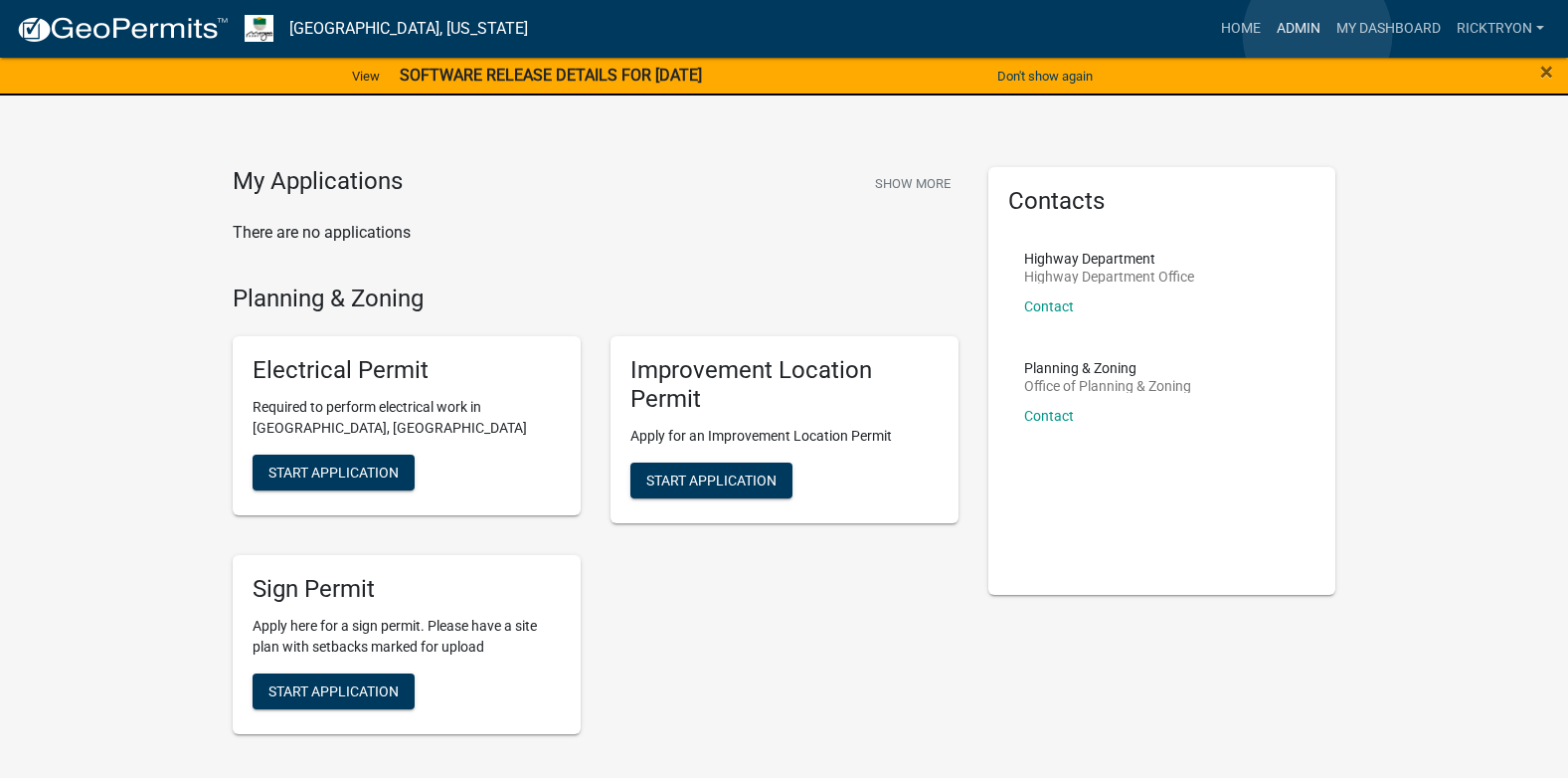
click at [1317, 35] on link "Admin" at bounding box center [1298, 29] width 60 height 38
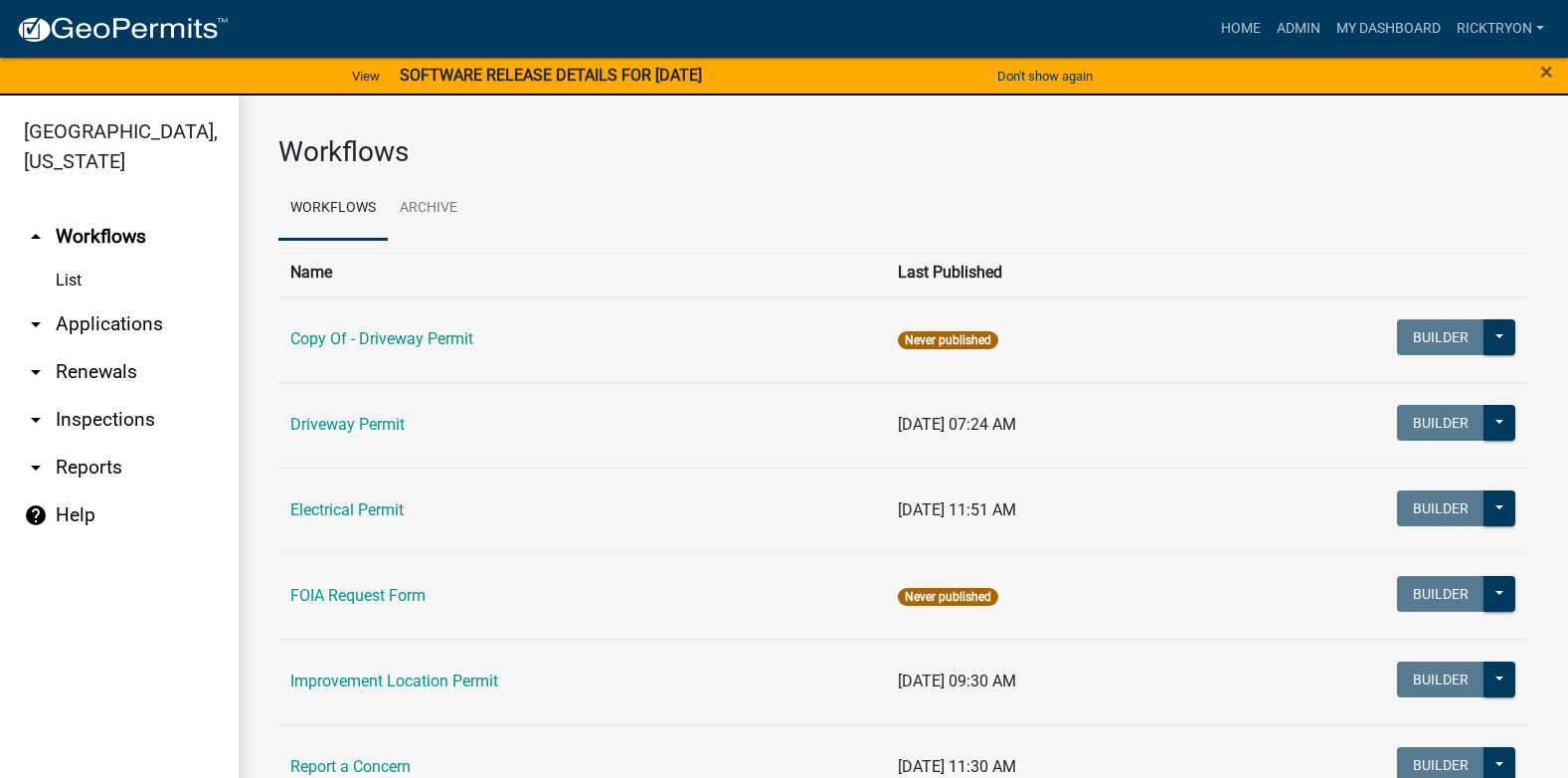
click at [81, 323] on link "arrow_drop_down Applications" at bounding box center [119, 325] width 239 height 48
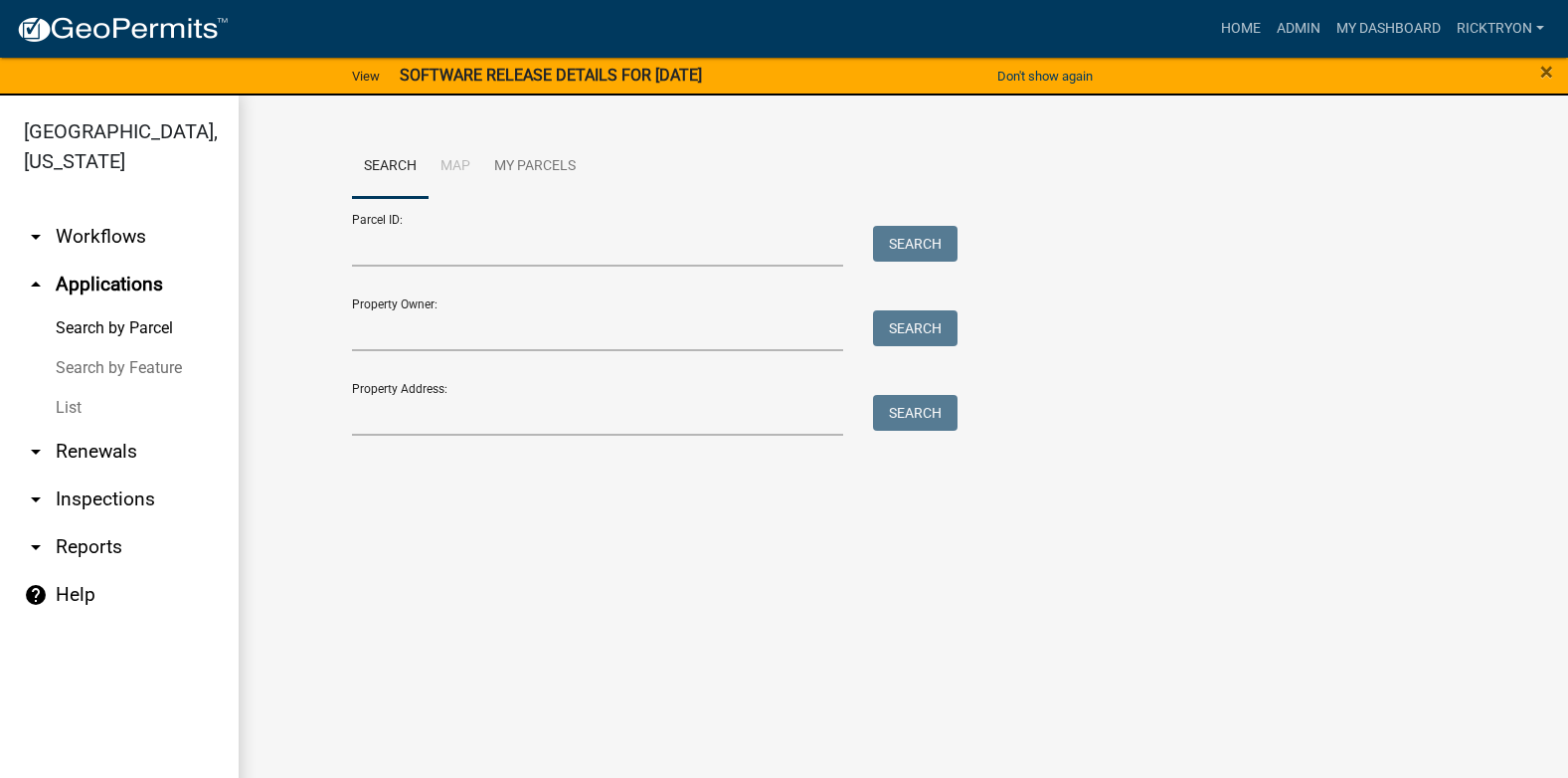
click at [62, 417] on link "List" at bounding box center [119, 407] width 239 height 40
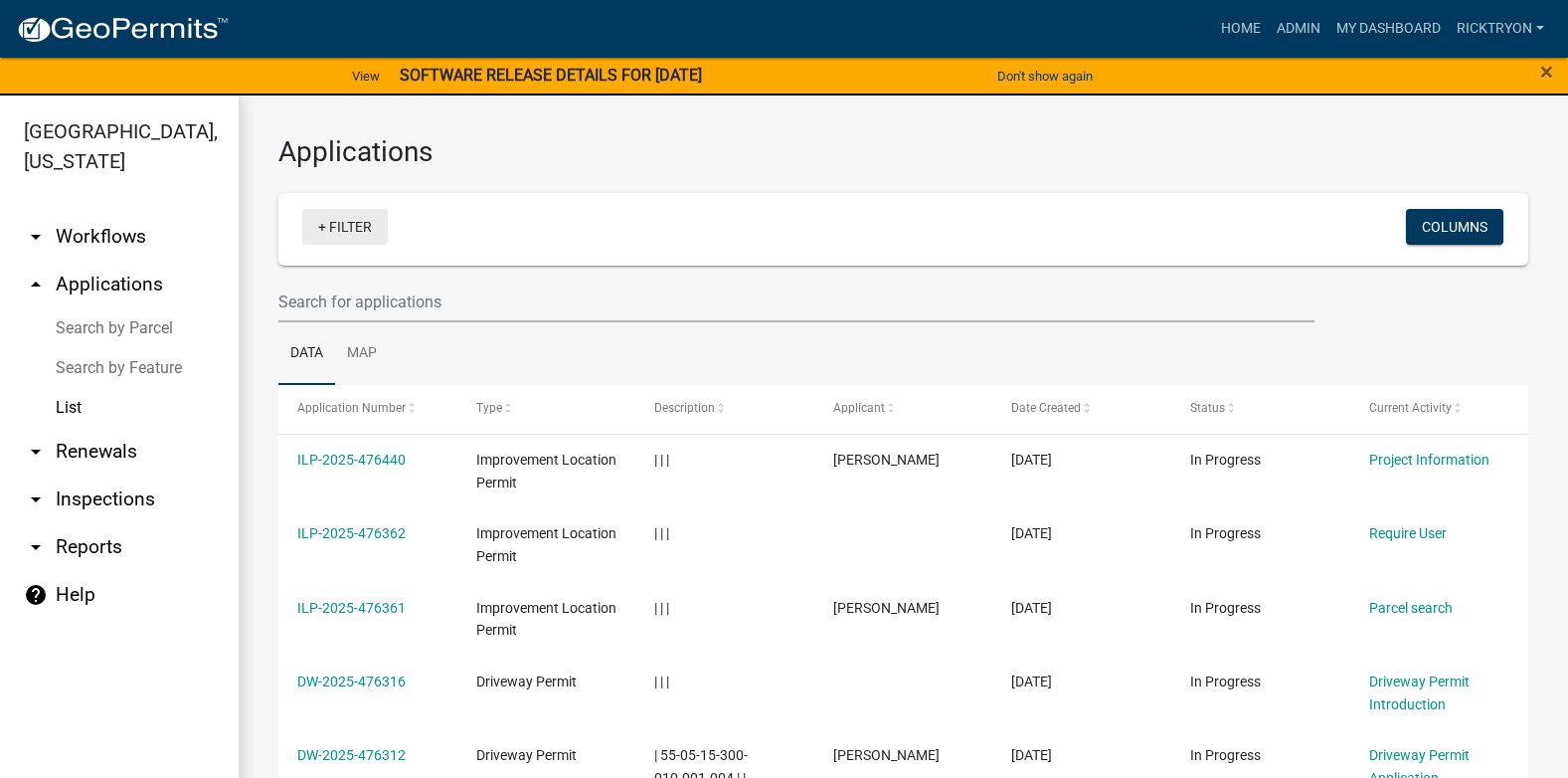
click at [346, 232] on link "+ Filter" at bounding box center [346, 227] width 86 height 36
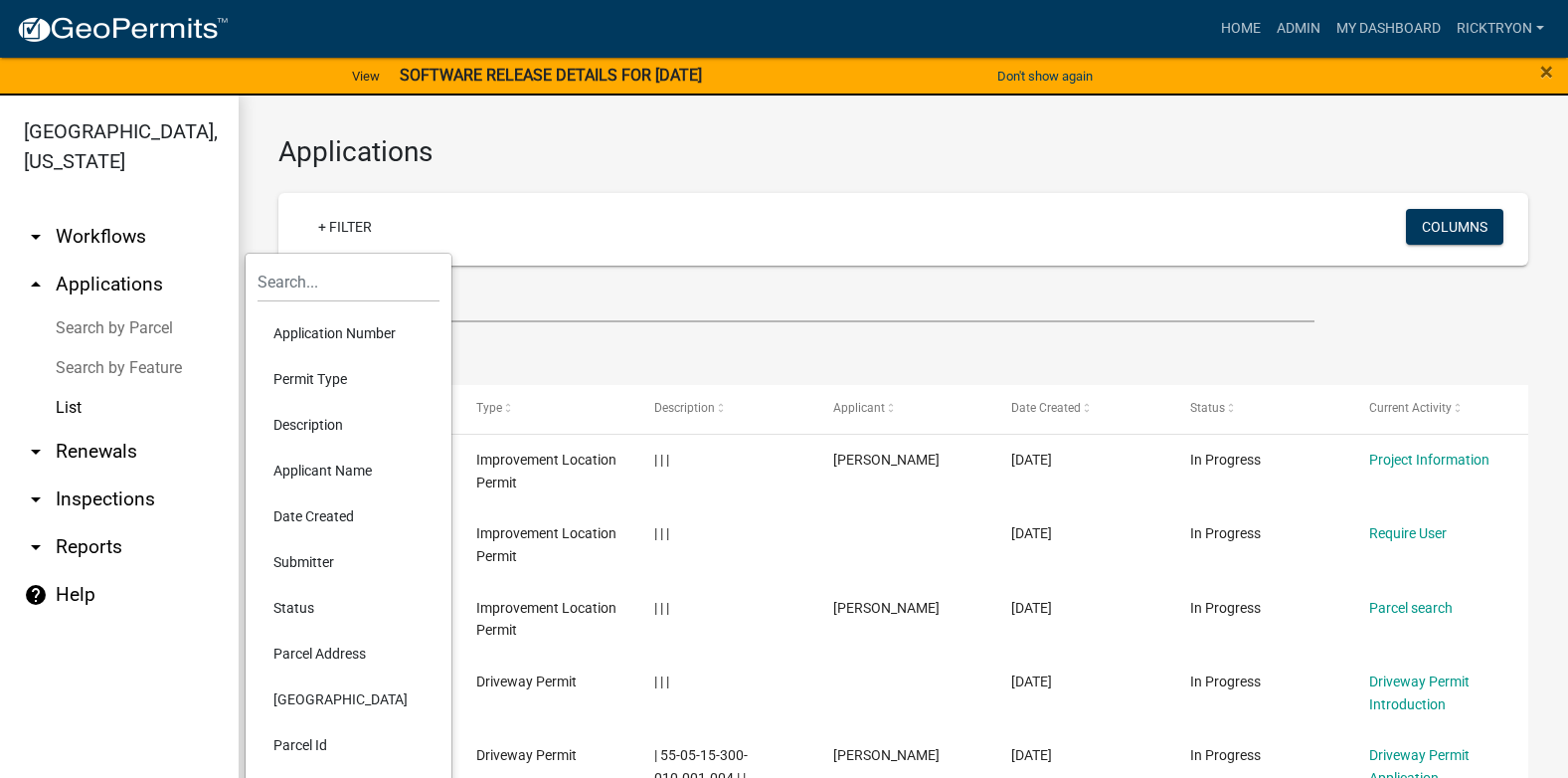
click at [302, 335] on li "Application Number" at bounding box center [349, 334] width 182 height 46
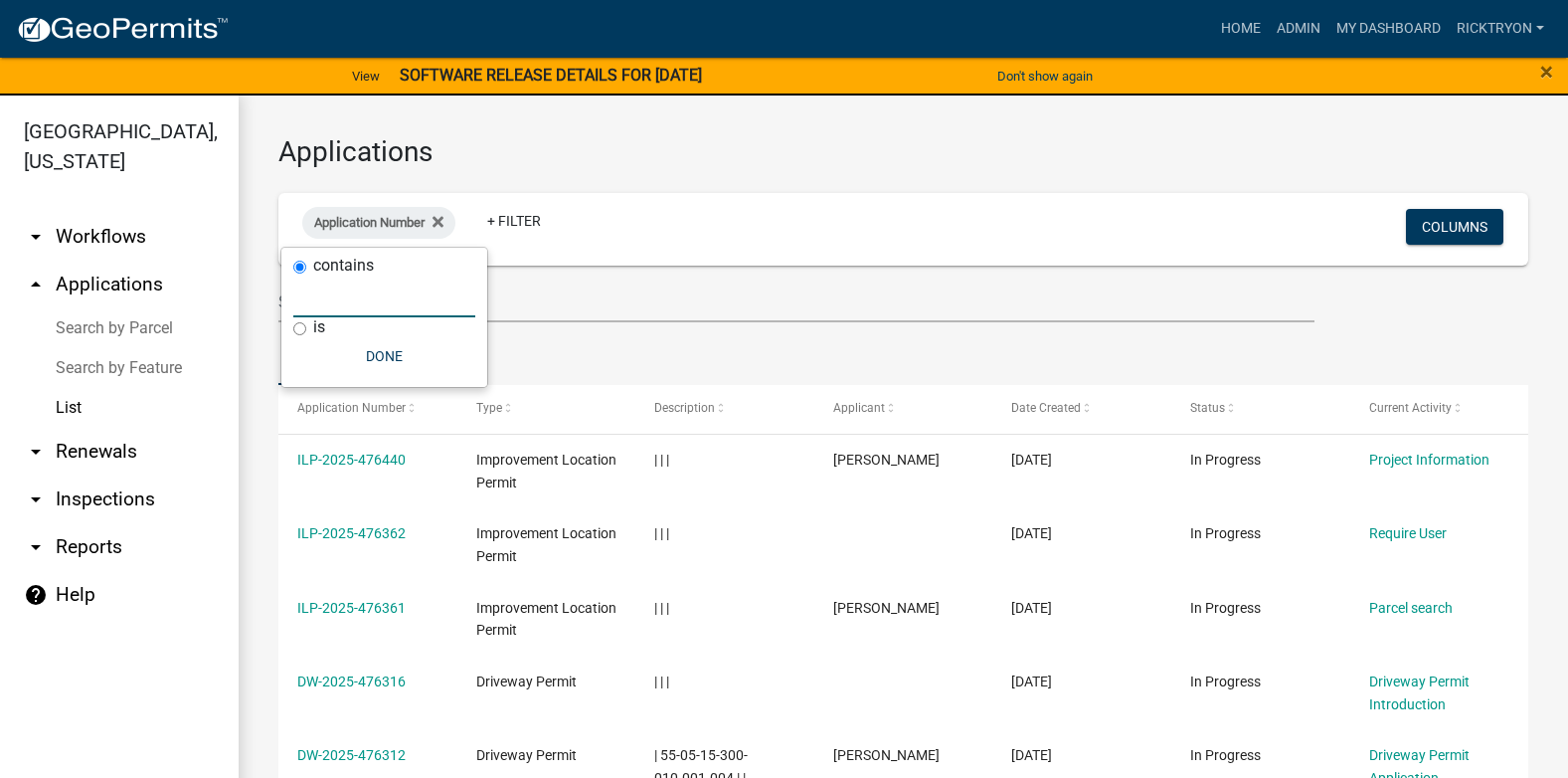
click at [348, 302] on input "text" at bounding box center [385, 297] width 182 height 41
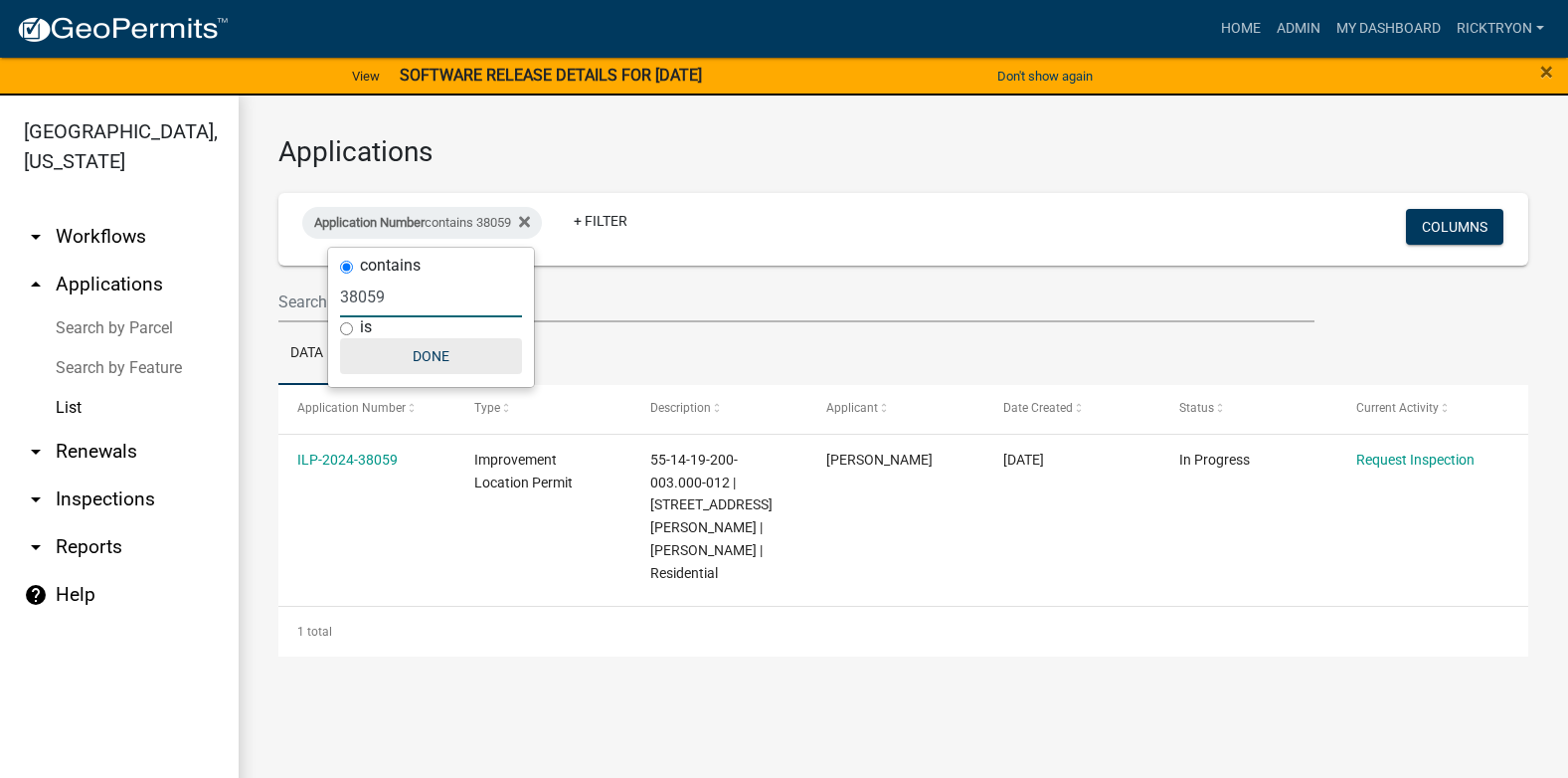
type input "38059"
click at [425, 360] on button "Done" at bounding box center [430, 356] width 182 height 36
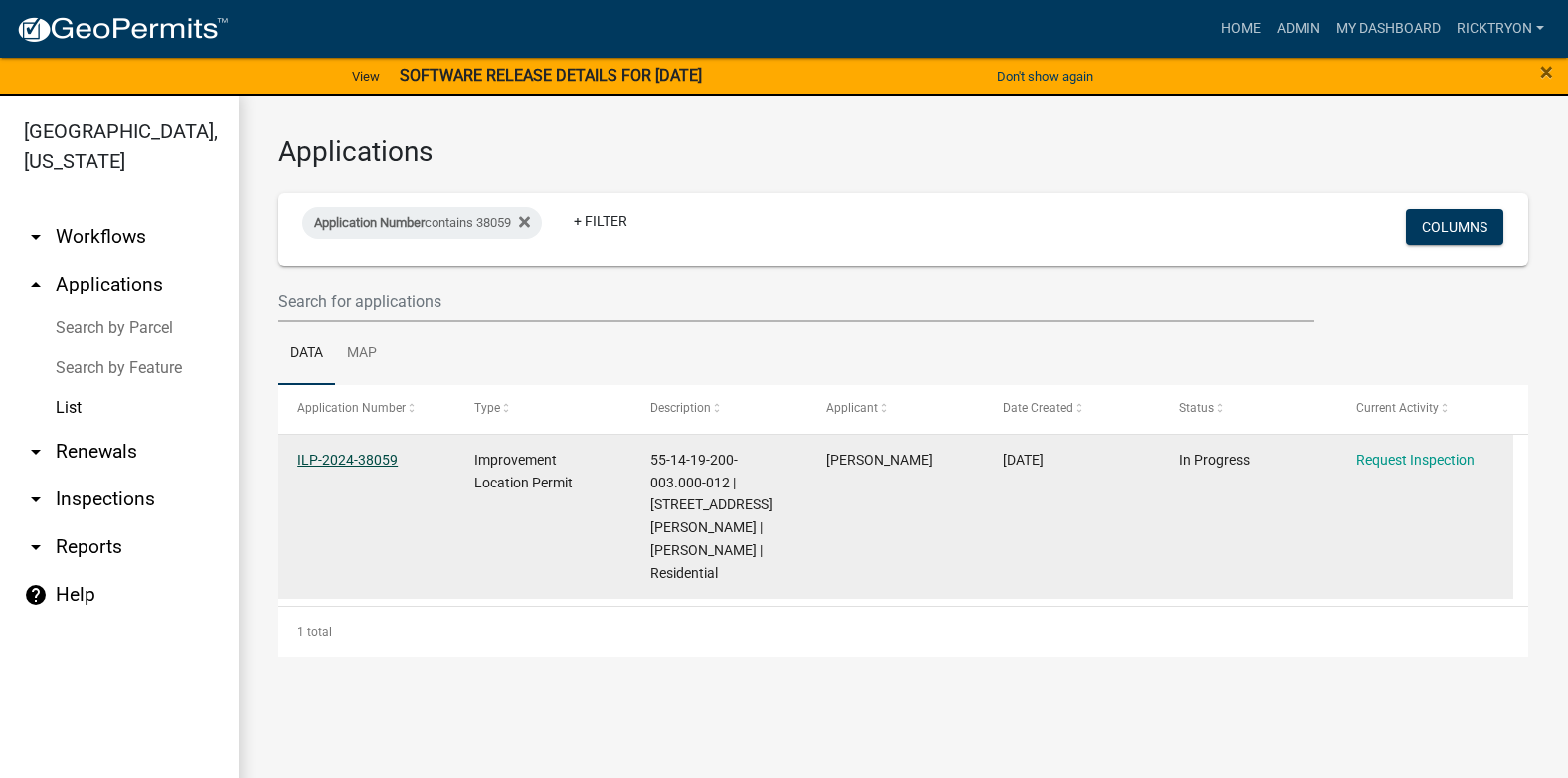
click at [347, 455] on link "ILP-2024-38059" at bounding box center [348, 459] width 101 height 16
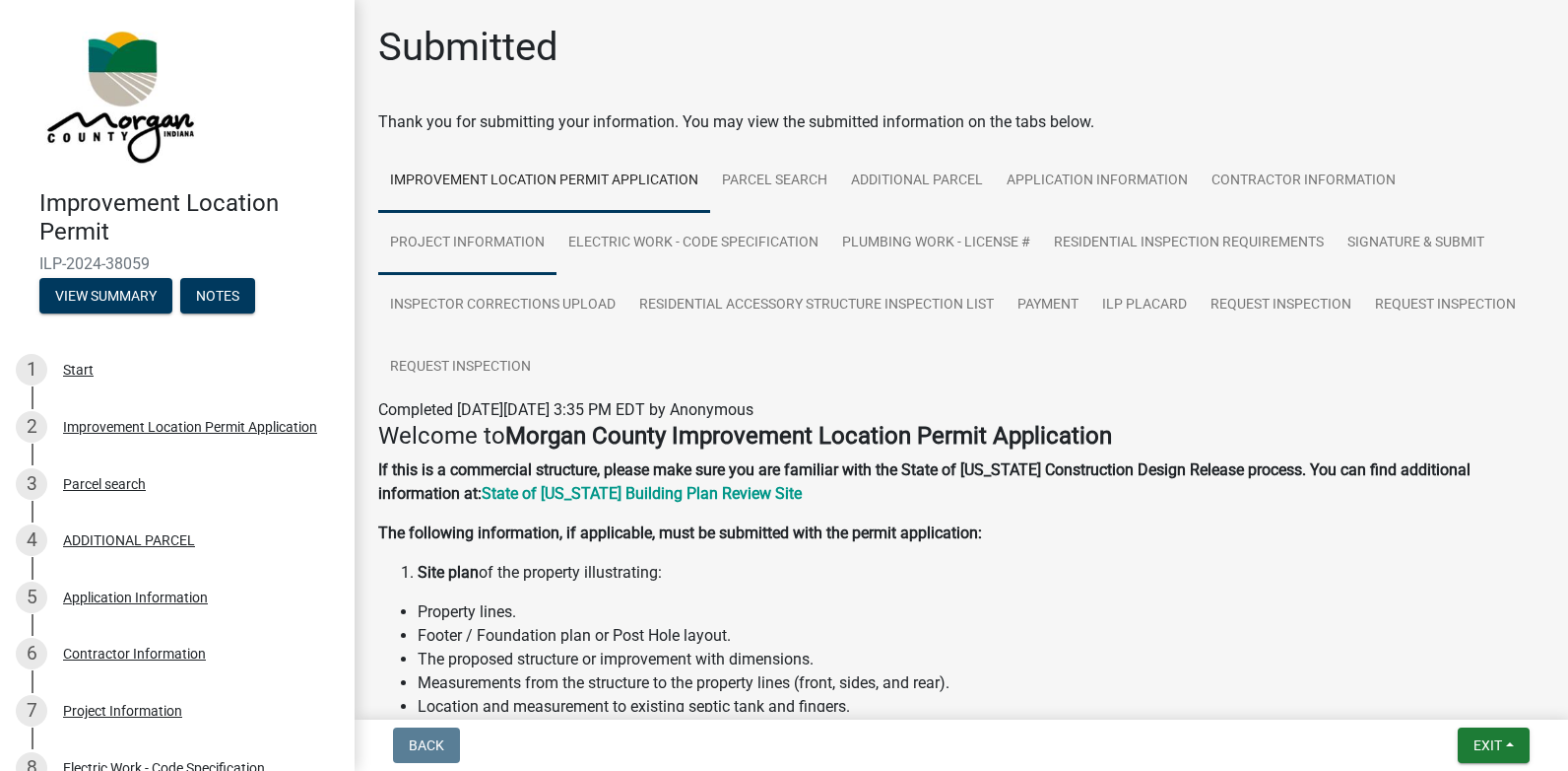
click at [544, 248] on link "Project Information" at bounding box center [467, 243] width 178 height 63
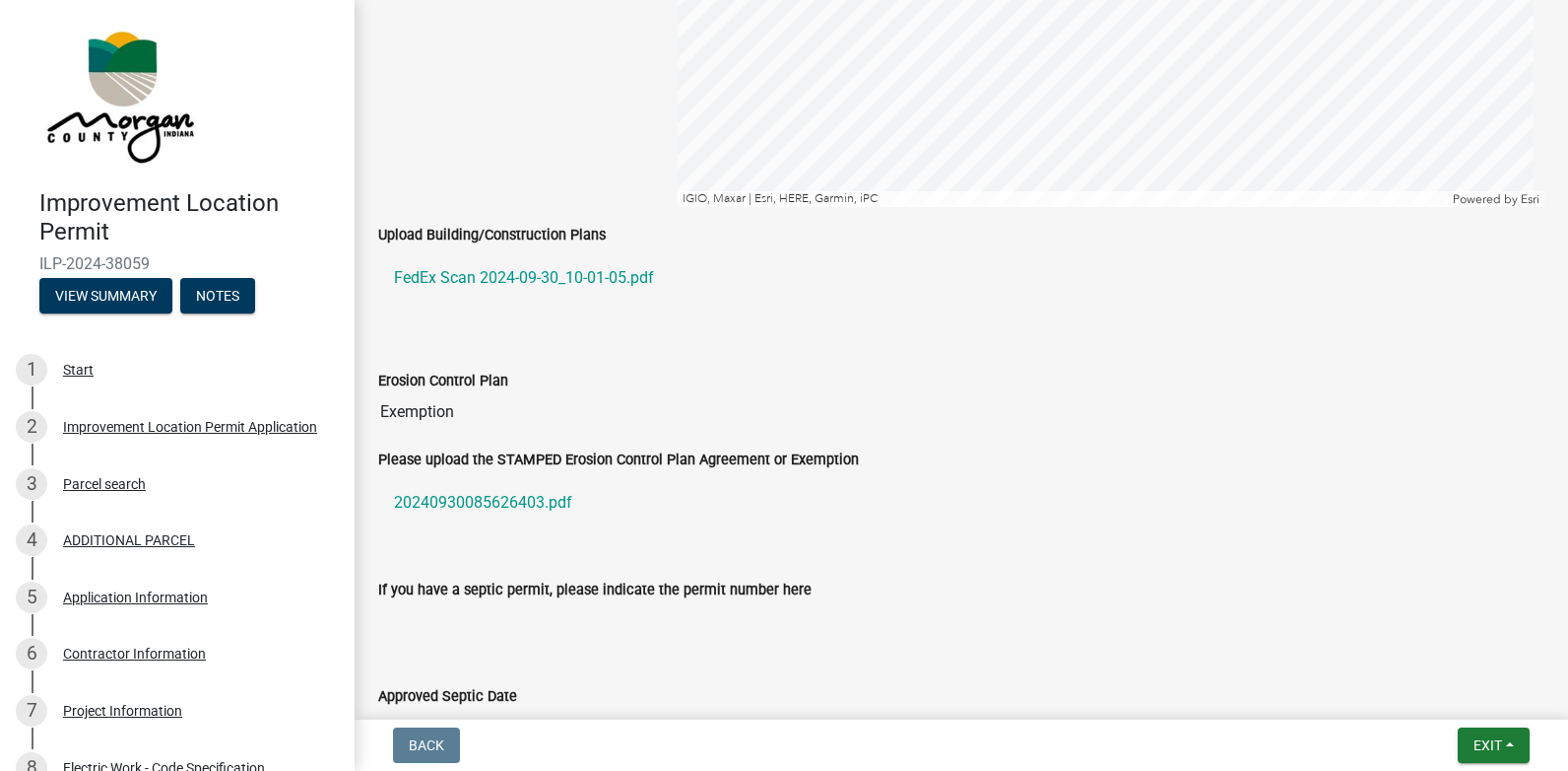
scroll to position [3153, 0]
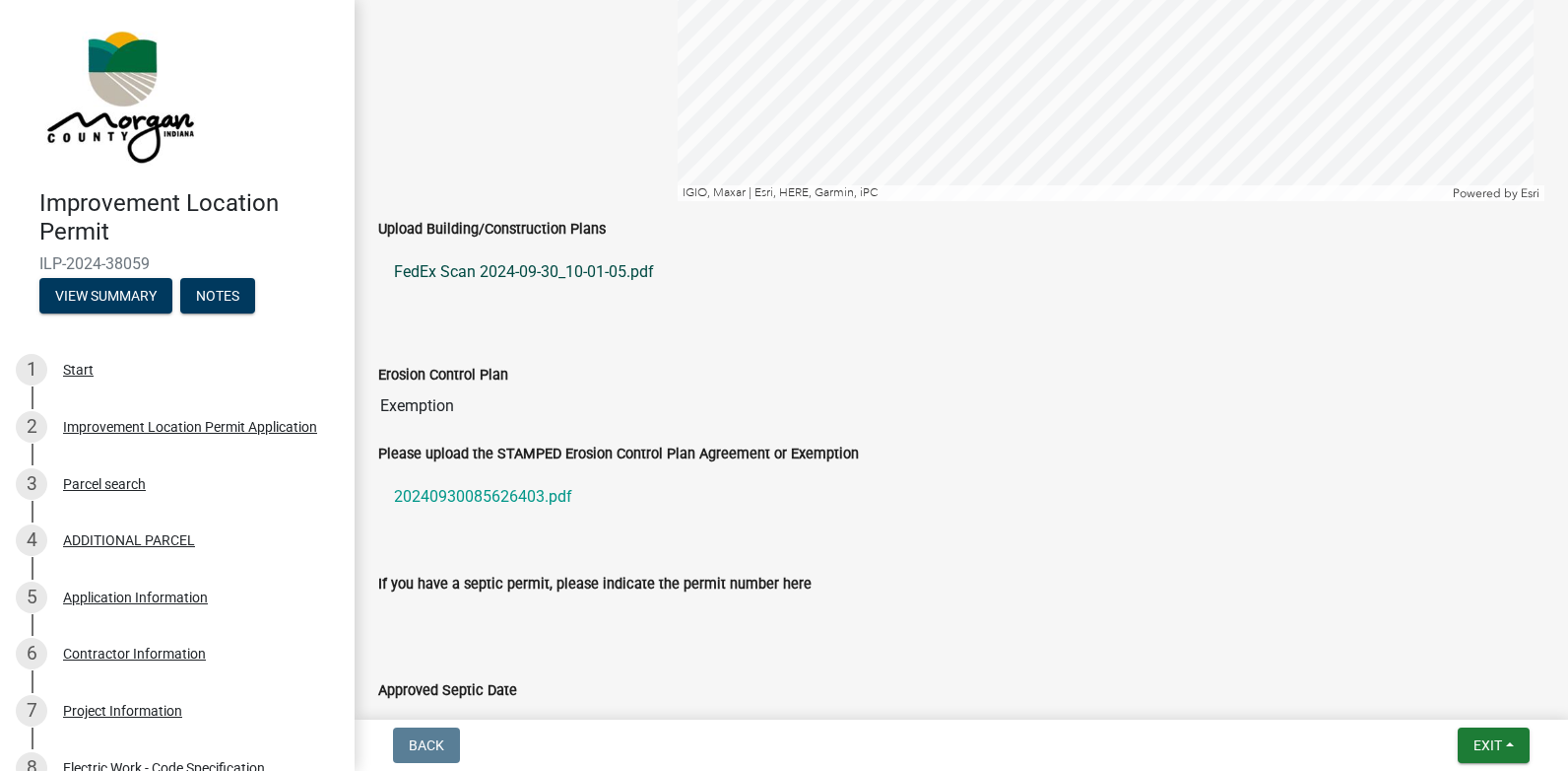
click at [477, 277] on link "FedEx Scan 2024-09-30_10-01-05.pdf" at bounding box center [961, 272] width 1166 height 48
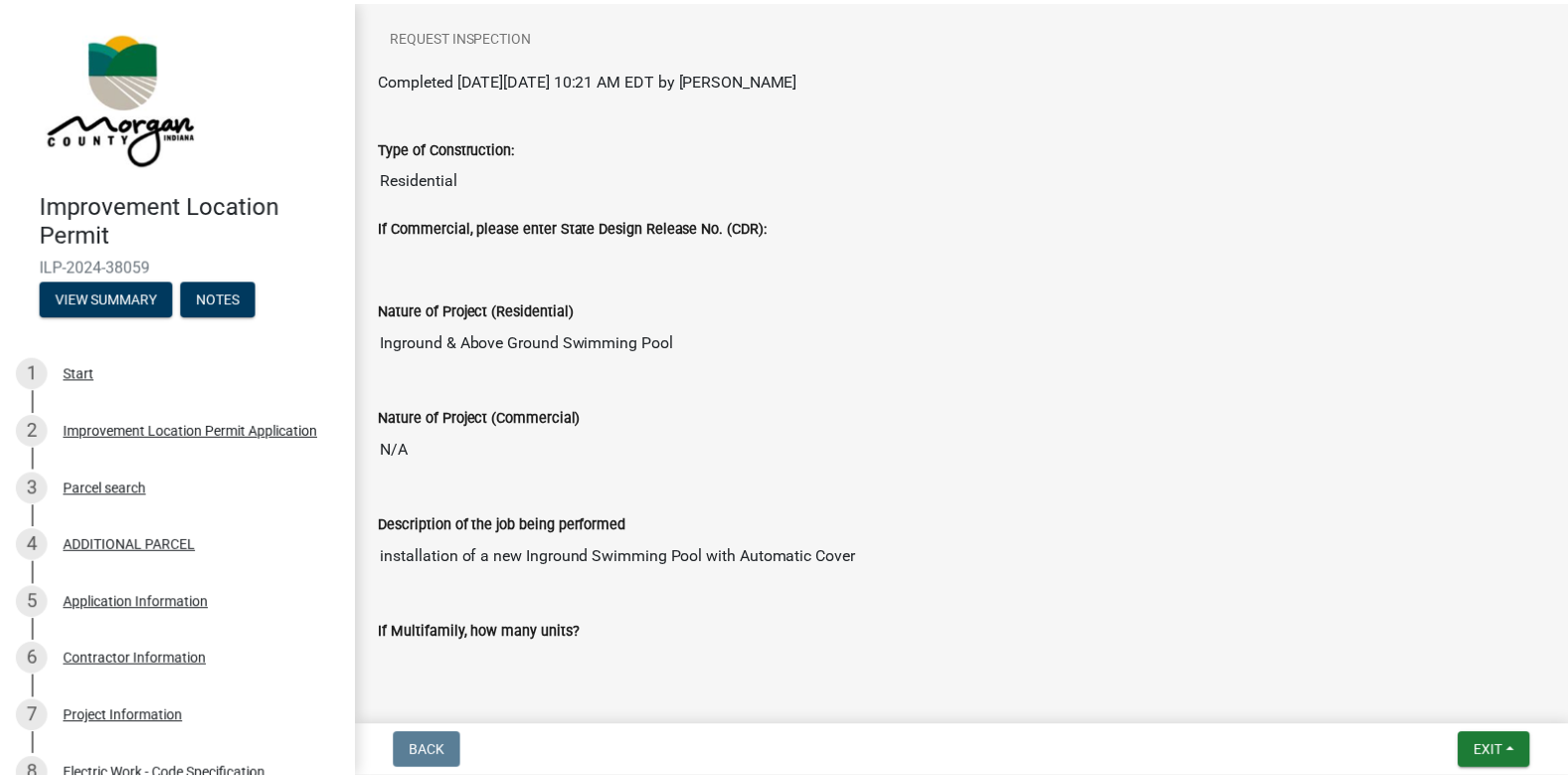
scroll to position [299, 0]
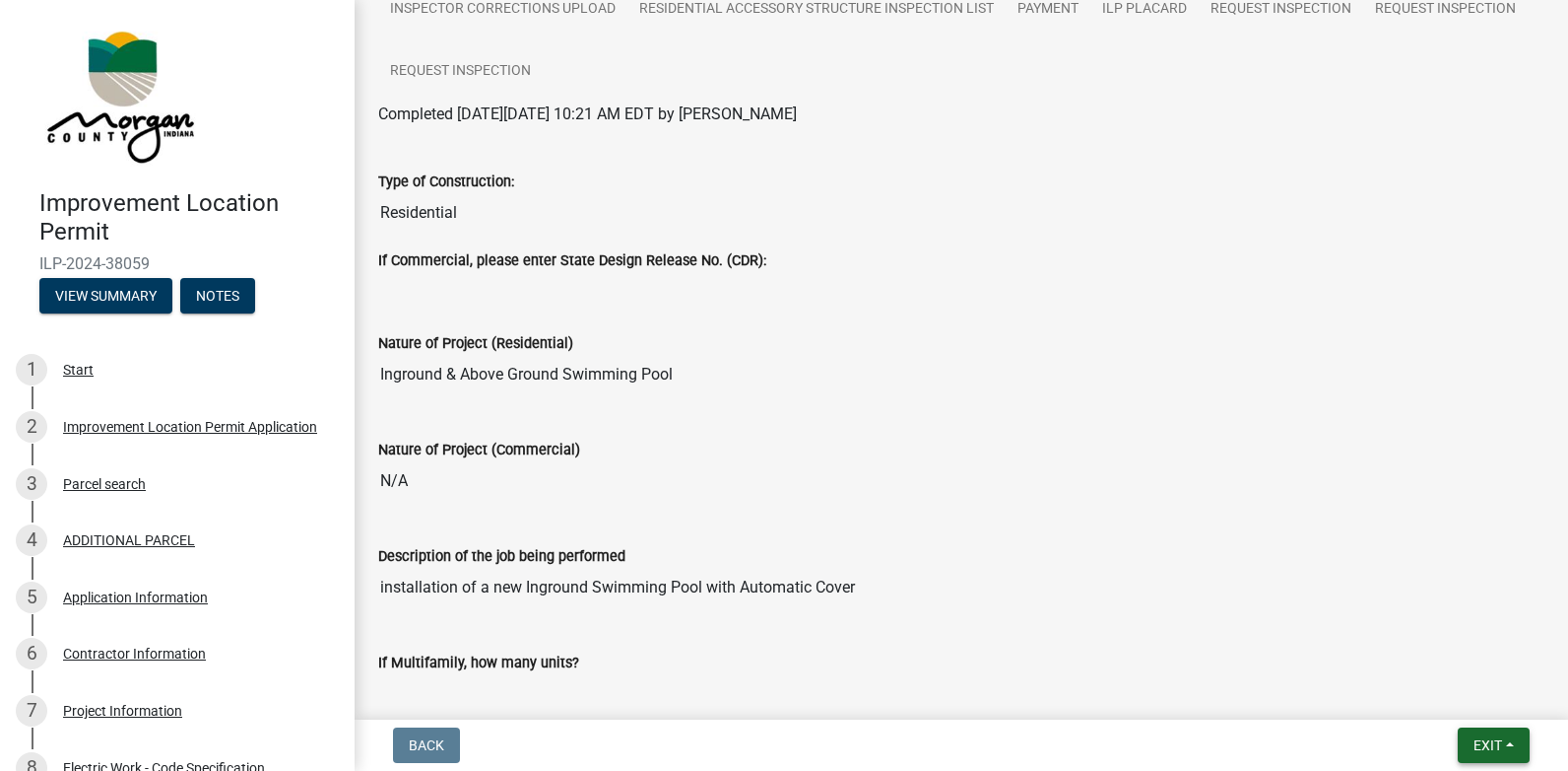
click at [1488, 744] on span "Exit" at bounding box center [1487, 745] width 29 height 16
click at [1435, 697] on button "Save & Exit" at bounding box center [1450, 694] width 157 height 48
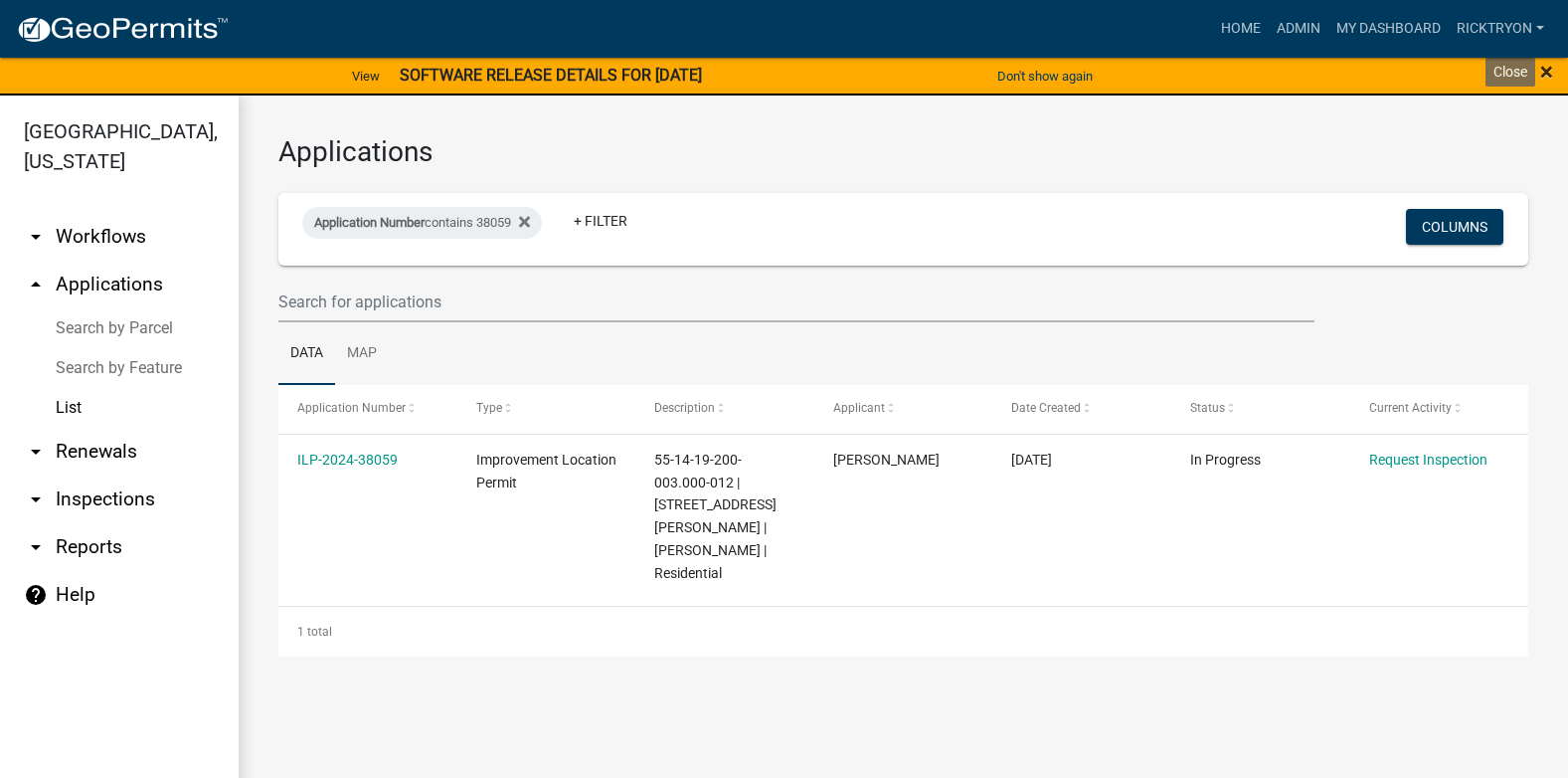
click at [1544, 66] on span "×" at bounding box center [1546, 72] width 13 height 28
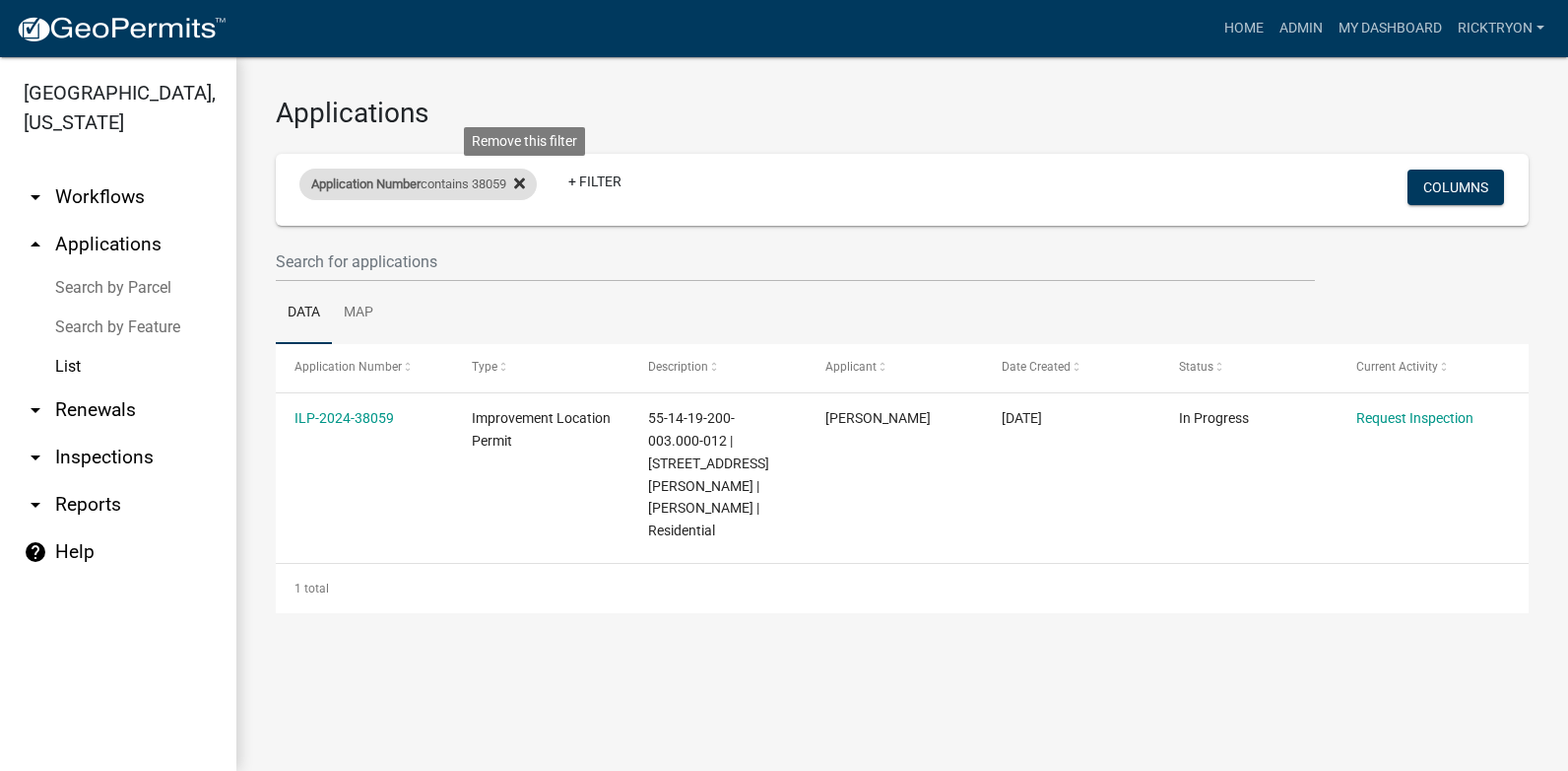
click at [525, 184] on icon at bounding box center [519, 182] width 11 height 11
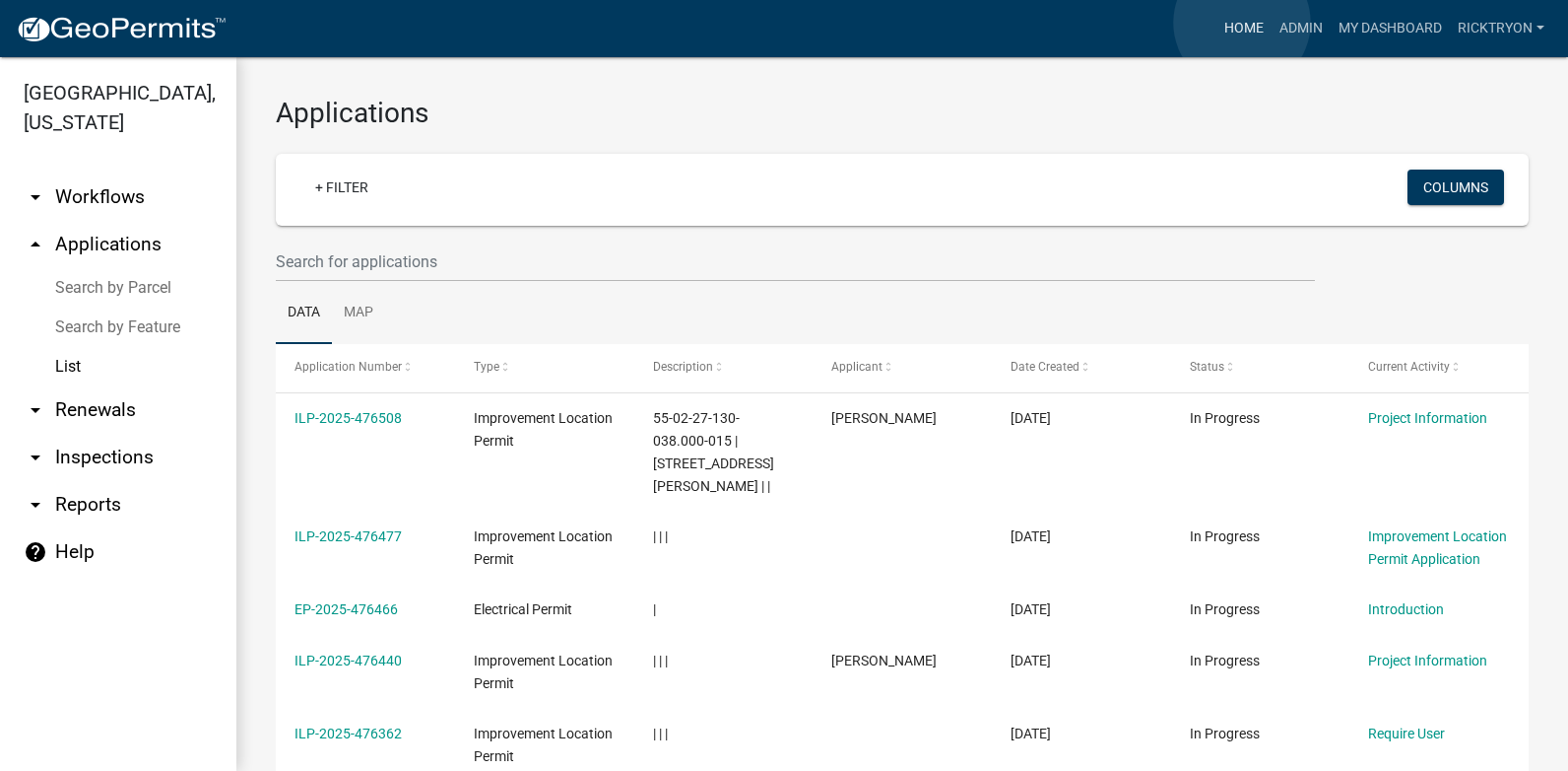
click at [1240, 23] on link "Home" at bounding box center [1244, 29] width 55 height 38
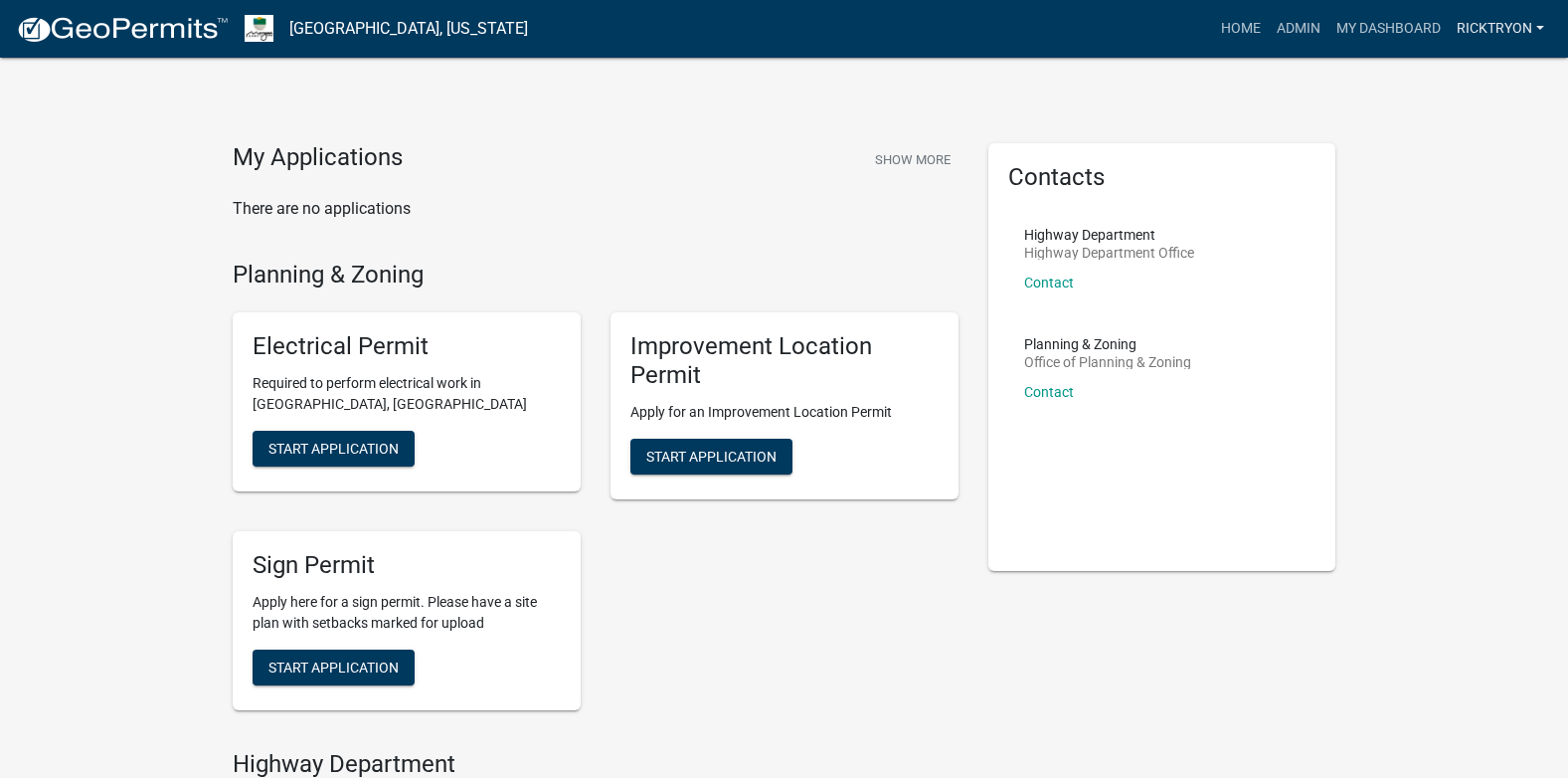
click at [1490, 31] on link "ricktryon" at bounding box center [1501, 29] width 104 height 38
click at [1450, 206] on link "Logout" at bounding box center [1472, 194] width 159 height 48
